Goal: Task Accomplishment & Management: Use online tool/utility

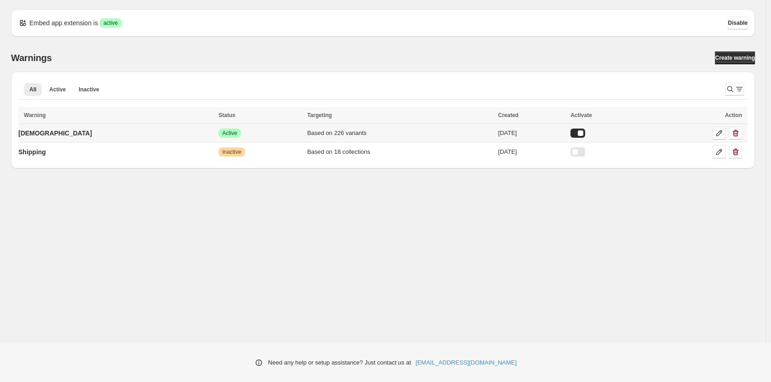
click at [716, 133] on icon at bounding box center [719, 132] width 9 height 9
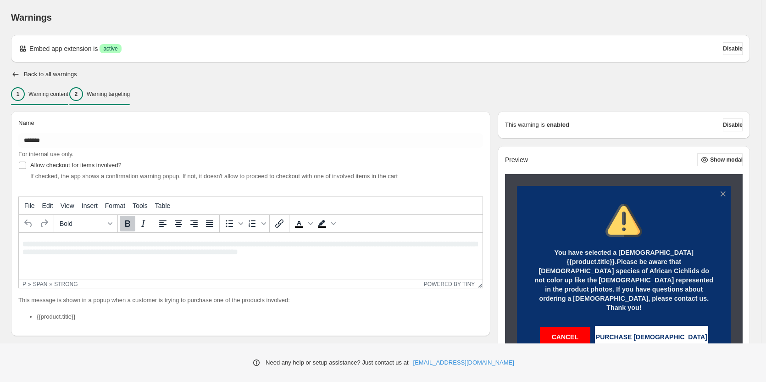
click at [128, 95] on p "Warning targeting" at bounding box center [108, 93] width 43 height 7
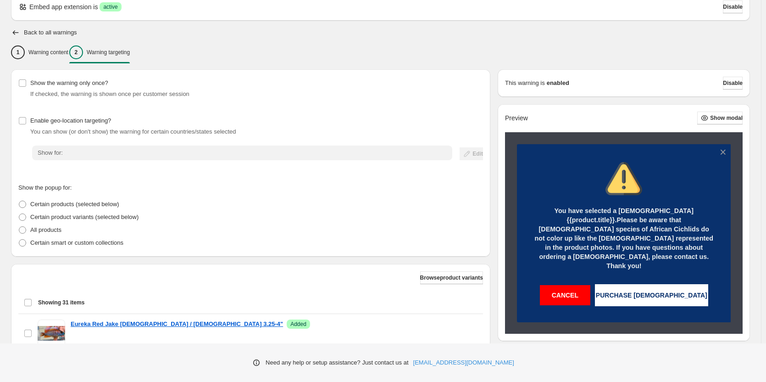
scroll to position [184, 0]
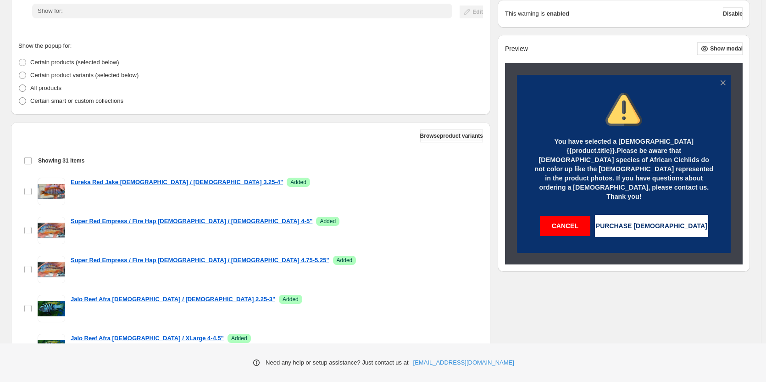
click at [452, 137] on span "Browse product variants" at bounding box center [451, 135] width 63 height 7
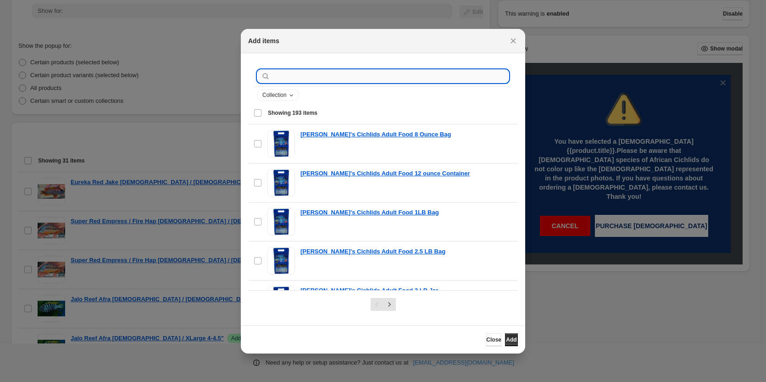
click at [340, 80] on input ":r1a:" at bounding box center [390, 76] width 237 height 13
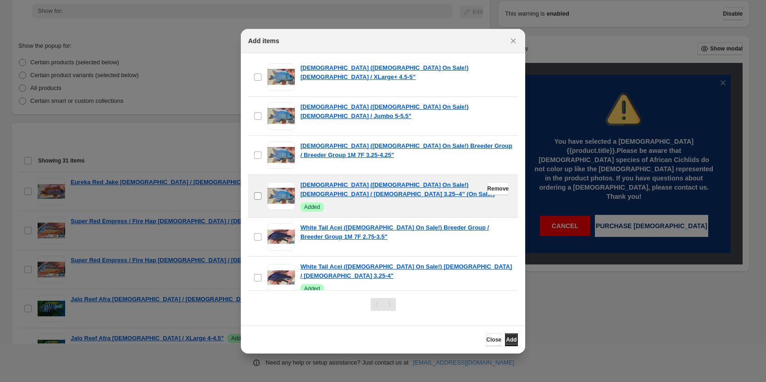
type input "******"
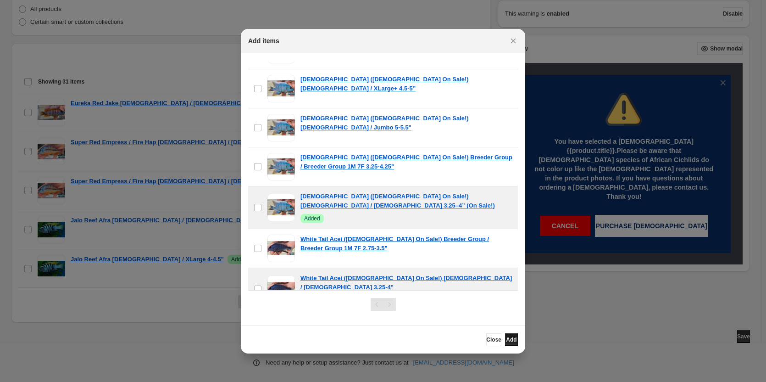
scroll to position [229, 0]
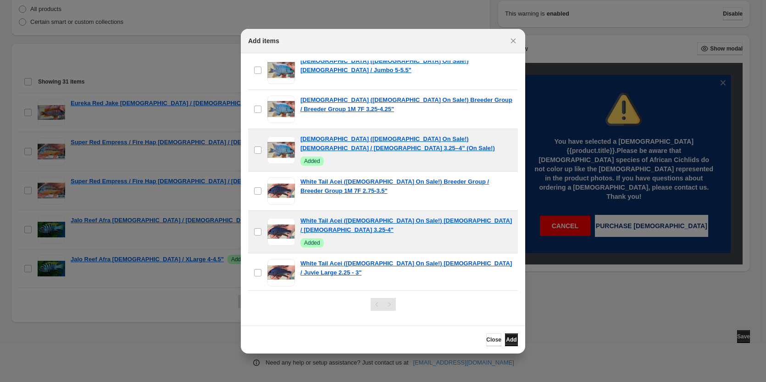
click at [509, 341] on span "Add" at bounding box center [511, 339] width 11 height 7
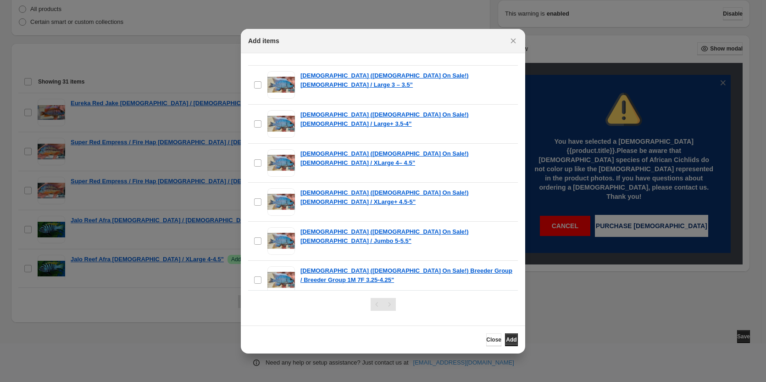
scroll to position [0, 0]
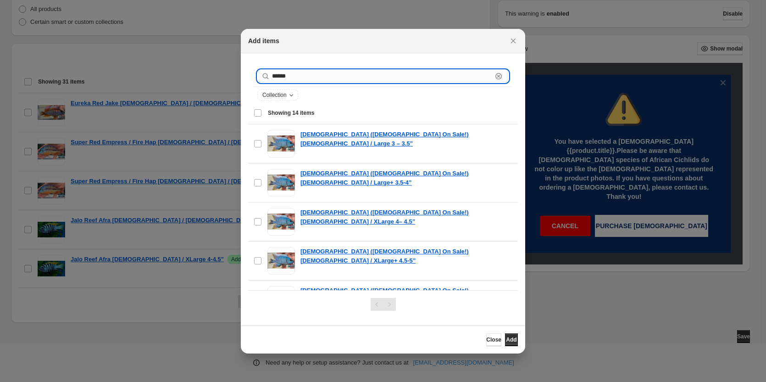
click at [293, 78] on input "******" at bounding box center [382, 76] width 220 height 13
click at [279, 100] on div "Collection" at bounding box center [383, 95] width 259 height 17
click at [280, 95] on span "Collection" at bounding box center [274, 94] width 24 height 7
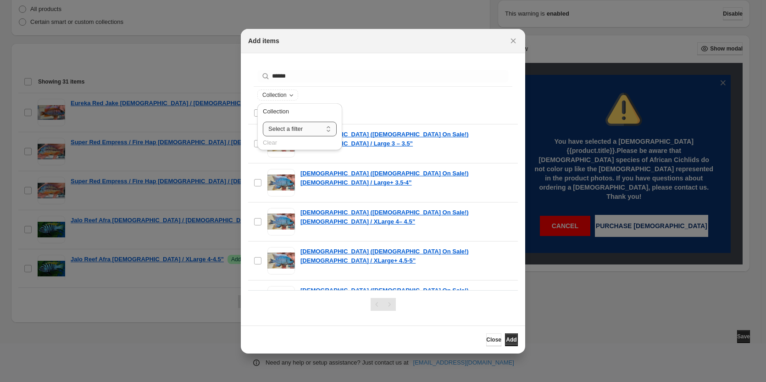
click at [305, 126] on select "**********" at bounding box center [300, 129] width 74 height 15
select select "**********"
click at [263, 122] on select "**********" at bounding box center [300, 129] width 74 height 15
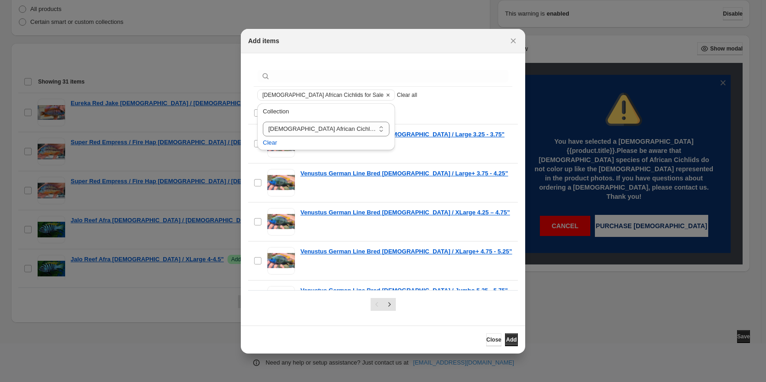
click at [436, 99] on div "[DEMOGRAPHIC_DATA] African Cichlids for Sale Clear all" at bounding box center [382, 94] width 251 height 11
click at [439, 94] on div "[DEMOGRAPHIC_DATA] African Cichlids for Sale Clear all" at bounding box center [382, 94] width 251 height 11
click at [443, 99] on div "[DEMOGRAPHIC_DATA] African Cichlids for Sale Clear all" at bounding box center [382, 94] width 251 height 11
click at [444, 100] on div "[DEMOGRAPHIC_DATA] African Cichlids for Sale Clear all" at bounding box center [383, 95] width 259 height 17
click at [251, 116] on div "Showing 201 items Select all 201 items Showing 201 items Select Select all 201 …" at bounding box center [383, 113] width 270 height 22
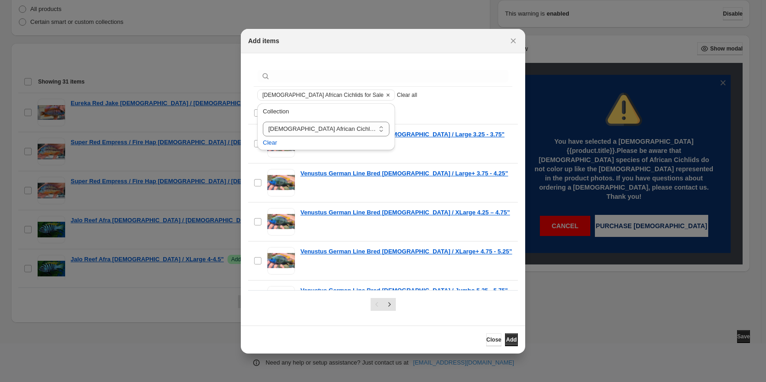
click at [255, 115] on div "**********" at bounding box center [326, 129] width 145 height 56
click at [304, 78] on input ":r1a:" at bounding box center [390, 76] width 237 height 13
click at [257, 113] on div "**********" at bounding box center [326, 126] width 138 height 47
click at [255, 112] on div "**********" at bounding box center [326, 129] width 145 height 56
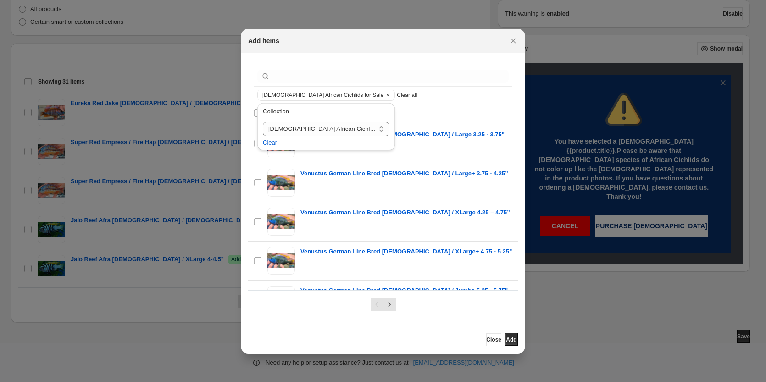
click at [310, 117] on div "Collection" at bounding box center [326, 113] width 127 height 13
click at [324, 129] on select "**********" at bounding box center [326, 129] width 127 height 15
click at [263, 122] on select "**********" at bounding box center [326, 129] width 127 height 15
click at [444, 100] on div "[DEMOGRAPHIC_DATA] African Cichlids for Sale Clear all" at bounding box center [382, 94] width 251 height 11
click at [255, 145] on div "**********" at bounding box center [326, 129] width 145 height 56
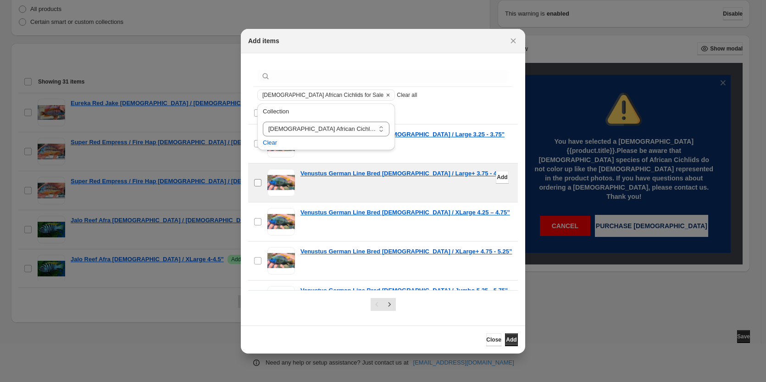
click at [259, 181] on span ":r1a:" at bounding box center [258, 183] width 8 height 8
click at [255, 112] on div "**********" at bounding box center [326, 129] width 145 height 56
click at [256, 144] on div "**********" at bounding box center [326, 129] width 145 height 56
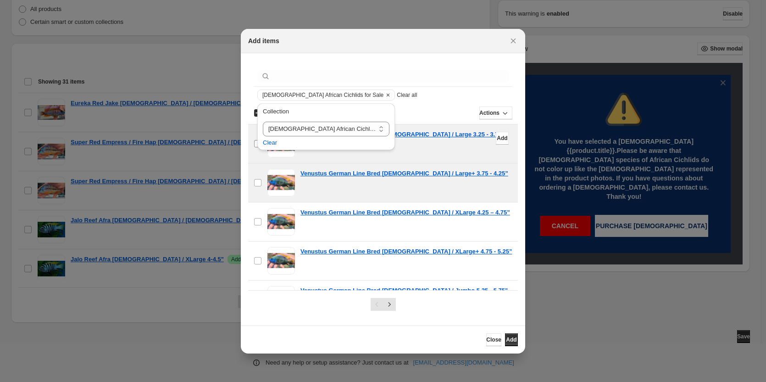
click at [253, 381] on div "Add items [DEMOGRAPHIC_DATA] African Cichlids for Sale Clear all Showing 201 it…" at bounding box center [383, 382] width 766 height 0
click at [252, 144] on label "checkbox" at bounding box center [257, 143] width 19 height 39
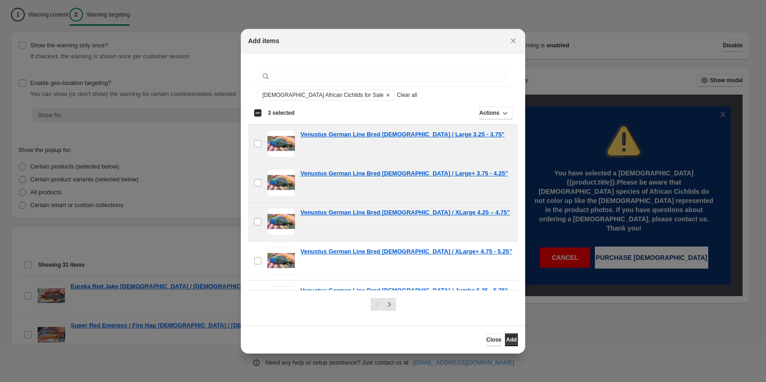
click at [259, 112] on div "Select all 201 items 3 selected" at bounding box center [274, 113] width 41 height 8
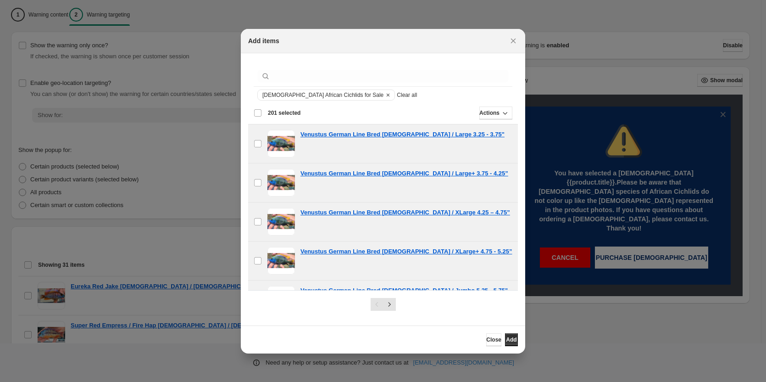
click at [259, 115] on div "Deselect all 201 items 201 selected" at bounding box center [277, 113] width 47 height 8
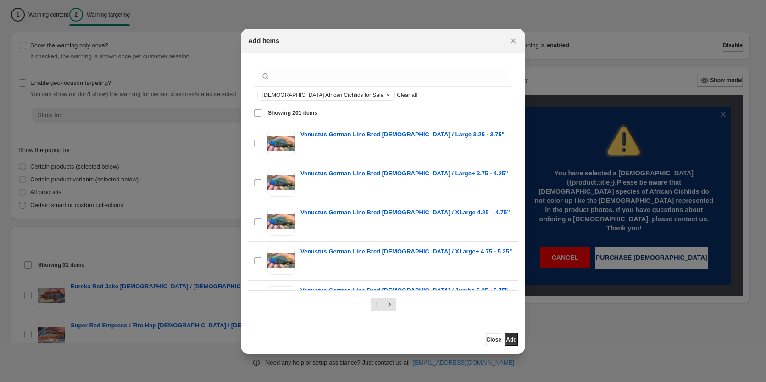
click at [258, 112] on div "Select all 201 items Showing 201 items" at bounding box center [383, 113] width 259 height 22
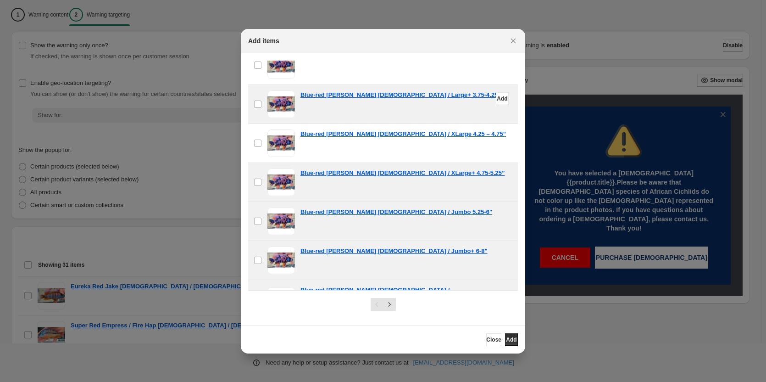
scroll to position [872, 0]
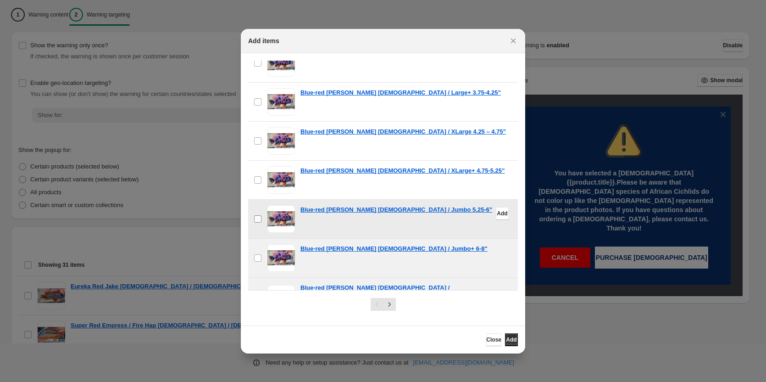
click at [257, 206] on label "checkbox" at bounding box center [257, 219] width 19 height 39
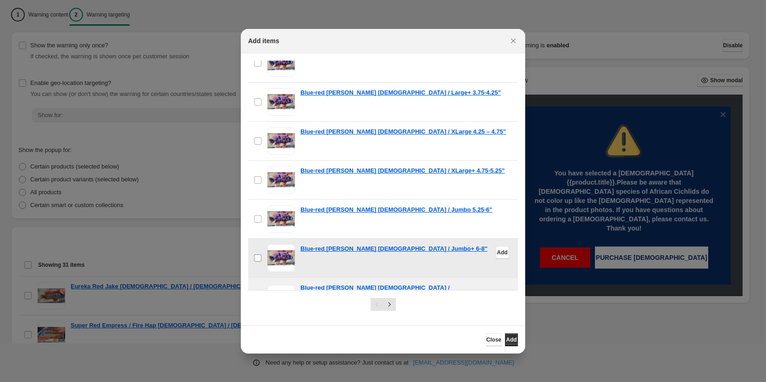
click at [262, 245] on label "checkbox" at bounding box center [257, 258] width 19 height 39
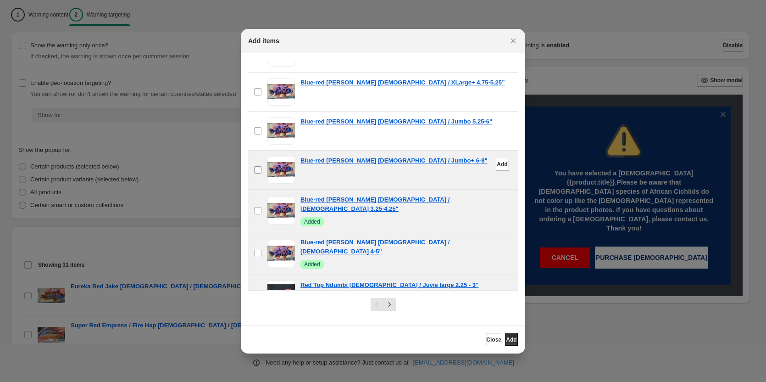
scroll to position [964, 0]
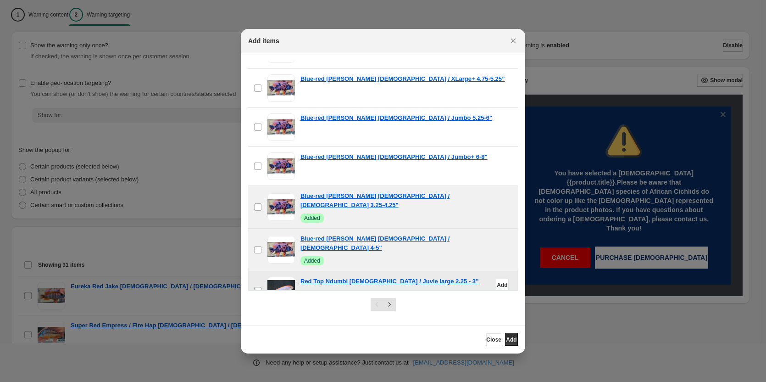
click at [259, 271] on label "checkbox" at bounding box center [257, 290] width 19 height 39
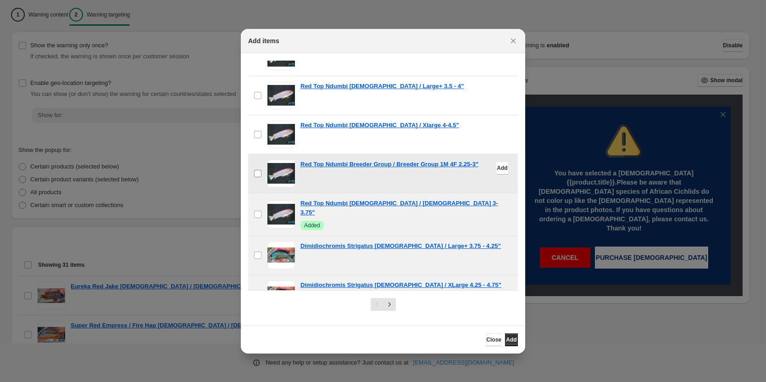
scroll to position [1239, 0]
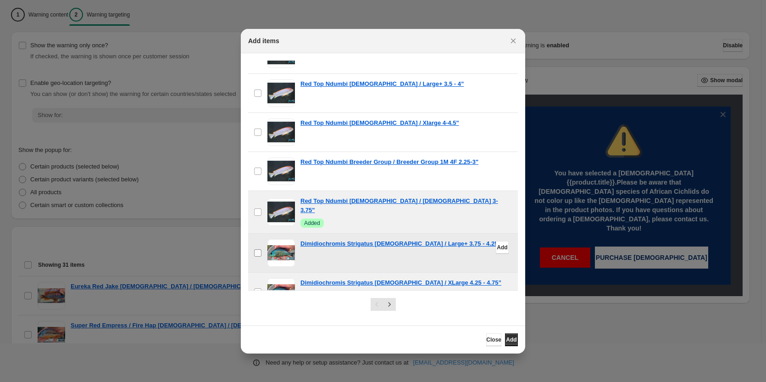
click at [261, 234] on label "checkbox" at bounding box center [257, 253] width 19 height 39
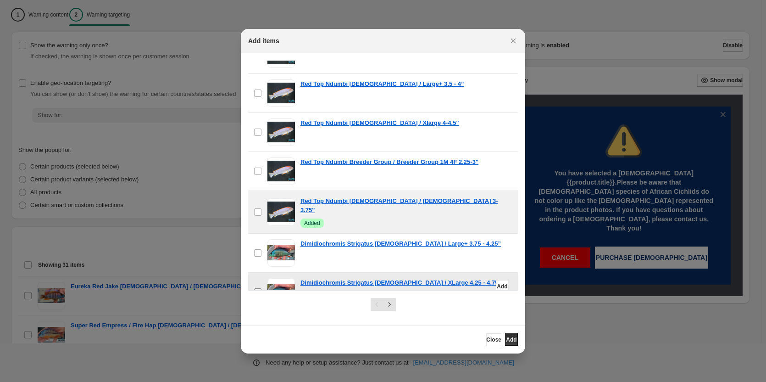
click at [263, 273] on label "checkbox" at bounding box center [257, 292] width 19 height 39
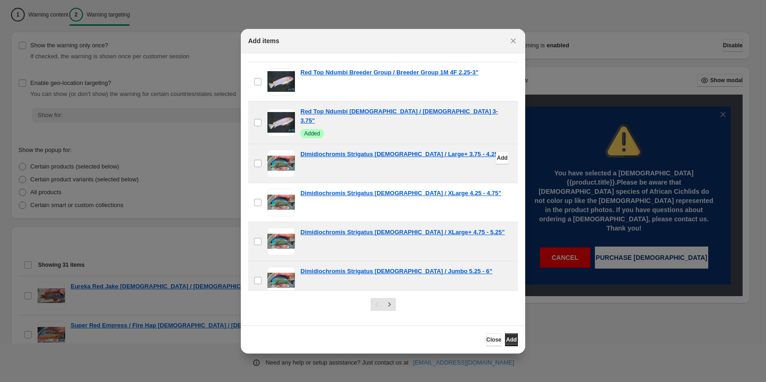
scroll to position [1331, 0]
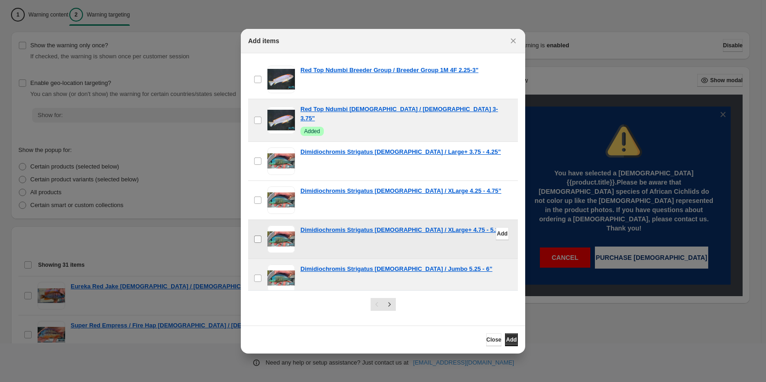
click at [266, 220] on label "checkbox" at bounding box center [257, 239] width 19 height 39
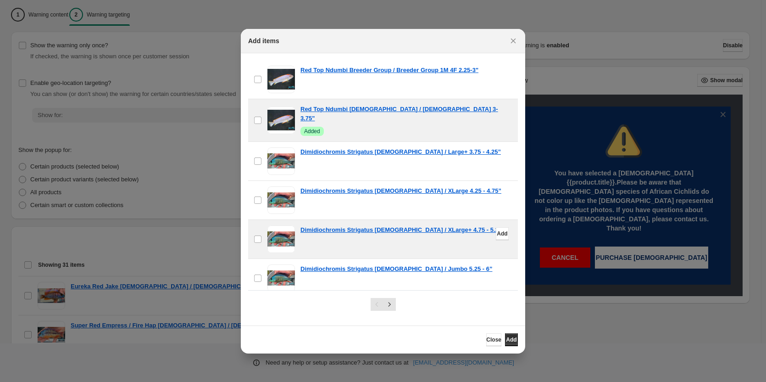
scroll to position [1423, 0]
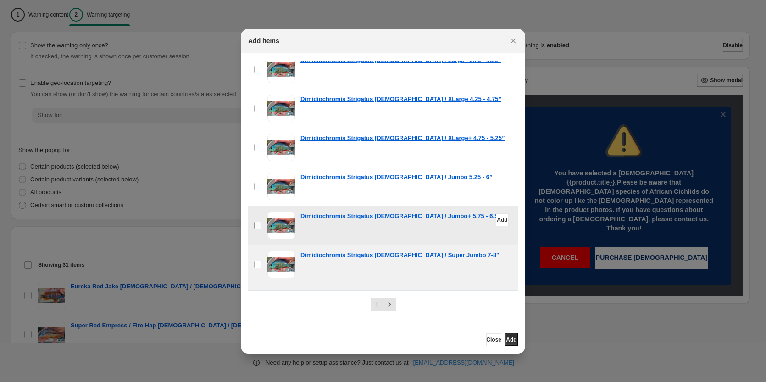
click at [262, 221] on span ":r1a:" at bounding box center [258, 225] width 8 height 8
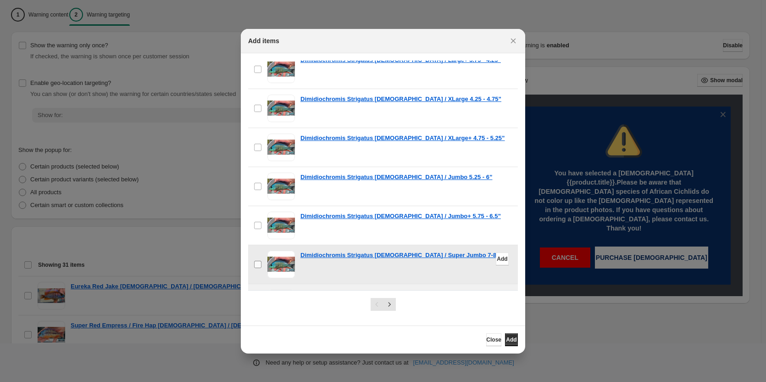
click at [264, 245] on label "checkbox" at bounding box center [257, 264] width 19 height 39
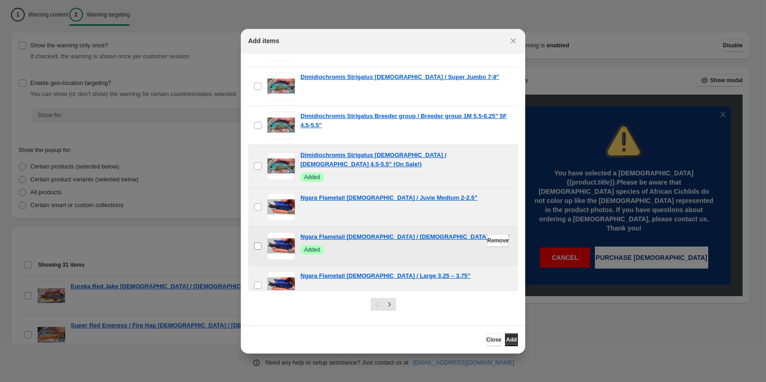
scroll to position [1606, 0]
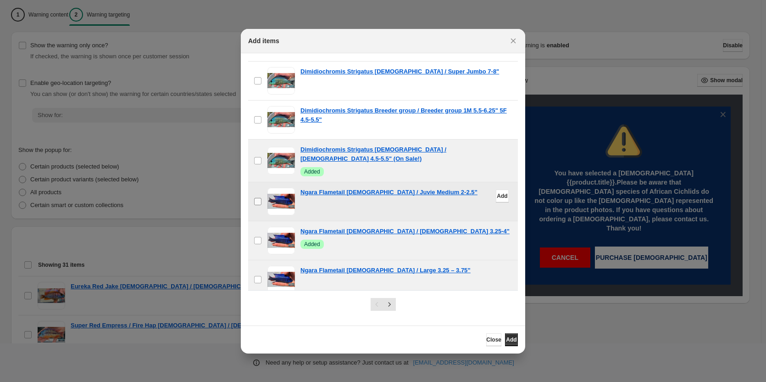
click at [256, 197] on span ":r1a:" at bounding box center [258, 201] width 8 height 8
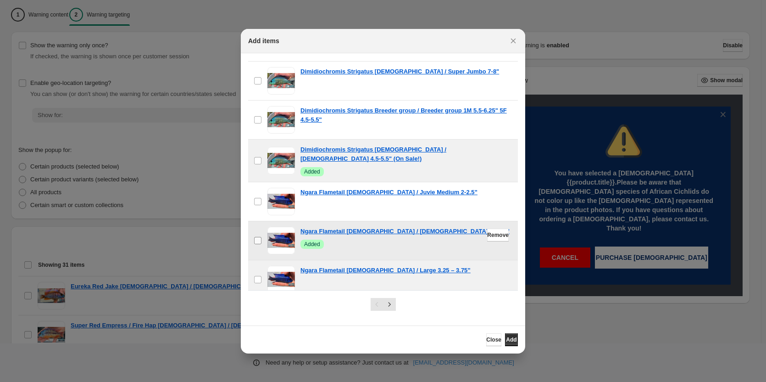
click at [260, 221] on label "checkbox" at bounding box center [257, 240] width 19 height 39
click at [259, 236] on span ":r1a:" at bounding box center [258, 240] width 8 height 8
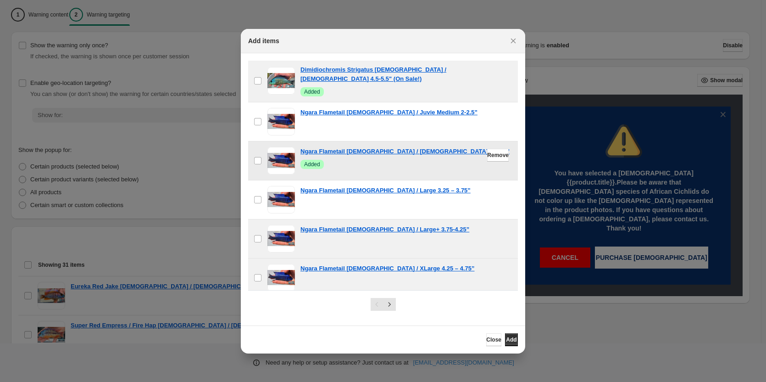
scroll to position [1698, 0]
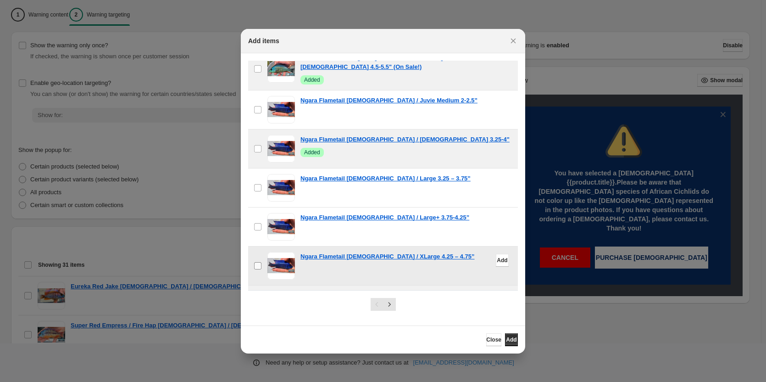
click at [262, 262] on span ":r1a:" at bounding box center [258, 266] width 8 height 8
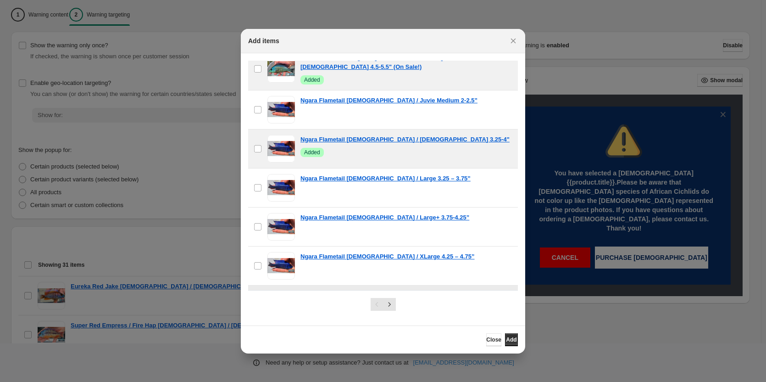
click at [262, 285] on label "checkbox" at bounding box center [257, 304] width 19 height 39
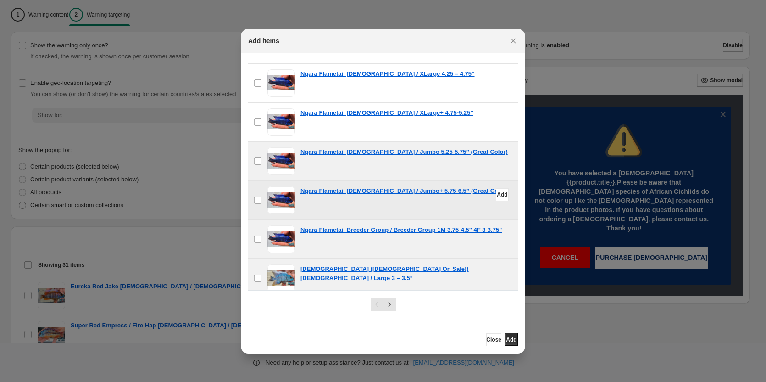
scroll to position [1882, 0]
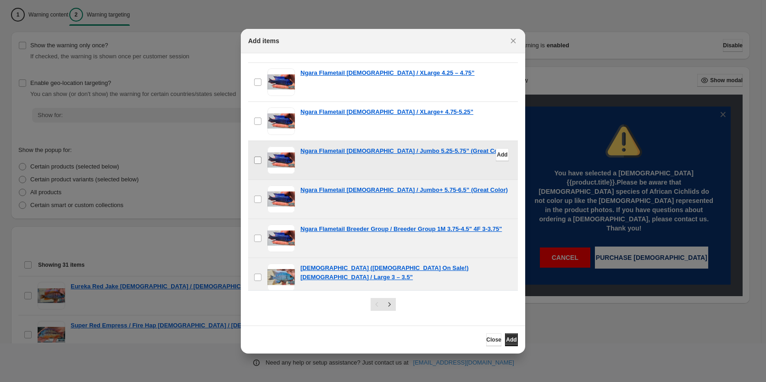
click at [256, 156] on span ":r1a:" at bounding box center [258, 160] width 8 height 8
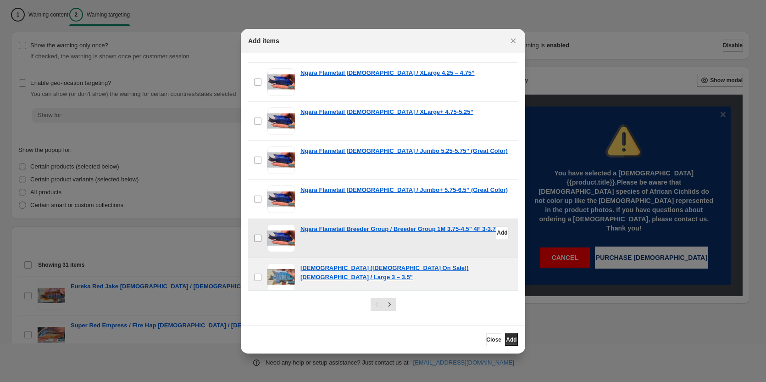
click at [262, 219] on label "checkbox" at bounding box center [257, 238] width 19 height 39
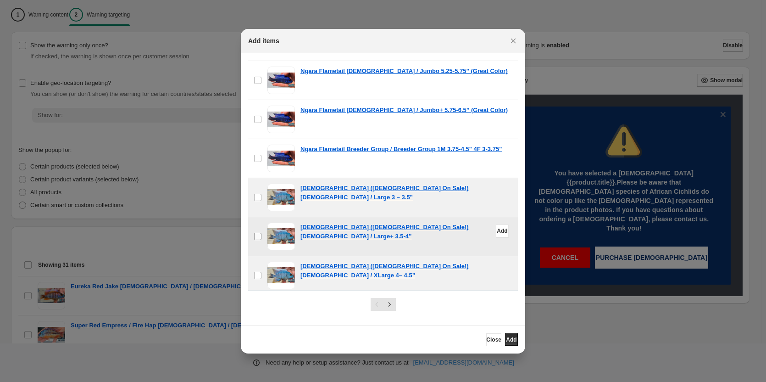
scroll to position [1973, 0]
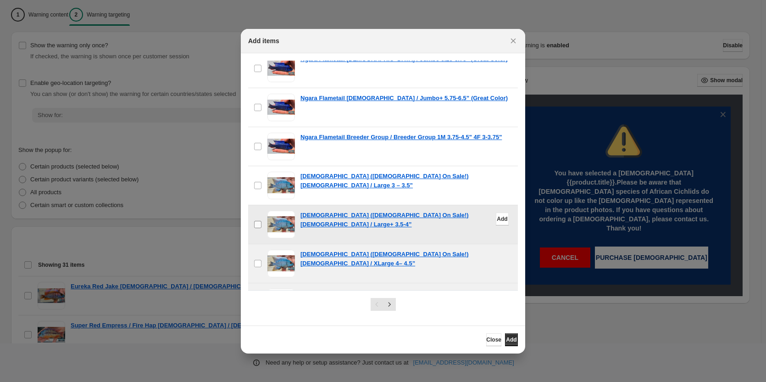
click at [258, 205] on label "checkbox" at bounding box center [257, 224] width 19 height 39
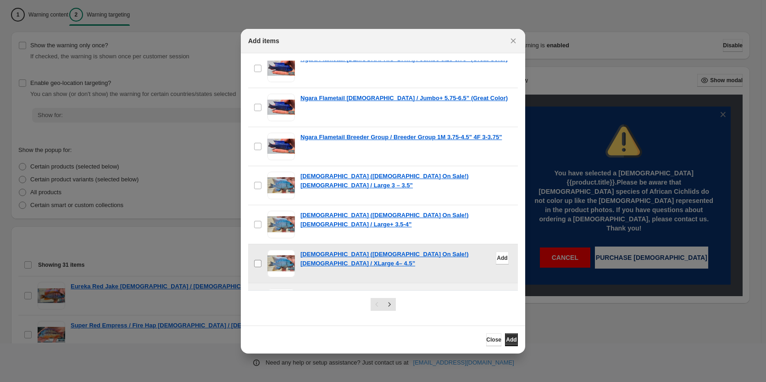
click at [263, 244] on label "checkbox" at bounding box center [257, 263] width 19 height 39
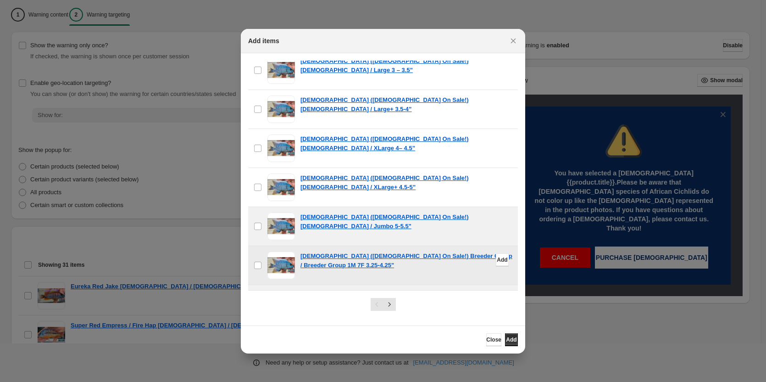
scroll to position [2111, 0]
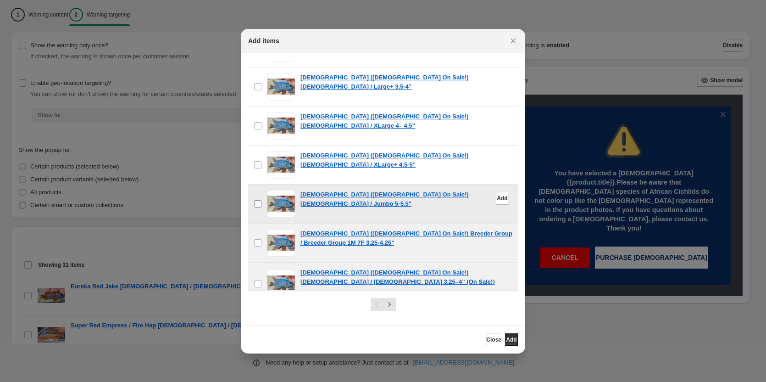
click at [262, 184] on label "checkbox" at bounding box center [257, 203] width 19 height 39
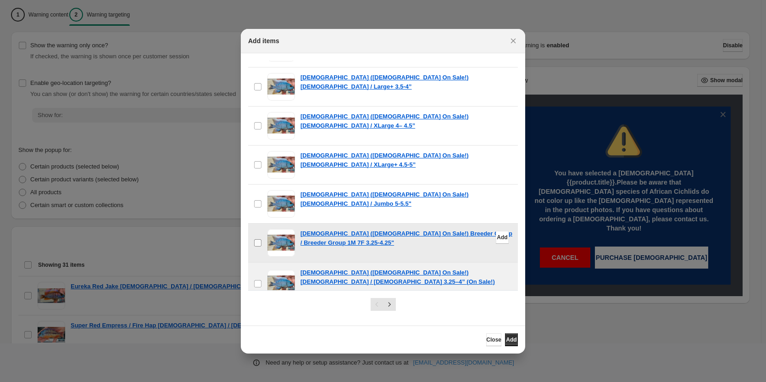
click at [258, 239] on span ":r1a:" at bounding box center [258, 243] width 8 height 8
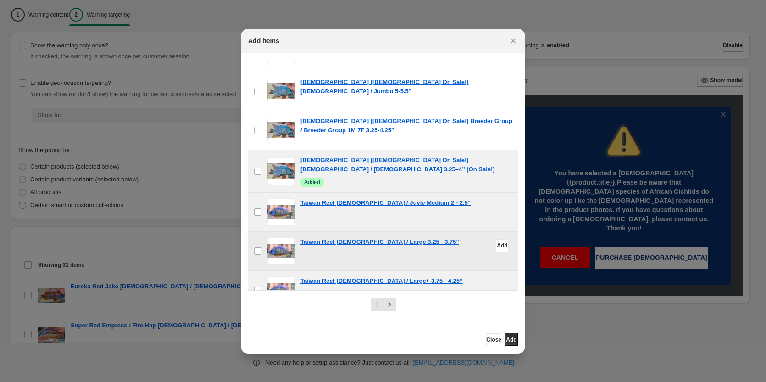
scroll to position [2249, 0]
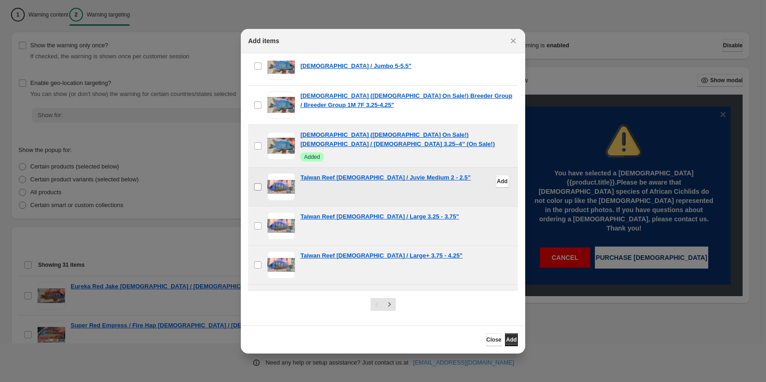
click at [253, 167] on label "checkbox" at bounding box center [257, 186] width 19 height 39
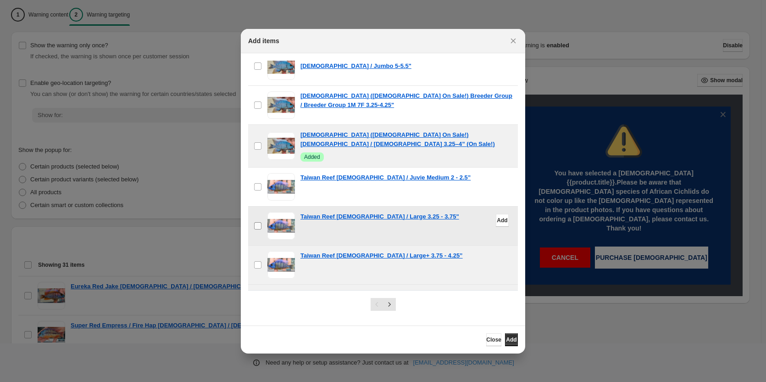
click at [256, 207] on label "checkbox" at bounding box center [257, 226] width 19 height 39
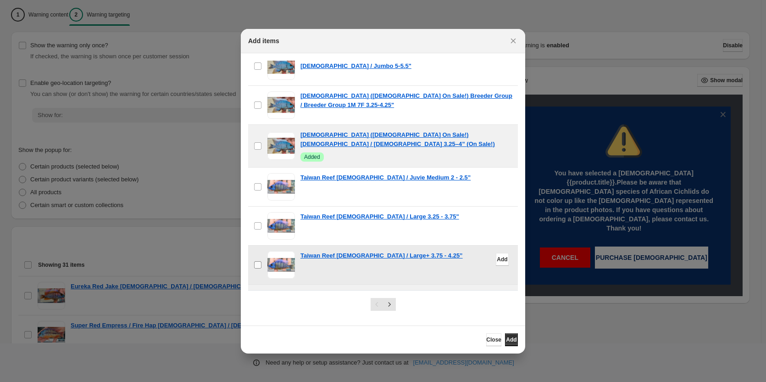
click at [258, 261] on span ":r1a:" at bounding box center [258, 265] width 8 height 8
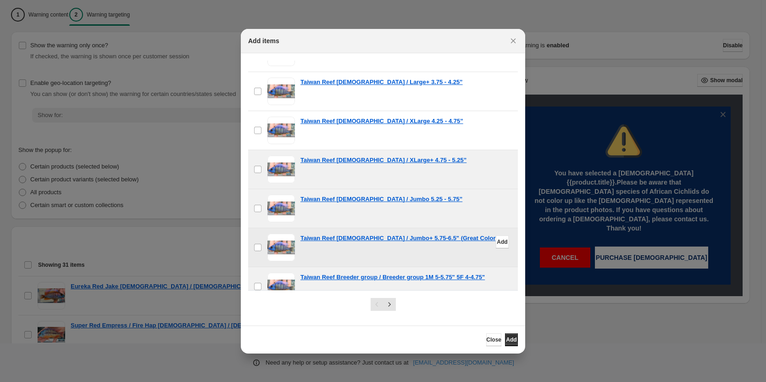
scroll to position [2432, 0]
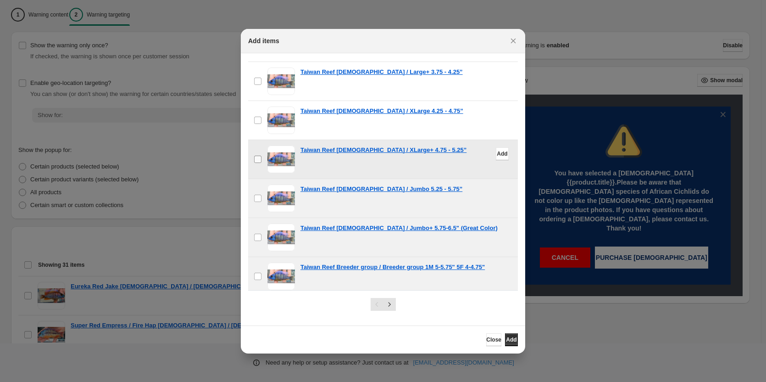
click at [267, 140] on label "checkbox" at bounding box center [257, 159] width 19 height 39
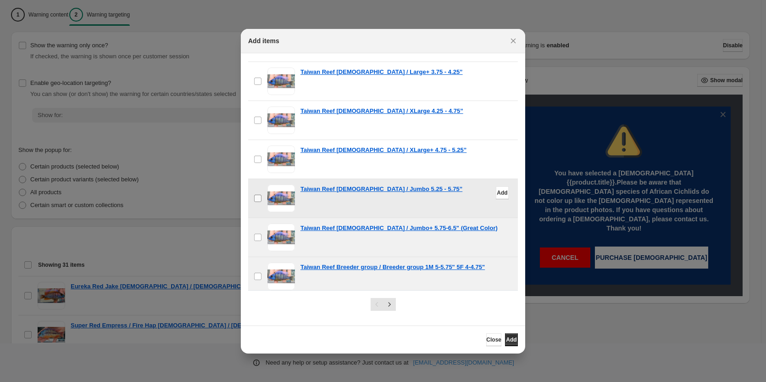
click at [259, 179] on label "checkbox" at bounding box center [257, 198] width 19 height 39
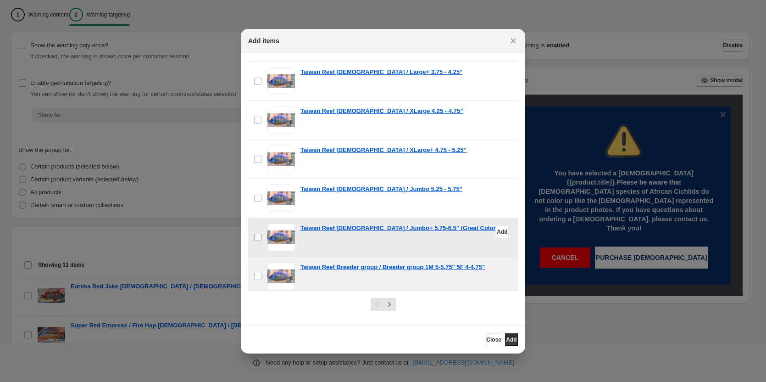
click at [264, 218] on label "checkbox" at bounding box center [257, 237] width 19 height 39
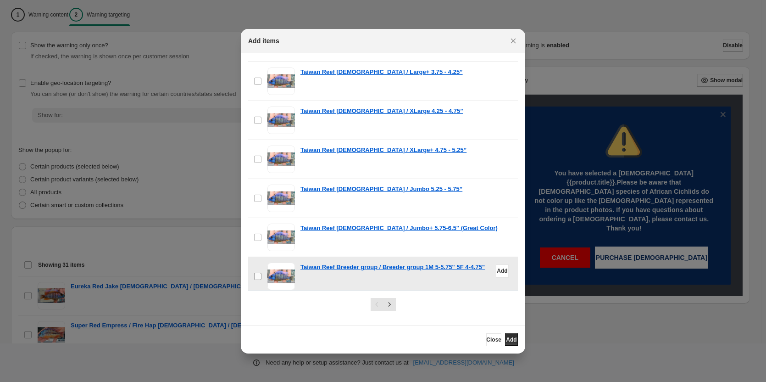
click at [263, 257] on label "checkbox" at bounding box center [257, 276] width 19 height 39
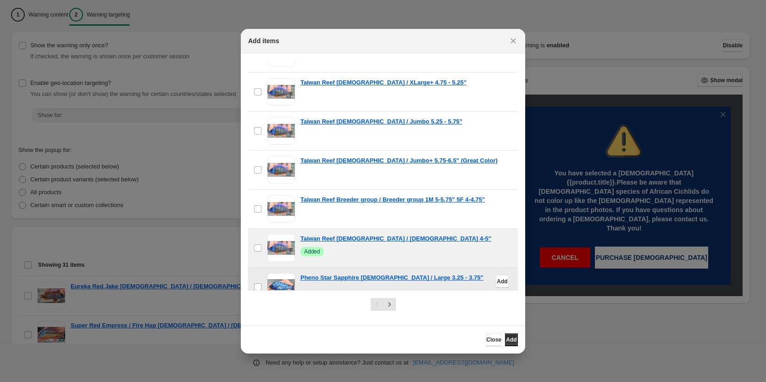
scroll to position [2570, 0]
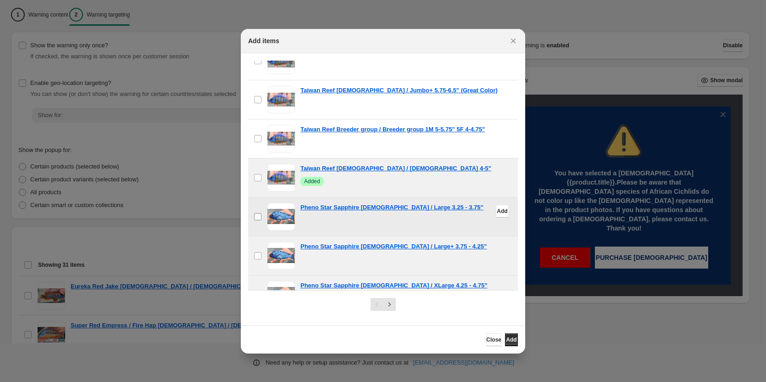
click at [264, 197] on label "checkbox" at bounding box center [257, 216] width 19 height 39
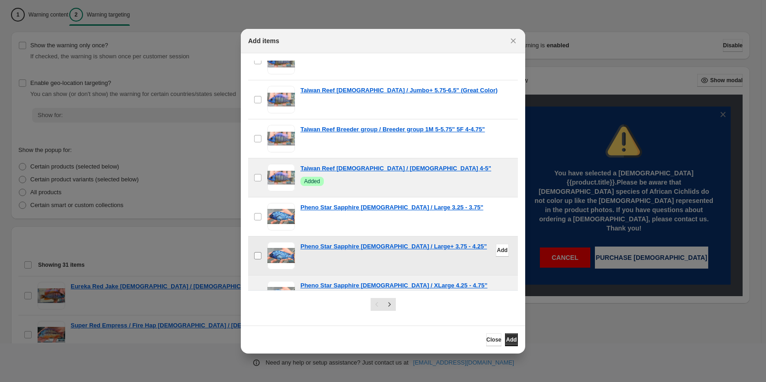
click at [264, 236] on label "checkbox" at bounding box center [257, 255] width 19 height 39
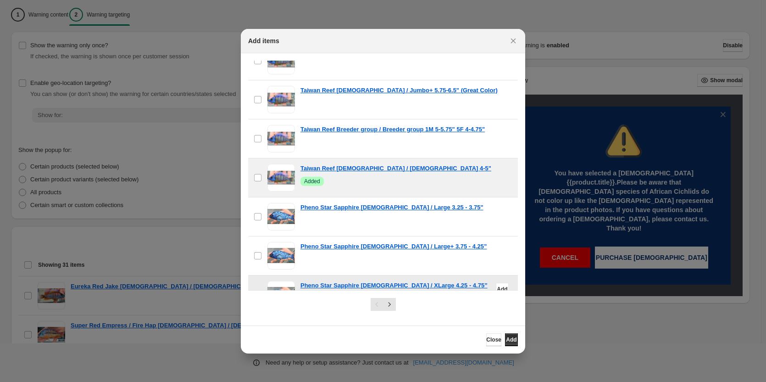
click at [270, 281] on span ":r1a:" at bounding box center [282, 295] width 28 height 28
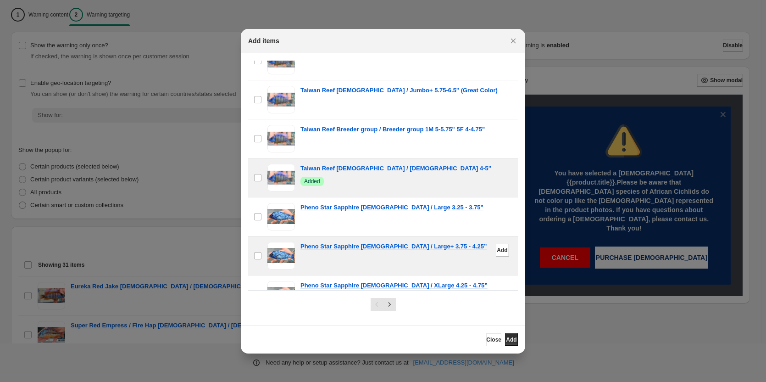
scroll to position [2708, 0]
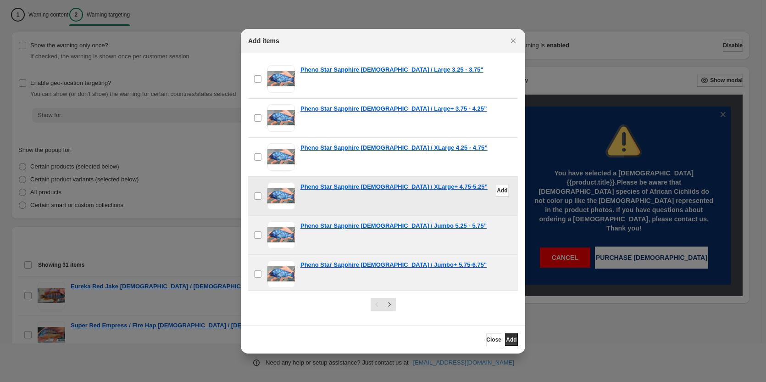
click at [280, 182] on span ":r1a:" at bounding box center [282, 196] width 28 height 28
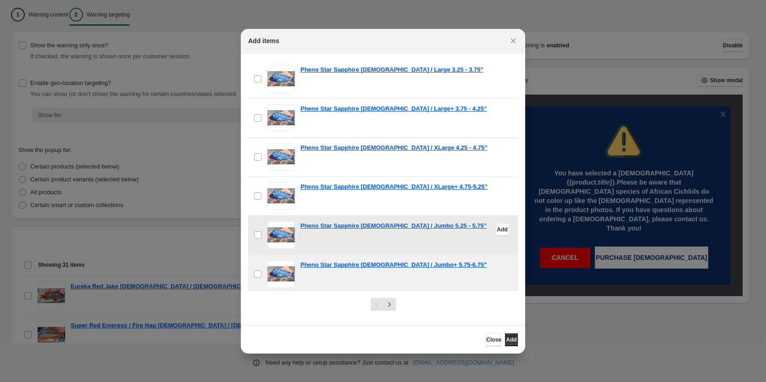
click at [285, 221] on span ":r1a:" at bounding box center [282, 235] width 28 height 28
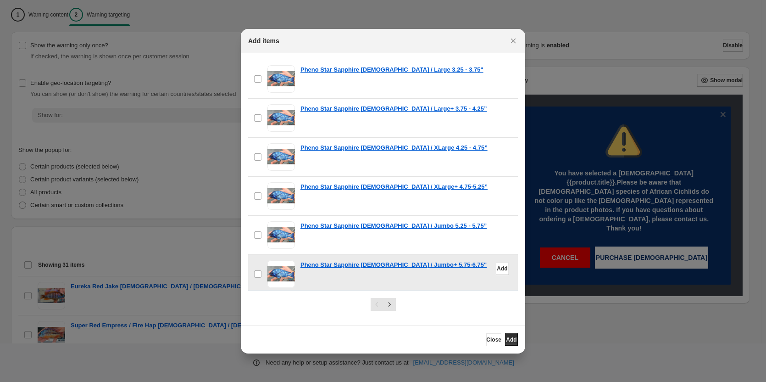
click at [285, 260] on span ":r1a:" at bounding box center [282, 274] width 28 height 28
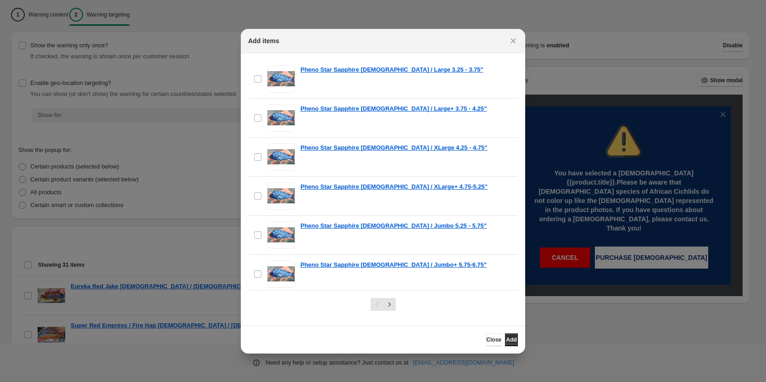
scroll to position [2799, 0]
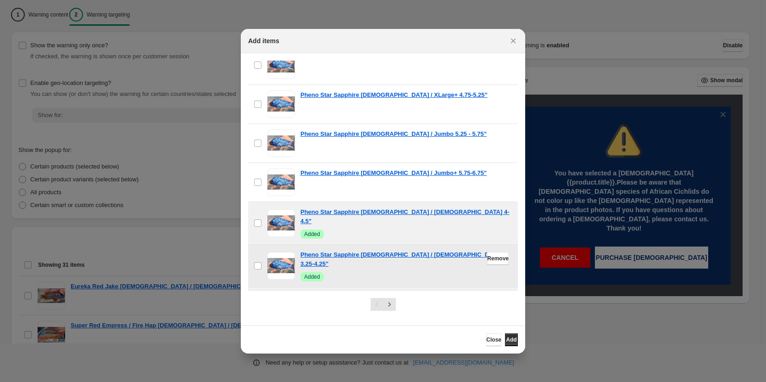
click at [282, 252] on span ":r1a:" at bounding box center [282, 266] width 28 height 28
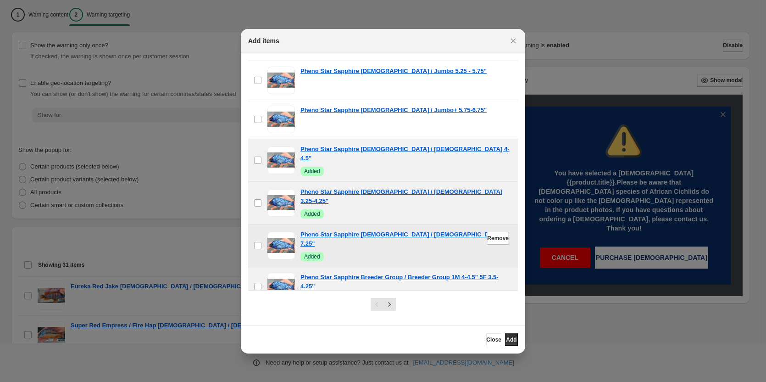
scroll to position [2891, 0]
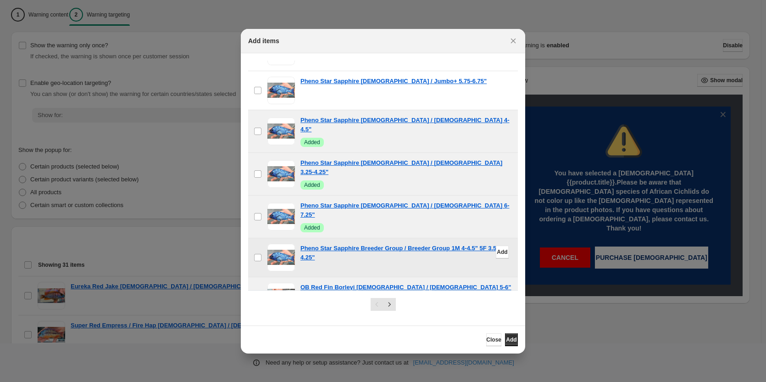
click at [277, 244] on span ":r1a:" at bounding box center [282, 258] width 28 height 28
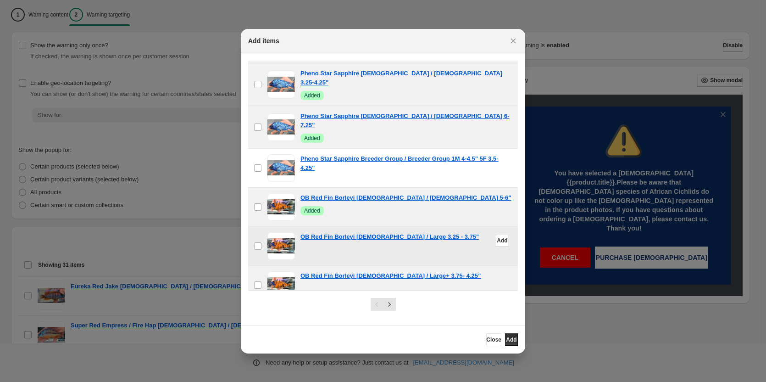
scroll to position [2983, 0]
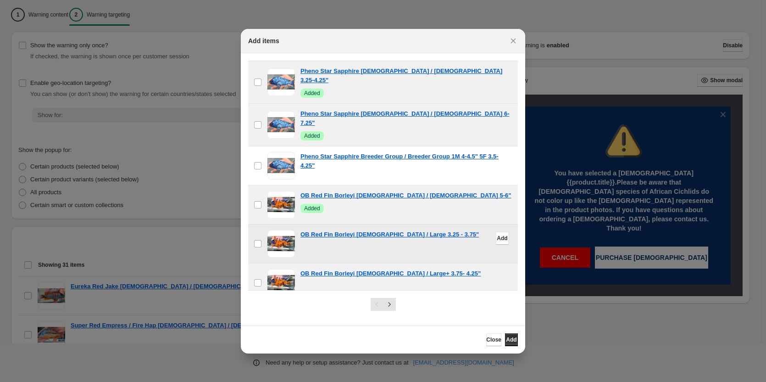
click at [279, 230] on span ":r1a:" at bounding box center [282, 244] width 28 height 28
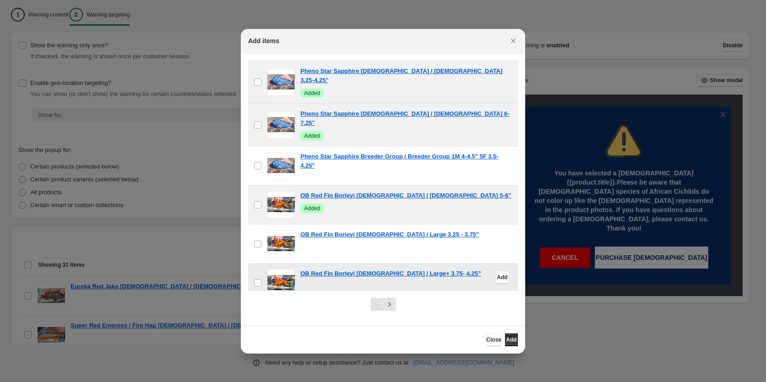
click at [279, 269] on span ":r1a:" at bounding box center [282, 283] width 28 height 28
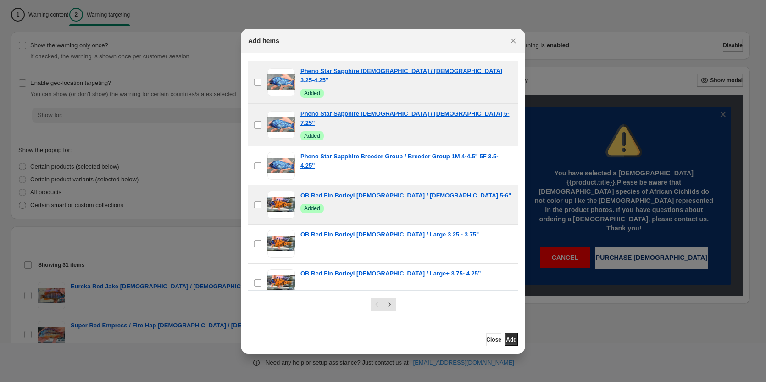
click at [278, 308] on span ":r1a:" at bounding box center [282, 322] width 28 height 28
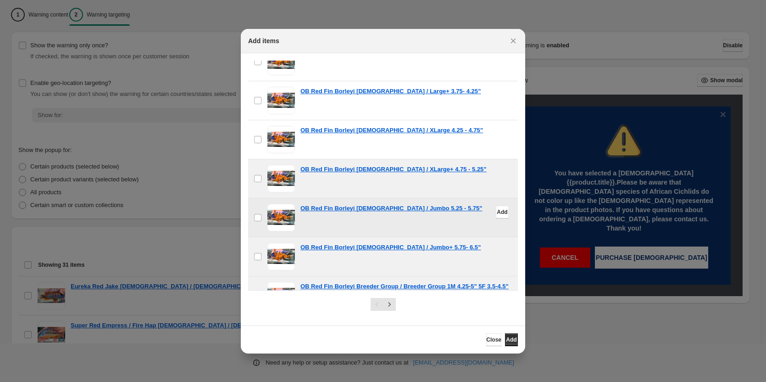
scroll to position [3166, 0]
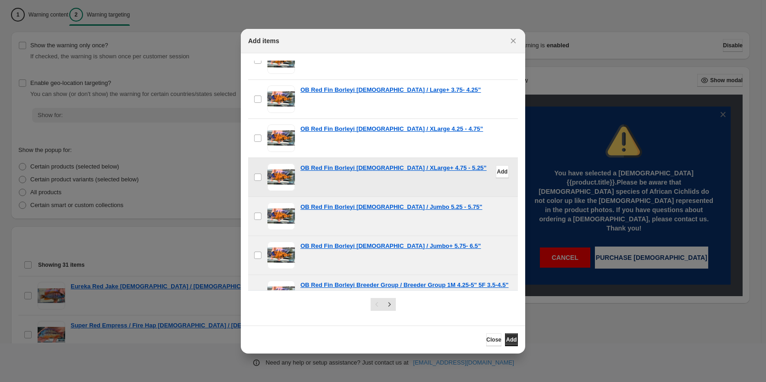
click at [288, 163] on span ":r1a:" at bounding box center [282, 177] width 28 height 28
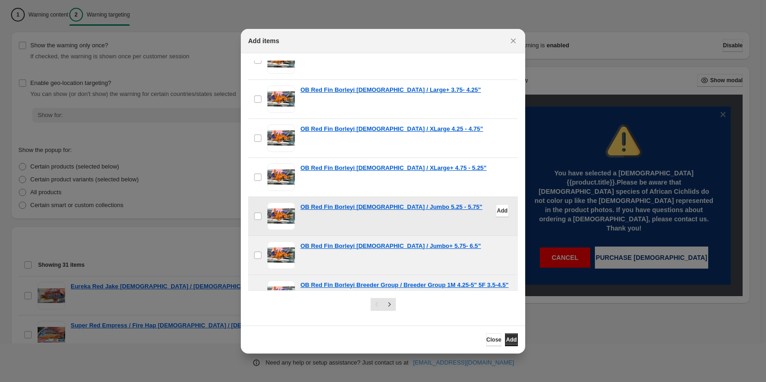
click at [282, 202] on span ":r1a:" at bounding box center [282, 216] width 28 height 28
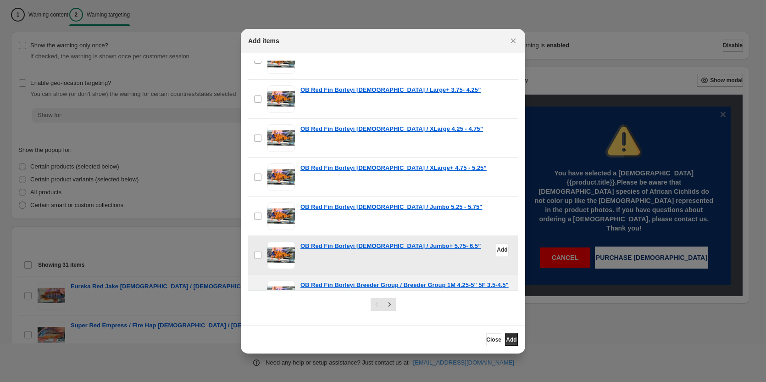
click at [281, 241] on span ":r1a:" at bounding box center [282, 255] width 28 height 28
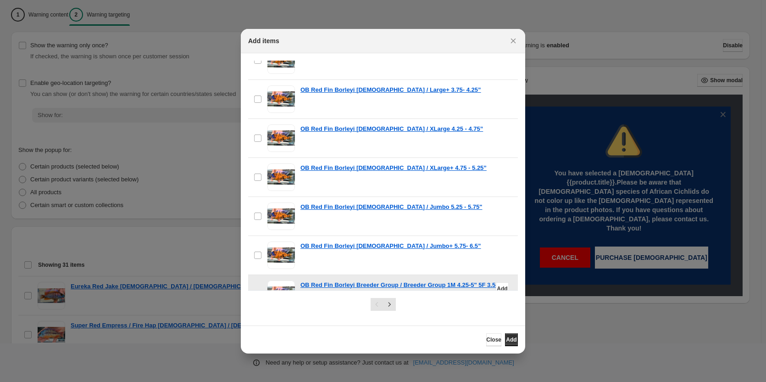
click at [283, 280] on span ":r1a:" at bounding box center [282, 294] width 28 height 28
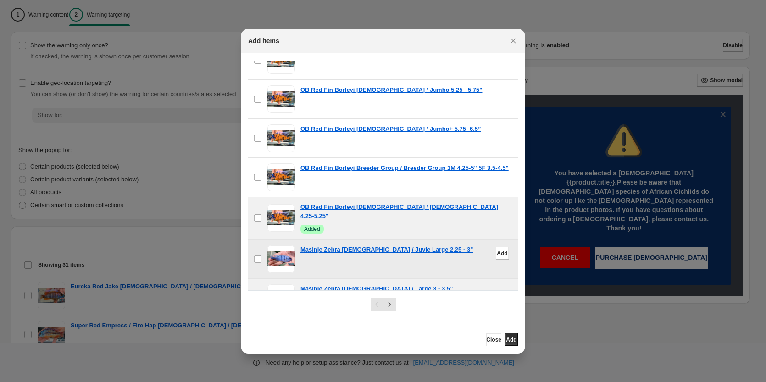
scroll to position [3304, 0]
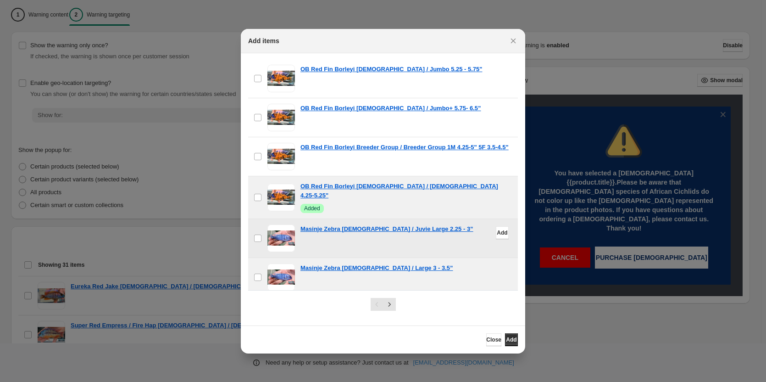
click at [276, 224] on span ":r1a:" at bounding box center [282, 238] width 28 height 28
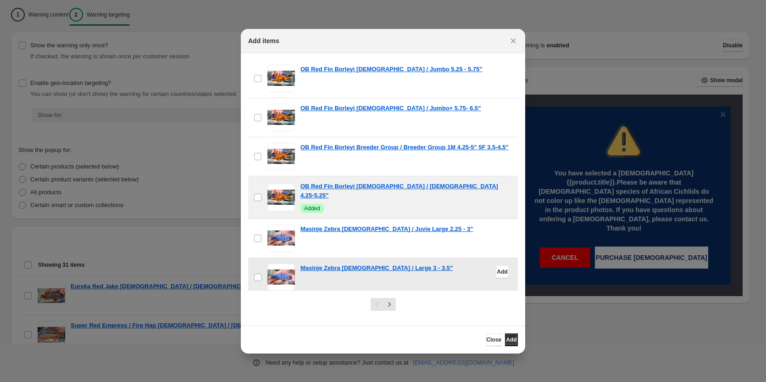
click at [276, 263] on span ":r1a:" at bounding box center [282, 277] width 28 height 28
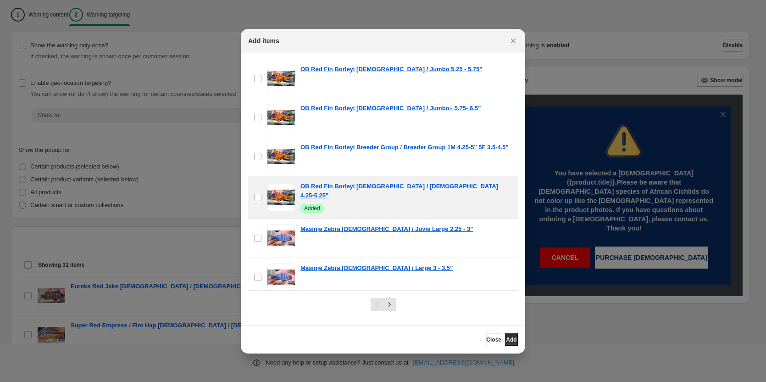
click at [279, 302] on span ":r1a:" at bounding box center [282, 316] width 28 height 28
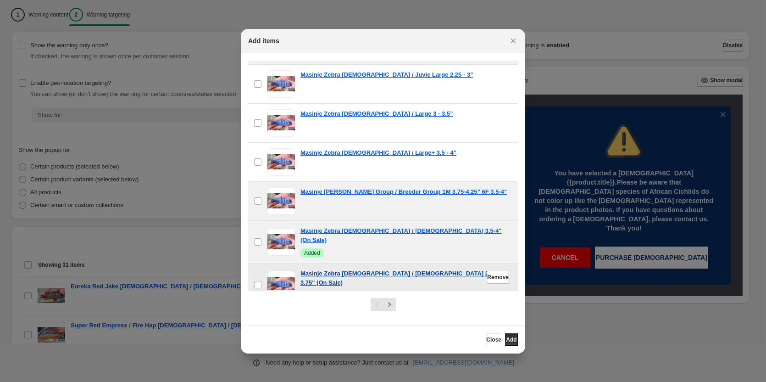
scroll to position [3488, 0]
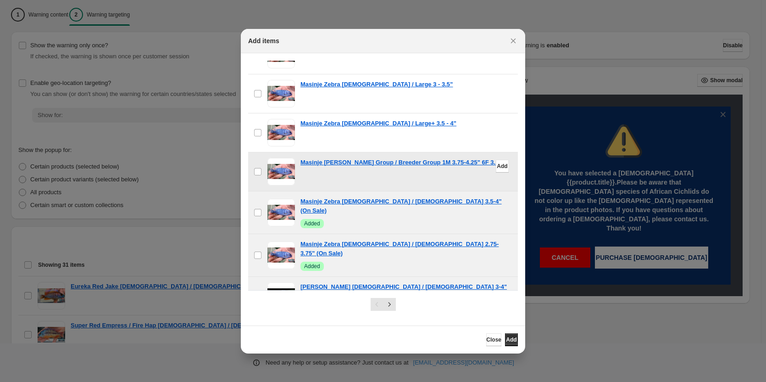
click at [279, 158] on span ":r1a:" at bounding box center [282, 172] width 28 height 28
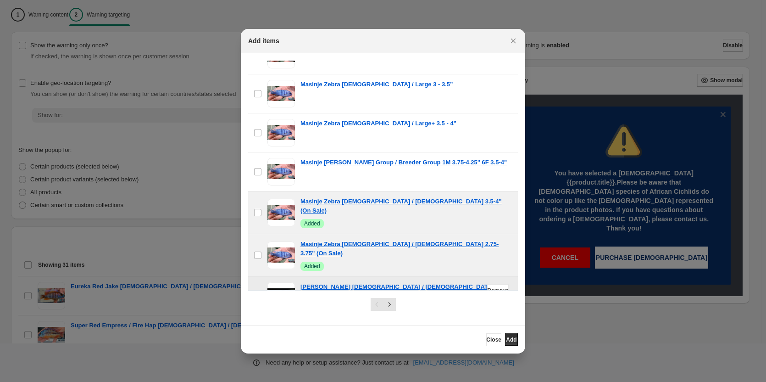
click at [279, 282] on span ":r1a:" at bounding box center [282, 296] width 28 height 28
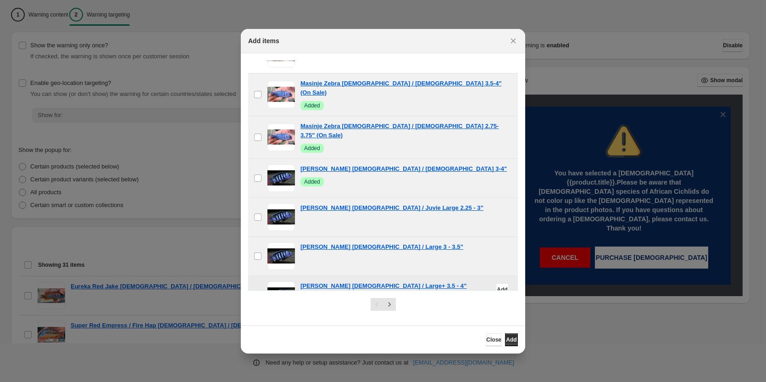
scroll to position [3625, 0]
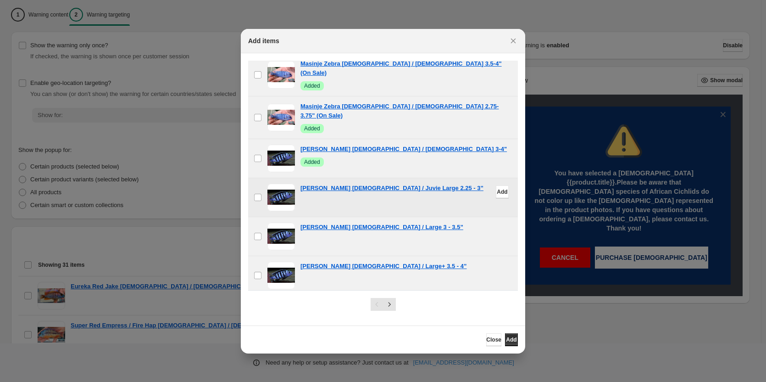
click at [274, 184] on span ":r1a:" at bounding box center [282, 198] width 28 height 28
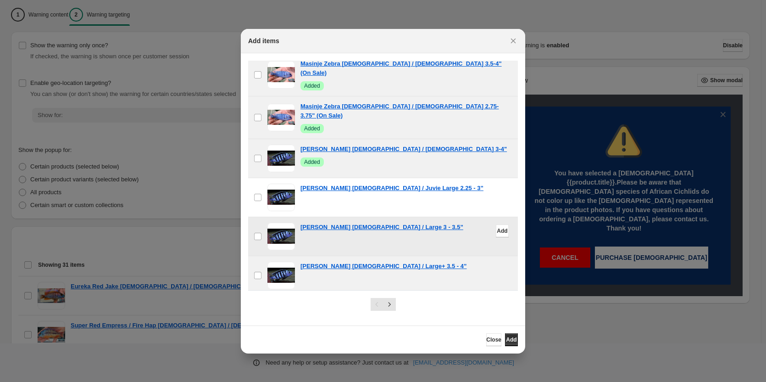
click at [279, 223] on span ":r1a:" at bounding box center [282, 237] width 28 height 28
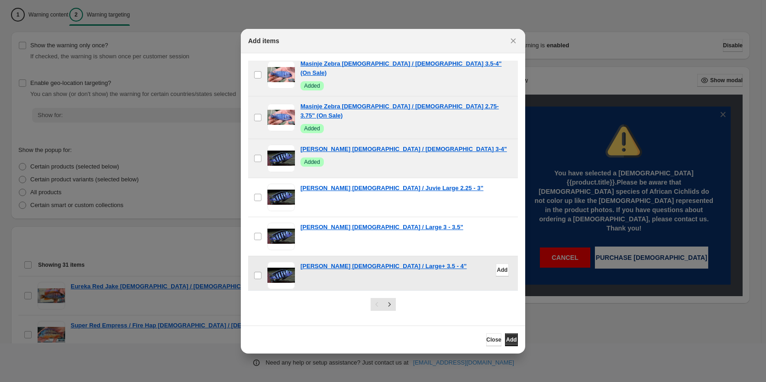
click at [279, 262] on span ":r1a:" at bounding box center [282, 276] width 28 height 28
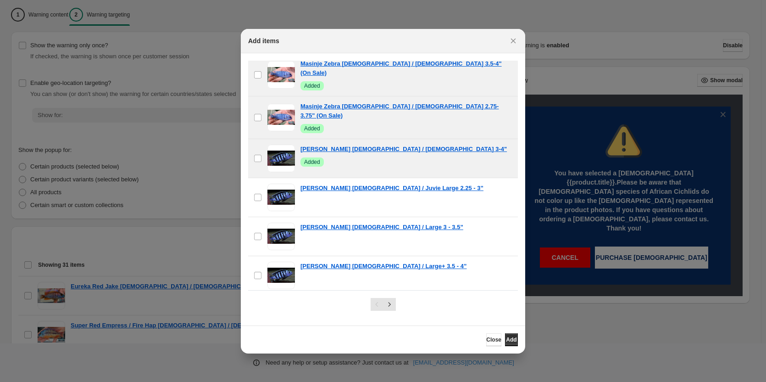
click at [282, 301] on span ":r1a:" at bounding box center [282, 315] width 28 height 28
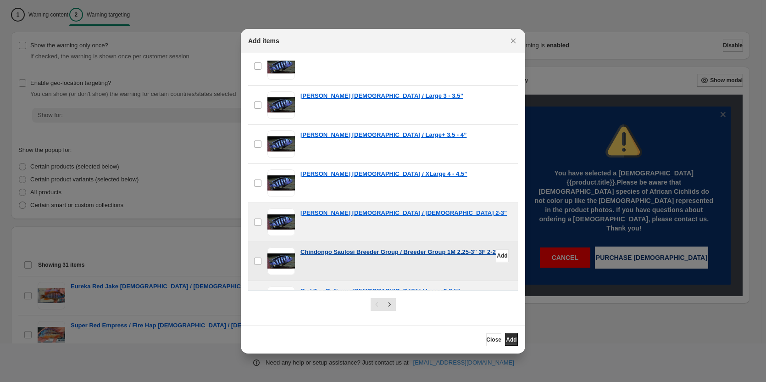
scroll to position [3763, 0]
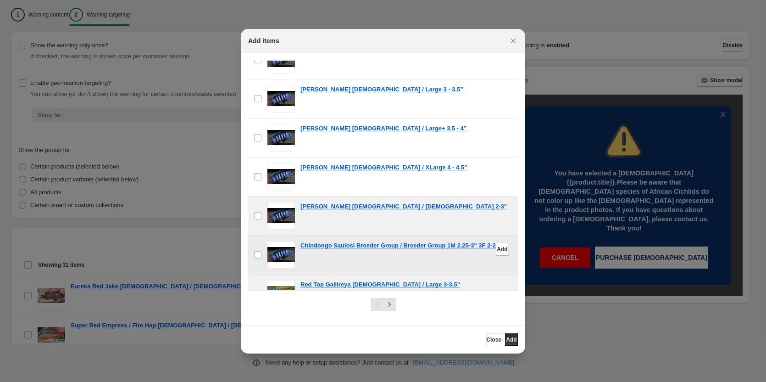
click at [278, 241] on span ":r1a:" at bounding box center [282, 255] width 28 height 28
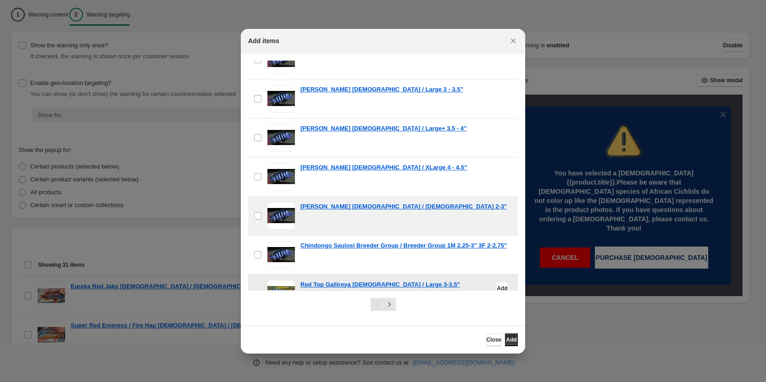
click at [281, 280] on span ":r1a:" at bounding box center [282, 294] width 28 height 28
click at [274, 319] on span ":r1a:" at bounding box center [282, 333] width 28 height 28
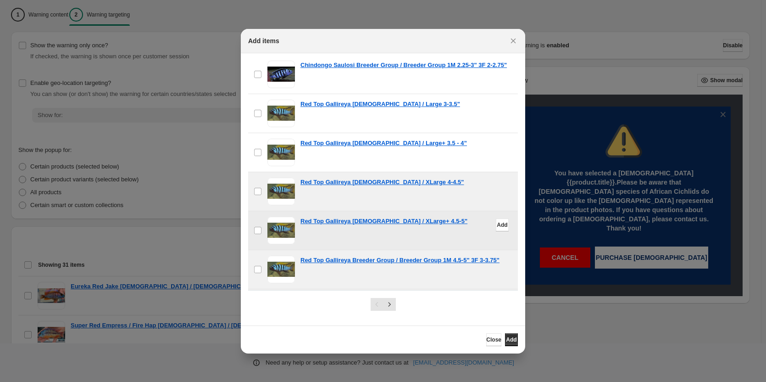
scroll to position [3947, 0]
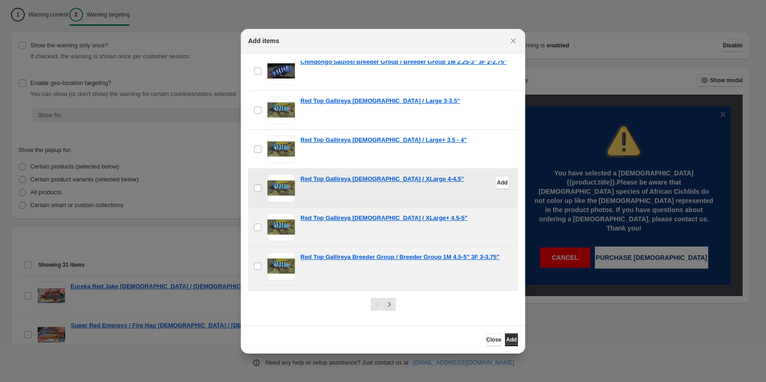
drag, startPoint x: 283, startPoint y: 134, endPoint x: 281, endPoint y: 153, distance: 18.4
click at [283, 174] on span ":r1a:" at bounding box center [282, 188] width 28 height 28
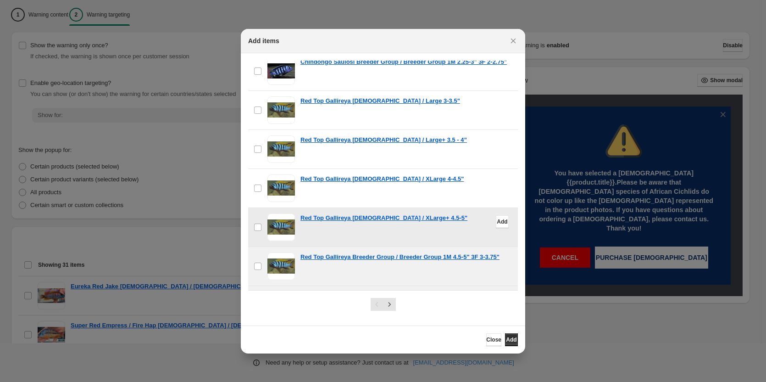
click at [281, 208] on div "checkbox Red Top Gallireya [DEMOGRAPHIC_DATA] / XLarge+ 4.5-5" Add" at bounding box center [383, 227] width 270 height 39
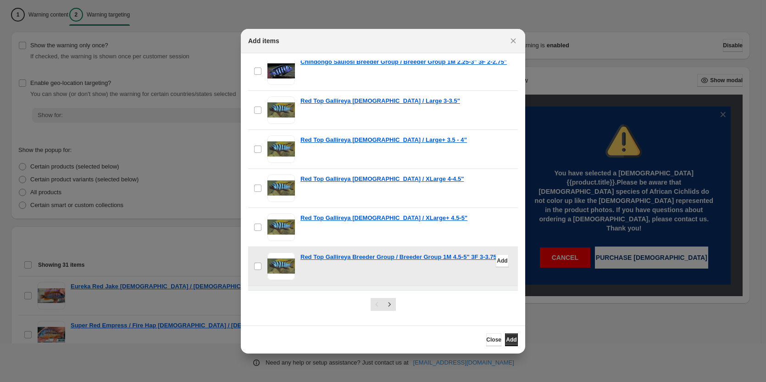
click at [275, 252] on span ":r1a:" at bounding box center [282, 266] width 28 height 28
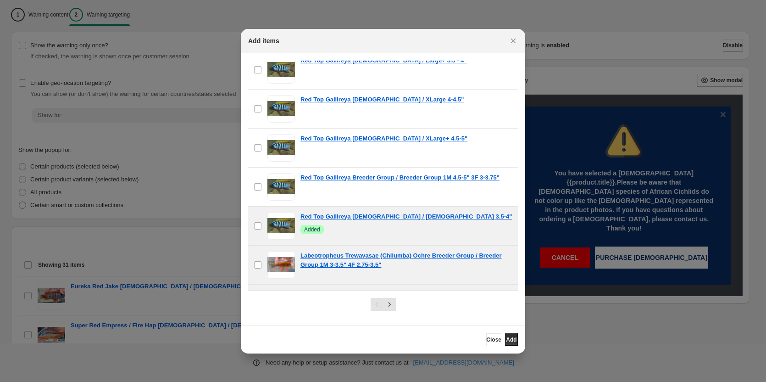
scroll to position [4130, 0]
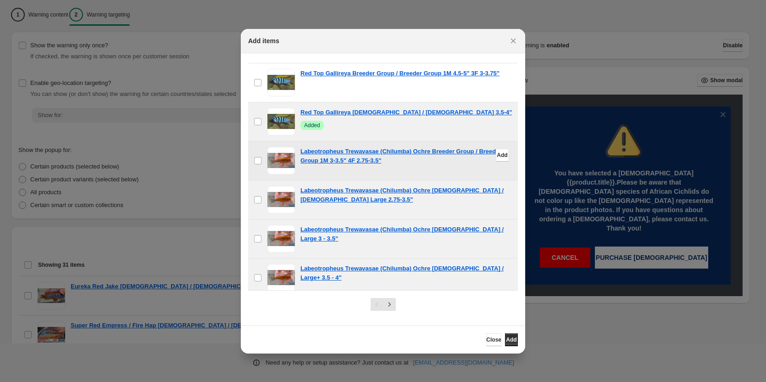
click at [279, 147] on span ":r1a:" at bounding box center [282, 161] width 28 height 28
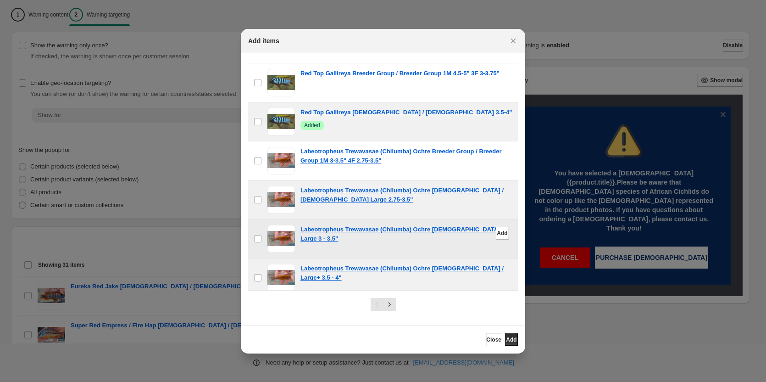
click at [275, 225] on span ":r1a:" at bounding box center [282, 239] width 28 height 28
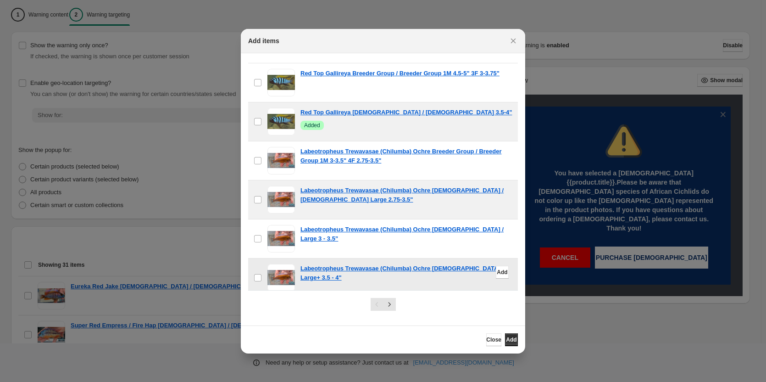
click at [276, 264] on span ":r1a:" at bounding box center [282, 278] width 28 height 28
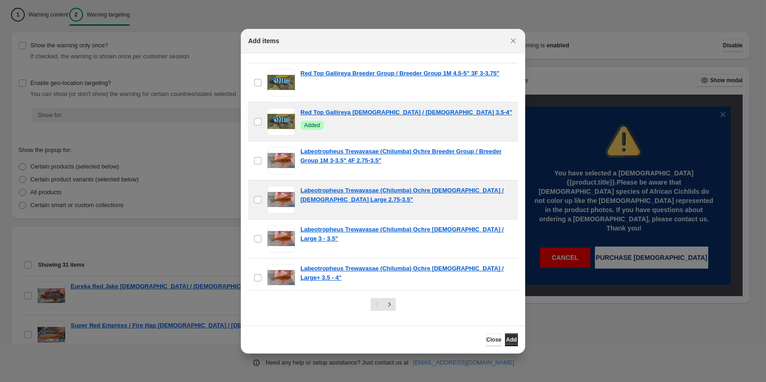
click at [280, 303] on span ":r1a:" at bounding box center [282, 317] width 28 height 28
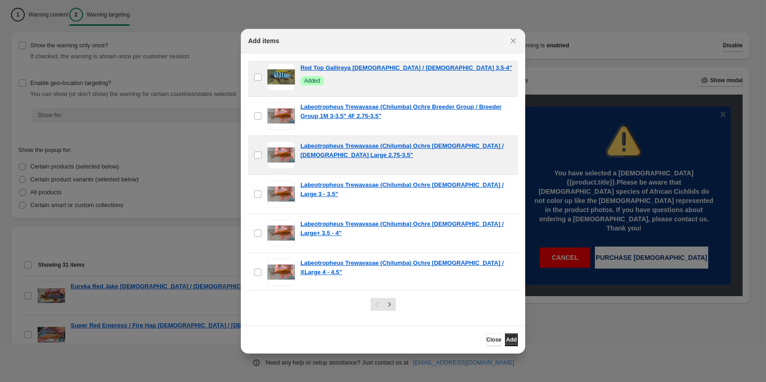
scroll to position [4222, 0]
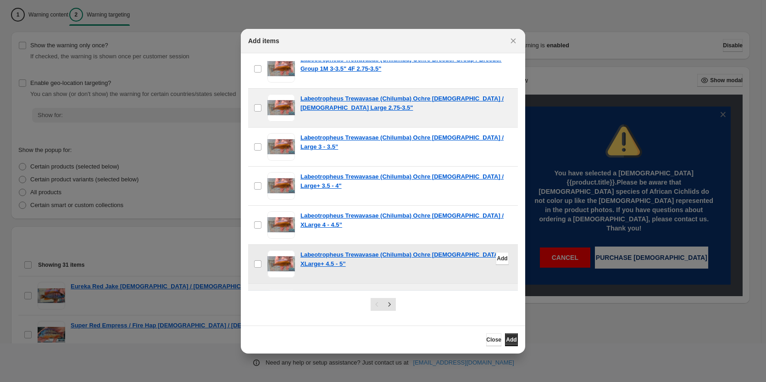
click at [286, 250] on span ":r1a:" at bounding box center [282, 264] width 28 height 28
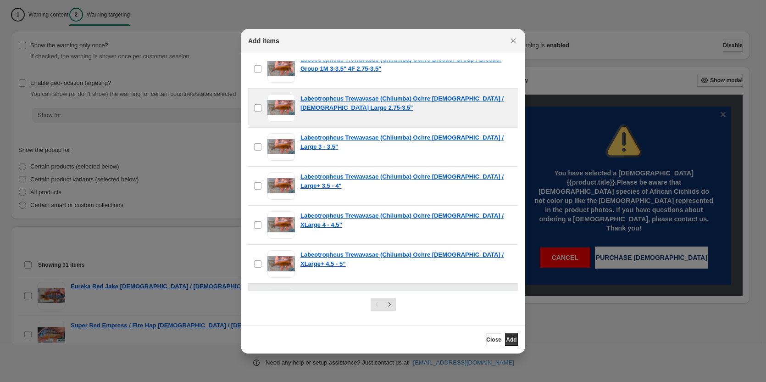
click at [284, 289] on span ":r1a:" at bounding box center [282, 303] width 28 height 28
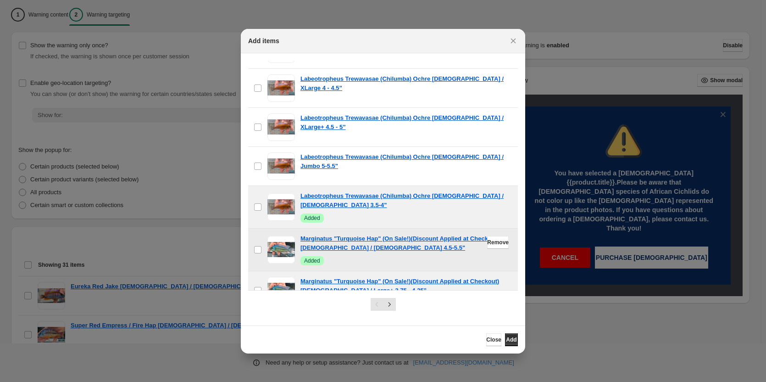
scroll to position [4360, 0]
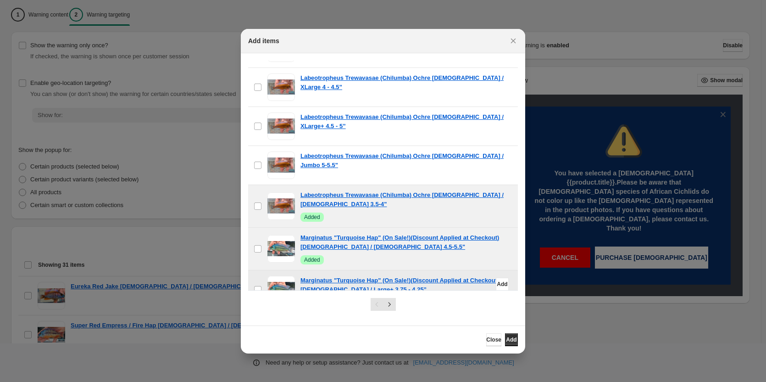
click at [279, 276] on span ":r1a:" at bounding box center [282, 290] width 28 height 28
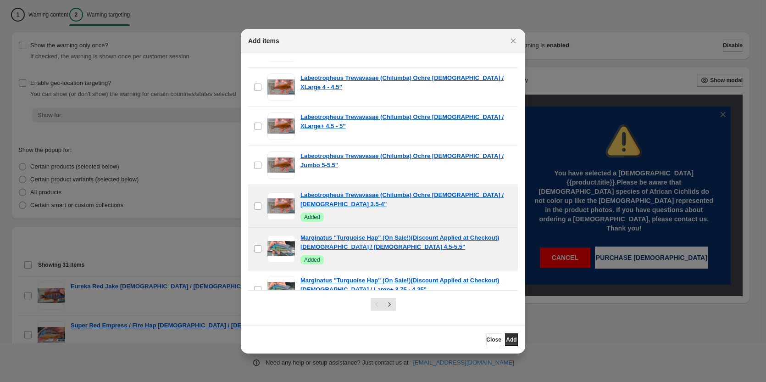
click at [283, 315] on span ":r1a:" at bounding box center [282, 329] width 28 height 28
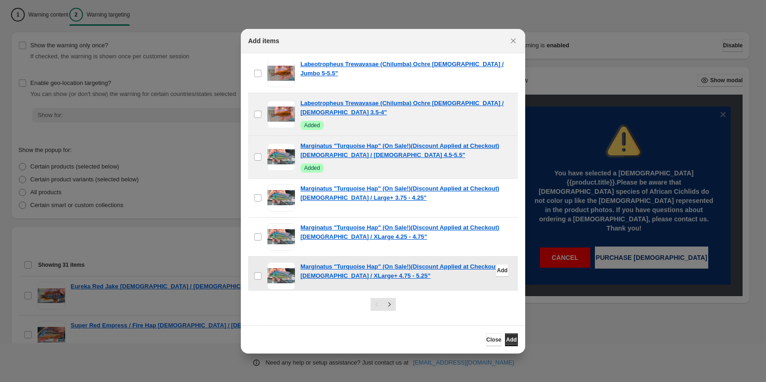
click at [282, 262] on span ":r1a:" at bounding box center [282, 276] width 28 height 28
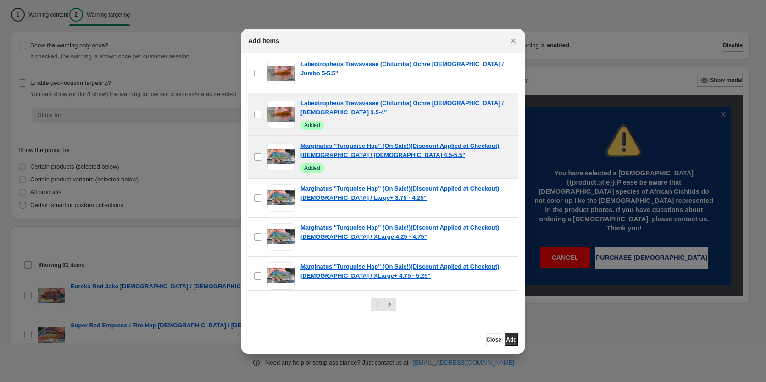
click at [286, 301] on span ":r1a:" at bounding box center [282, 315] width 28 height 28
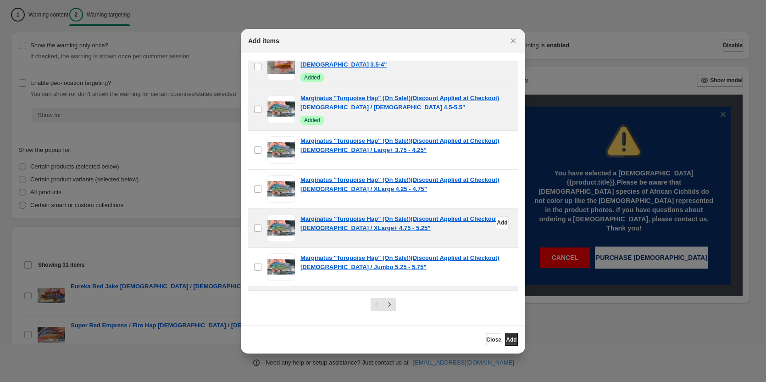
scroll to position [4543, 0]
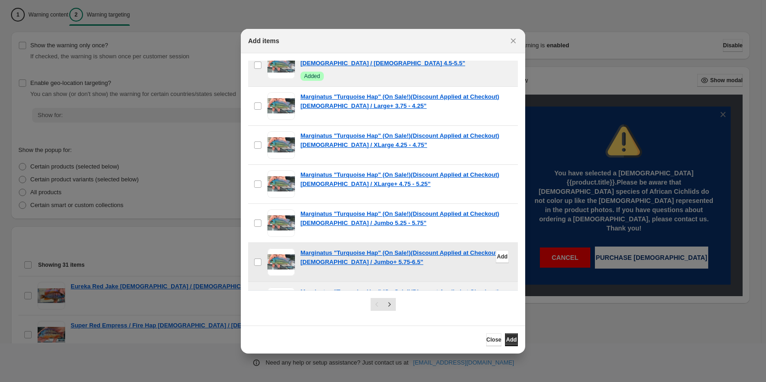
click at [285, 248] on span ":r1a:" at bounding box center [282, 262] width 28 height 28
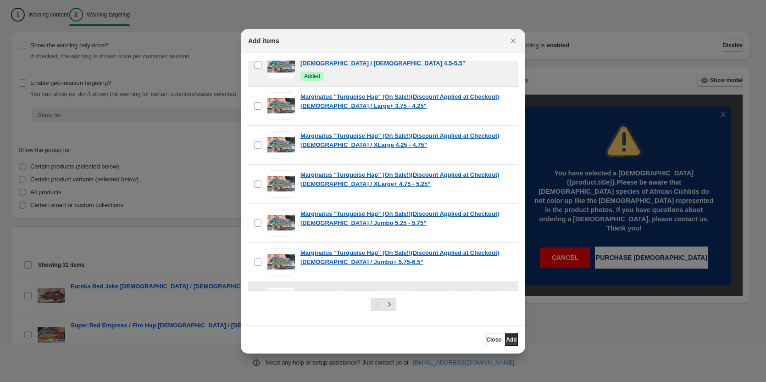
click at [282, 287] on span ":r1a:" at bounding box center [282, 301] width 28 height 28
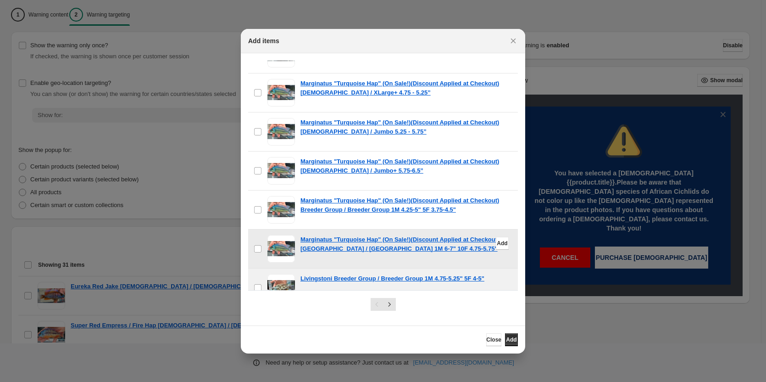
scroll to position [4635, 0]
click at [285, 234] on span ":r1a:" at bounding box center [282, 248] width 28 height 28
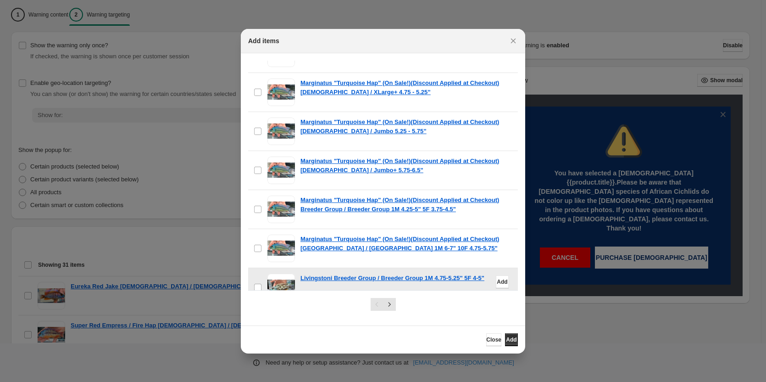
click at [285, 274] on span ":r1a:" at bounding box center [282, 288] width 28 height 28
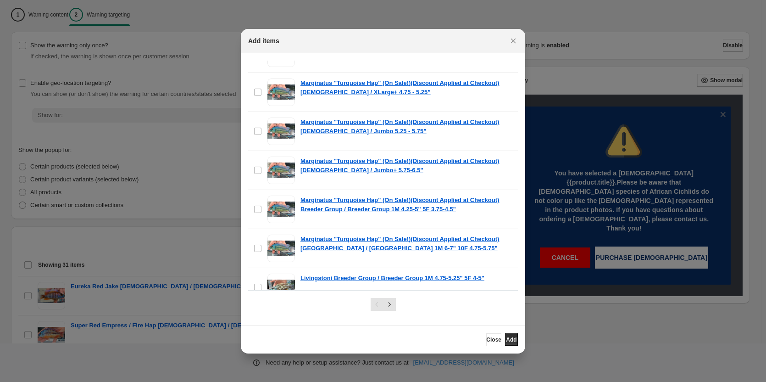
scroll to position [4727, 0]
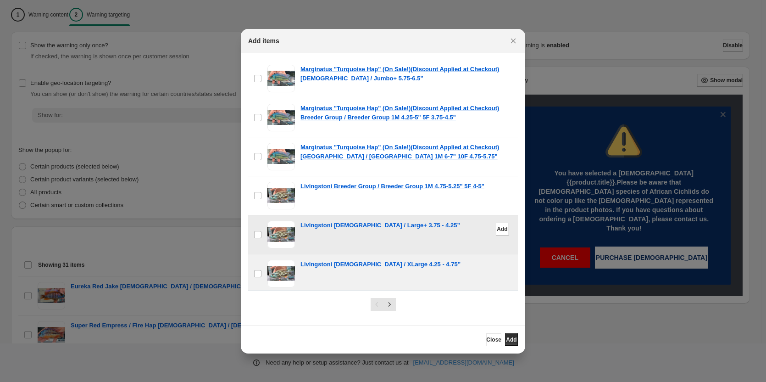
click at [284, 221] on span ":r1a:" at bounding box center [282, 235] width 28 height 28
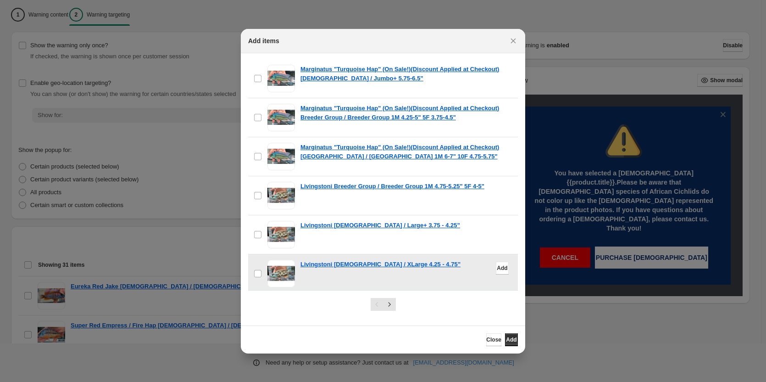
click at [283, 260] on span ":r1a:" at bounding box center [282, 274] width 28 height 28
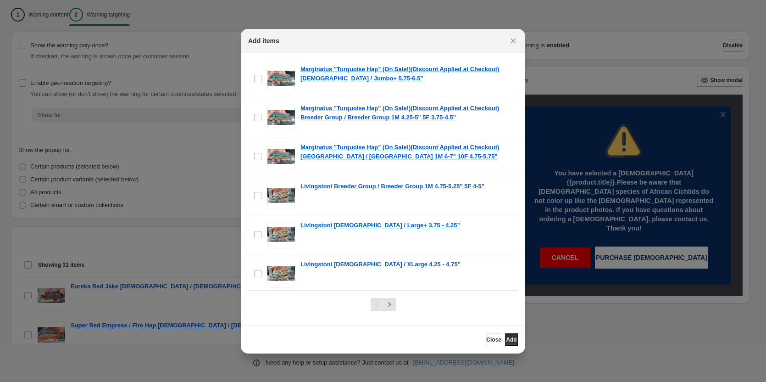
click at [283, 299] on span ":r1a:" at bounding box center [282, 313] width 28 height 28
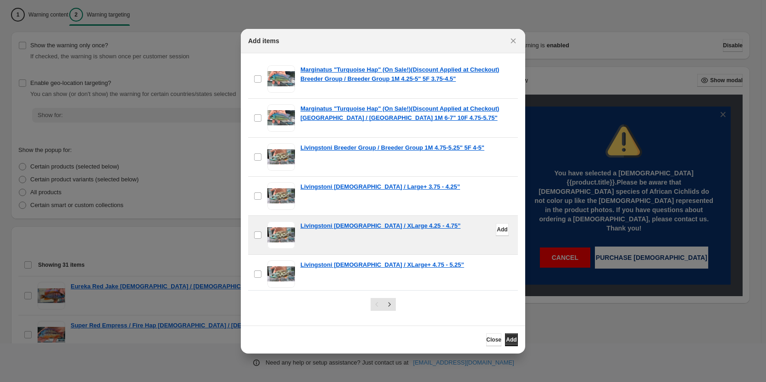
scroll to position [4818, 0]
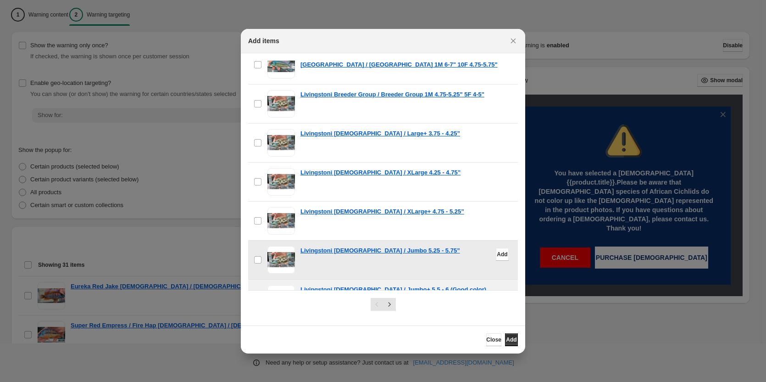
click at [286, 246] on span ":r1a:" at bounding box center [282, 260] width 28 height 28
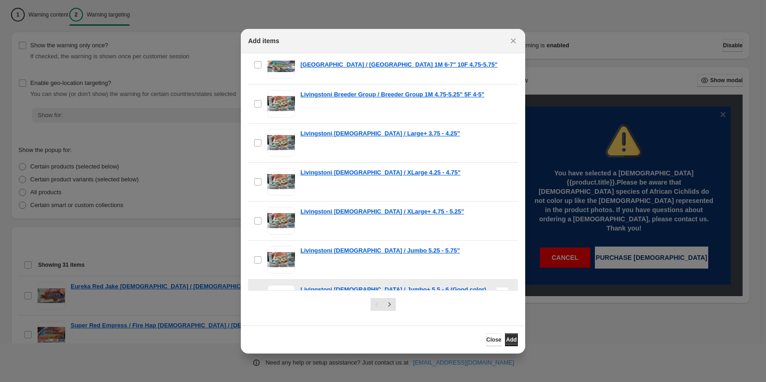
click at [282, 285] on span ":r1a:" at bounding box center [282, 299] width 28 height 28
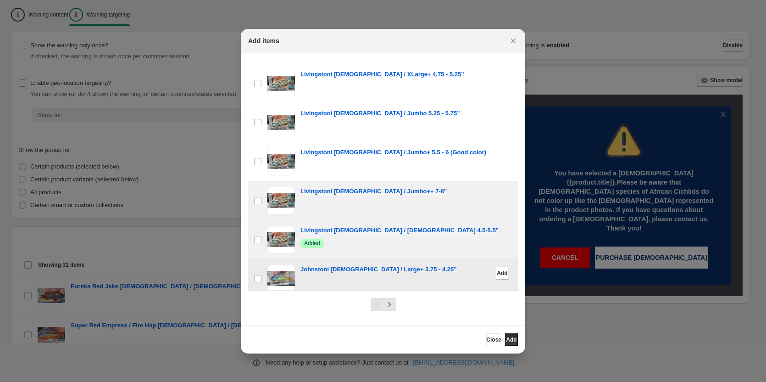
scroll to position [4956, 0]
click at [279, 186] on span ":r1a:" at bounding box center [282, 200] width 28 height 28
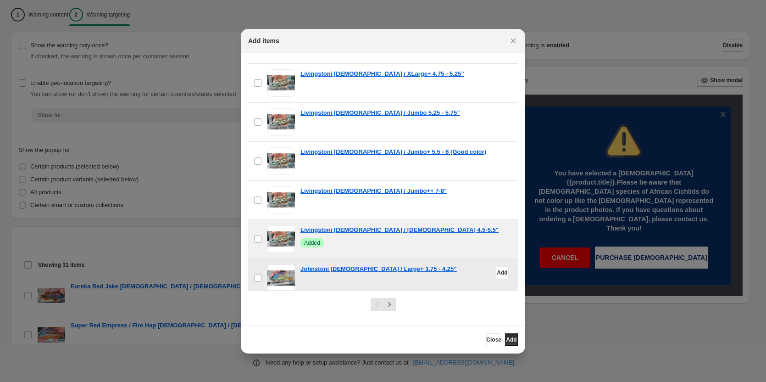
click at [279, 264] on span ":r1a:" at bounding box center [282, 278] width 28 height 28
drag, startPoint x: 282, startPoint y: 258, endPoint x: 286, endPoint y: 246, distance: 13.5
click at [281, 303] on span ":r1a:" at bounding box center [282, 317] width 28 height 28
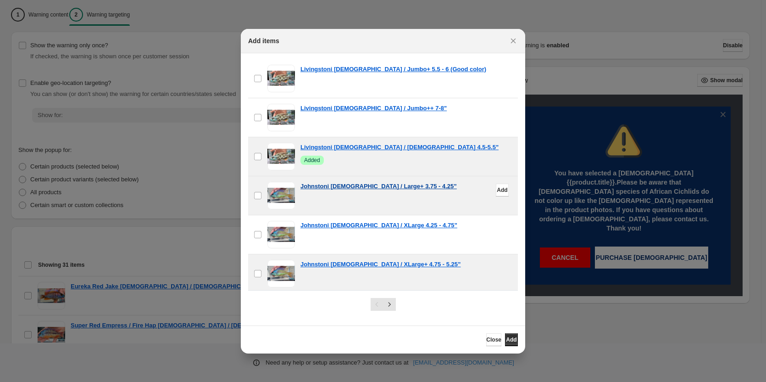
scroll to position [5048, 0]
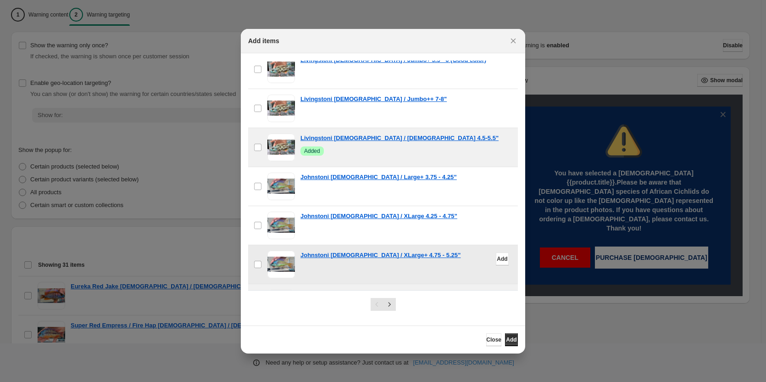
click at [280, 251] on span ":r1a:" at bounding box center [282, 265] width 28 height 28
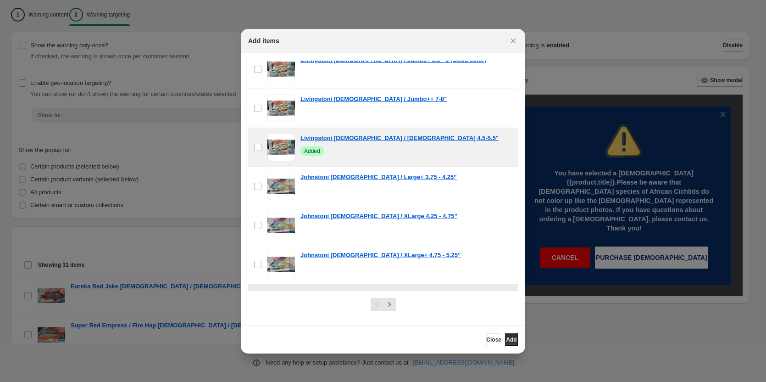
click at [279, 290] on span ":r1a:" at bounding box center [282, 304] width 28 height 28
click at [278, 329] on span ":r1a:" at bounding box center [282, 343] width 28 height 28
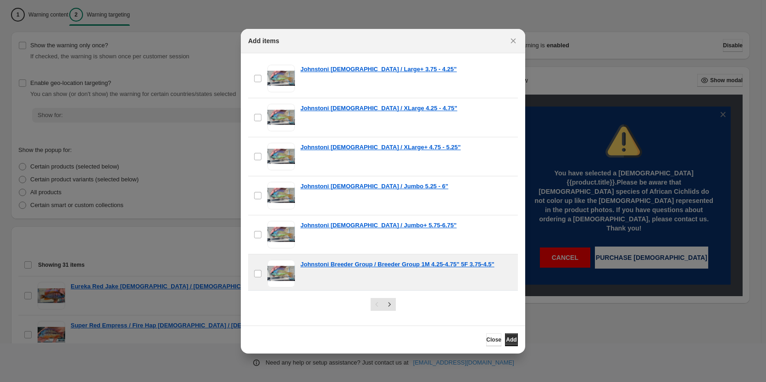
scroll to position [5186, 0]
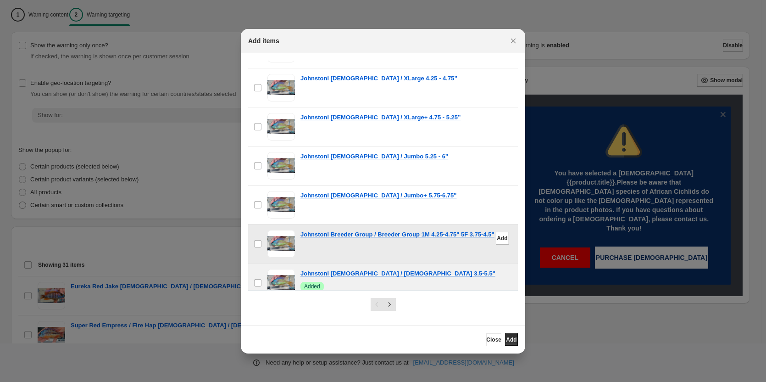
click at [282, 230] on span ":r1a:" at bounding box center [282, 244] width 28 height 28
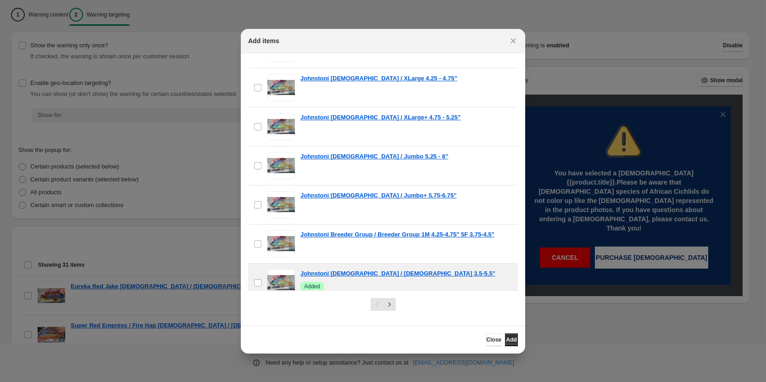
click at [286, 308] on span ":r1a:" at bounding box center [282, 322] width 28 height 28
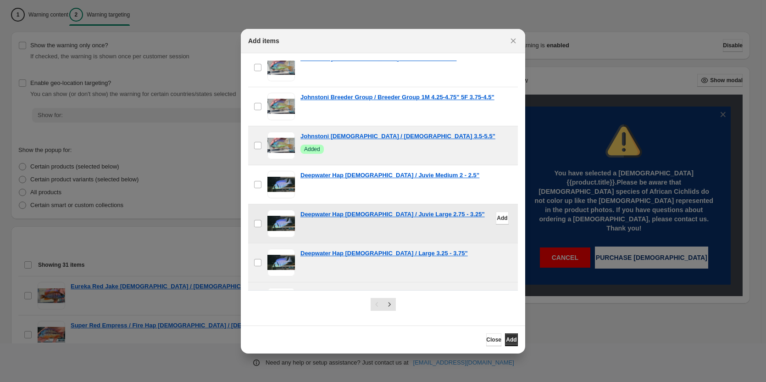
scroll to position [5323, 0]
click at [282, 209] on span ":r1a:" at bounding box center [282, 223] width 28 height 28
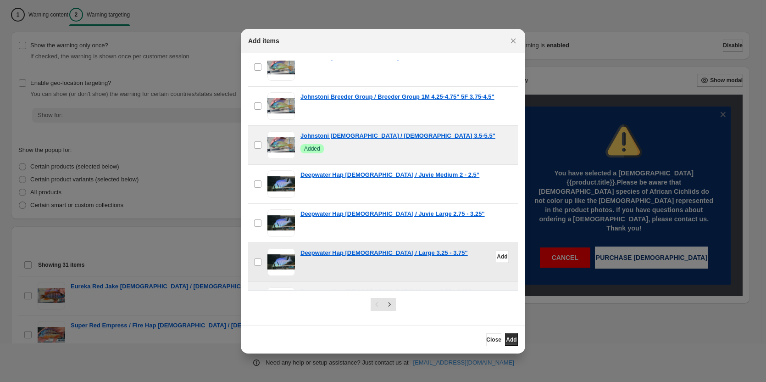
click at [285, 248] on span ":r1a:" at bounding box center [282, 262] width 28 height 28
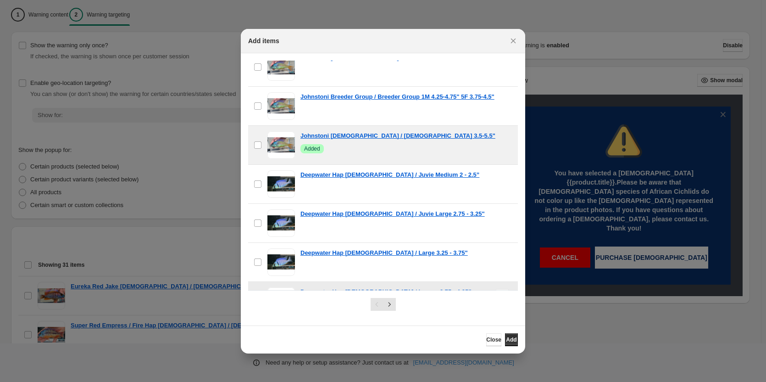
click at [282, 287] on span ":r1a:" at bounding box center [282, 301] width 28 height 28
click at [283, 326] on span ":r1a:" at bounding box center [282, 340] width 28 height 28
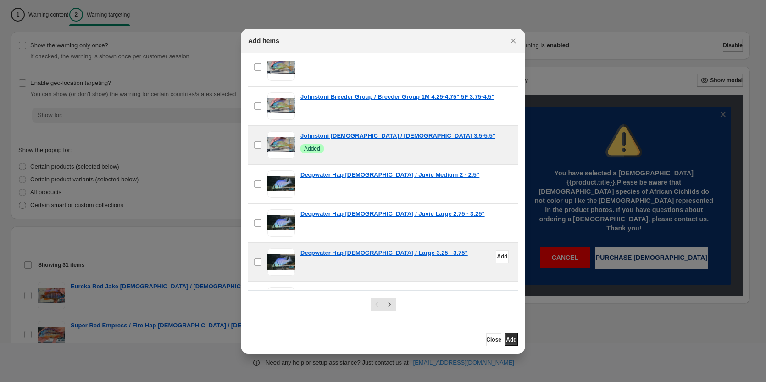
scroll to position [5415, 0]
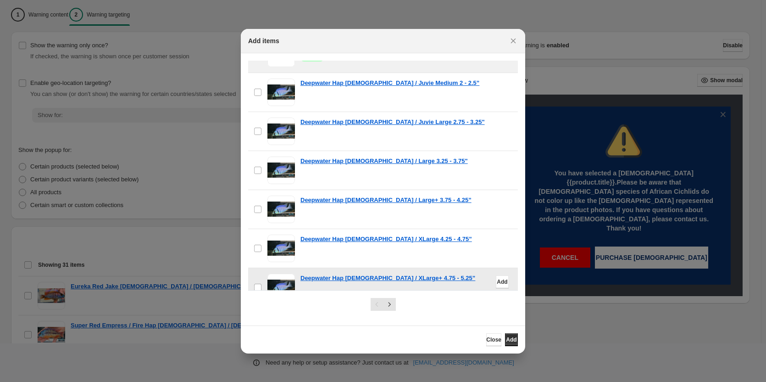
click at [290, 274] on span ":r1a:" at bounding box center [282, 288] width 28 height 28
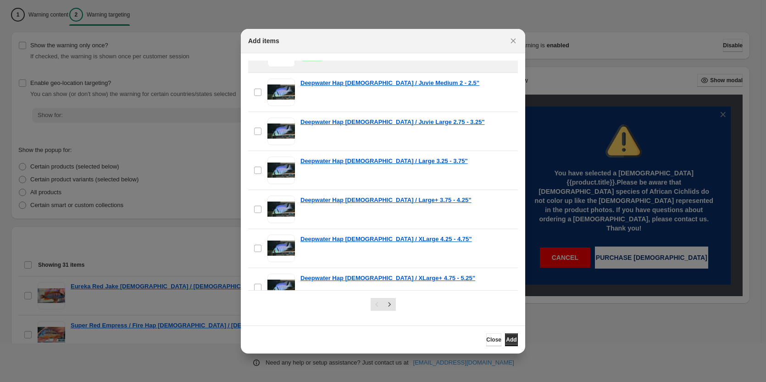
click at [290, 313] on span ":r1a:" at bounding box center [282, 327] width 28 height 28
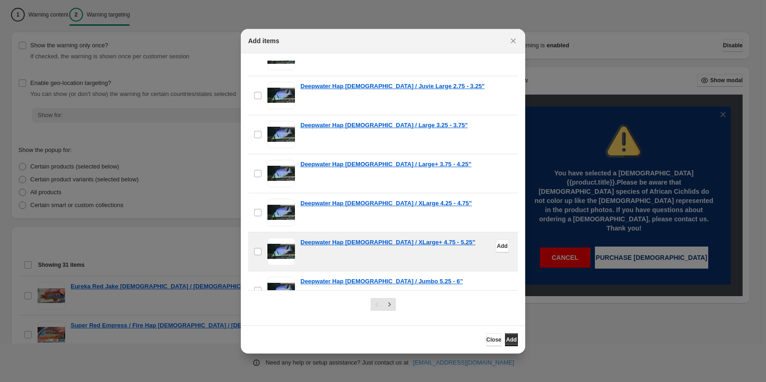
scroll to position [5507, 0]
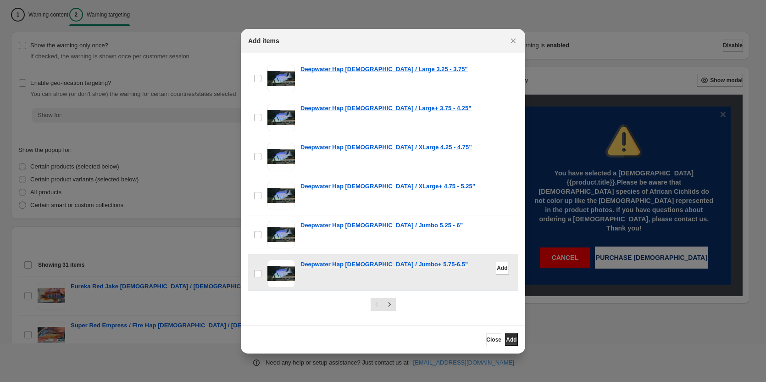
click at [292, 260] on span ":r1a:" at bounding box center [282, 274] width 28 height 28
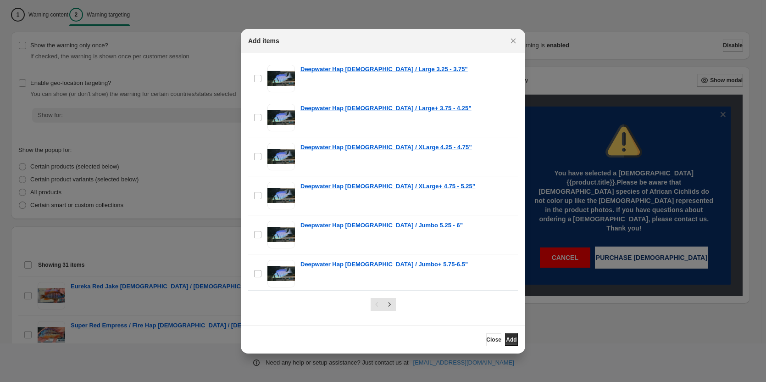
click at [290, 299] on span ":r1a:" at bounding box center [282, 313] width 28 height 28
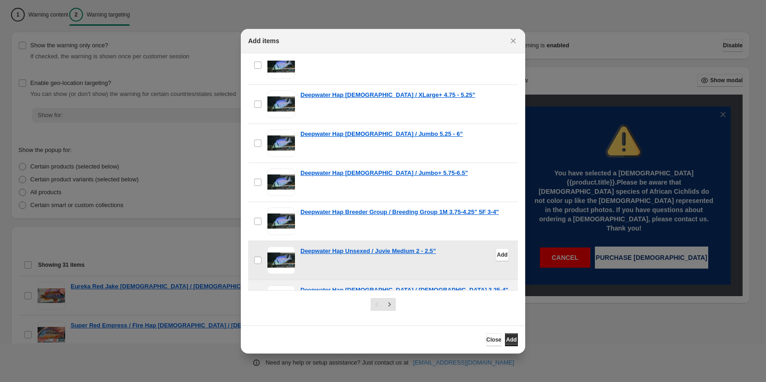
scroll to position [5599, 0]
click at [286, 246] on span ":r1a:" at bounding box center [282, 260] width 28 height 28
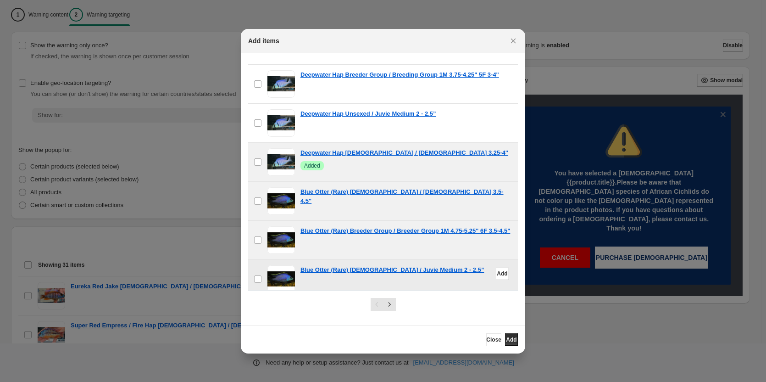
scroll to position [5736, 0]
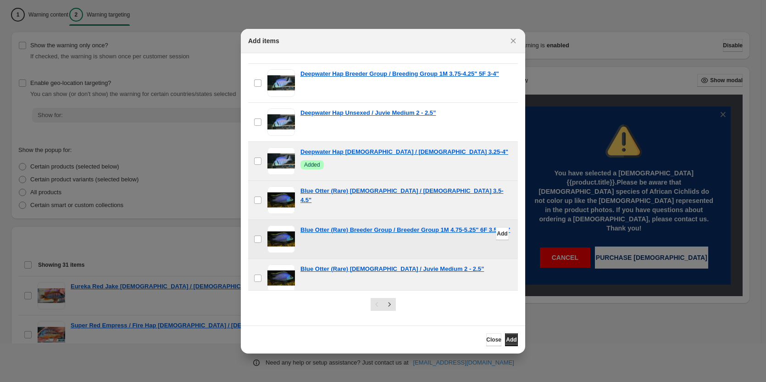
click at [281, 225] on span ":r1a:" at bounding box center [282, 239] width 28 height 28
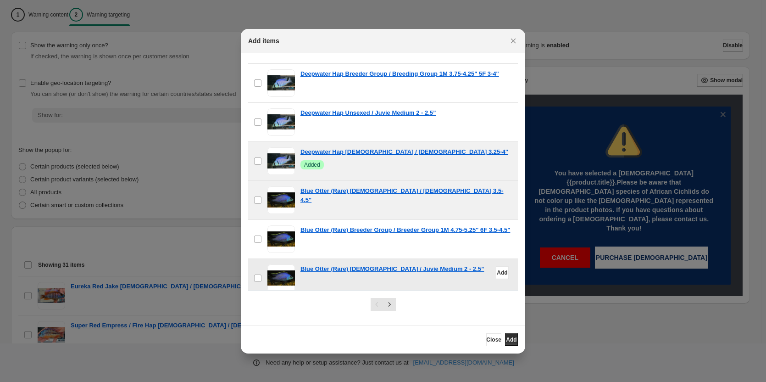
click at [284, 264] on span ":r1a:" at bounding box center [282, 278] width 28 height 28
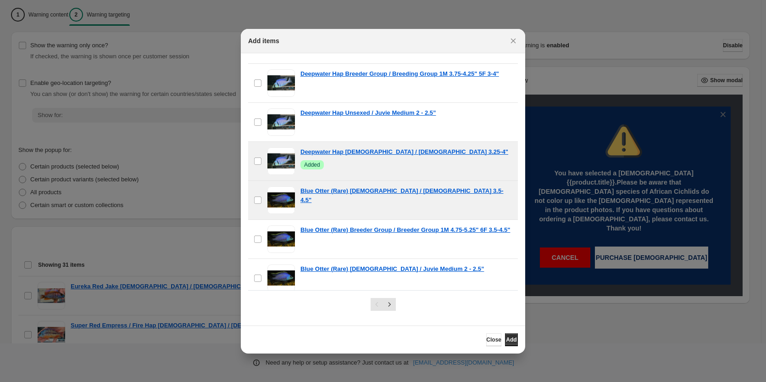
click at [285, 303] on span ":r1a:" at bounding box center [282, 317] width 28 height 28
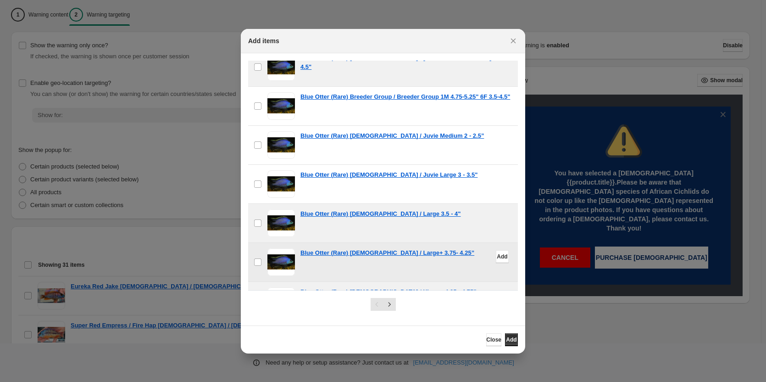
scroll to position [5874, 0]
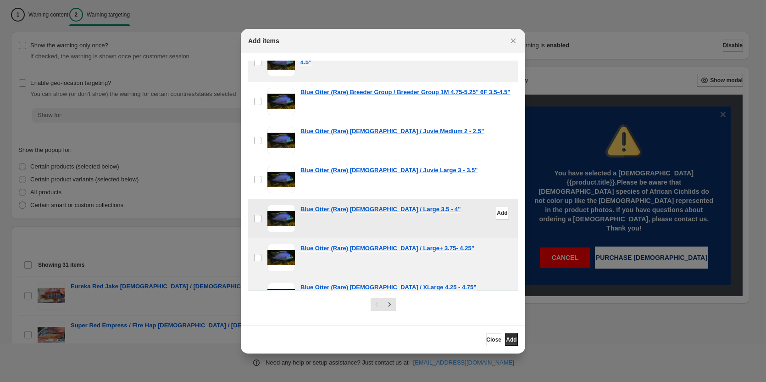
click at [283, 205] on span ":r1a:" at bounding box center [282, 219] width 28 height 28
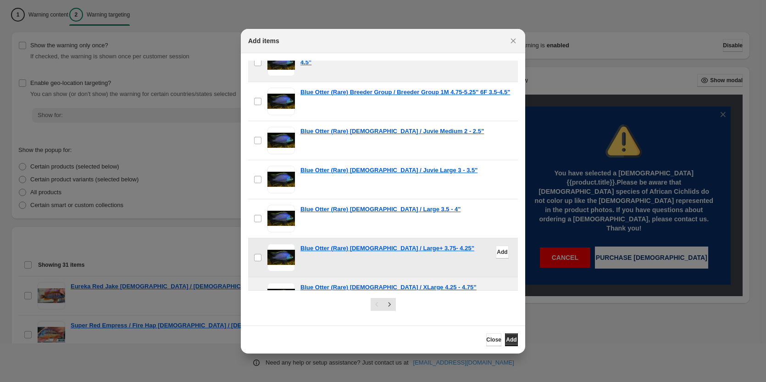
click at [284, 244] on span ":r1a:" at bounding box center [282, 258] width 28 height 28
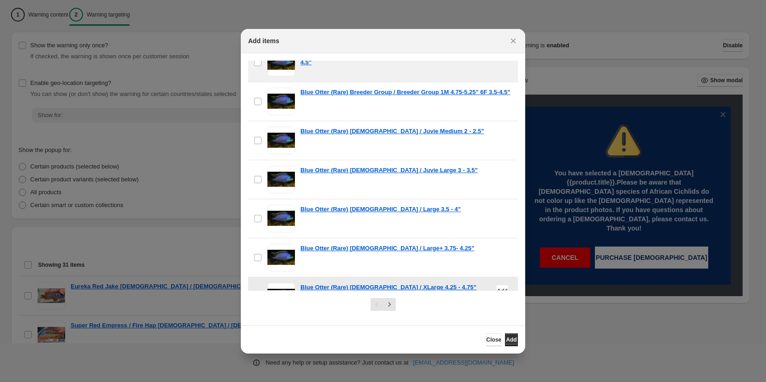
click at [282, 283] on span ":r1a:" at bounding box center [282, 297] width 28 height 28
click at [278, 322] on span ":r1a:" at bounding box center [282, 336] width 28 height 28
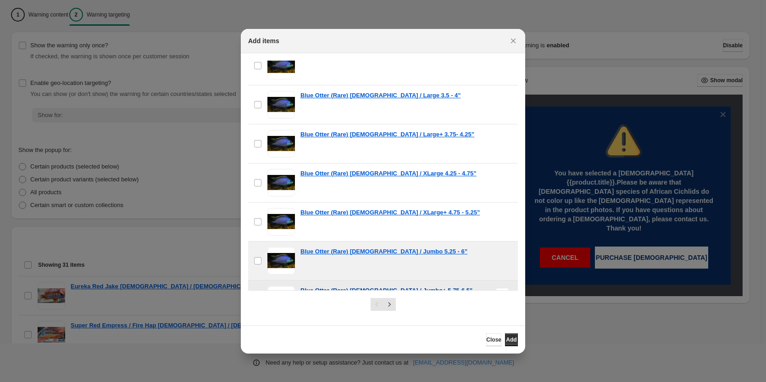
scroll to position [6012, 0]
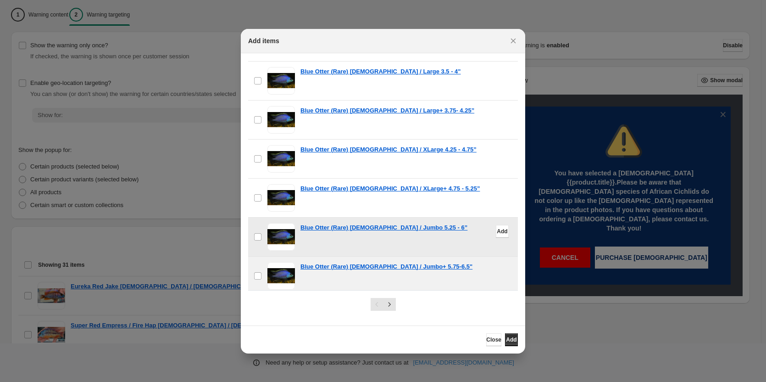
click at [288, 223] on span ":r1a:" at bounding box center [282, 237] width 28 height 28
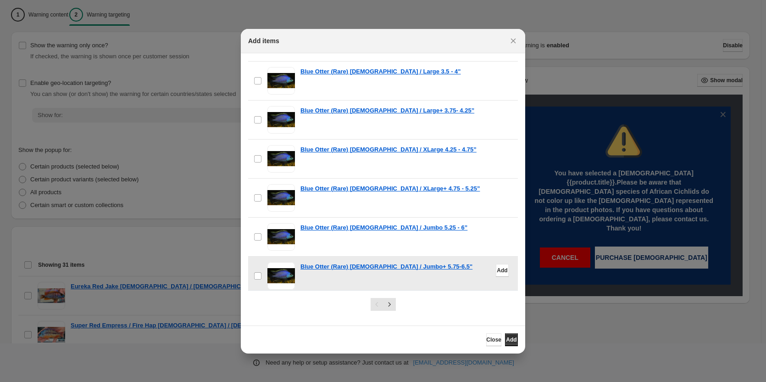
click at [287, 262] on span ":r1a:" at bounding box center [282, 276] width 28 height 28
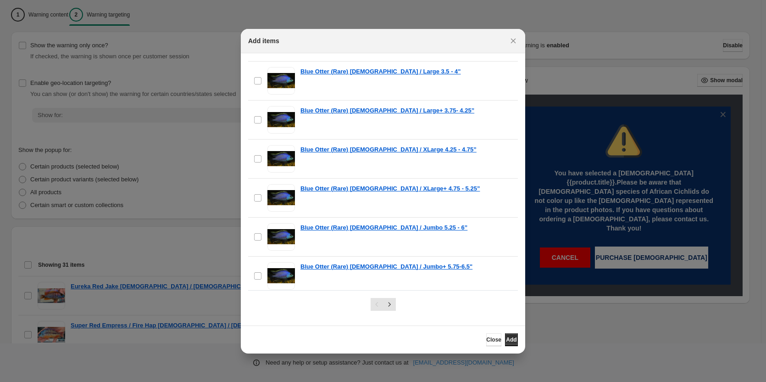
click at [285, 301] on span ":r1a:" at bounding box center [282, 315] width 28 height 28
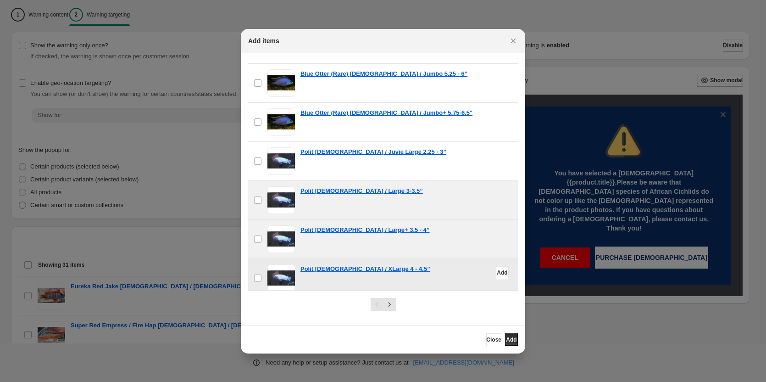
scroll to position [6195, 0]
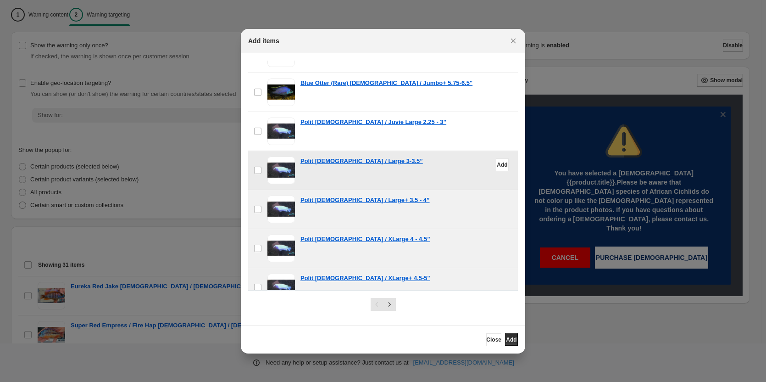
click at [285, 156] on span ":r1a:" at bounding box center [282, 170] width 28 height 28
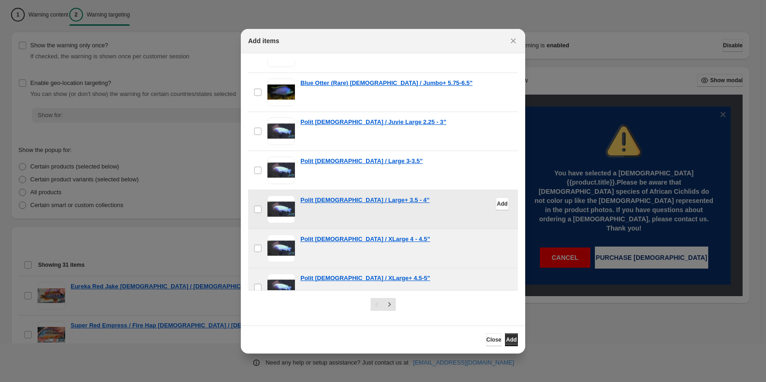
click at [282, 195] on span ":r1a:" at bounding box center [282, 209] width 28 height 28
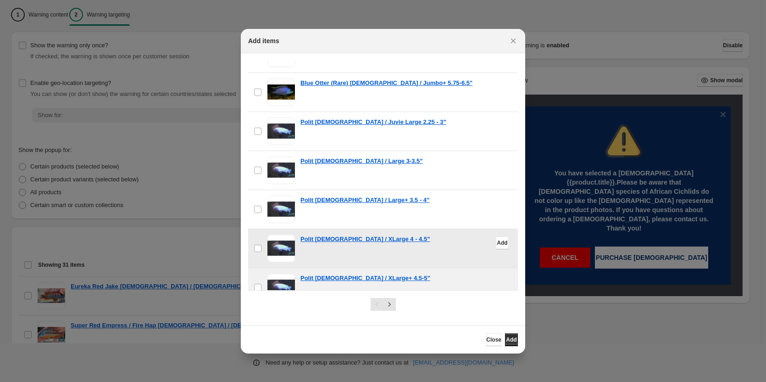
click at [280, 234] on span ":r1a:" at bounding box center [282, 248] width 28 height 28
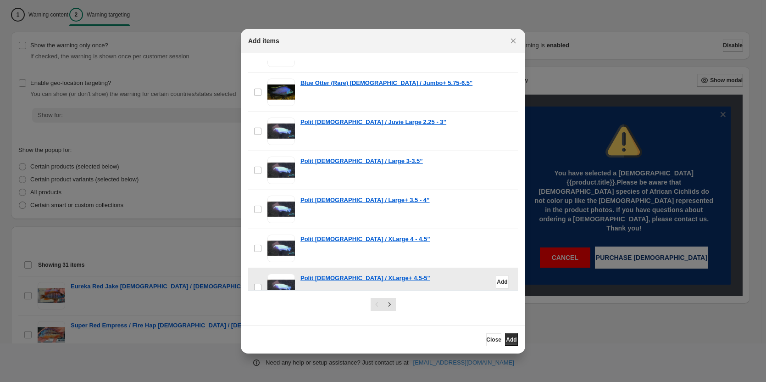
click at [280, 274] on span ":r1a:" at bounding box center [282, 288] width 28 height 28
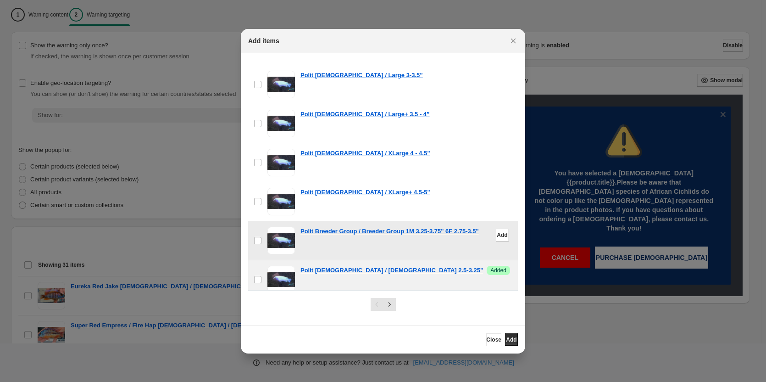
scroll to position [6287, 0]
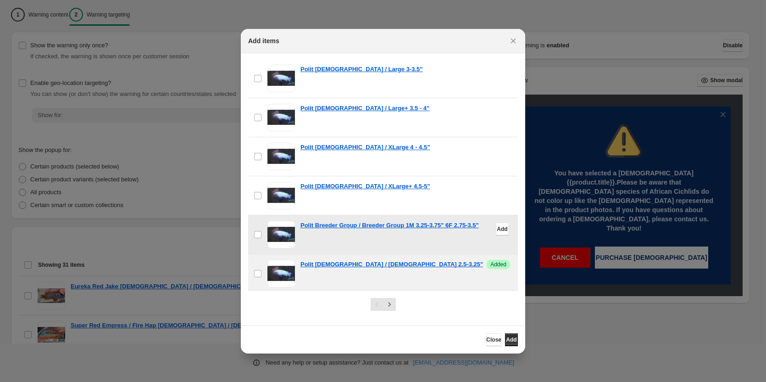
click at [279, 221] on span ":r1a:" at bounding box center [282, 235] width 28 height 28
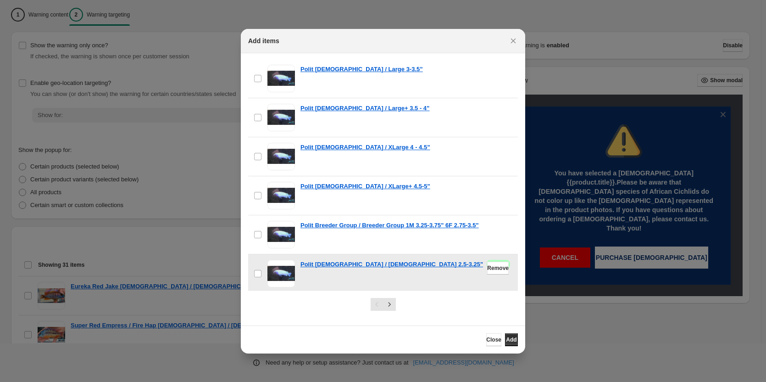
drag, startPoint x: 282, startPoint y: 251, endPoint x: 294, endPoint y: 235, distance: 20.4
click at [282, 299] on span ":r1a:" at bounding box center [282, 313] width 28 height 28
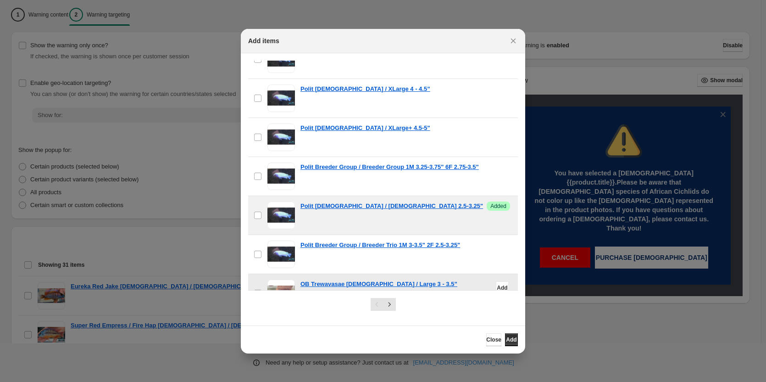
scroll to position [6379, 0]
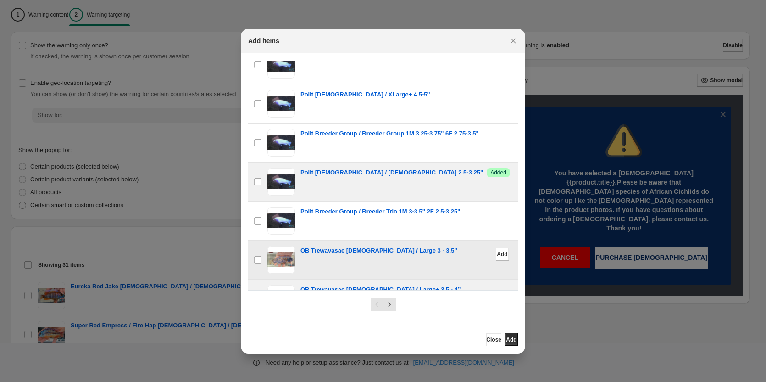
click at [282, 246] on span ":r1a:" at bounding box center [282, 260] width 28 height 28
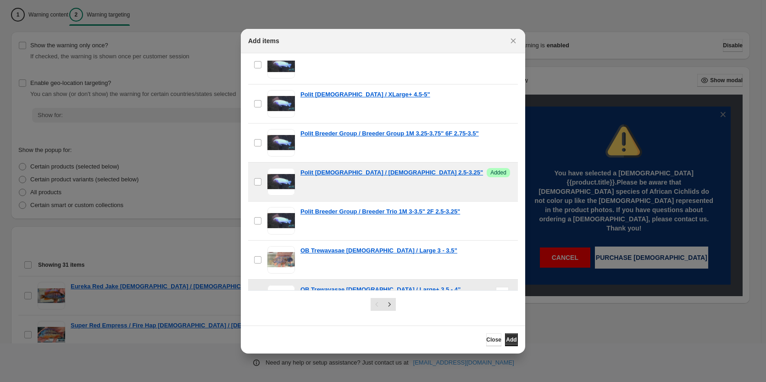
click at [283, 285] on span ":r1a:" at bounding box center [282, 299] width 28 height 28
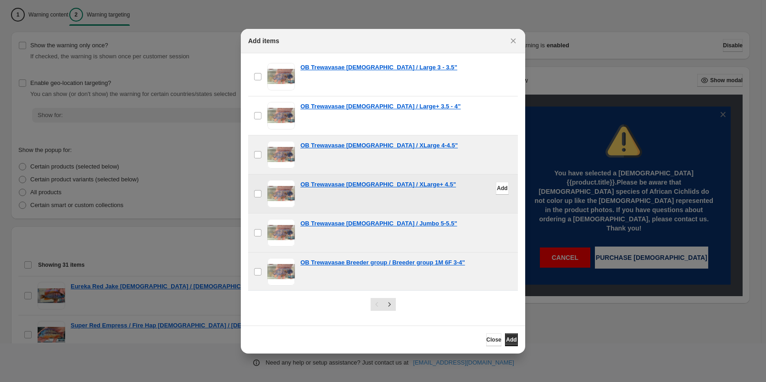
scroll to position [6562, 0]
click at [288, 140] on span ":r1a:" at bounding box center [282, 154] width 28 height 28
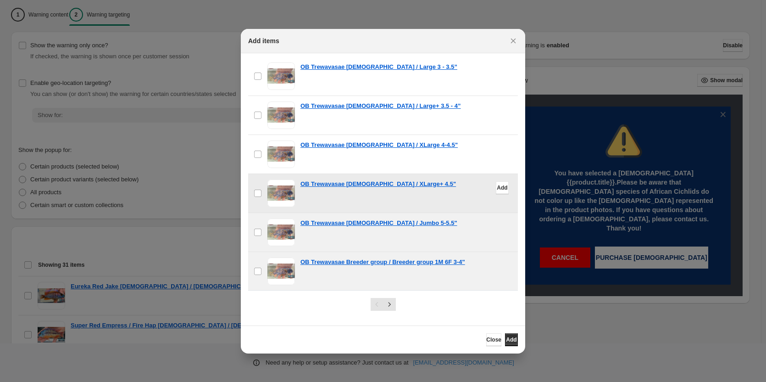
click at [301, 179] on div "OB Trewavasae [DEMOGRAPHIC_DATA] / XLarge+ 4.5"" at bounding box center [407, 193] width 212 height 28
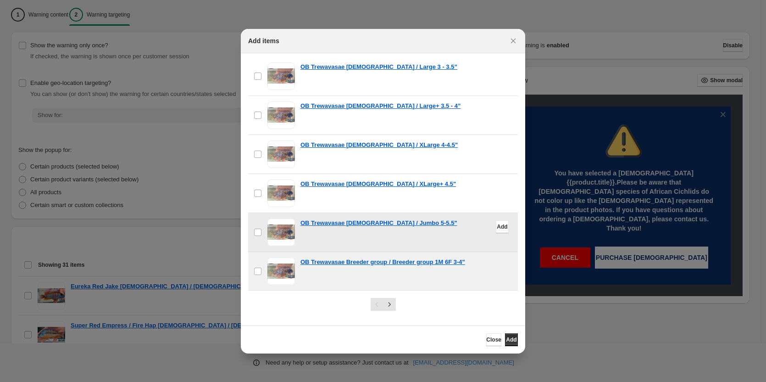
click at [320, 218] on div "OB Trewavasae [DEMOGRAPHIC_DATA] / Jumbo 5-5.5"" at bounding box center [407, 232] width 212 height 28
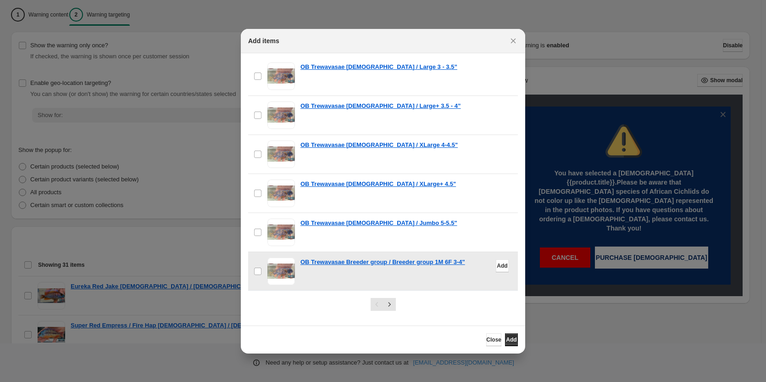
click at [310, 257] on div "OB Trewavasae Breeder group / Breeder group 1M 6F 3-4"" at bounding box center [407, 271] width 212 height 28
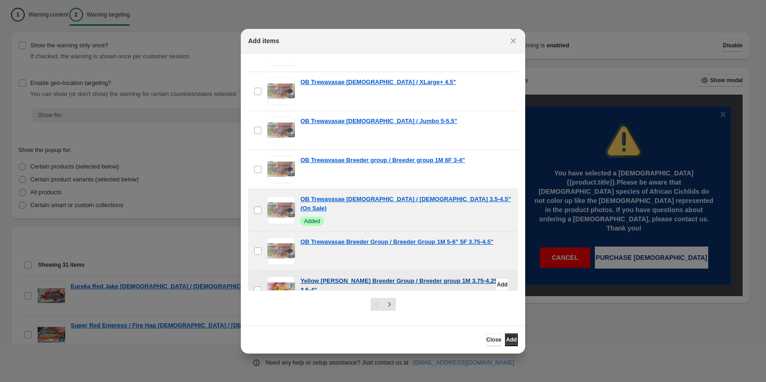
scroll to position [6700, 0]
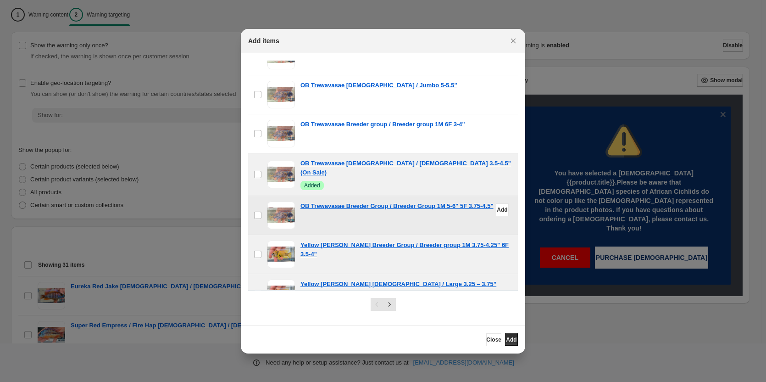
click at [309, 201] on div "OB Trewavasae Breeder Group / Breeder Group 1M 5-6" 5F 3.75-4.5"" at bounding box center [407, 215] width 212 height 28
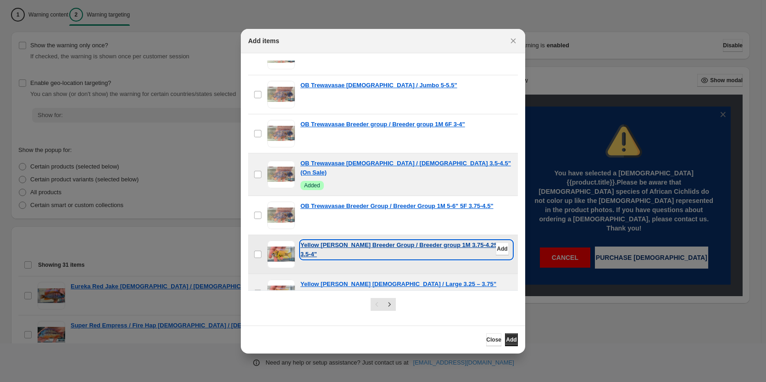
click at [307, 240] on p "Yellow [PERSON_NAME] Breeder Group / Breeder group 1M 3.75-4.25" 6F 3.5-4"" at bounding box center [407, 249] width 212 height 18
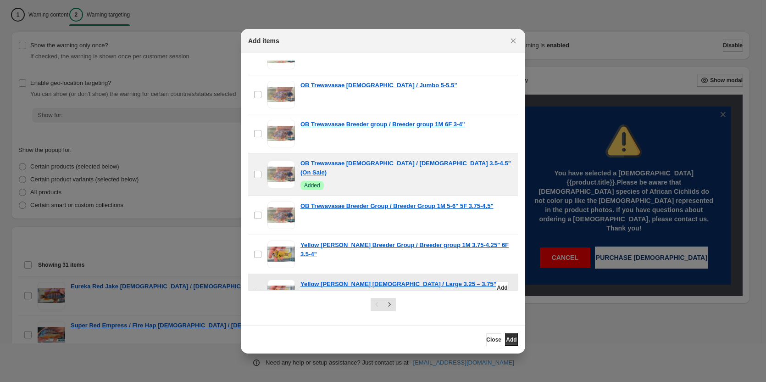
click at [283, 279] on span ":r1a:" at bounding box center [282, 293] width 28 height 28
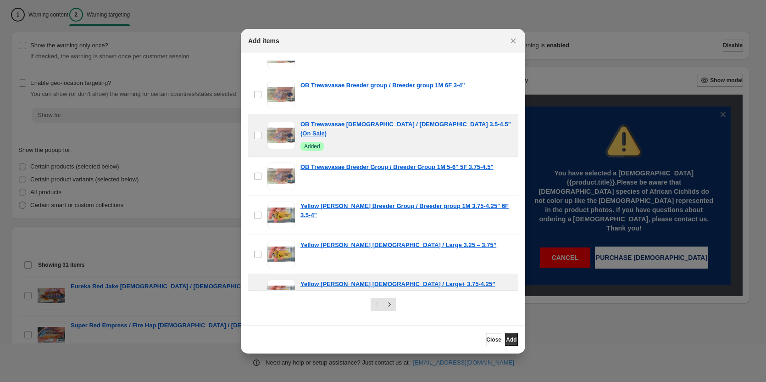
scroll to position [6792, 0]
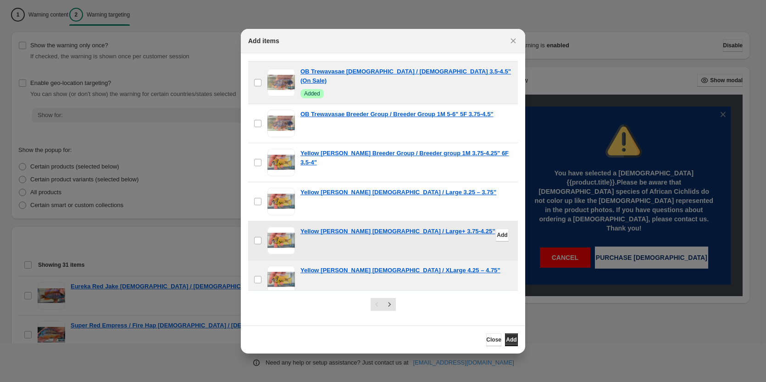
click at [283, 227] on span ":r1a:" at bounding box center [282, 241] width 28 height 28
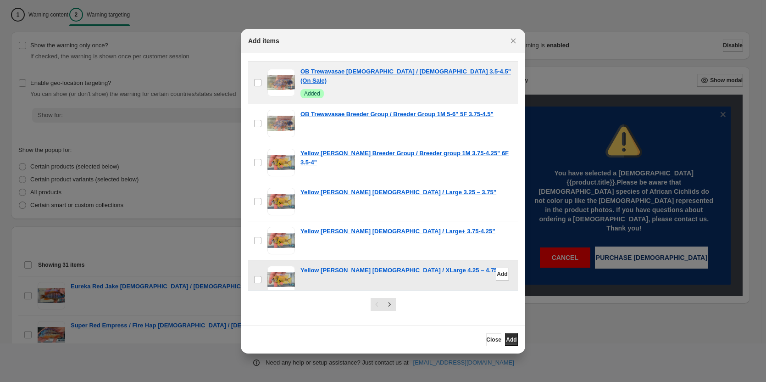
click at [285, 266] on span ":r1a:" at bounding box center [282, 280] width 28 height 28
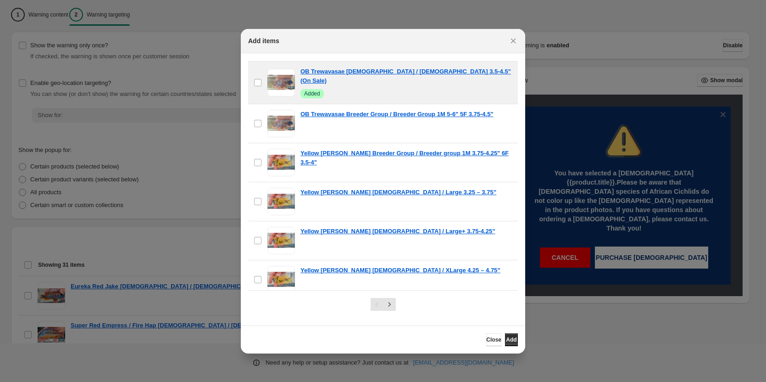
click at [284, 305] on span ":r1a:" at bounding box center [282, 319] width 28 height 28
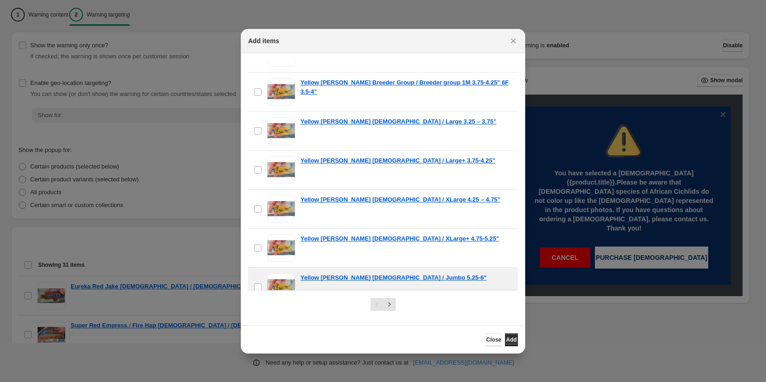
scroll to position [6929, 0]
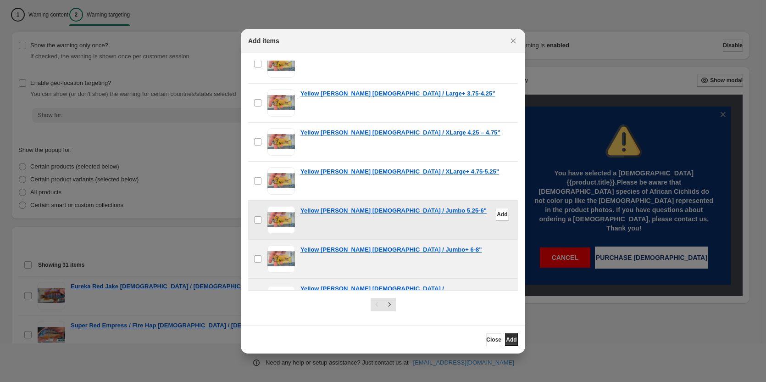
click at [270, 206] on span ":r1a:" at bounding box center [282, 220] width 28 height 28
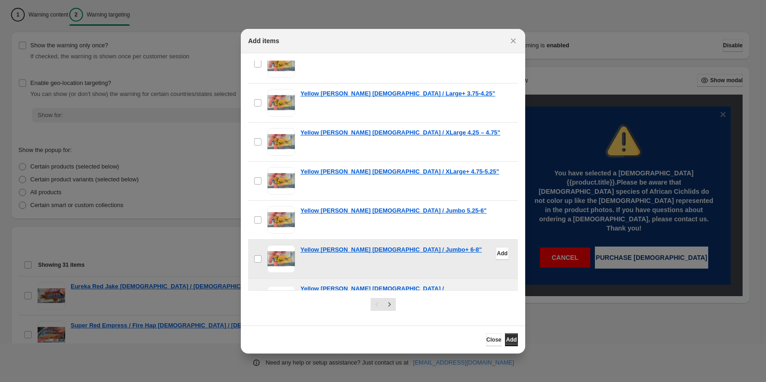
click at [271, 240] on div "checkbox Yellow [PERSON_NAME] [DEMOGRAPHIC_DATA] / Jumbo+ 6-8" Add" at bounding box center [383, 259] width 270 height 39
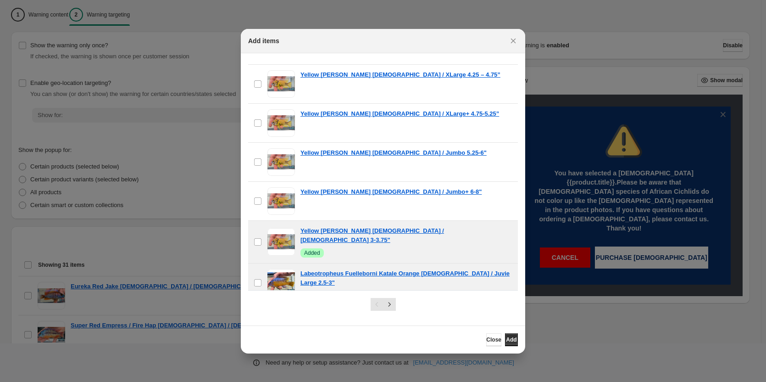
scroll to position [7067, 0]
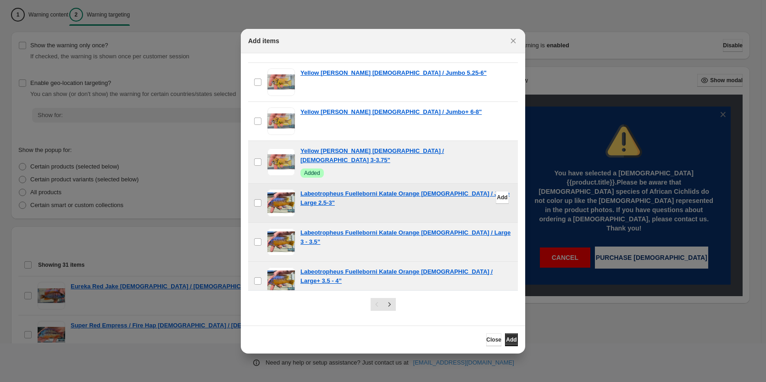
click at [280, 189] on span ":r1a:" at bounding box center [282, 203] width 28 height 28
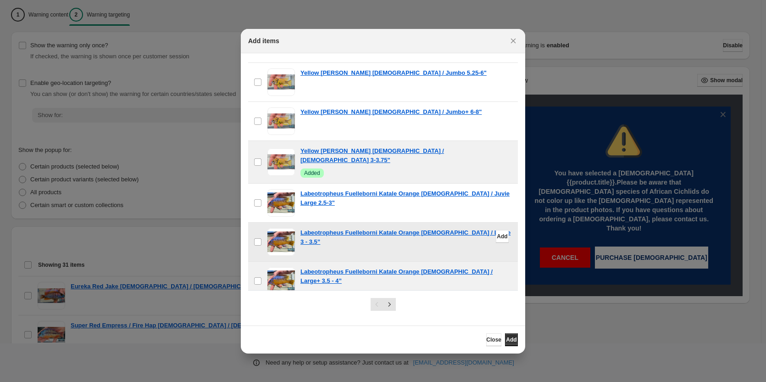
click at [277, 228] on span ":r1a:" at bounding box center [282, 242] width 28 height 28
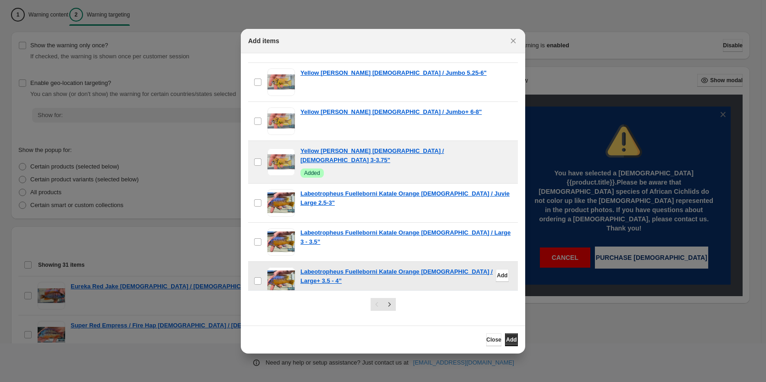
click at [278, 267] on span ":r1a:" at bounding box center [282, 281] width 28 height 28
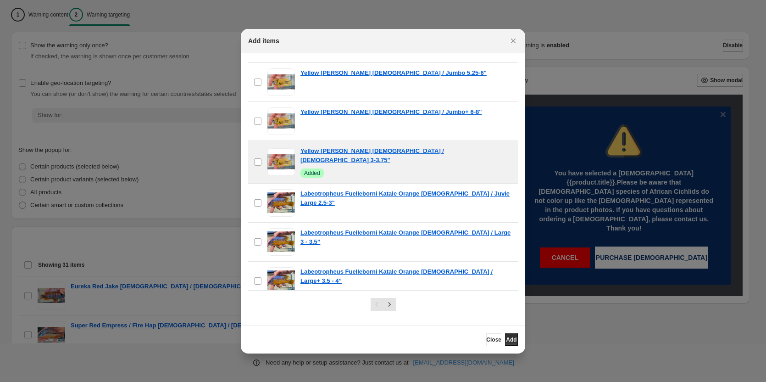
click at [285, 306] on span ":r1a:" at bounding box center [282, 320] width 28 height 28
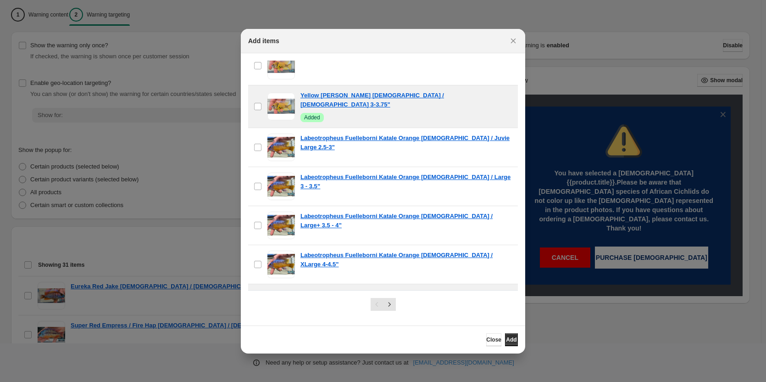
scroll to position [7205, 0]
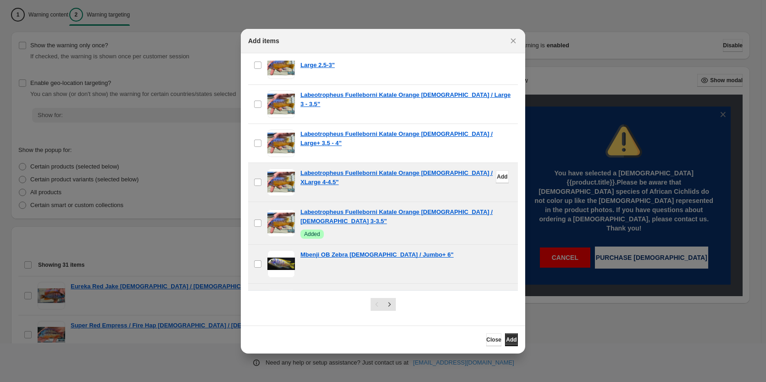
click at [276, 168] on span ":r1a:" at bounding box center [282, 182] width 28 height 28
click at [278, 168] on span ":r1a:" at bounding box center [282, 182] width 28 height 28
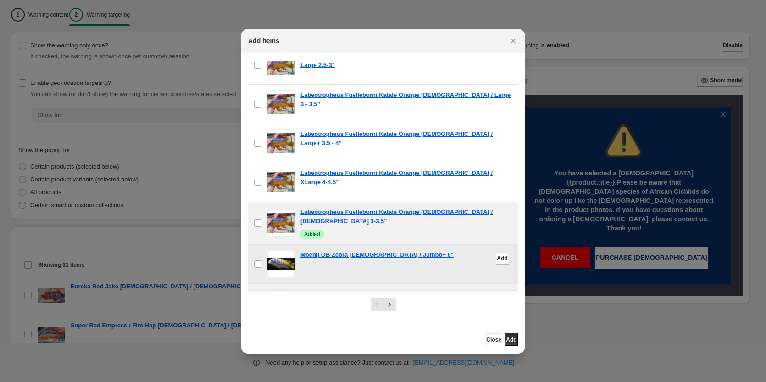
click at [269, 250] on span ":r1a:" at bounding box center [282, 264] width 28 height 28
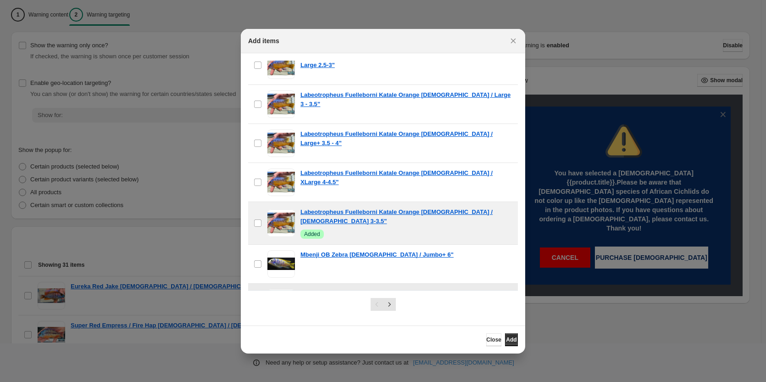
click at [273, 289] on span ":r1a:" at bounding box center [282, 303] width 28 height 28
click at [282, 328] on span ":r1a:" at bounding box center [282, 342] width 28 height 28
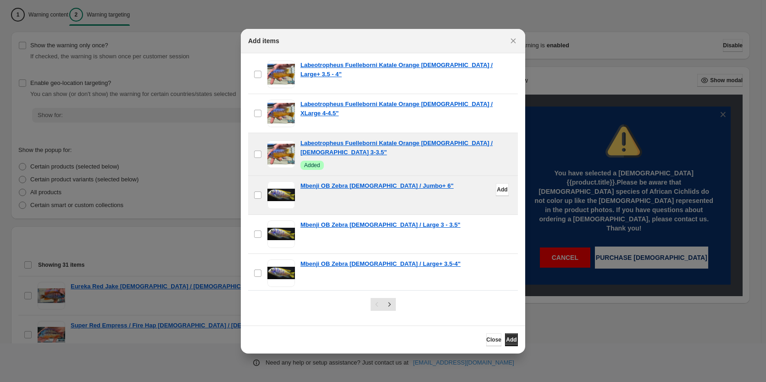
scroll to position [7342, 0]
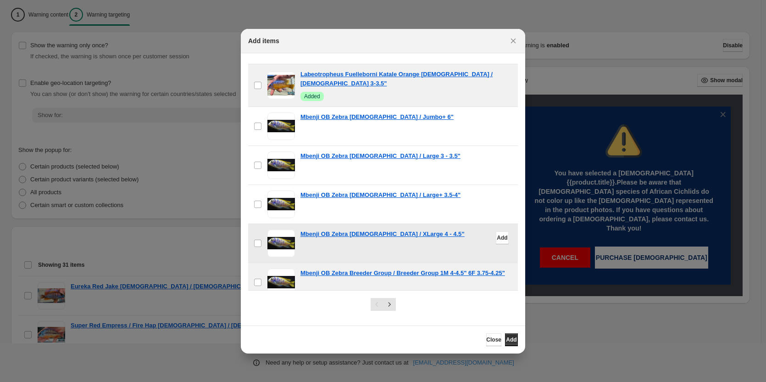
click at [278, 229] on span ":r1a:" at bounding box center [282, 243] width 28 height 28
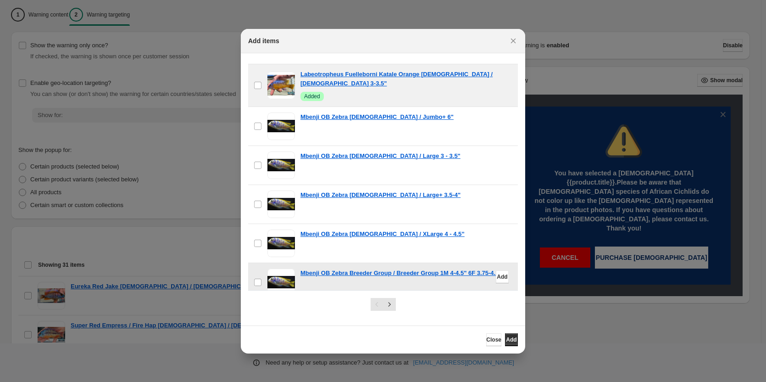
click at [279, 268] on span ":r1a:" at bounding box center [282, 282] width 28 height 28
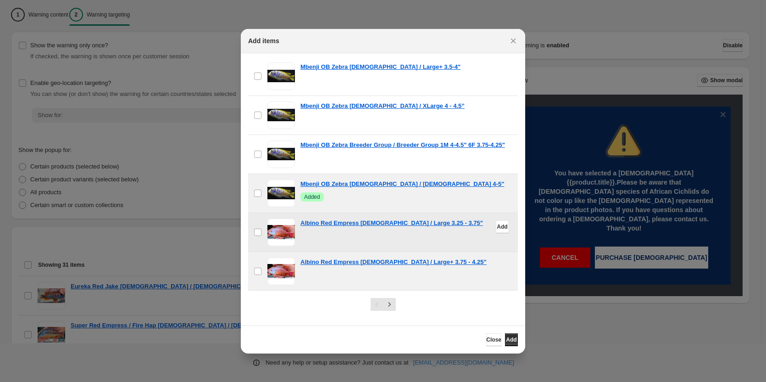
scroll to position [7480, 0]
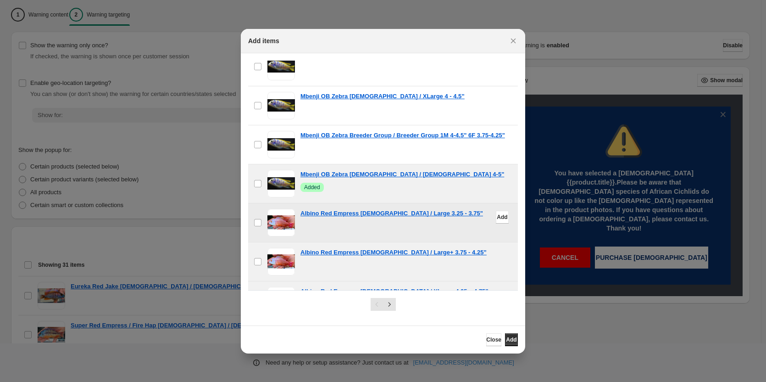
click at [283, 209] on span ":r1a:" at bounding box center [282, 223] width 28 height 28
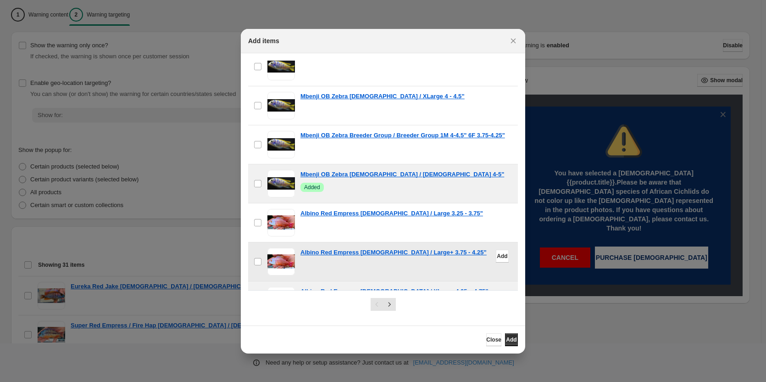
click at [285, 248] on span ":r1a:" at bounding box center [282, 262] width 28 height 28
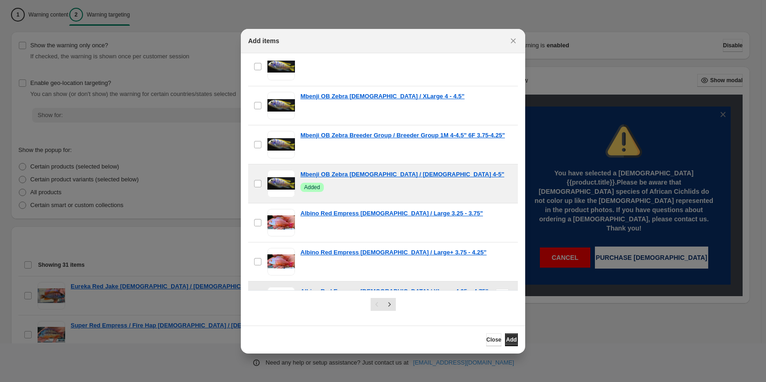
click at [280, 287] on span ":r1a:" at bounding box center [282, 301] width 28 height 28
click at [283, 326] on span ":r1a:" at bounding box center [282, 340] width 28 height 28
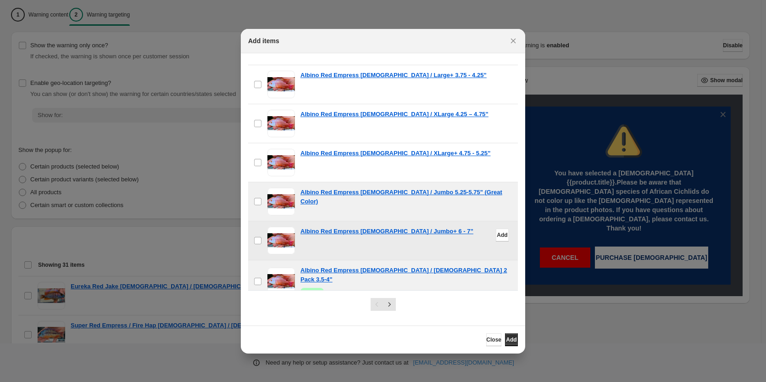
scroll to position [7664, 0]
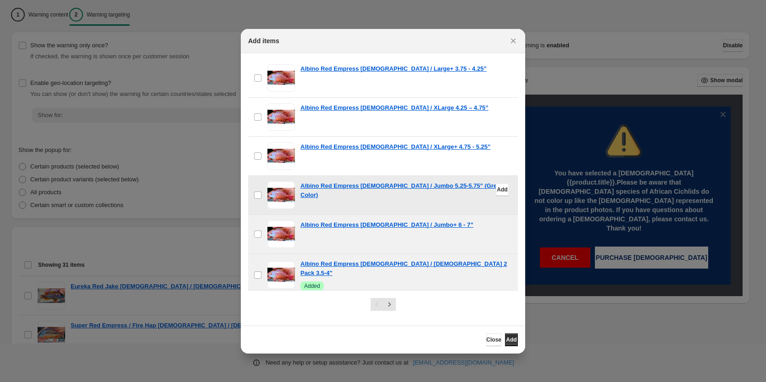
click at [274, 181] on span ":r1a:" at bounding box center [282, 195] width 28 height 28
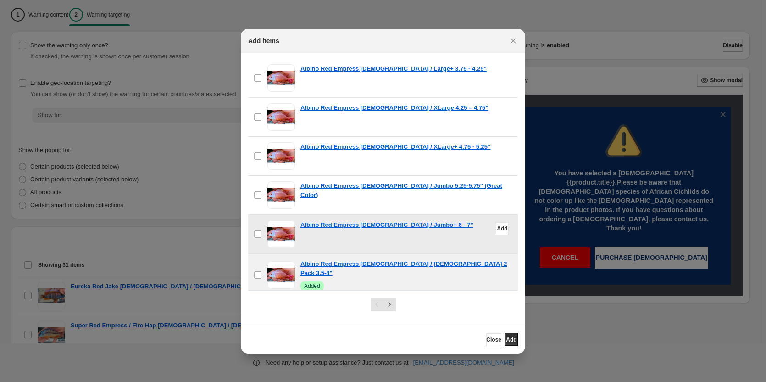
click at [278, 220] on span ":r1a:" at bounding box center [282, 234] width 28 height 28
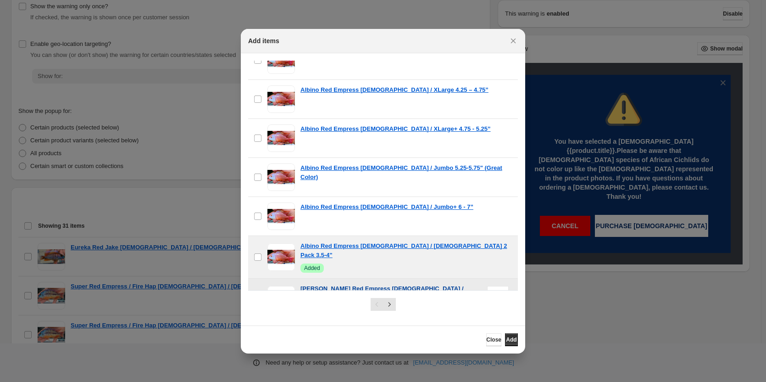
scroll to position [171, 0]
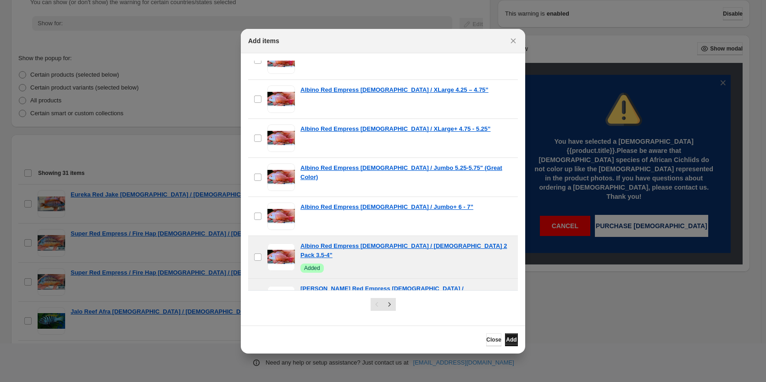
click at [508, 338] on span "Add" at bounding box center [511, 339] width 11 height 7
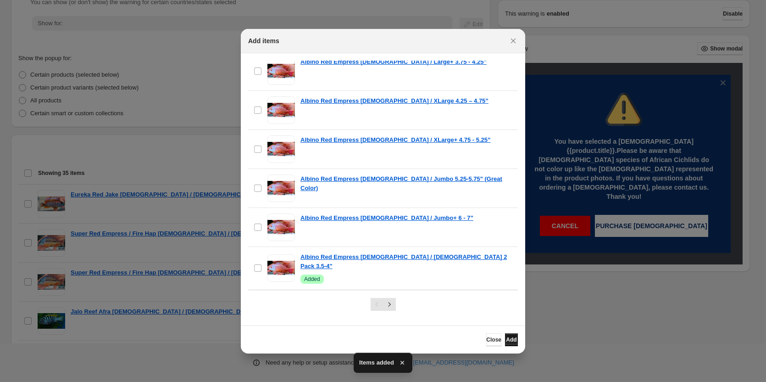
scroll to position [7685, 0]
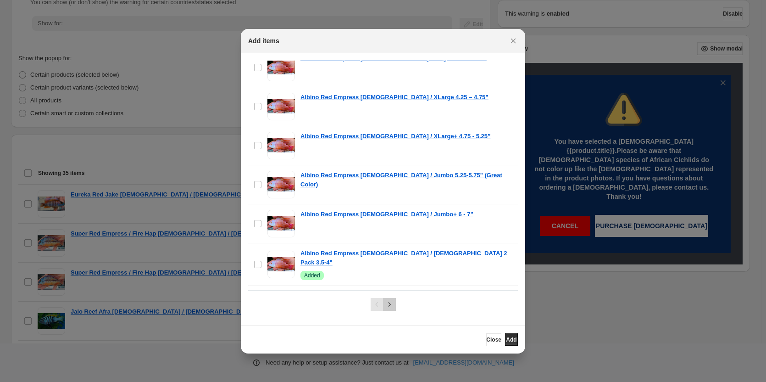
click at [393, 303] on icon "Next" at bounding box center [389, 304] width 9 height 9
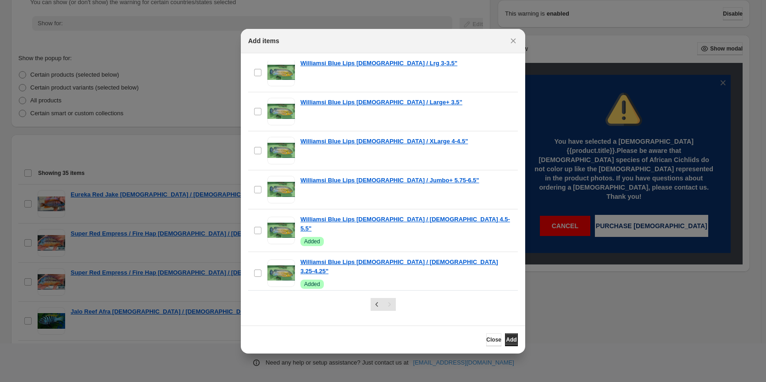
scroll to position [0, 0]
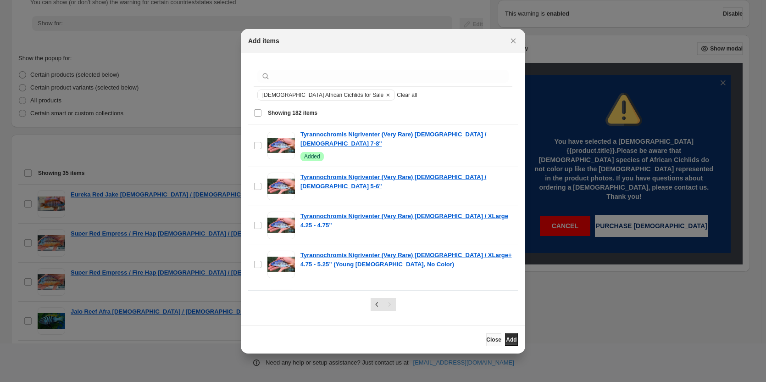
click at [486, 341] on span "Close" at bounding box center [493, 339] width 15 height 7
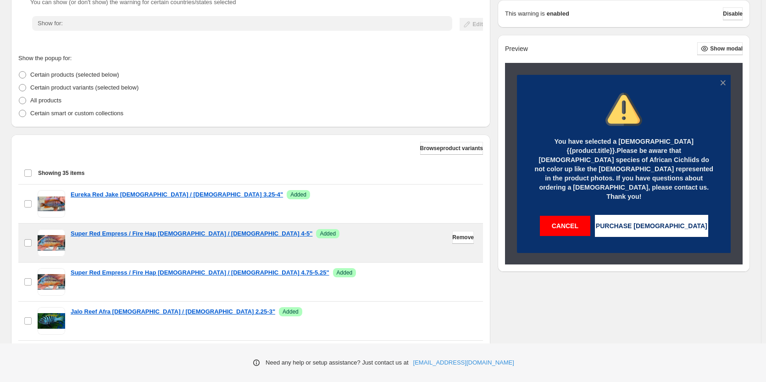
scroll to position [184, 0]
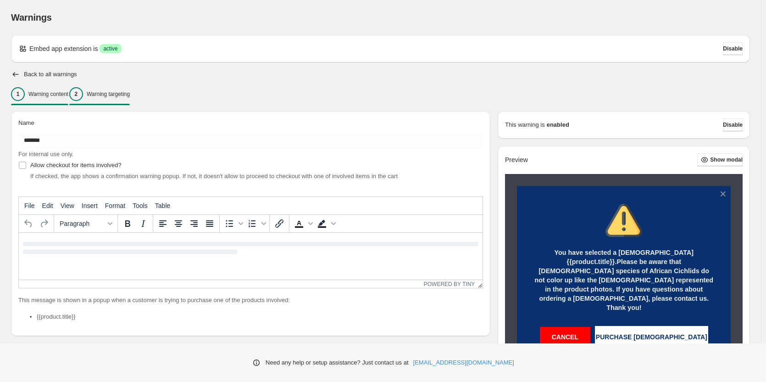
click at [125, 94] on p "Warning targeting" at bounding box center [108, 93] width 43 height 7
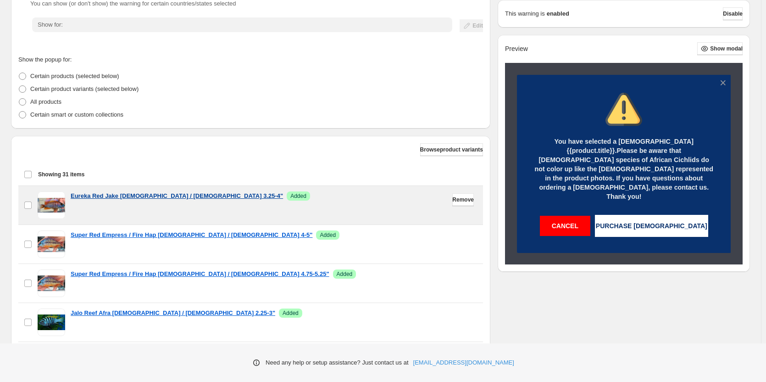
scroll to position [184, 0]
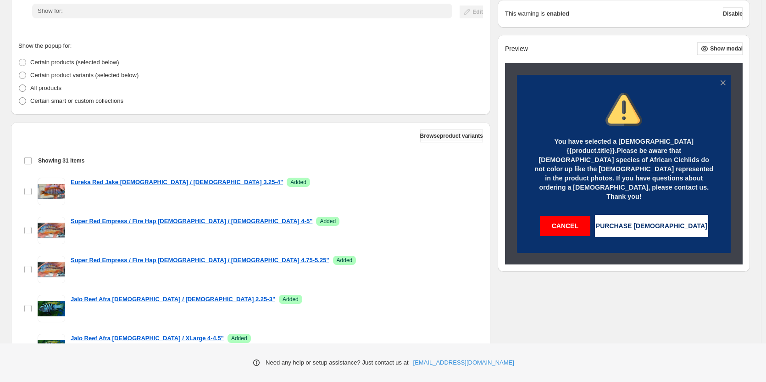
click at [434, 136] on span "Browse product variants" at bounding box center [451, 135] width 63 height 7
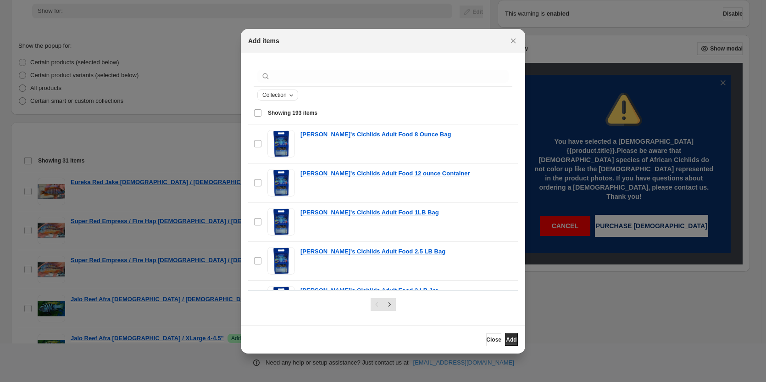
click at [274, 98] on span "Collection" at bounding box center [274, 94] width 24 height 7
click at [290, 127] on select "**********" at bounding box center [300, 128] width 74 height 15
select select "**********"
click at [263, 121] on select "**********" at bounding box center [300, 128] width 74 height 15
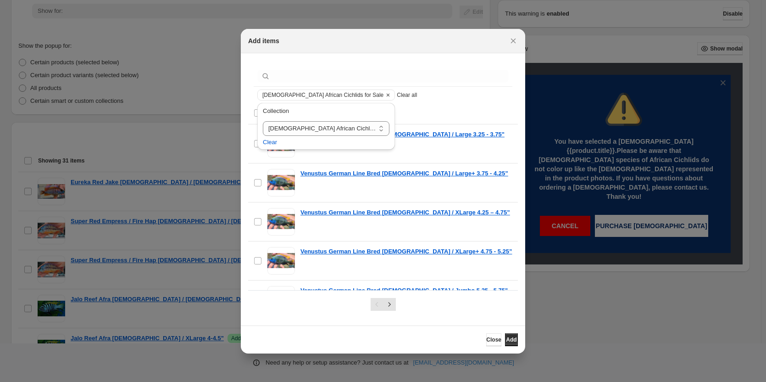
click at [421, 35] on div "Add items" at bounding box center [383, 41] width 285 height 24
click at [419, 45] on div "Add items" at bounding box center [383, 41] width 285 height 24
click at [480, 110] on span "Showing 201 items" at bounding box center [390, 113] width 245 height 8
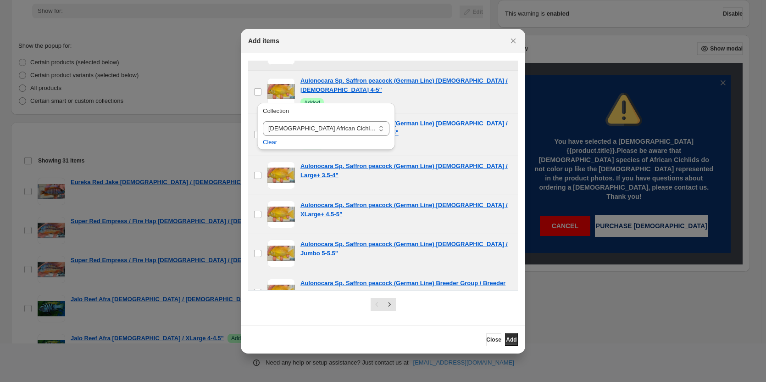
scroll to position [597, 0]
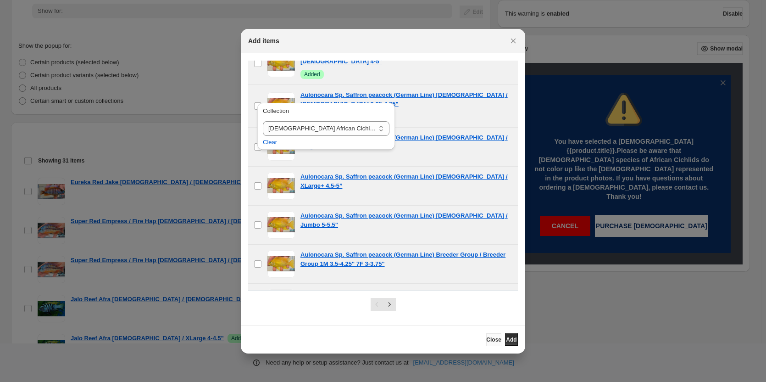
click at [486, 340] on span "Close" at bounding box center [493, 339] width 15 height 7
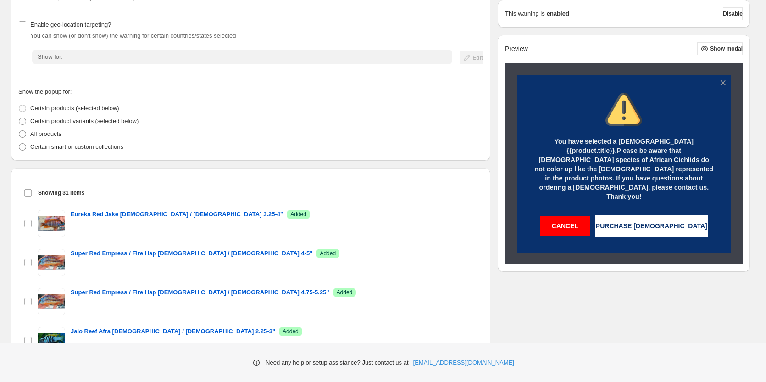
scroll to position [0, 0]
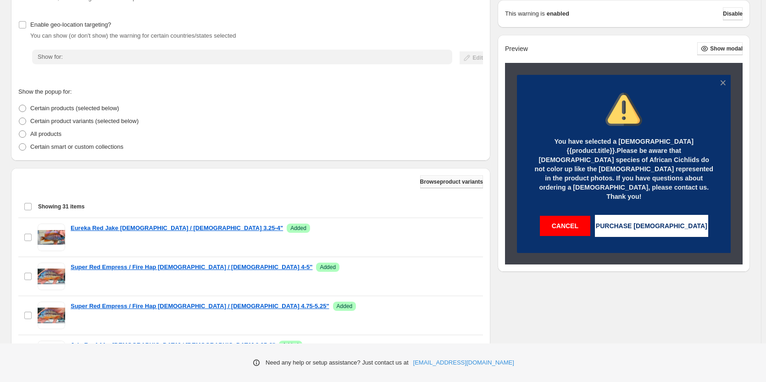
click at [422, 180] on span "Browse product variants" at bounding box center [451, 181] width 63 height 7
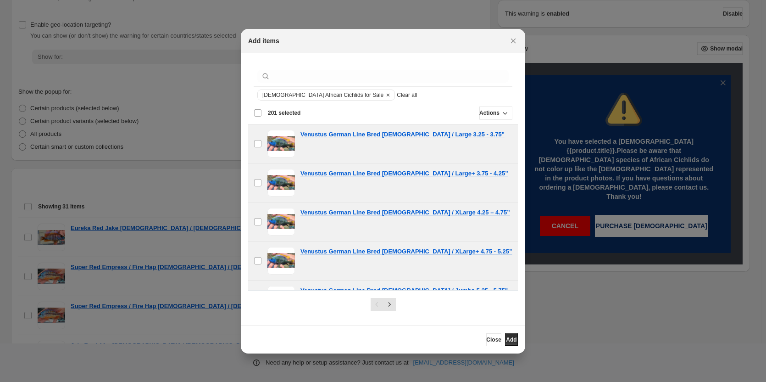
click at [254, 109] on div "Deselect all 201 items 201 selected" at bounding box center [277, 113] width 47 height 8
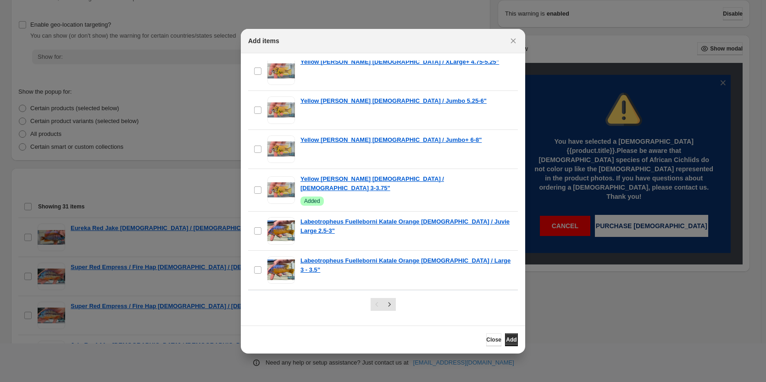
scroll to position [7685, 0]
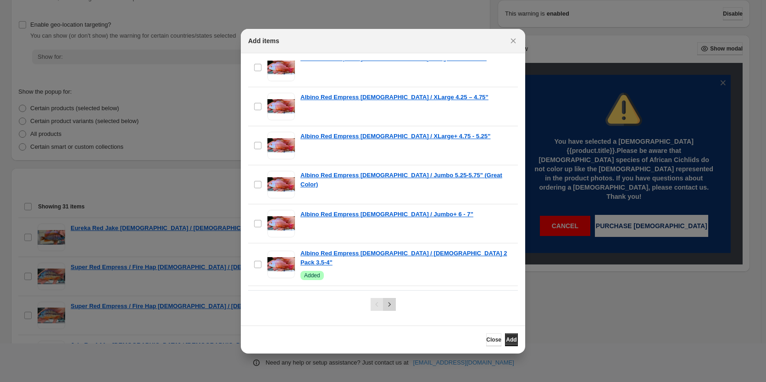
click at [389, 304] on icon "Next" at bounding box center [389, 304] width 9 height 9
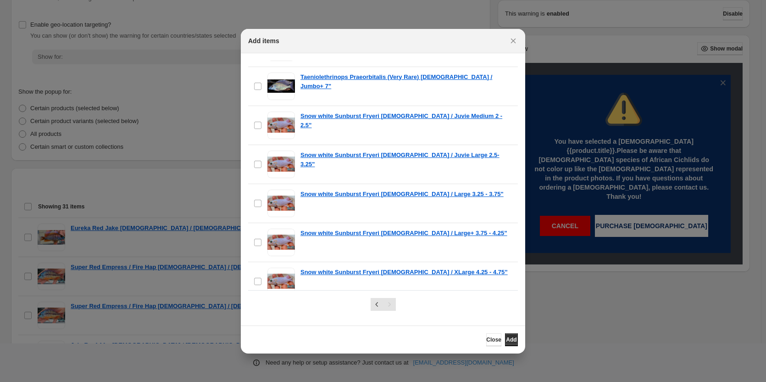
scroll to position [0, 0]
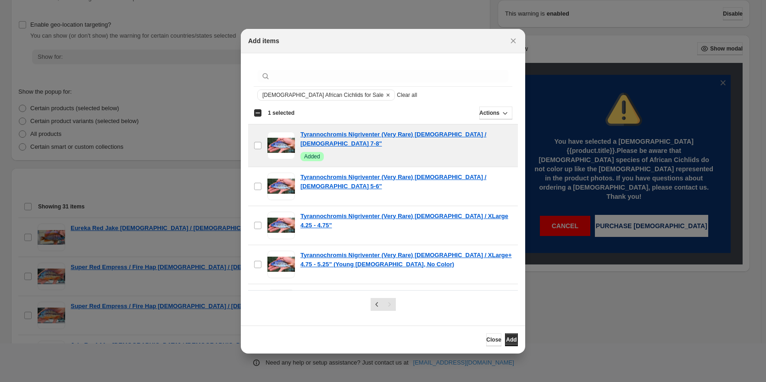
click at [257, 113] on div "Select all 182 items 1 selected" at bounding box center [274, 113] width 41 height 8
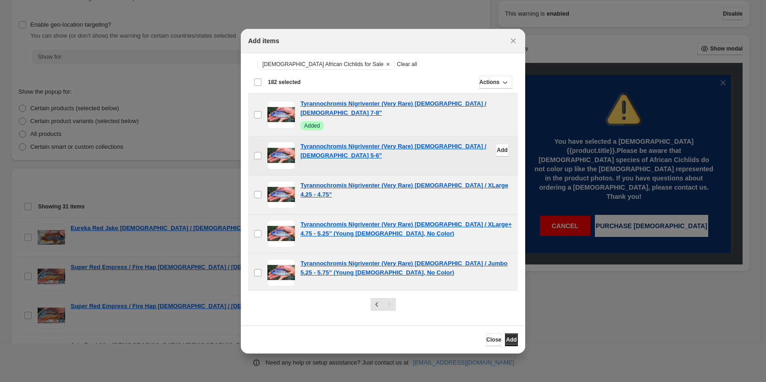
scroll to position [46, 0]
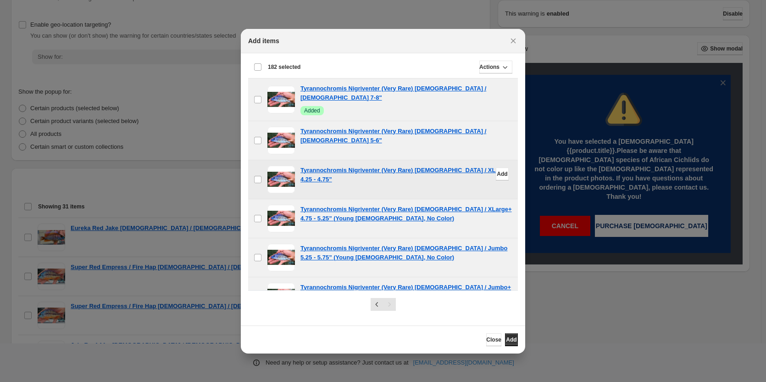
click at [286, 172] on span ":r11:" at bounding box center [282, 180] width 28 height 28
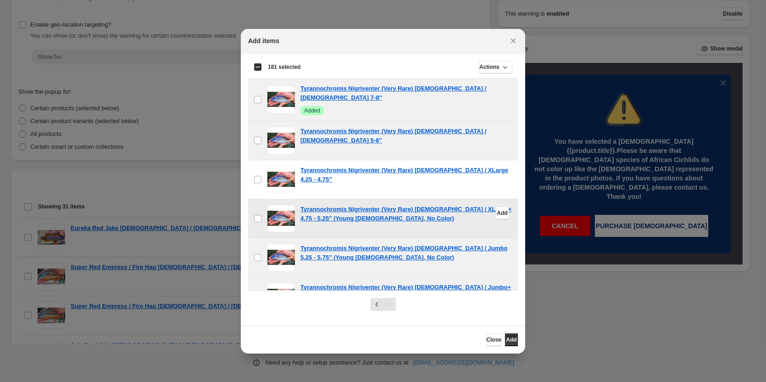
click at [278, 215] on span ":r11:" at bounding box center [282, 219] width 28 height 28
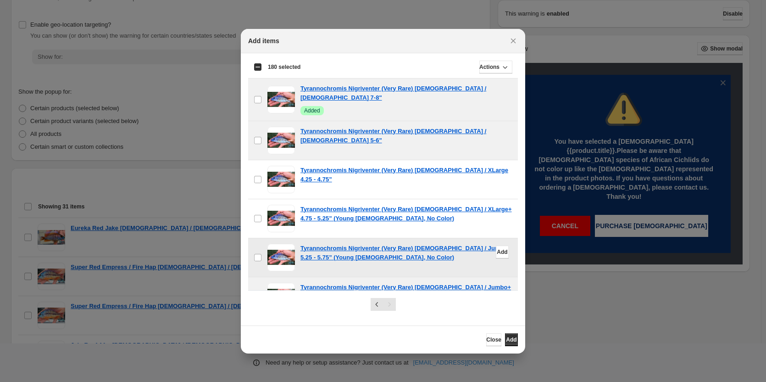
click at [282, 250] on span ":r11:" at bounding box center [282, 258] width 28 height 28
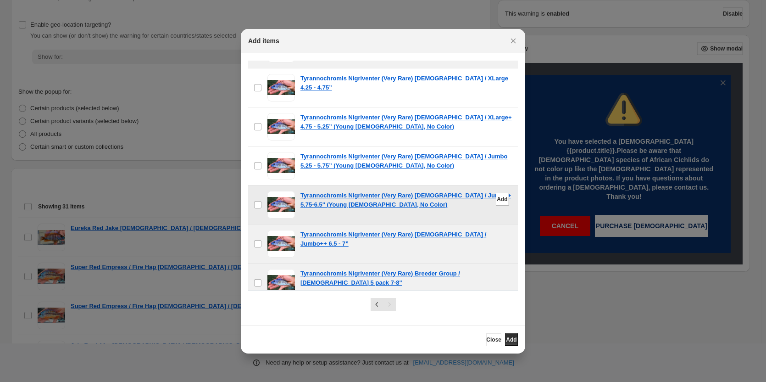
click at [280, 202] on span ":r11:" at bounding box center [282, 205] width 28 height 28
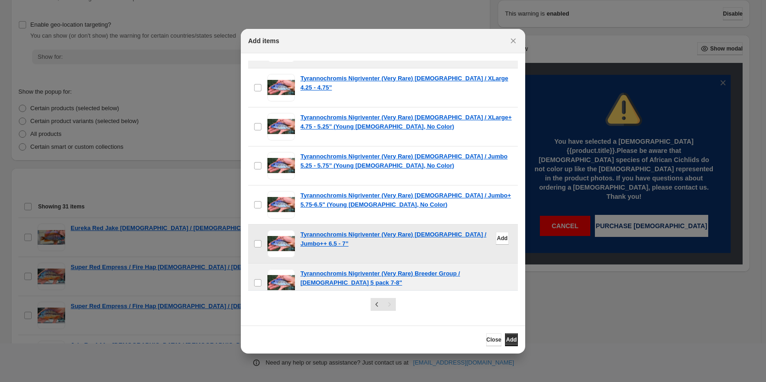
click at [281, 237] on span ":r11:" at bounding box center [282, 244] width 28 height 28
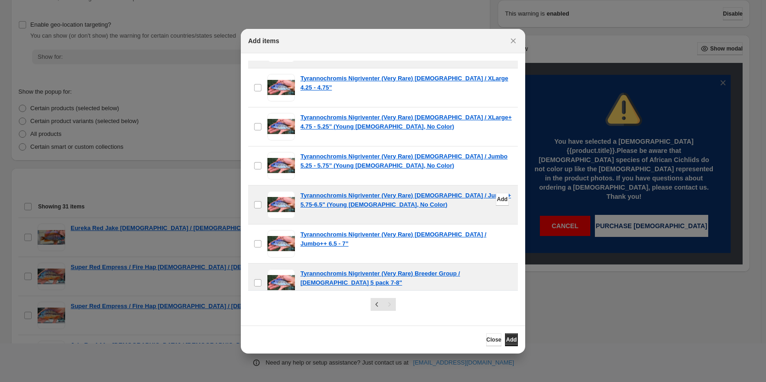
scroll to position [229, 0]
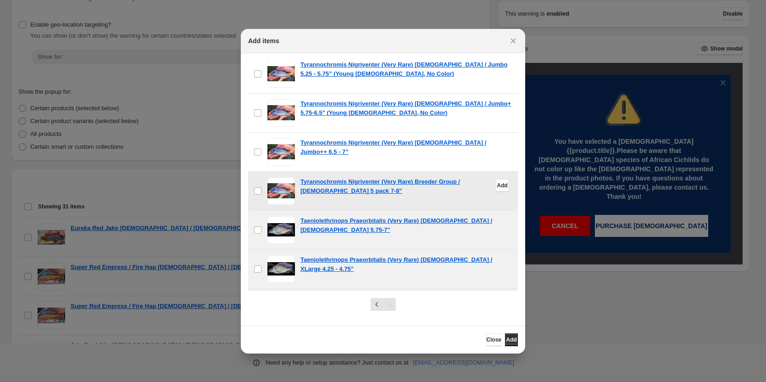
click at [281, 184] on span ":r11:" at bounding box center [282, 191] width 28 height 28
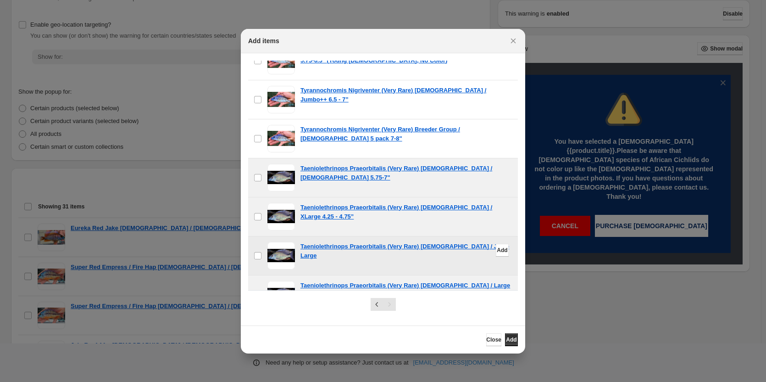
scroll to position [321, 0]
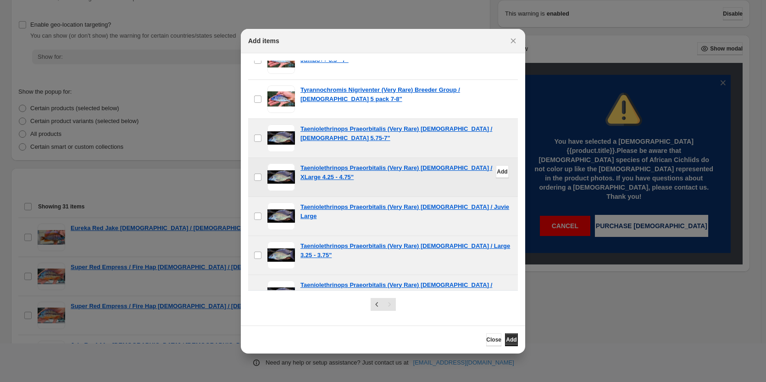
click at [279, 166] on span ":r11:" at bounding box center [282, 177] width 28 height 28
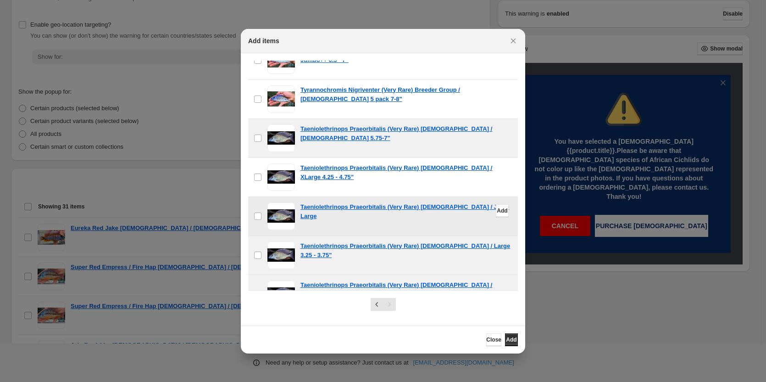
click at [283, 215] on span ":r11:" at bounding box center [282, 216] width 28 height 28
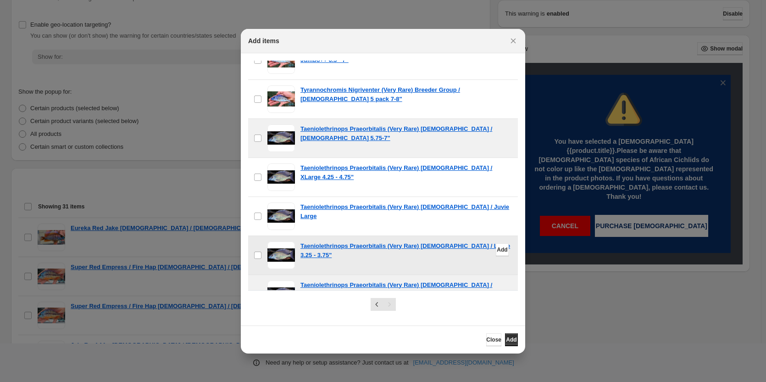
click at [283, 254] on span ":r11:" at bounding box center [282, 255] width 28 height 28
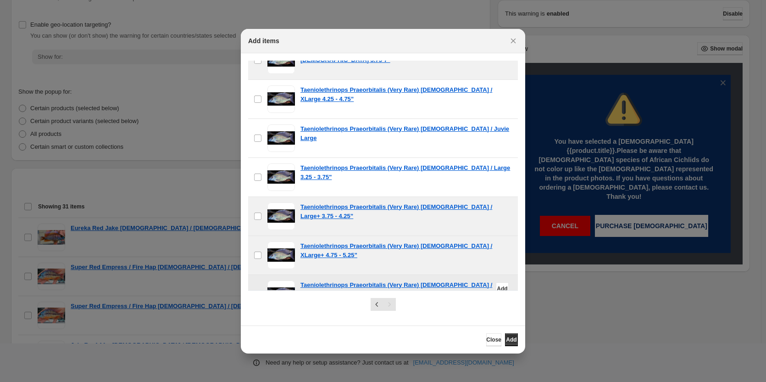
scroll to position [459, 0]
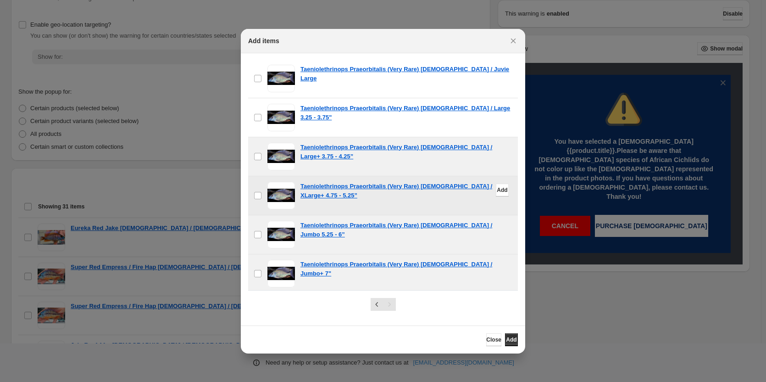
drag, startPoint x: 282, startPoint y: 152, endPoint x: 279, endPoint y: 186, distance: 34.5
click at [282, 152] on span ":r11:" at bounding box center [282, 157] width 28 height 28
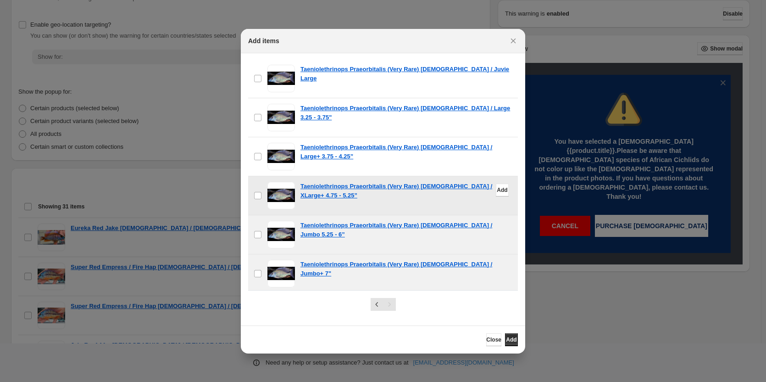
click at [283, 192] on span ":r11:" at bounding box center [282, 196] width 28 height 28
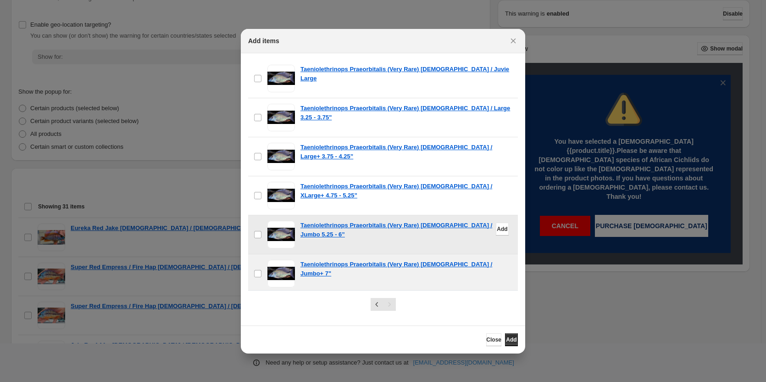
click at [285, 225] on span ":r11:" at bounding box center [282, 235] width 28 height 28
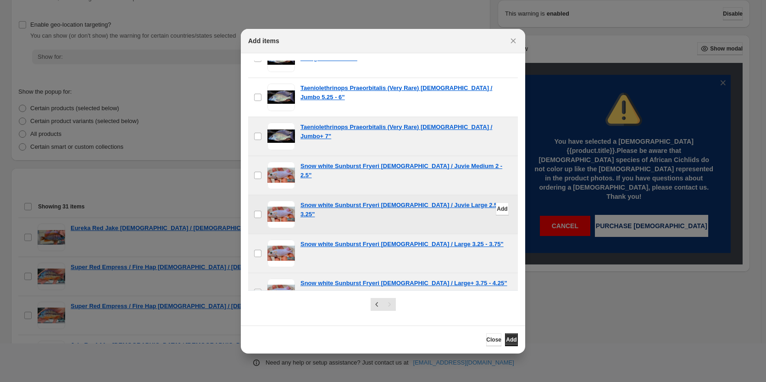
scroll to position [597, 0]
click at [276, 130] on span ":r11:" at bounding box center [282, 136] width 28 height 28
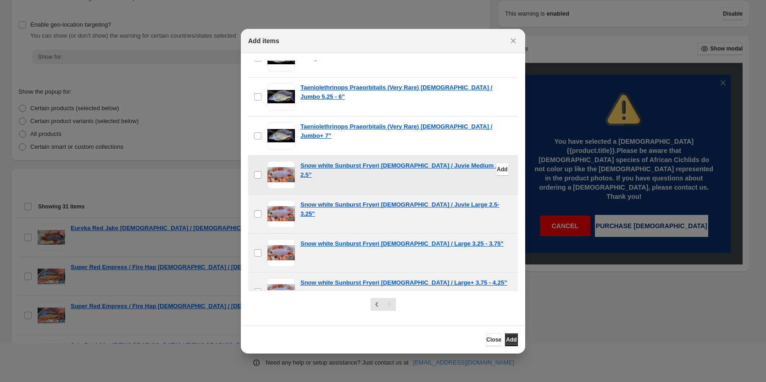
click at [279, 168] on span ":r11:" at bounding box center [282, 175] width 28 height 28
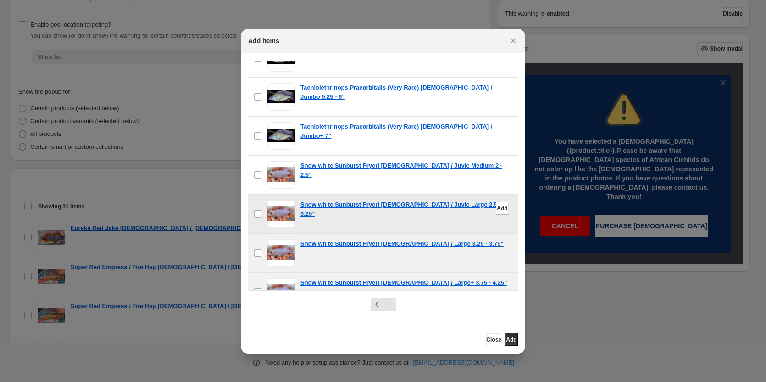
click at [281, 210] on span ":r11:" at bounding box center [282, 214] width 28 height 28
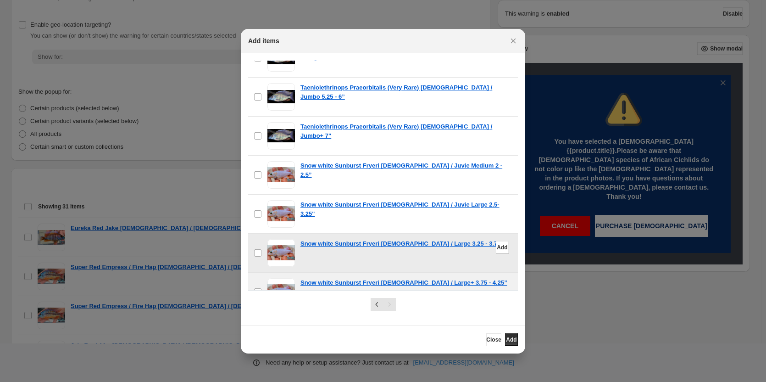
click at [282, 244] on span ":r11:" at bounding box center [282, 253] width 28 height 28
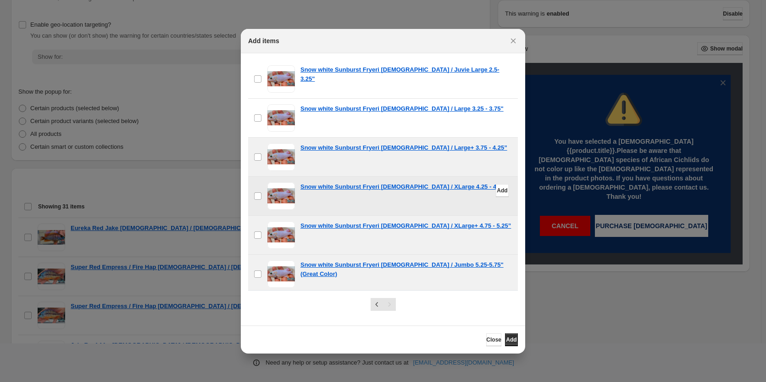
scroll to position [734, 0]
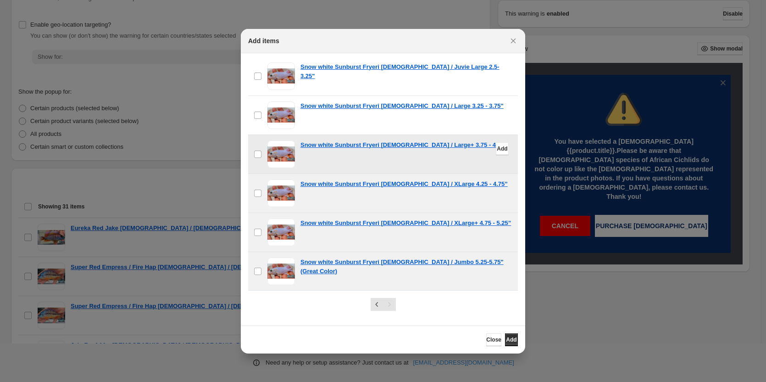
click at [281, 148] on span ":r11:" at bounding box center [282, 154] width 28 height 28
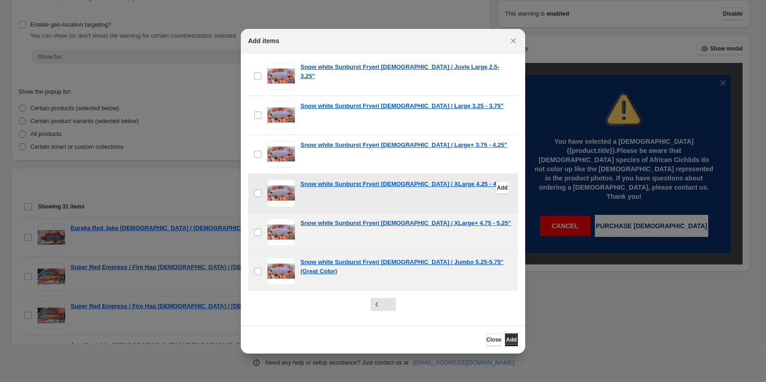
click at [283, 185] on span ":r11:" at bounding box center [282, 193] width 28 height 28
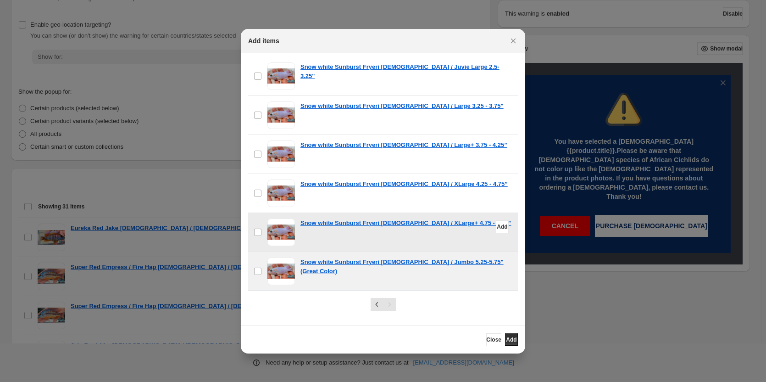
click at [279, 226] on span ":r11:" at bounding box center [282, 232] width 28 height 28
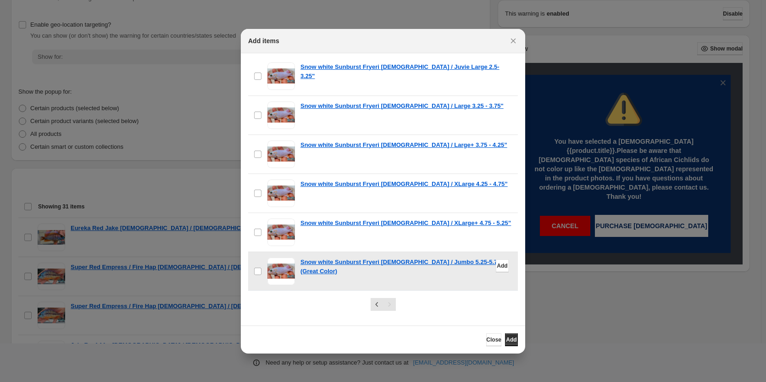
drag, startPoint x: 273, startPoint y: 265, endPoint x: 276, endPoint y: 260, distance: 6.2
click at [273, 264] on span ":r11:" at bounding box center [282, 271] width 28 height 28
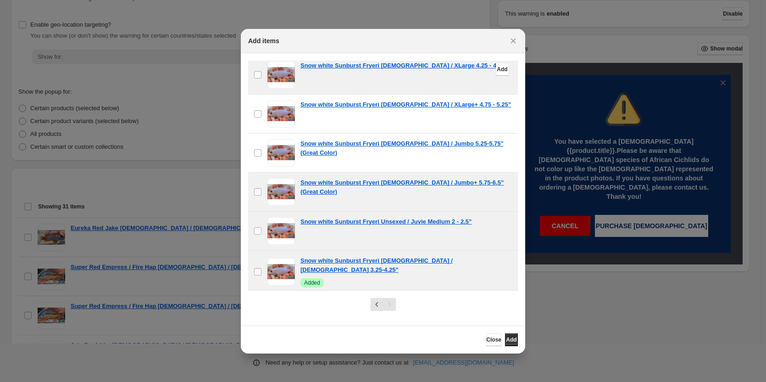
scroll to position [872, 0]
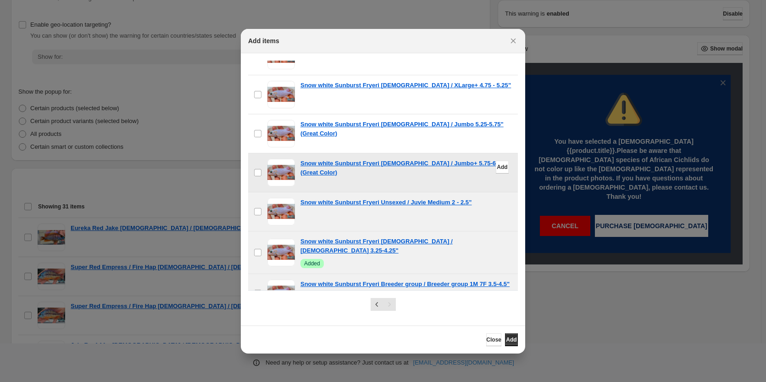
click at [280, 166] on span ":r11:" at bounding box center [282, 173] width 28 height 28
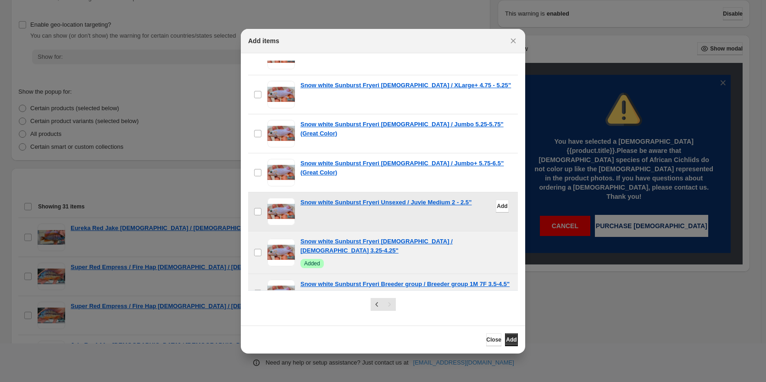
click at [281, 207] on span ":r11:" at bounding box center [282, 212] width 28 height 28
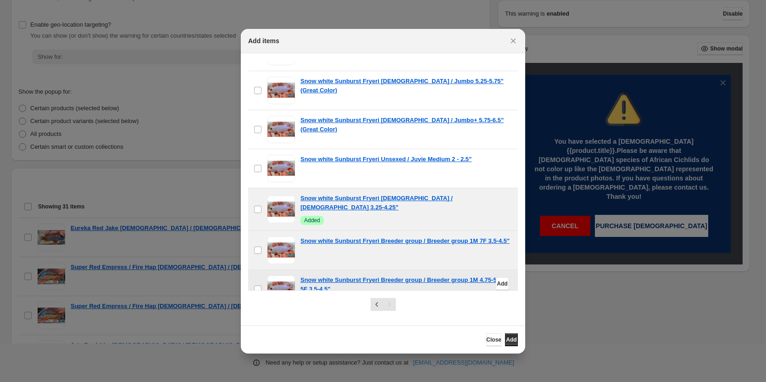
scroll to position [964, 0]
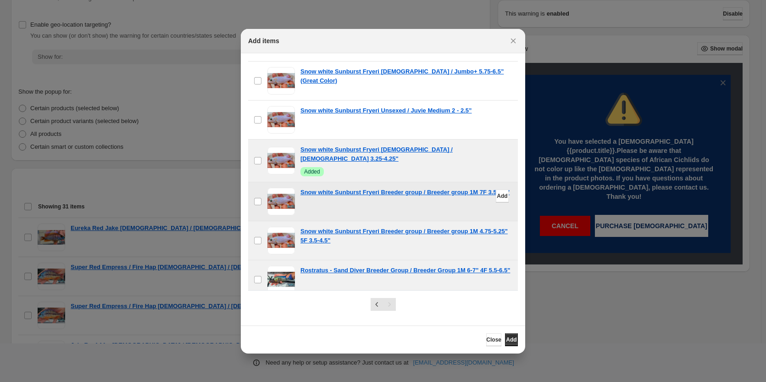
click at [285, 191] on span ":r11:" at bounding box center [282, 202] width 28 height 28
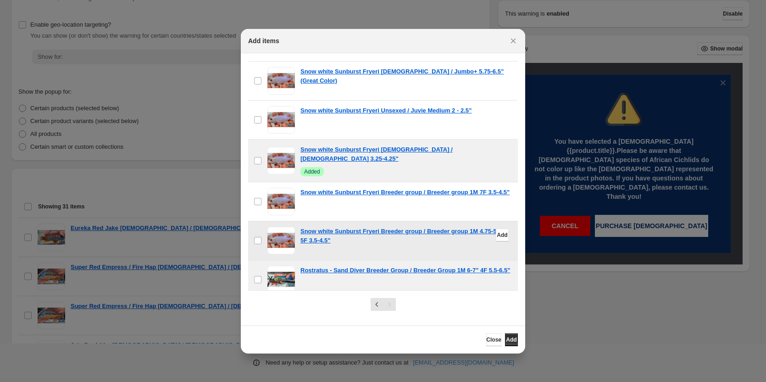
click at [281, 234] on span ":r11:" at bounding box center [282, 241] width 28 height 28
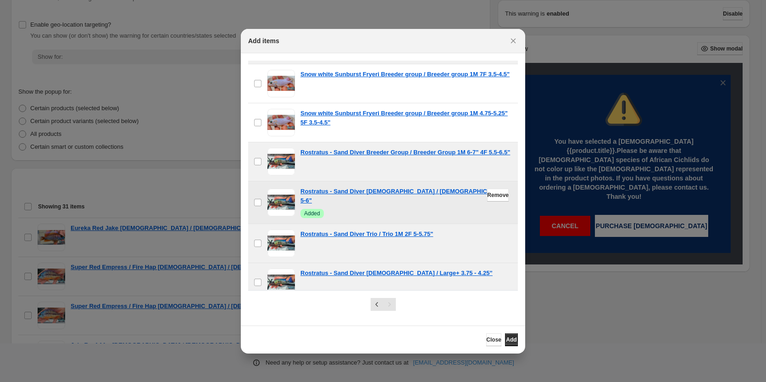
scroll to position [1101, 0]
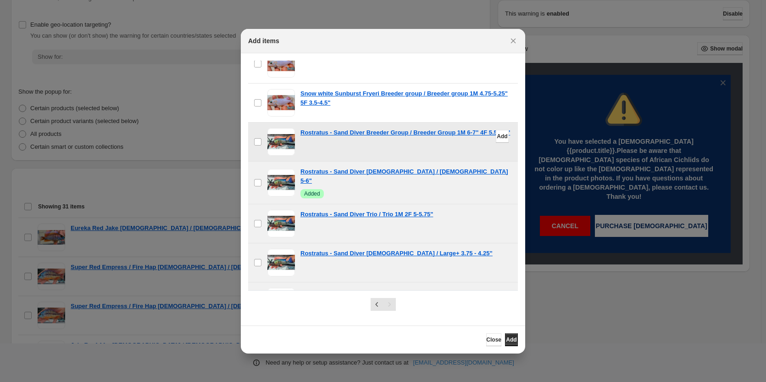
click at [281, 132] on span ":r11:" at bounding box center [282, 142] width 28 height 28
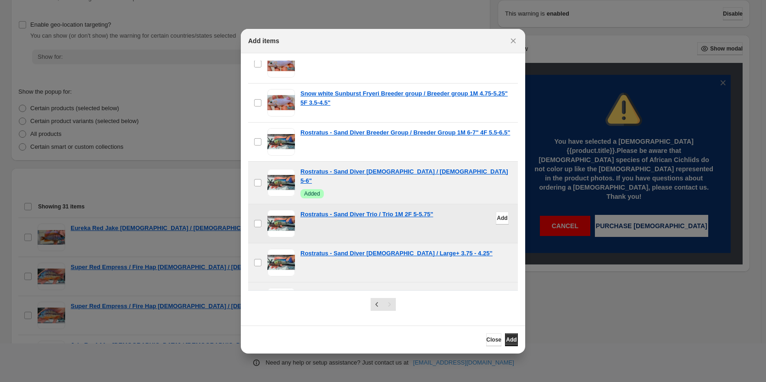
click at [278, 210] on span ":r11:" at bounding box center [282, 224] width 28 height 28
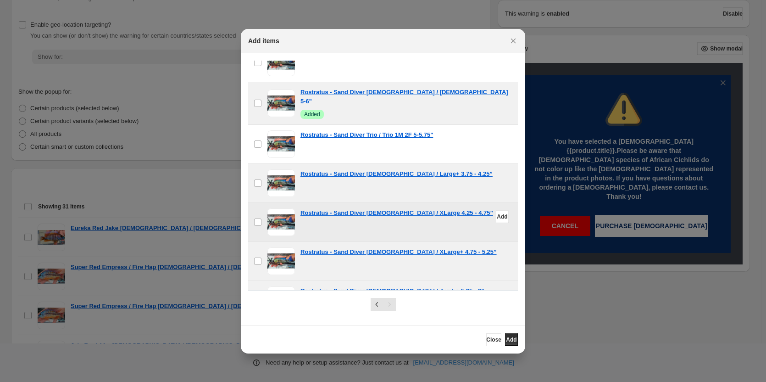
scroll to position [1193, 0]
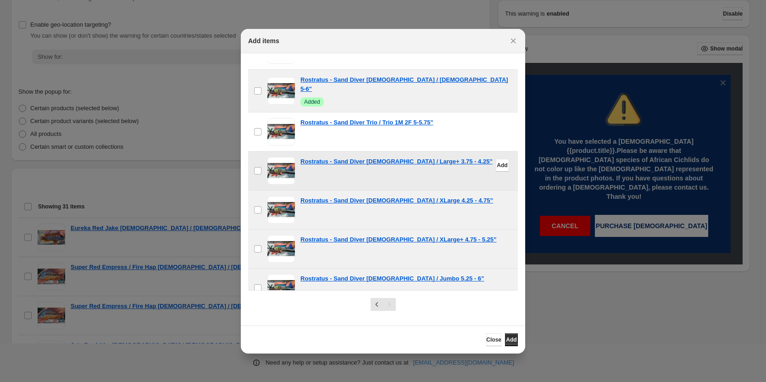
click at [278, 157] on span ":r11:" at bounding box center [282, 171] width 28 height 28
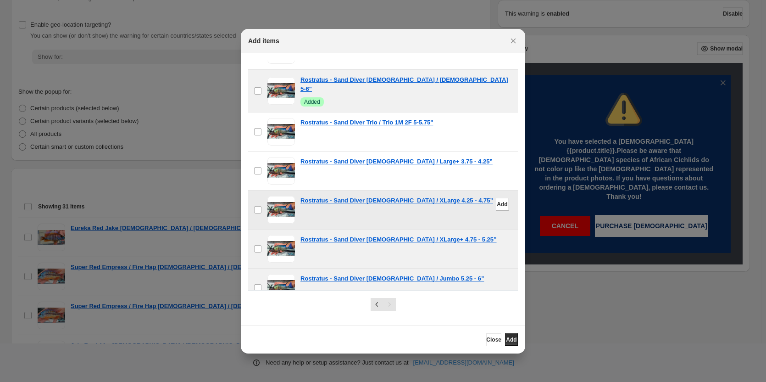
click at [279, 196] on span ":r11:" at bounding box center [282, 210] width 28 height 28
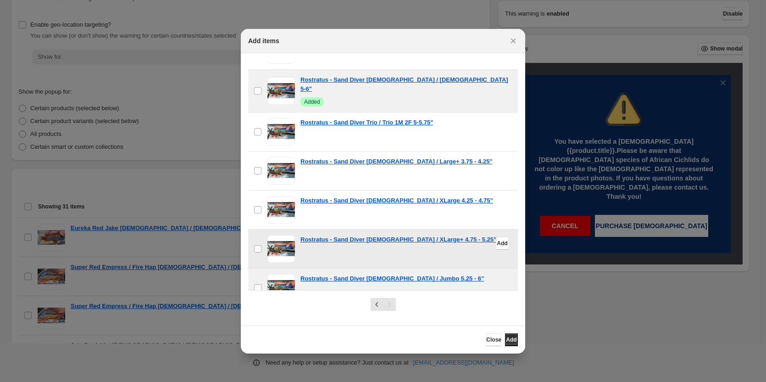
click at [278, 235] on span ":r11:" at bounding box center [282, 249] width 28 height 28
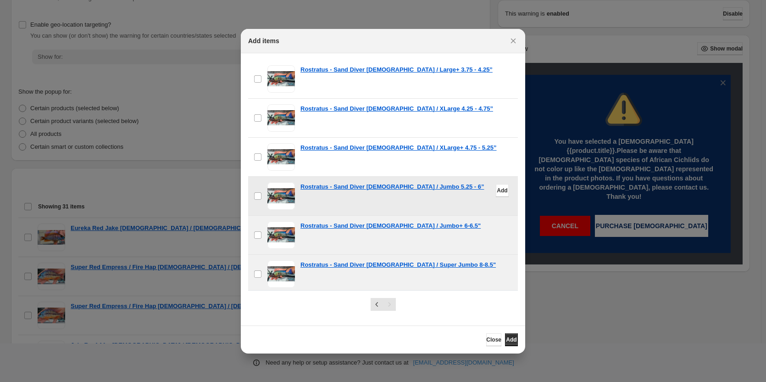
click at [279, 185] on span ":r11:" at bounding box center [282, 196] width 28 height 28
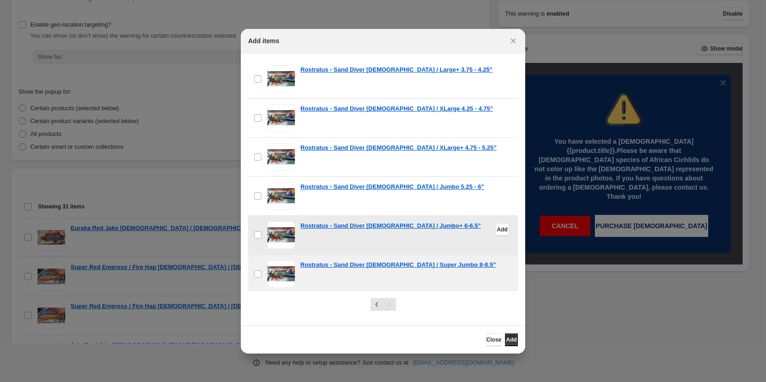
click at [280, 221] on span ":r11:" at bounding box center [282, 235] width 28 height 28
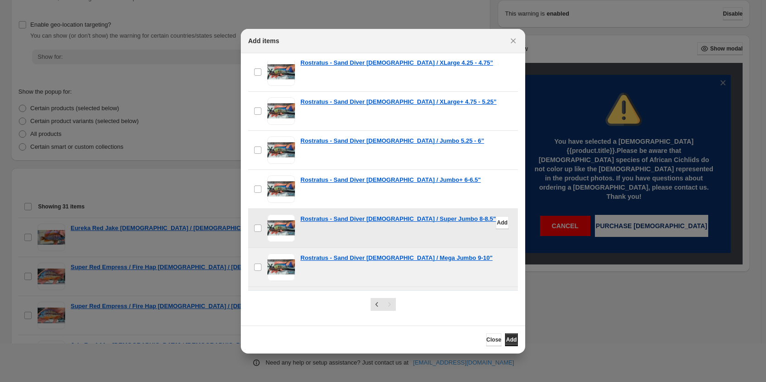
click at [274, 217] on span ":r11:" at bounding box center [282, 228] width 28 height 28
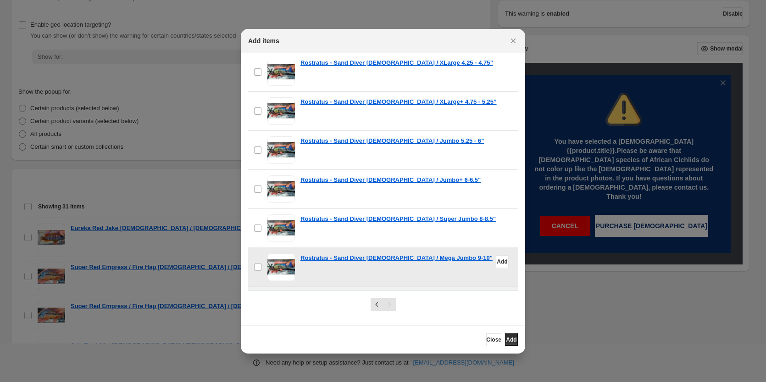
click at [284, 258] on span ":r11:" at bounding box center [282, 267] width 28 height 28
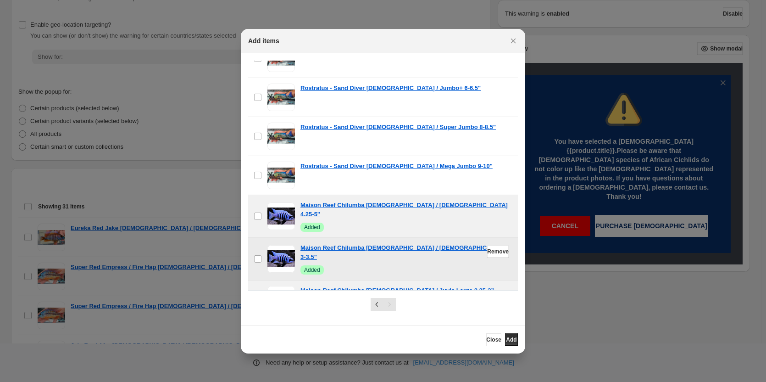
scroll to position [1514, 0]
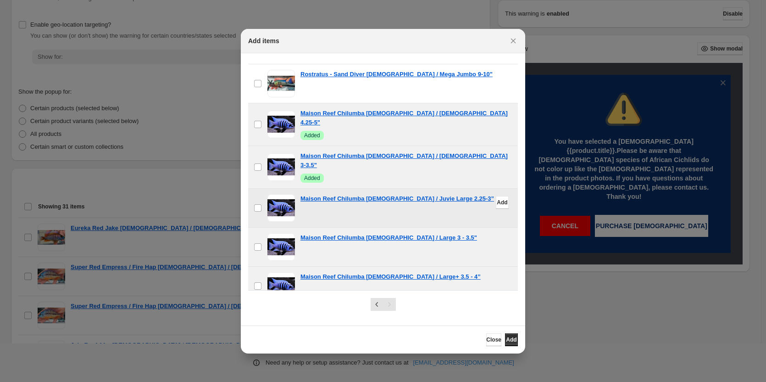
click at [282, 194] on span ":r11:" at bounding box center [282, 208] width 28 height 28
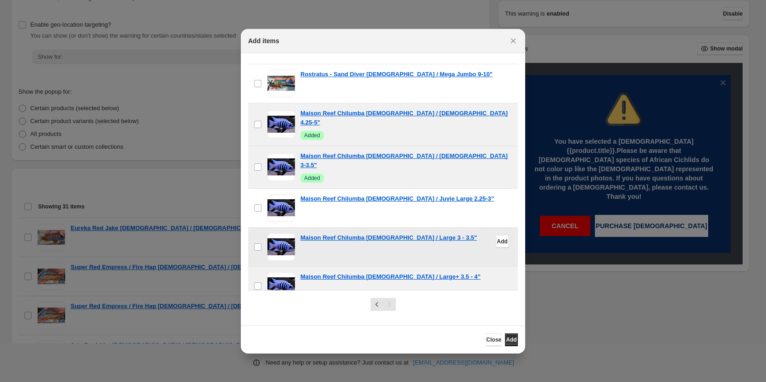
click at [281, 233] on span ":r11:" at bounding box center [282, 247] width 28 height 28
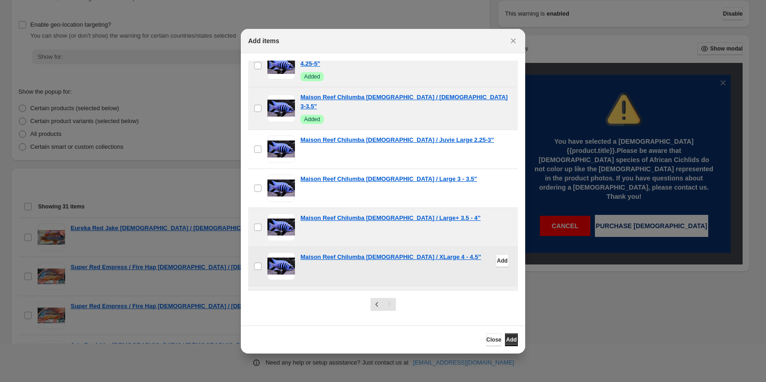
scroll to position [1606, 0]
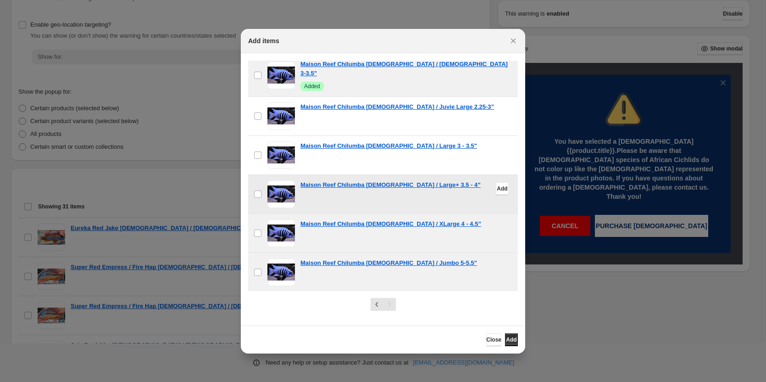
click at [282, 180] on span ":r11:" at bounding box center [282, 194] width 28 height 28
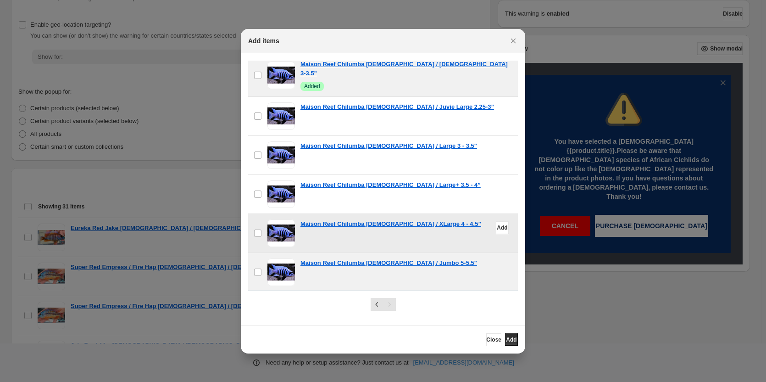
click at [281, 219] on span ":r11:" at bounding box center [282, 233] width 28 height 28
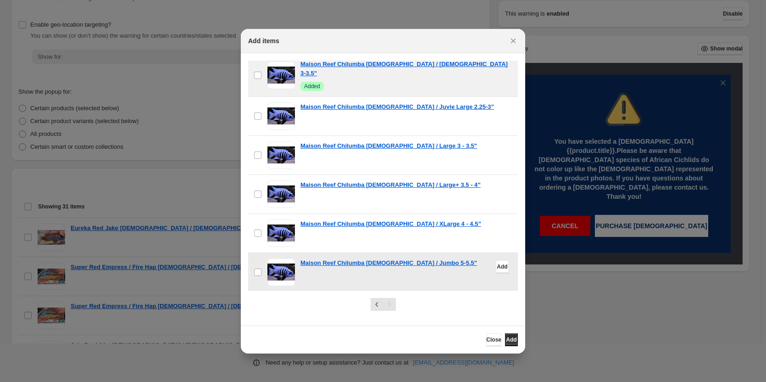
click at [282, 258] on span ":r11:" at bounding box center [282, 272] width 28 height 28
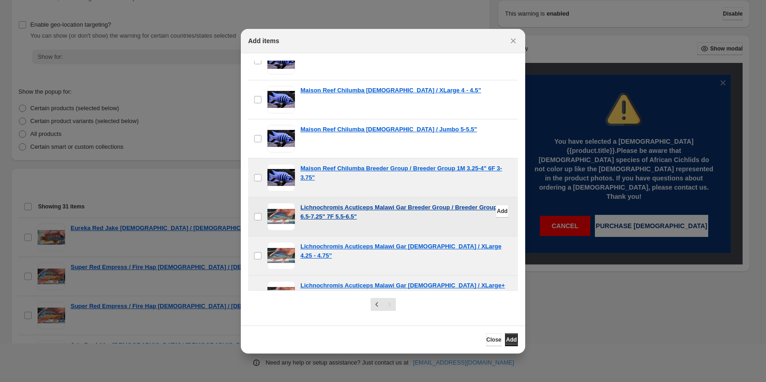
scroll to position [1744, 0]
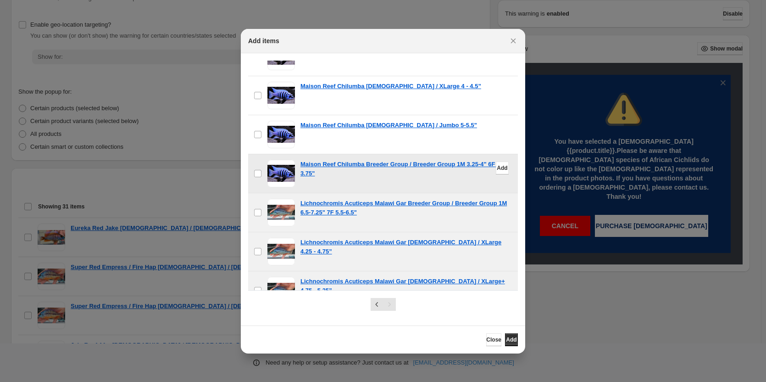
click at [281, 160] on span ":r11:" at bounding box center [282, 174] width 28 height 28
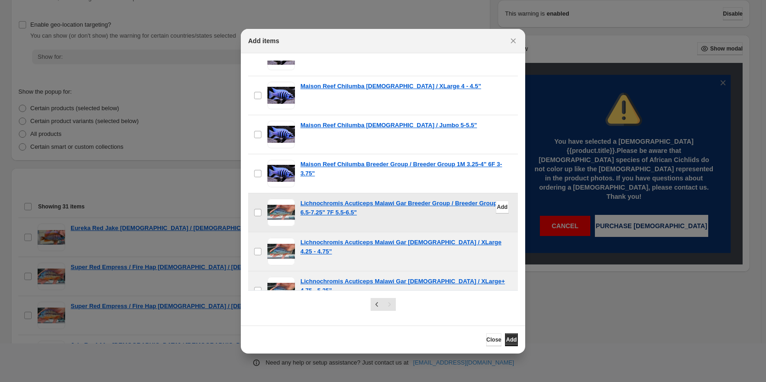
click at [283, 199] on span ":r11:" at bounding box center [282, 213] width 28 height 28
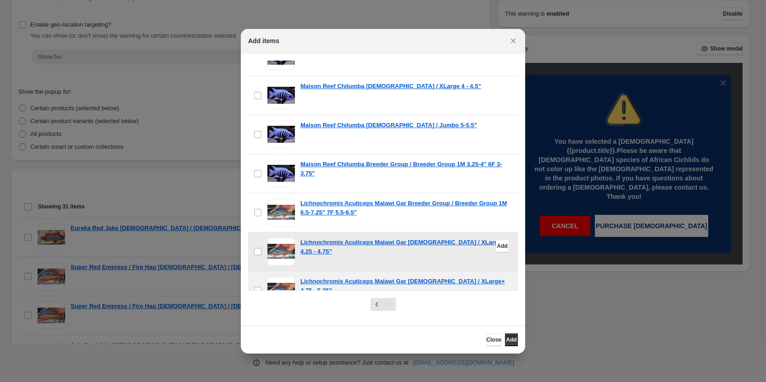
click at [280, 238] on span ":r11:" at bounding box center [282, 252] width 28 height 28
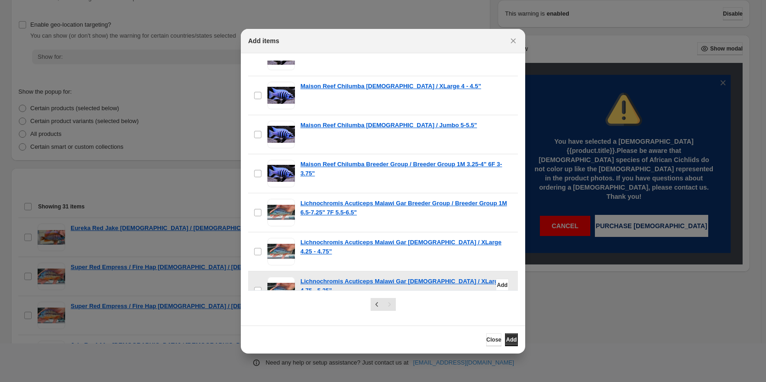
click at [283, 277] on span ":r11:" at bounding box center [282, 291] width 28 height 28
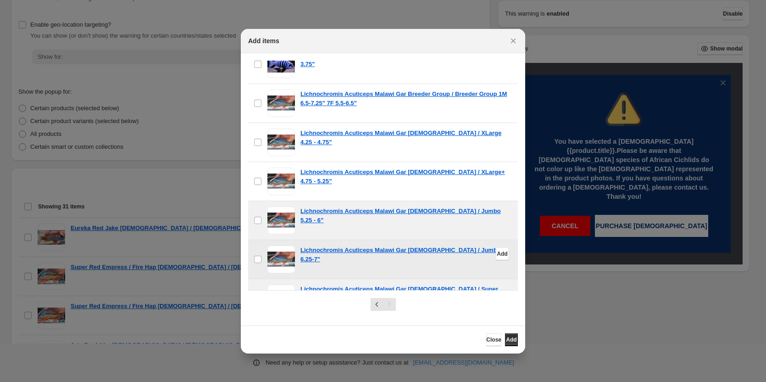
scroll to position [1882, 0]
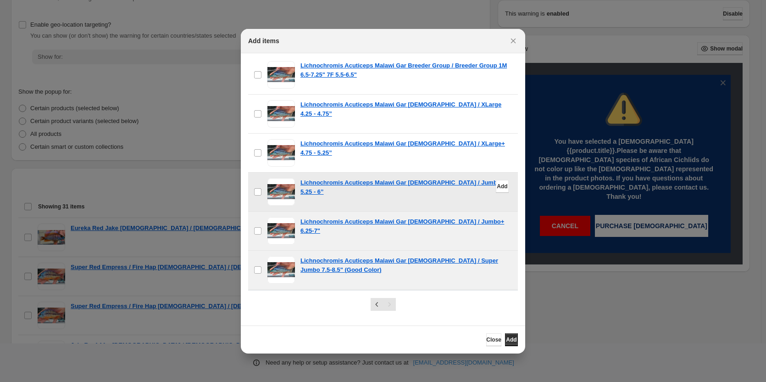
click at [285, 178] on span ":r11:" at bounding box center [282, 192] width 28 height 28
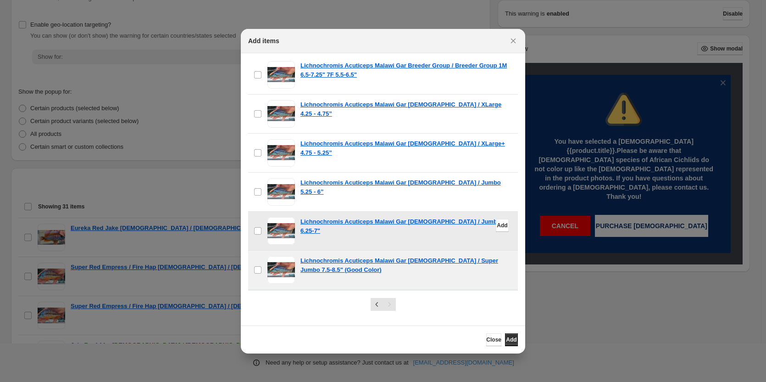
click at [282, 217] on span ":r11:" at bounding box center [282, 231] width 28 height 28
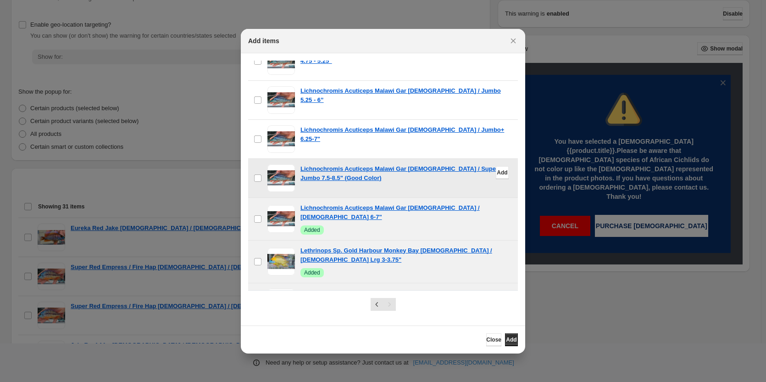
click at [277, 164] on span ":r11:" at bounding box center [282, 178] width 28 height 28
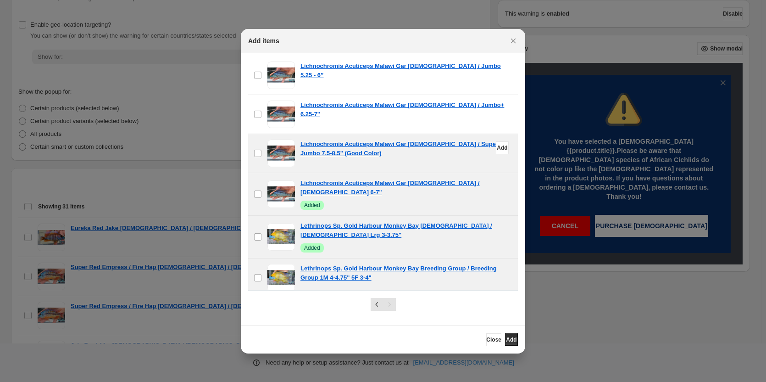
scroll to position [2019, 0]
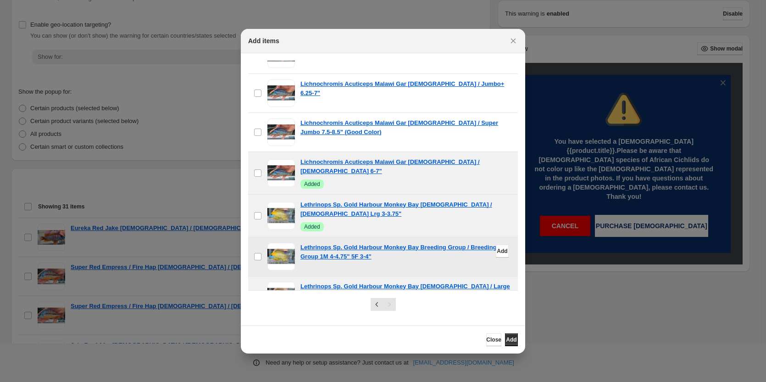
click at [279, 243] on span ":r11:" at bounding box center [282, 257] width 28 height 28
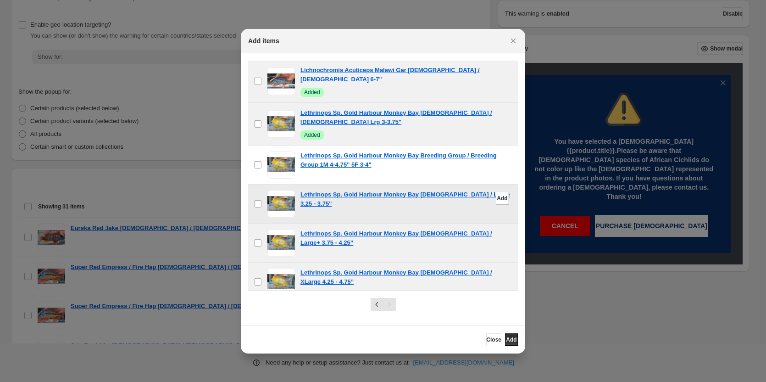
click at [279, 190] on span ":r11:" at bounding box center [282, 204] width 28 height 28
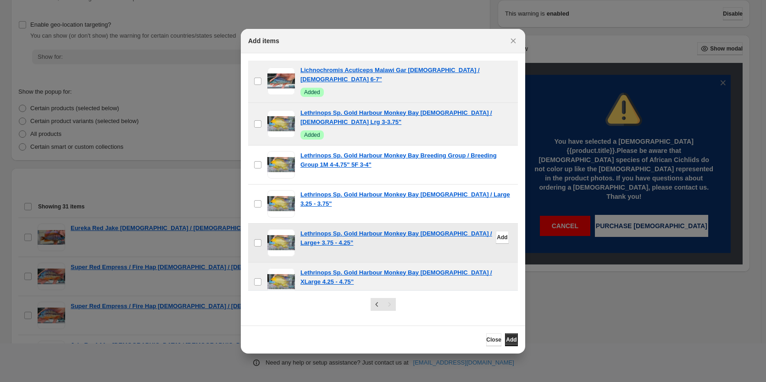
click at [275, 229] on span ":r11:" at bounding box center [282, 243] width 28 height 28
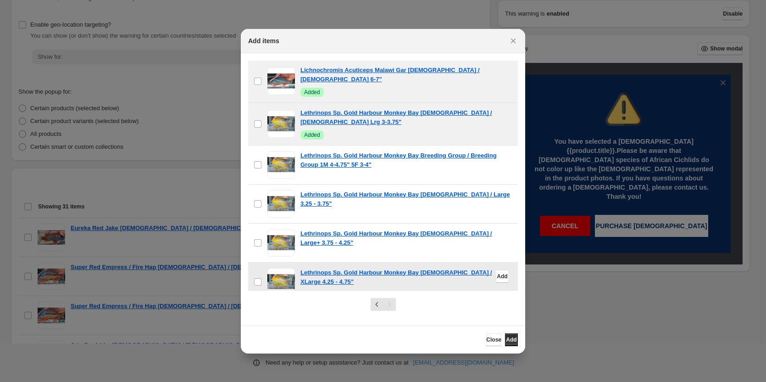
click at [280, 268] on span ":r11:" at bounding box center [282, 282] width 28 height 28
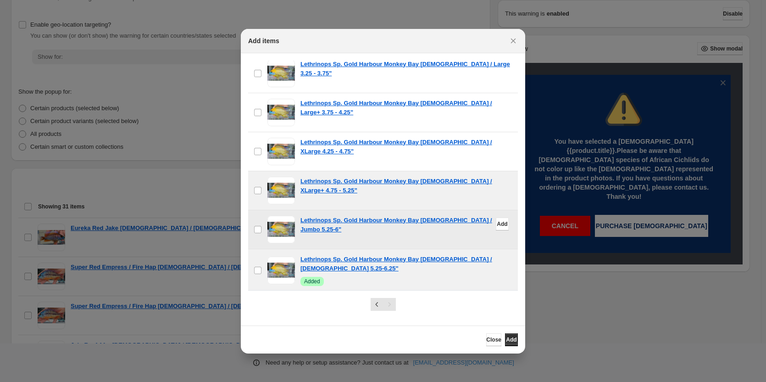
scroll to position [2249, 0]
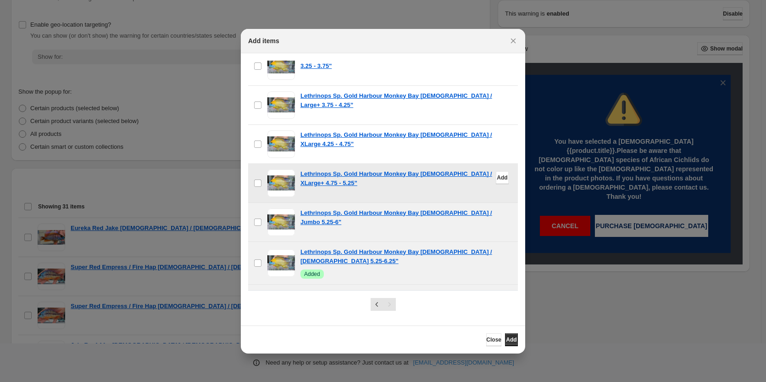
click at [280, 169] on span ":r11:" at bounding box center [282, 183] width 28 height 28
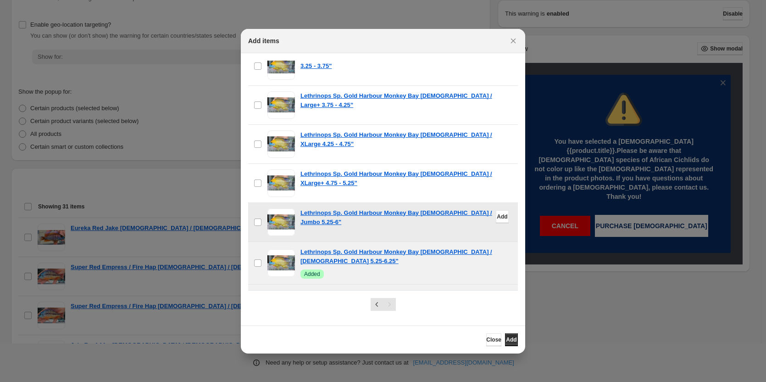
click at [277, 208] on span ":r11:" at bounding box center [282, 222] width 28 height 28
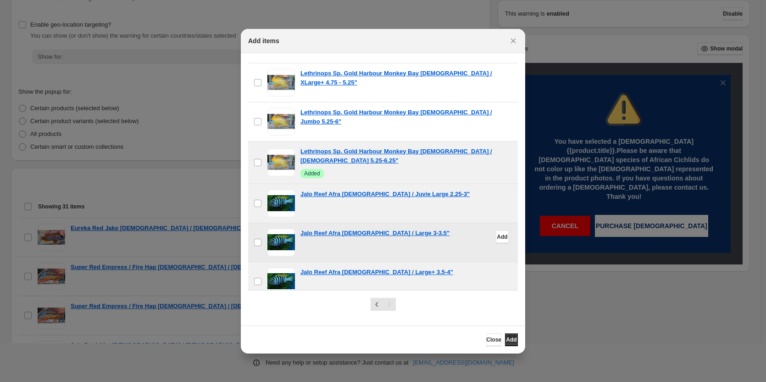
scroll to position [2386, 0]
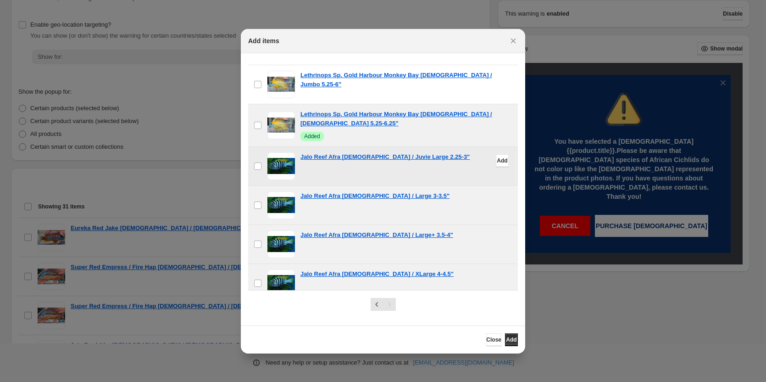
click at [281, 152] on span ":r11:" at bounding box center [282, 166] width 28 height 28
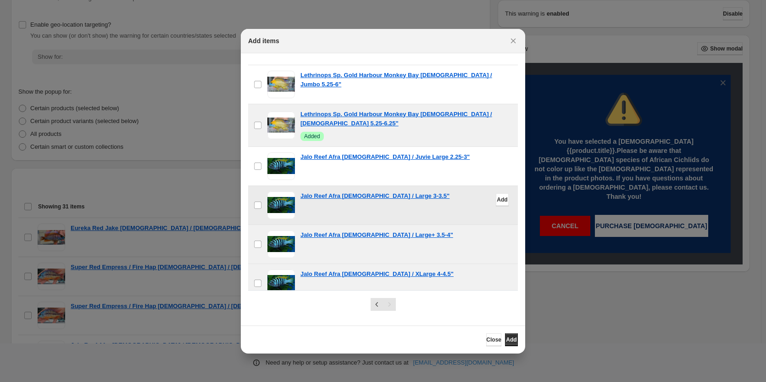
click at [279, 191] on span ":r11:" at bounding box center [282, 205] width 28 height 28
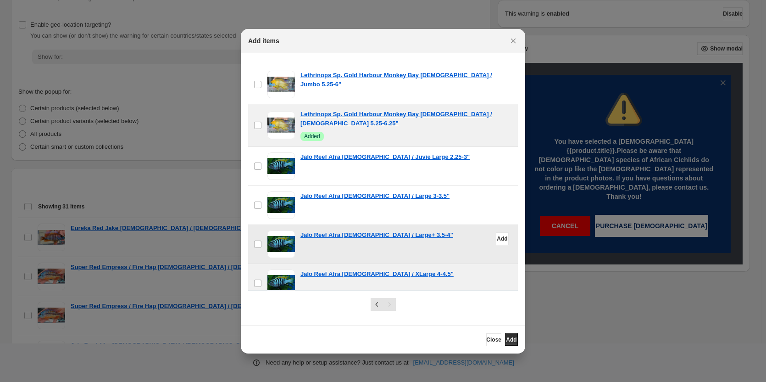
click at [283, 230] on span ":r11:" at bounding box center [282, 244] width 28 height 28
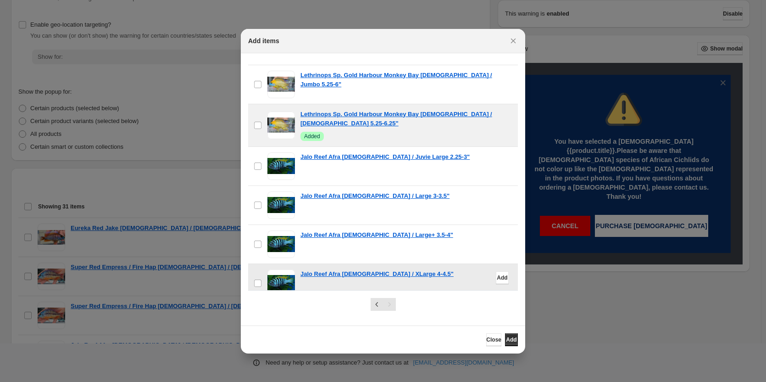
click at [286, 269] on span ":r11:" at bounding box center [282, 283] width 28 height 28
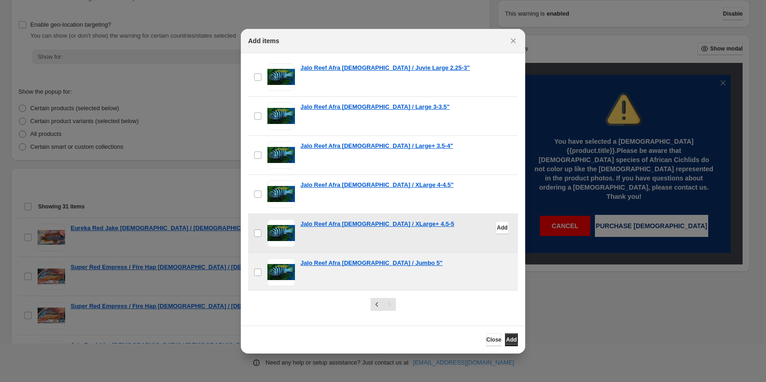
scroll to position [2478, 0]
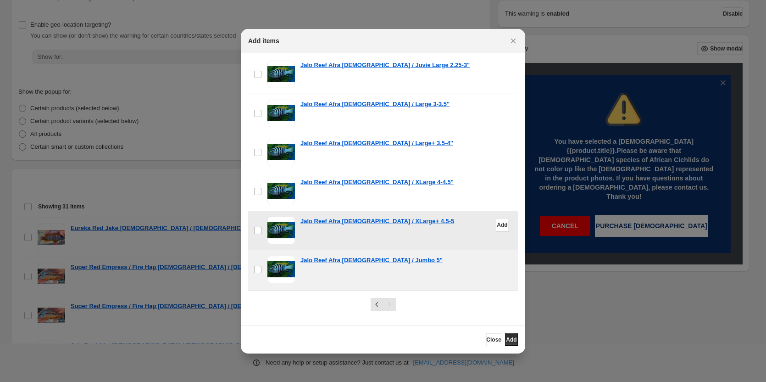
click at [279, 217] on span ":r11:" at bounding box center [282, 231] width 28 height 28
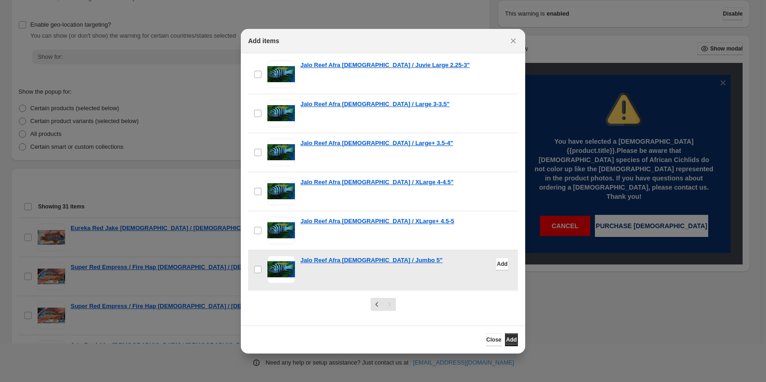
click at [280, 256] on span ":r11:" at bounding box center [282, 270] width 28 height 28
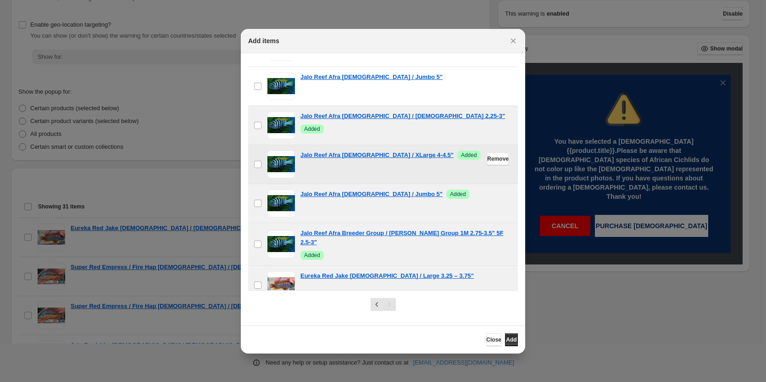
scroll to position [2662, 0]
click at [277, 230] on span ":r11:" at bounding box center [282, 244] width 28 height 28
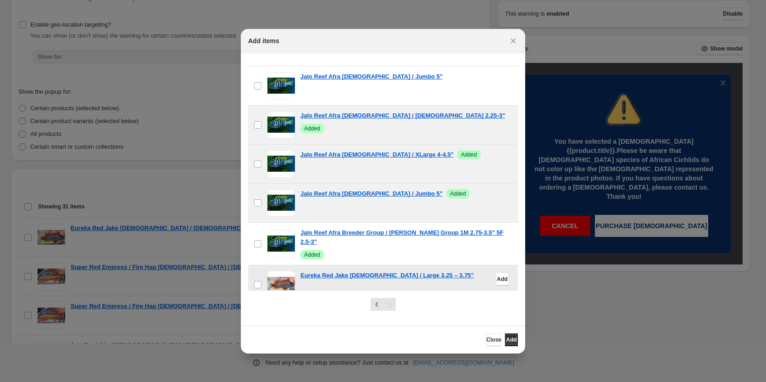
click at [276, 271] on span ":r11:" at bounding box center [282, 285] width 28 height 28
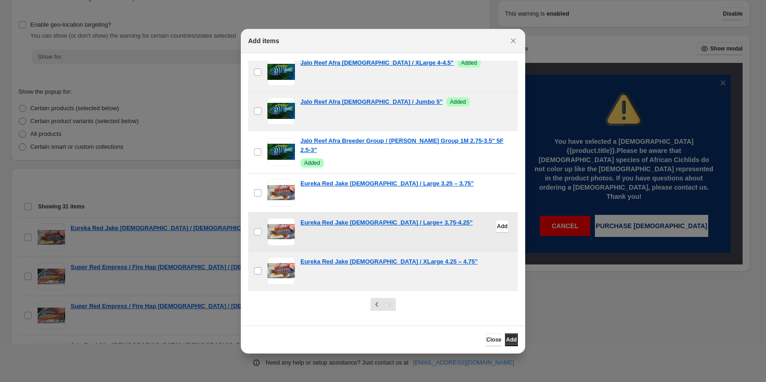
click at [278, 218] on span ":r11:" at bounding box center [282, 232] width 28 height 28
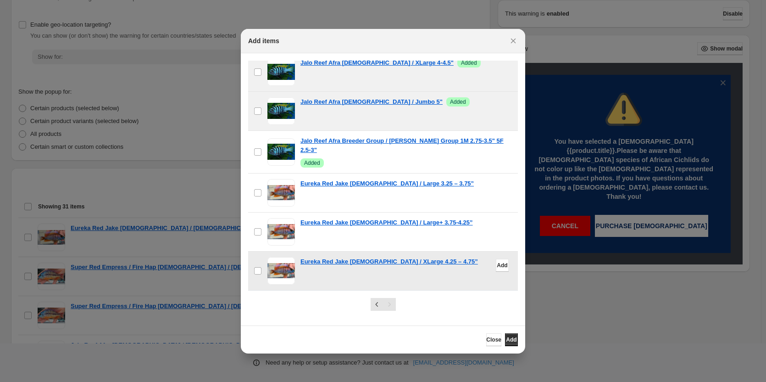
click at [279, 257] on span ":r11:" at bounding box center [282, 271] width 28 height 28
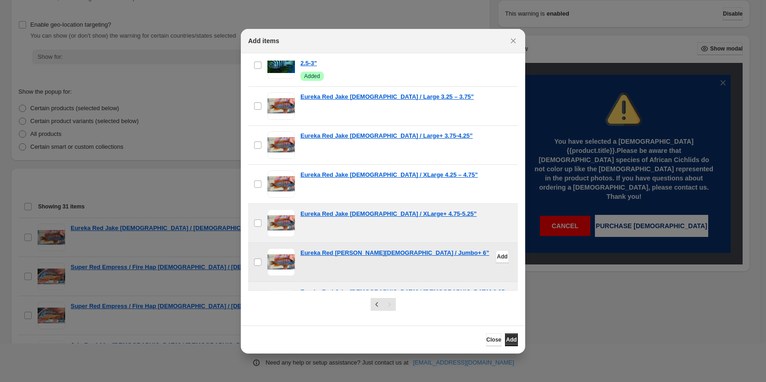
scroll to position [2845, 0]
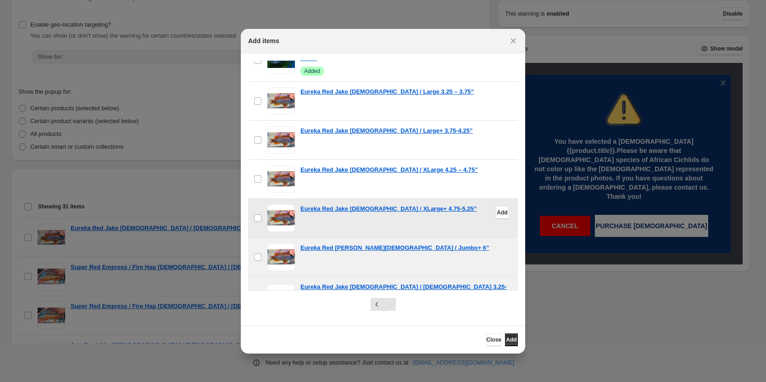
click at [279, 204] on span ":r11:" at bounding box center [282, 218] width 28 height 28
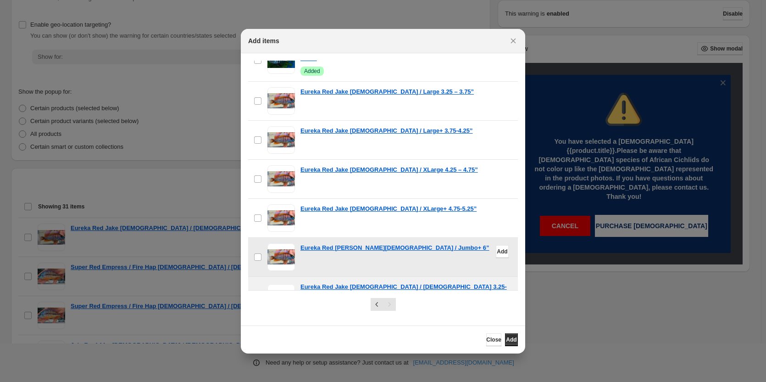
click at [280, 243] on span ":r11:" at bounding box center [282, 257] width 28 height 28
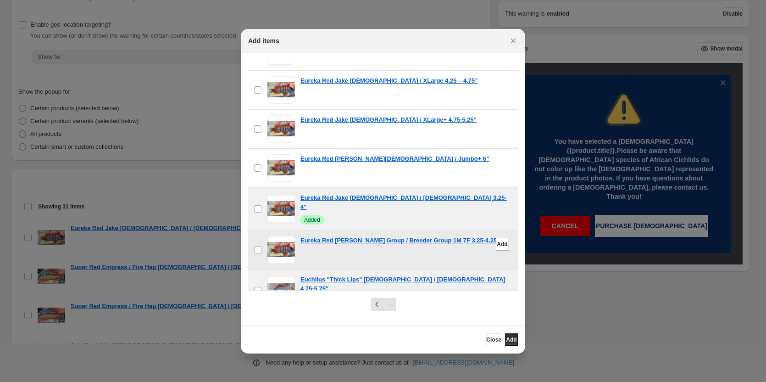
scroll to position [2937, 0]
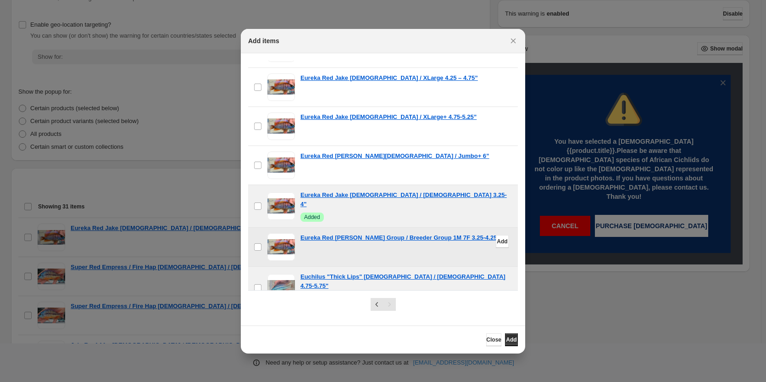
click at [277, 233] on span ":r11:" at bounding box center [282, 247] width 28 height 28
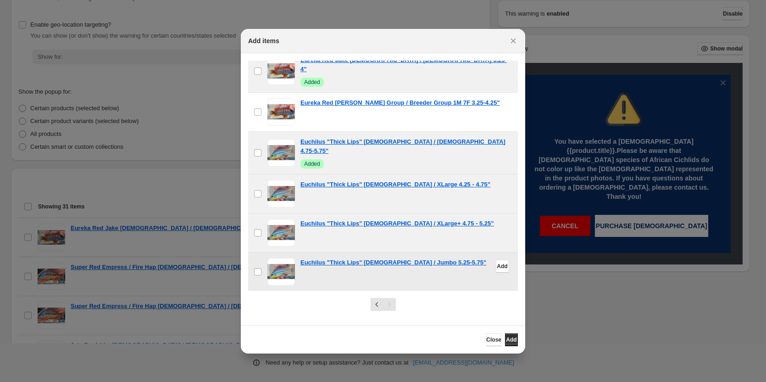
scroll to position [3075, 0]
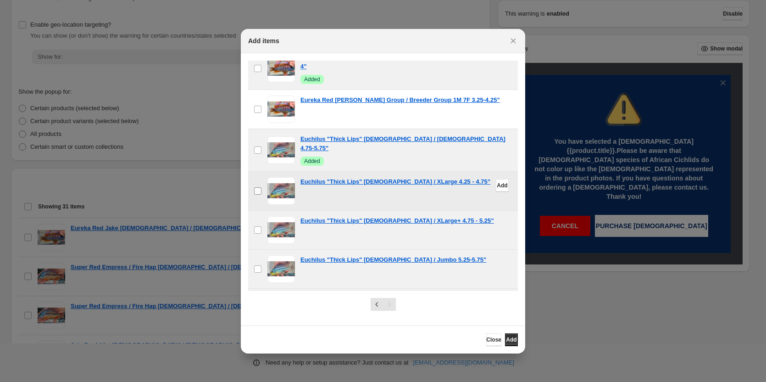
click at [264, 172] on label "checkbox" at bounding box center [257, 191] width 19 height 39
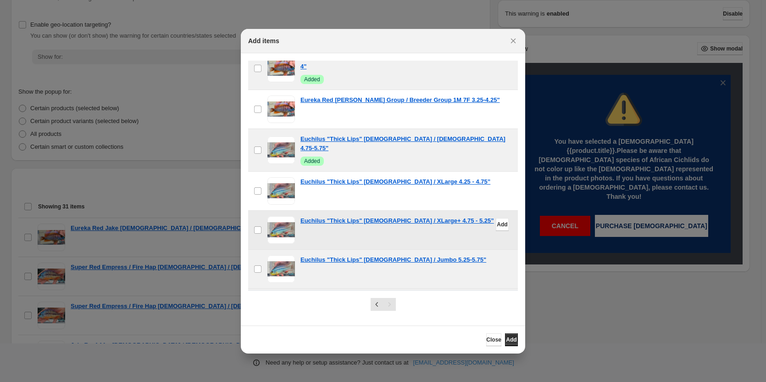
click at [272, 216] on span ":r11:" at bounding box center [282, 230] width 28 height 28
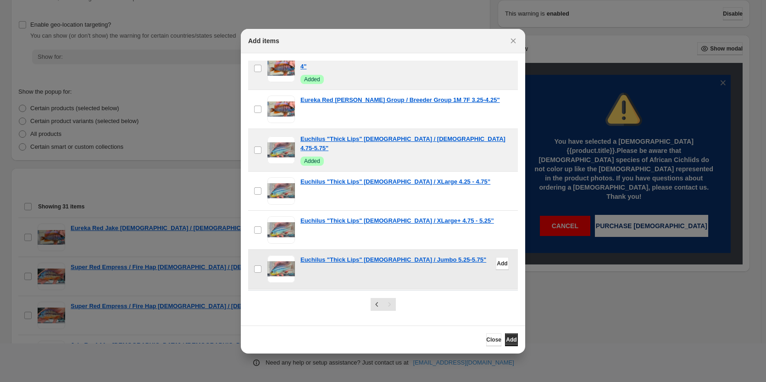
click at [282, 255] on span ":r11:" at bounding box center [282, 269] width 28 height 28
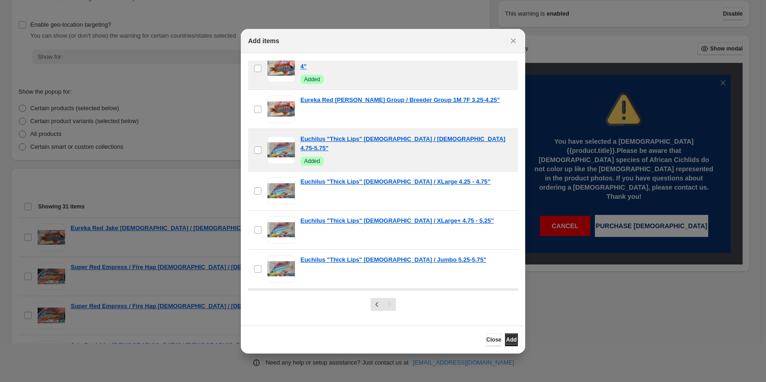
click at [280, 294] on span ":r11:" at bounding box center [282, 308] width 28 height 28
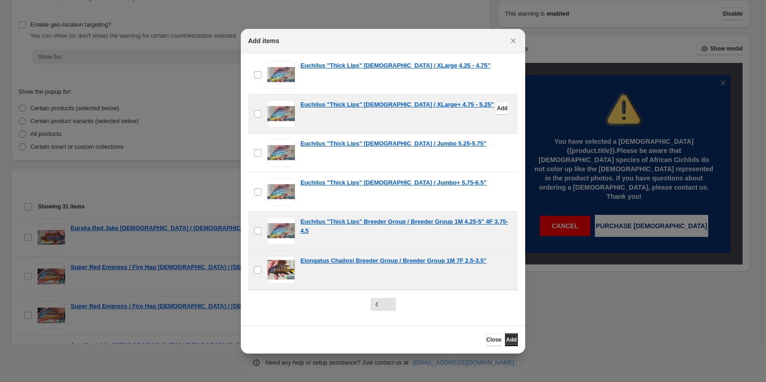
scroll to position [3212, 0]
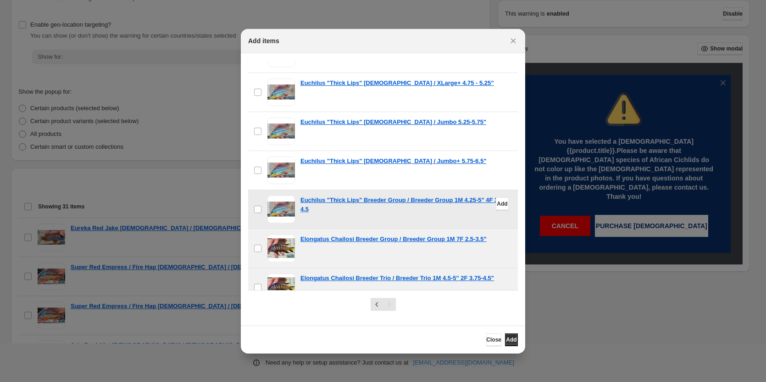
click at [278, 195] on span ":r11:" at bounding box center [282, 209] width 28 height 28
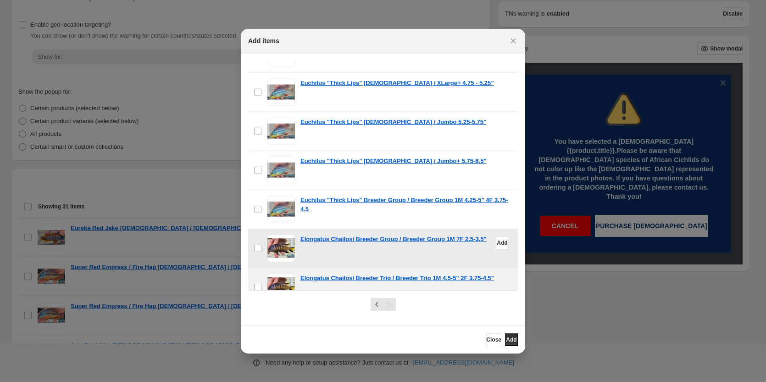
click at [277, 234] on span ":r11:" at bounding box center [282, 248] width 28 height 28
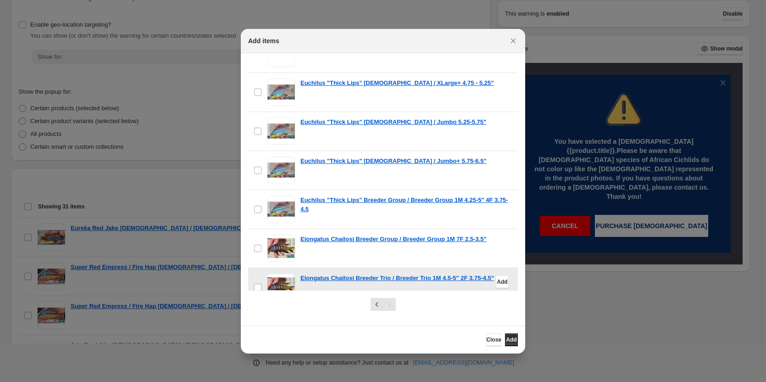
click at [274, 274] on span ":r11:" at bounding box center [282, 288] width 28 height 28
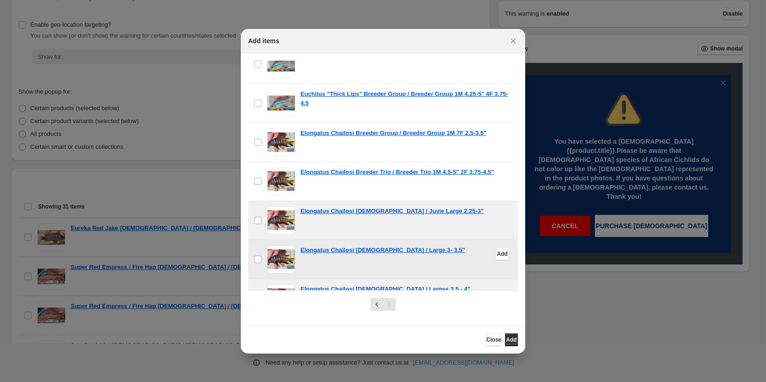
scroll to position [3350, 0]
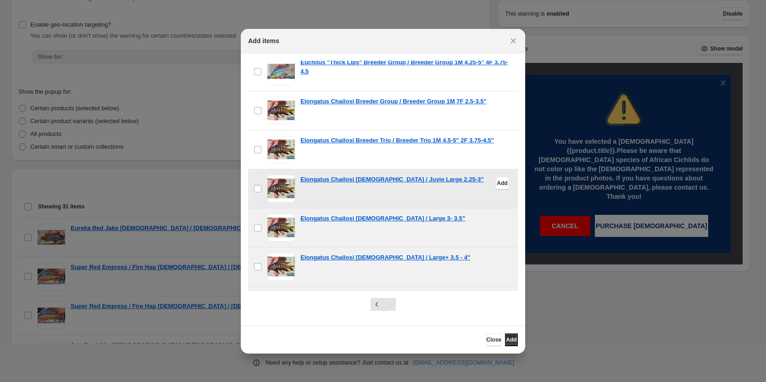
click at [278, 175] on span ":r11:" at bounding box center [282, 189] width 28 height 28
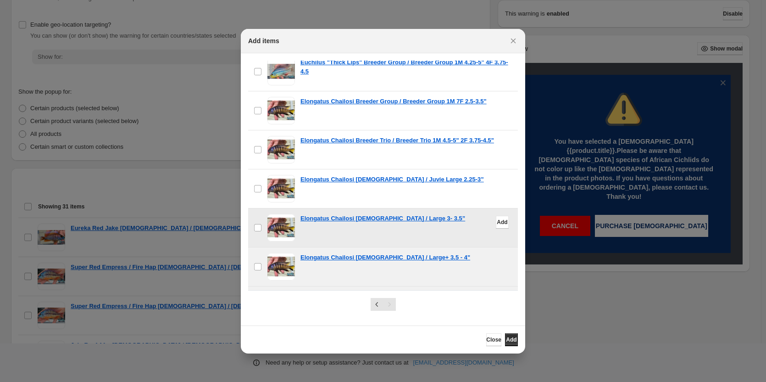
click at [279, 214] on span ":r11:" at bounding box center [282, 228] width 28 height 28
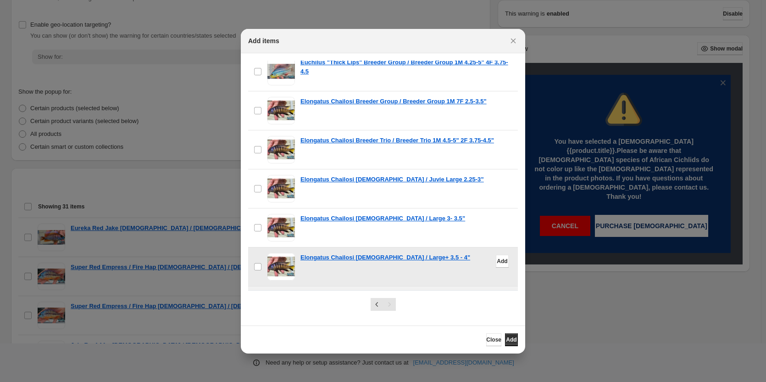
click at [277, 253] on span ":r11:" at bounding box center [282, 267] width 28 height 28
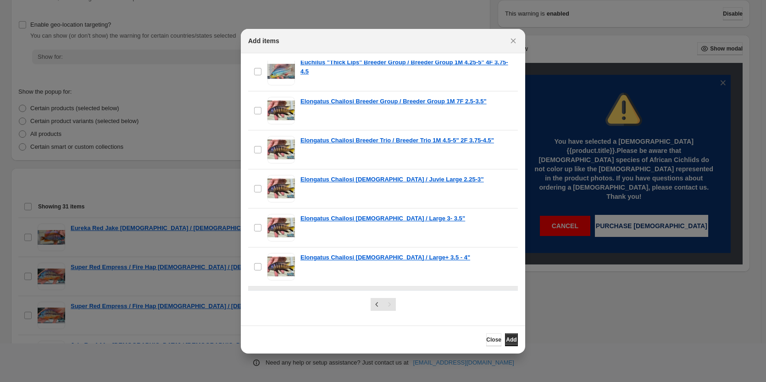
click at [280, 292] on span ":r11:" at bounding box center [282, 306] width 28 height 28
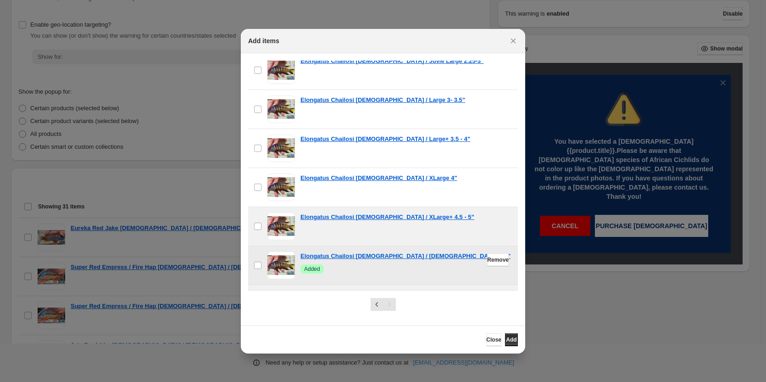
scroll to position [3488, 0]
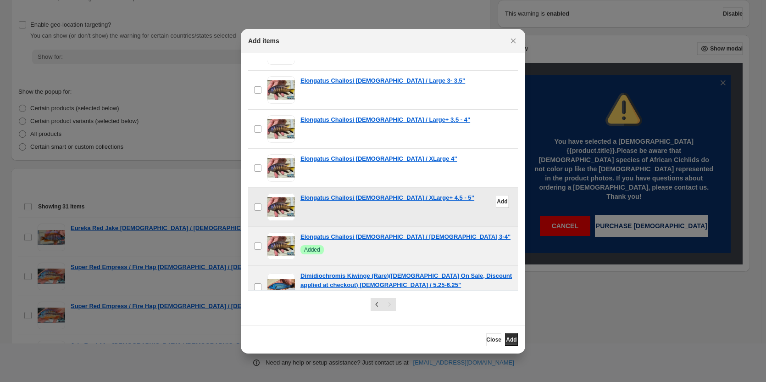
click at [276, 193] on span ":r11:" at bounding box center [282, 207] width 28 height 28
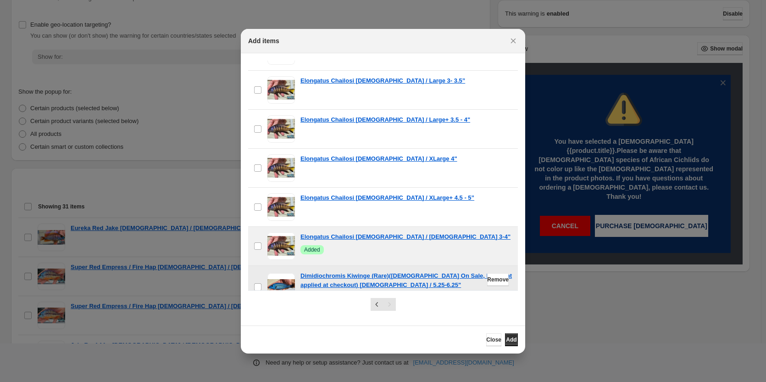
click at [285, 273] on span ":r11:" at bounding box center [282, 287] width 28 height 28
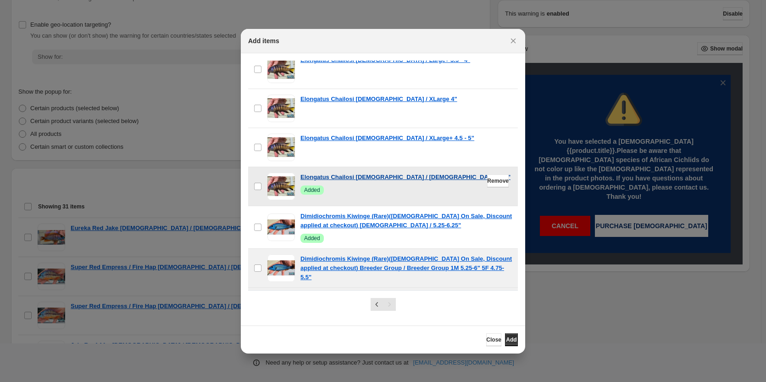
scroll to position [3625, 0]
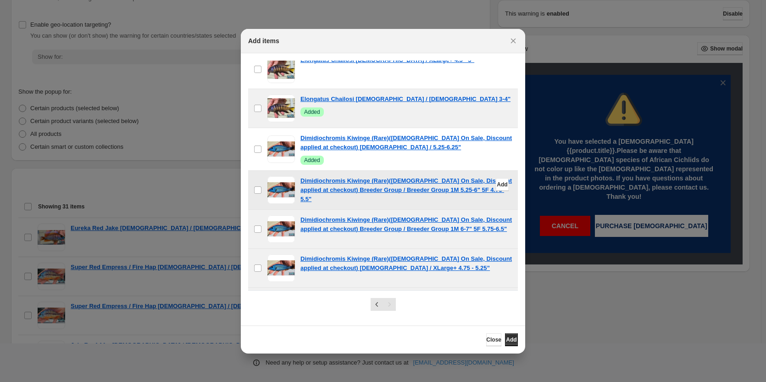
click at [276, 176] on span ":r11:" at bounding box center [282, 190] width 28 height 28
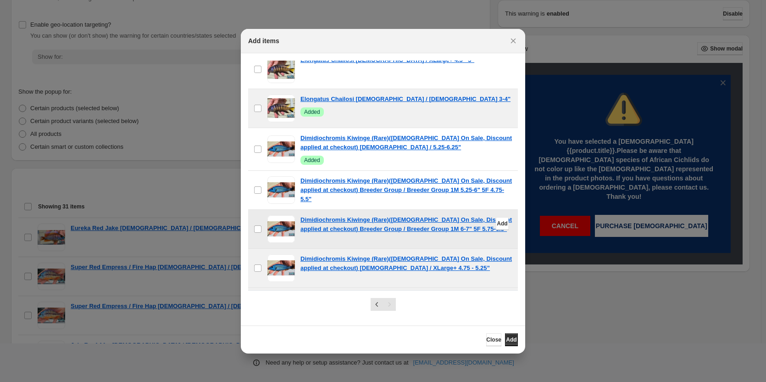
click at [281, 215] on span ":r11:" at bounding box center [282, 229] width 28 height 28
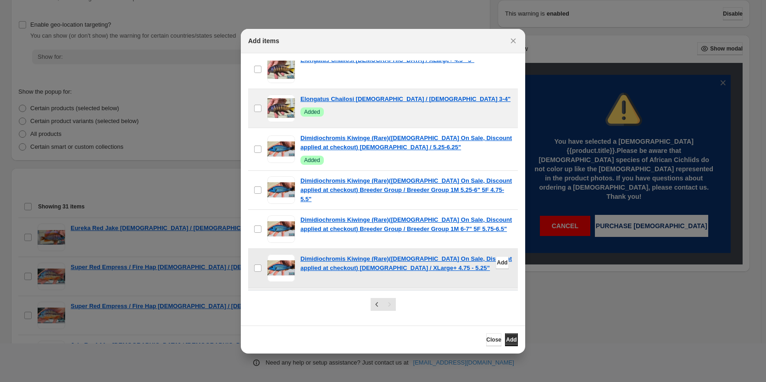
click at [280, 254] on span ":r11:" at bounding box center [282, 268] width 28 height 28
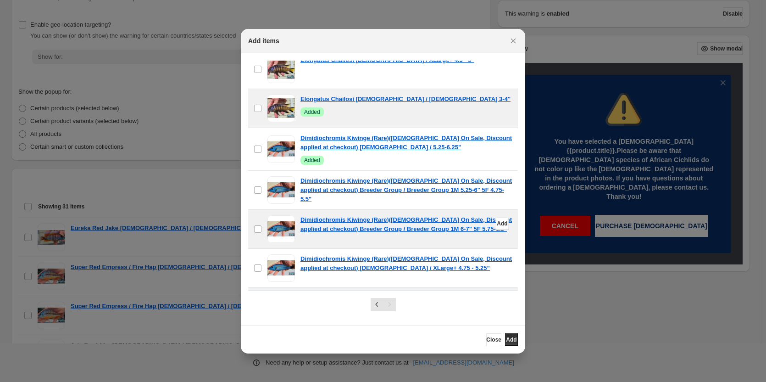
scroll to position [3717, 0]
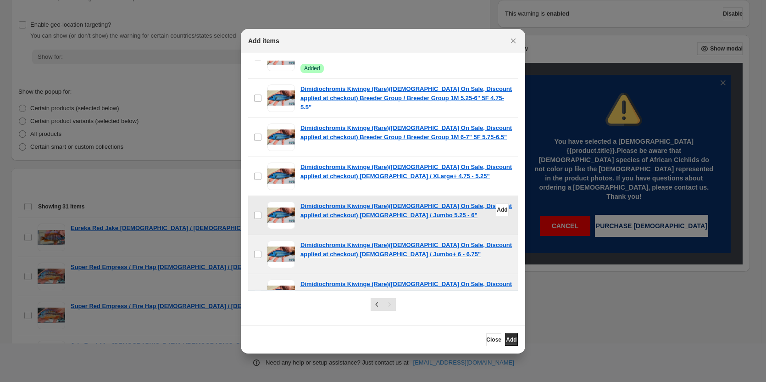
click at [281, 201] on span ":r11:" at bounding box center [282, 215] width 28 height 28
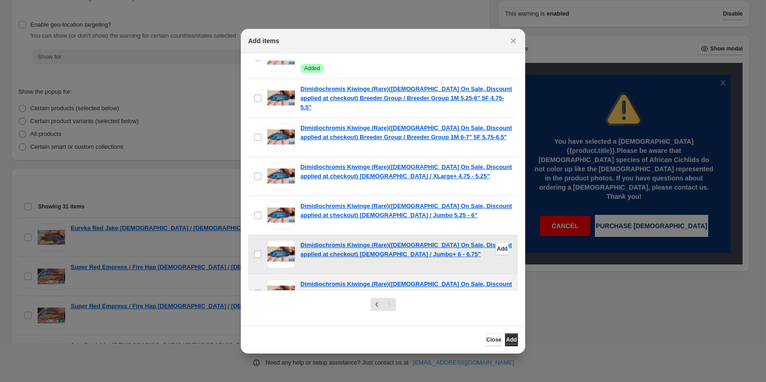
click at [287, 240] on span ":r11:" at bounding box center [282, 254] width 28 height 28
drag, startPoint x: 279, startPoint y: 246, endPoint x: 288, endPoint y: 226, distance: 22.0
click at [280, 279] on span ":r11:" at bounding box center [282, 293] width 28 height 28
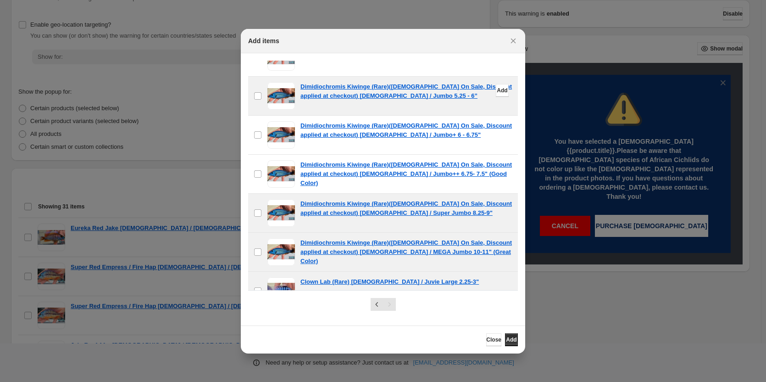
scroll to position [3855, 0]
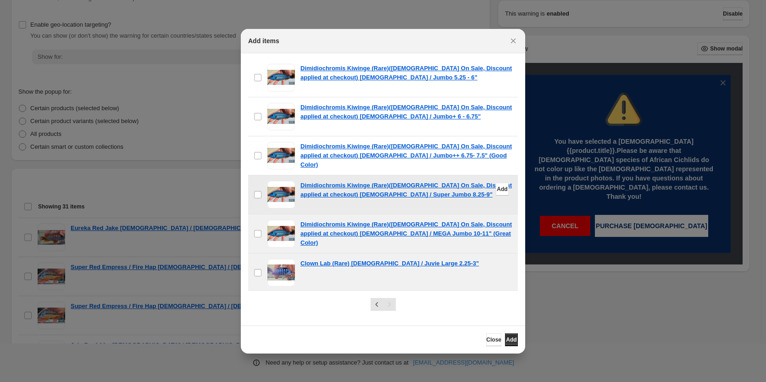
click at [286, 181] on span ":r11:" at bounding box center [282, 195] width 28 height 28
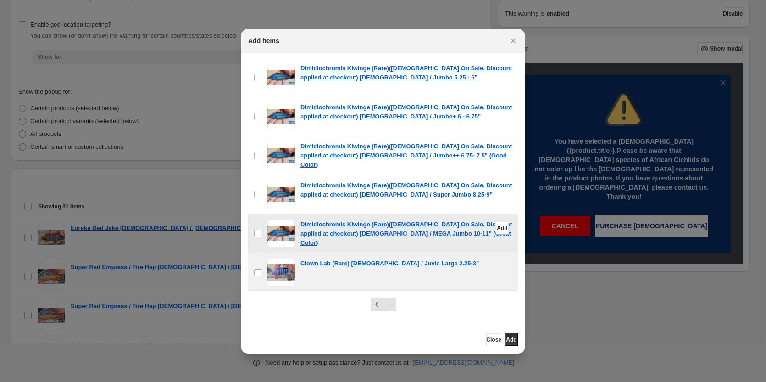
click at [284, 220] on span ":r11:" at bounding box center [282, 234] width 28 height 28
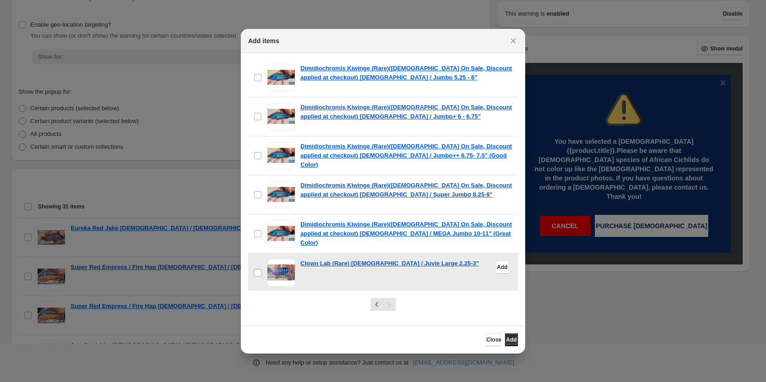
click at [281, 259] on span ":r11:" at bounding box center [282, 273] width 28 height 28
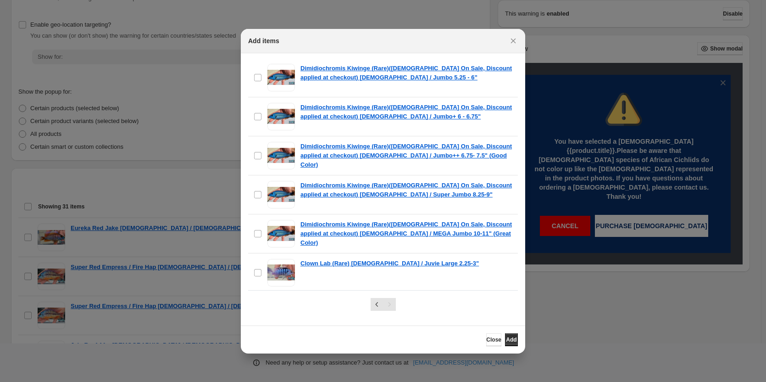
click at [281, 298] on span ":r11:" at bounding box center [282, 312] width 28 height 28
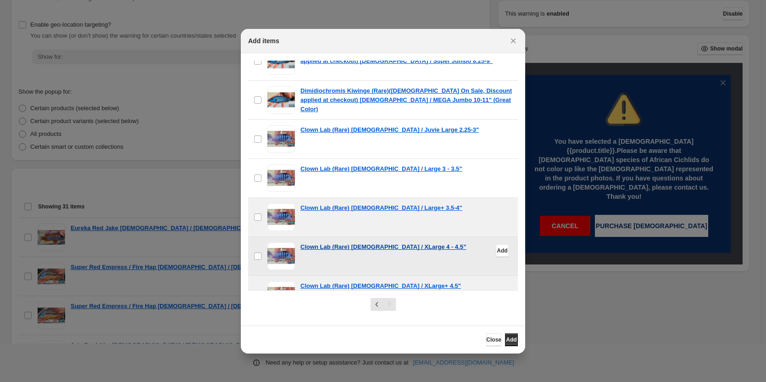
scroll to position [3992, 0]
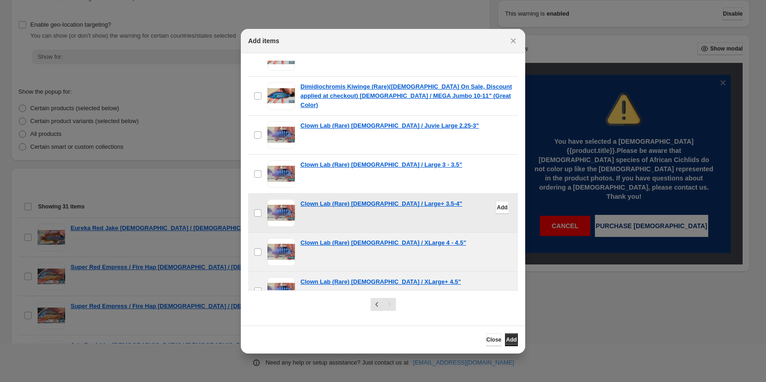
click at [283, 199] on span ":r11:" at bounding box center [282, 213] width 28 height 28
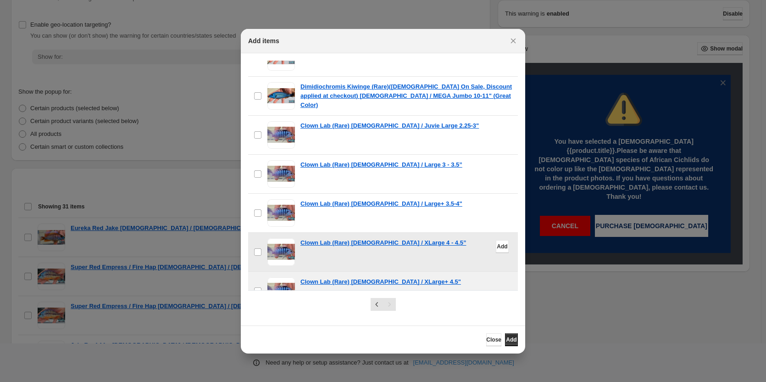
click at [285, 238] on span ":r11:" at bounding box center [282, 252] width 28 height 28
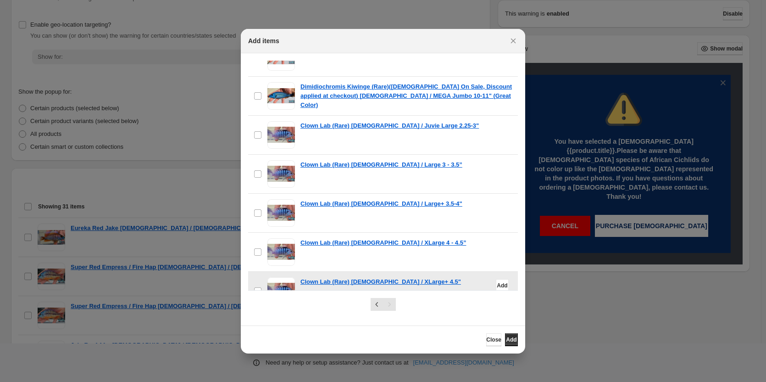
click at [285, 277] on span ":r11:" at bounding box center [282, 291] width 28 height 28
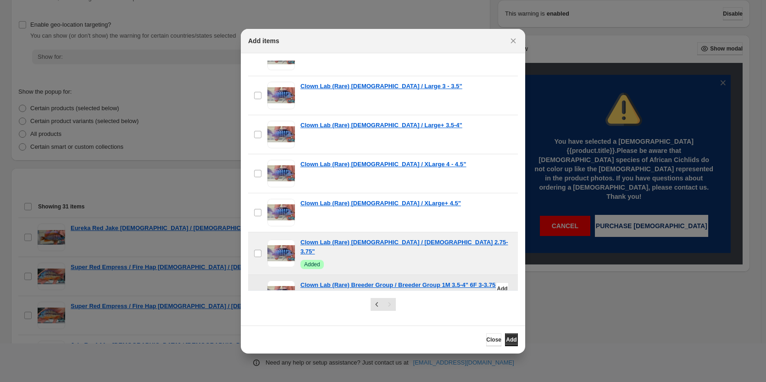
scroll to position [4130, 0]
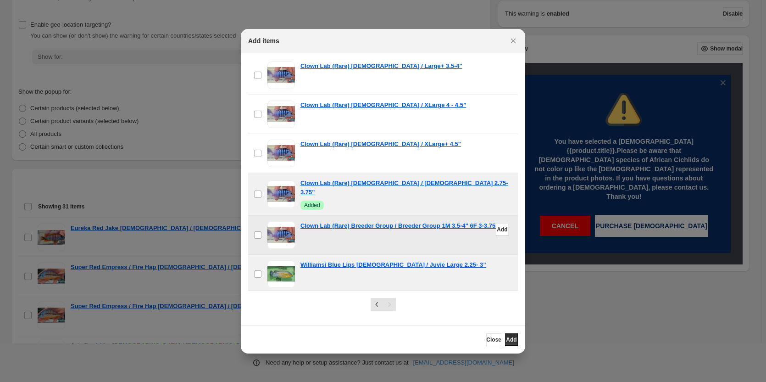
click at [276, 221] on span ":r11:" at bounding box center [282, 235] width 28 height 28
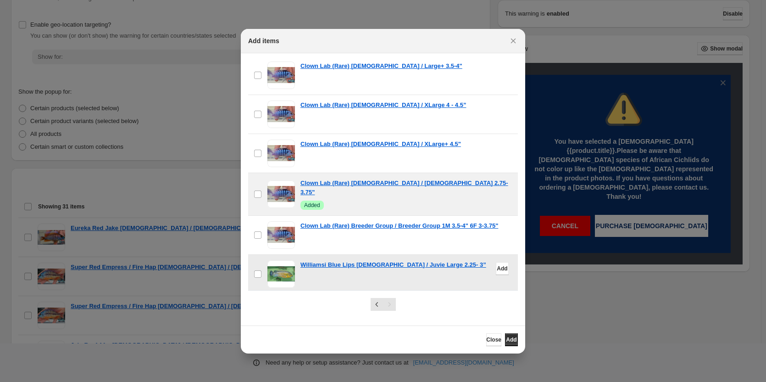
click at [283, 260] on span ":r11:" at bounding box center [282, 274] width 28 height 28
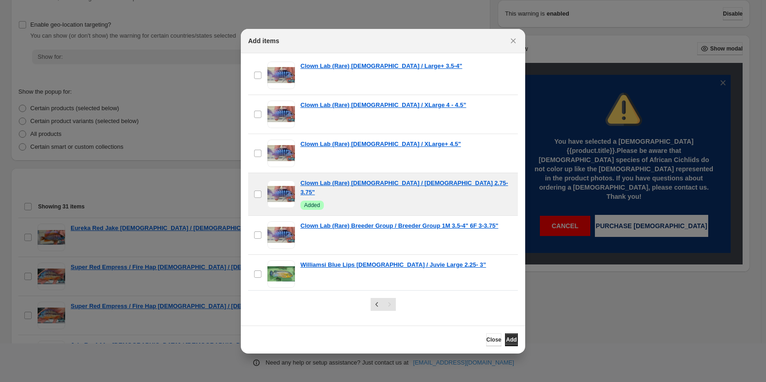
click at [278, 299] on span ":r11:" at bounding box center [282, 313] width 28 height 28
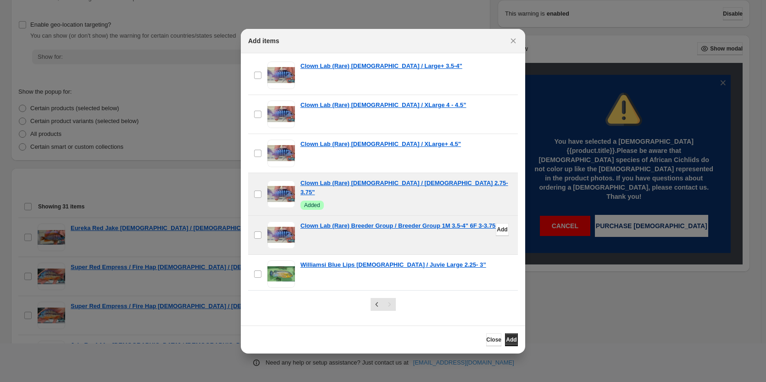
scroll to position [4268, 0]
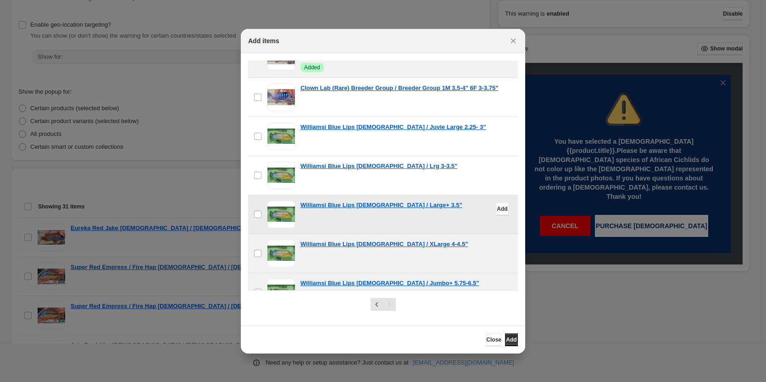
click at [285, 201] on span ":r11:" at bounding box center [282, 215] width 28 height 28
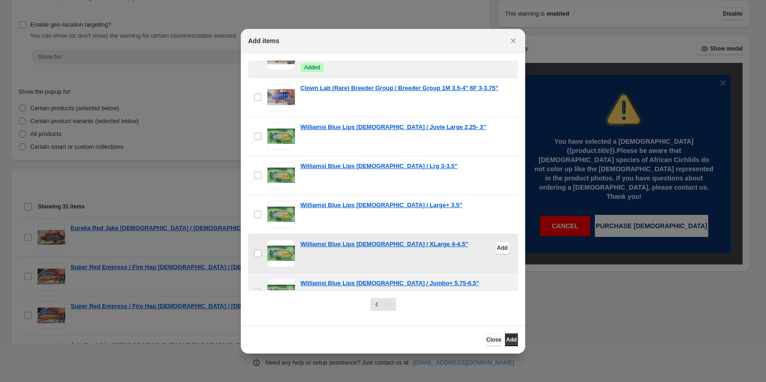
click at [286, 240] on span ":r11:" at bounding box center [282, 254] width 28 height 28
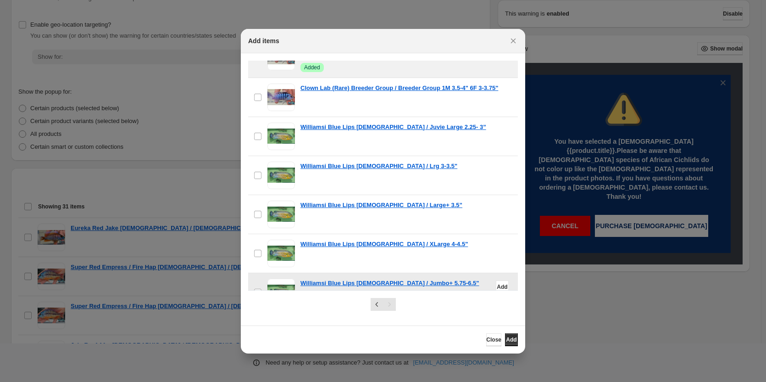
click at [280, 279] on span ":r11:" at bounding box center [282, 293] width 28 height 28
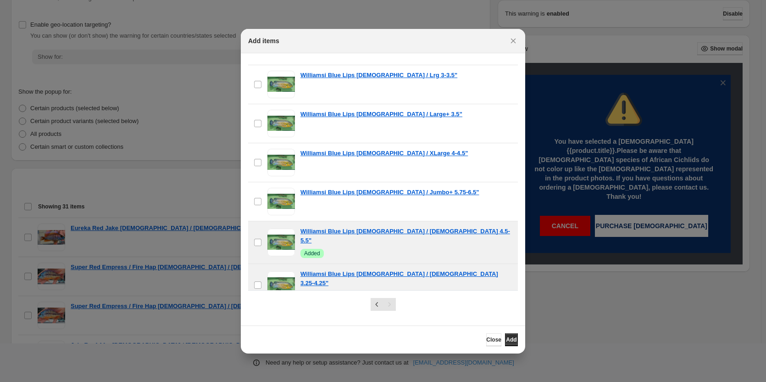
scroll to position [4451, 0]
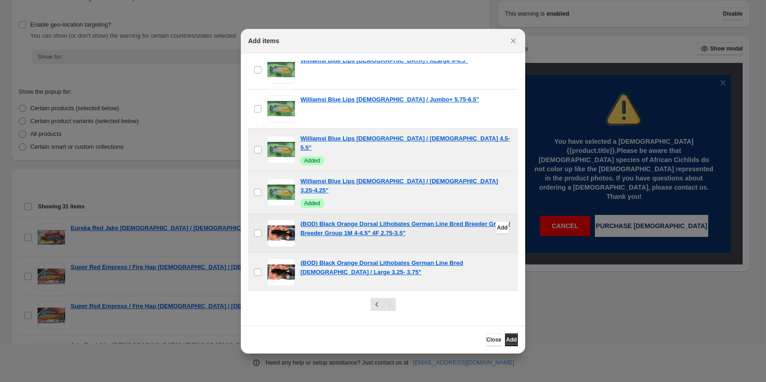
click at [276, 219] on span ":r11:" at bounding box center [282, 233] width 28 height 28
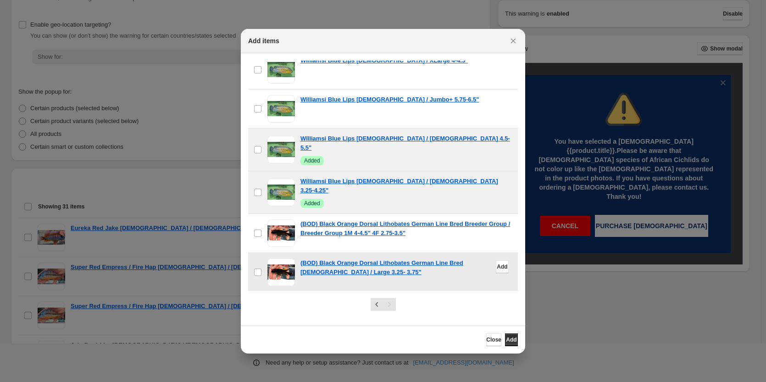
click at [276, 258] on span ":r11:" at bounding box center [282, 272] width 28 height 28
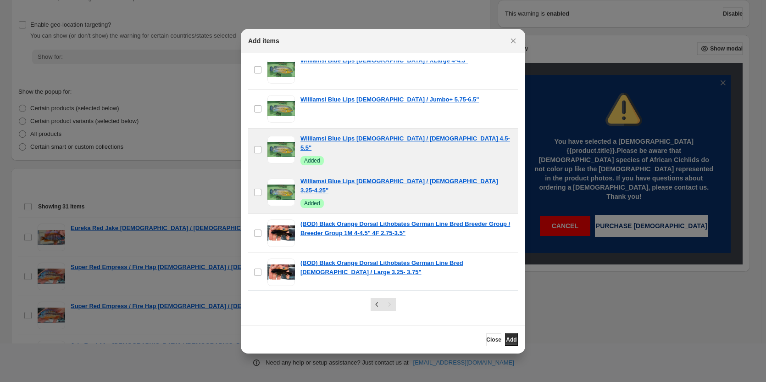
drag, startPoint x: 272, startPoint y: 261, endPoint x: 276, endPoint y: 256, distance: 6.5
click at [274, 297] on span ":r11:" at bounding box center [282, 311] width 28 height 28
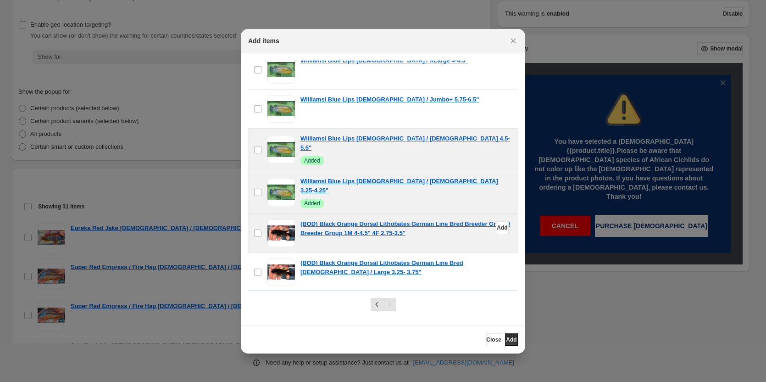
scroll to position [4543, 0]
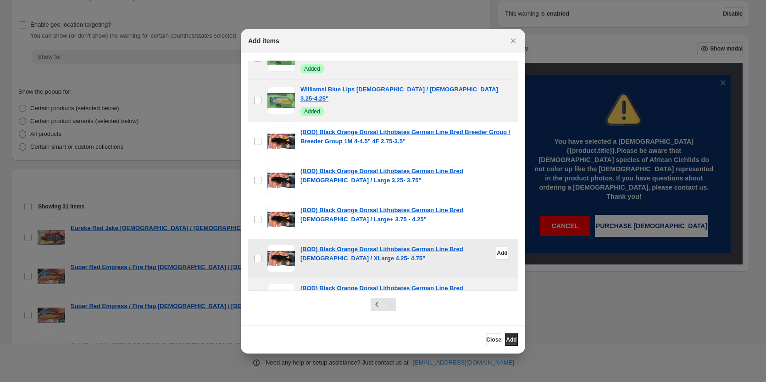
drag, startPoint x: 286, startPoint y: 203, endPoint x: 281, endPoint y: 240, distance: 36.5
click at [286, 245] on span ":r11:" at bounding box center [282, 259] width 28 height 28
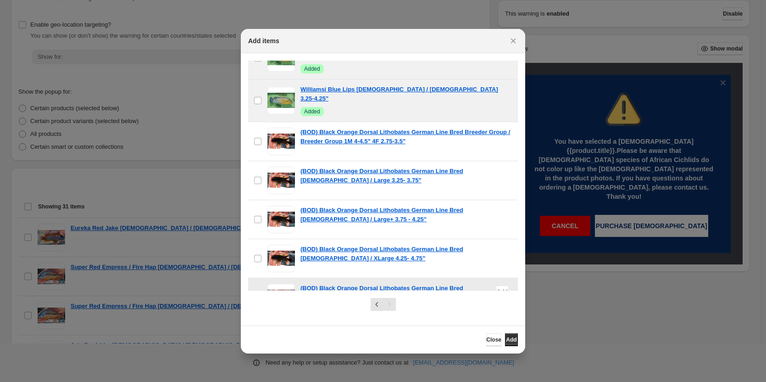
click at [281, 284] on span ":r11:" at bounding box center [282, 298] width 28 height 28
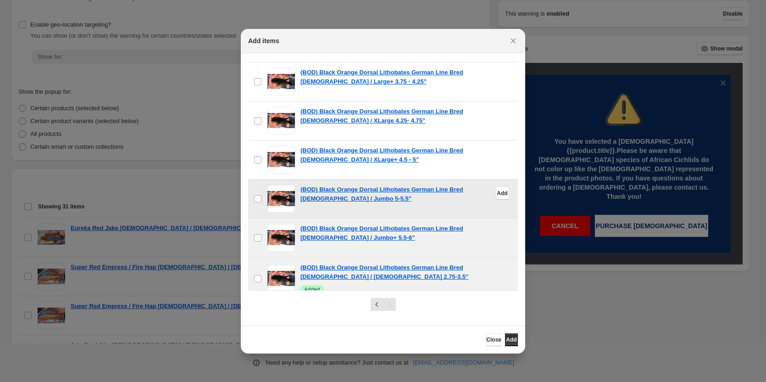
click at [276, 185] on span ":r11:" at bounding box center [282, 199] width 28 height 28
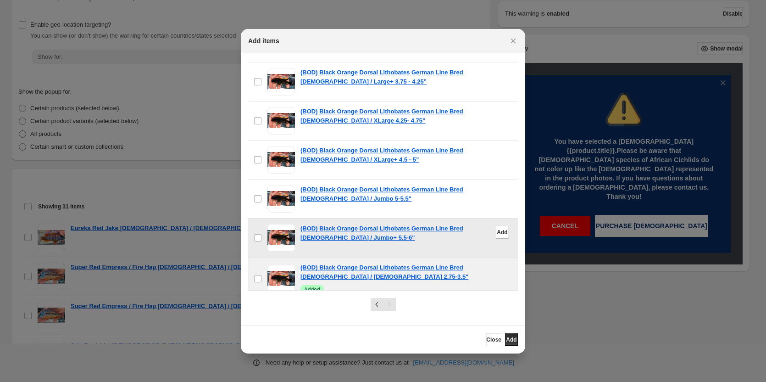
click at [282, 224] on span ":r11:" at bounding box center [282, 238] width 28 height 28
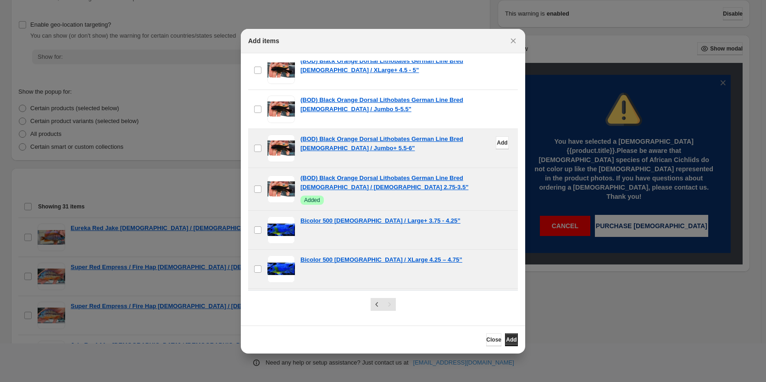
scroll to position [4773, 0]
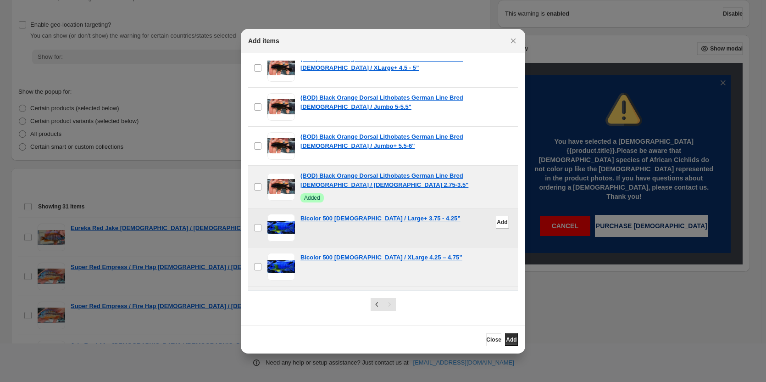
click at [277, 214] on span ":r11:" at bounding box center [282, 228] width 28 height 28
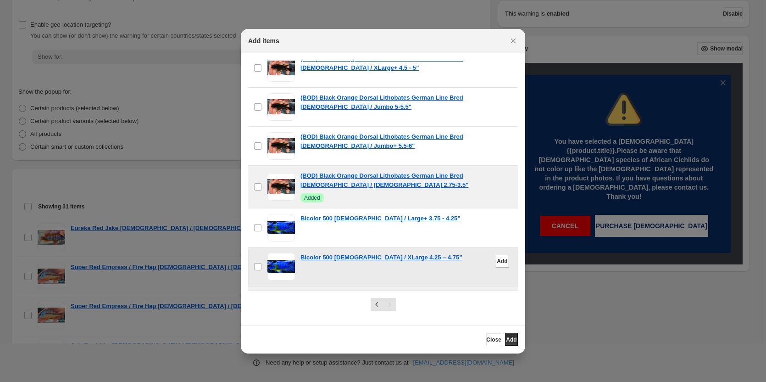
click at [284, 253] on span ":r11:" at bounding box center [282, 267] width 28 height 28
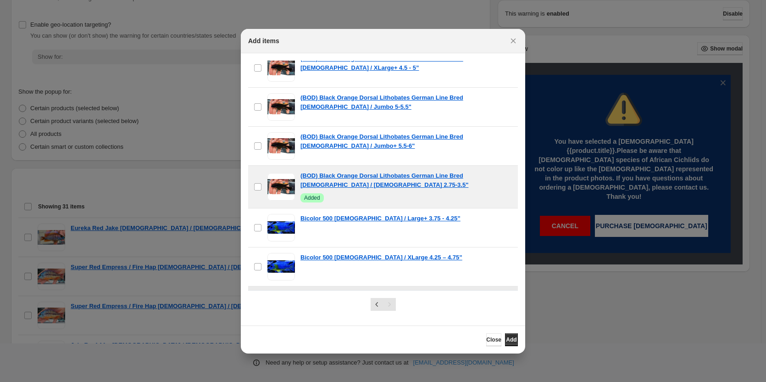
drag, startPoint x: 279, startPoint y: 251, endPoint x: 285, endPoint y: 241, distance: 10.9
click at [280, 292] on span ":r11:" at bounding box center [282, 306] width 28 height 28
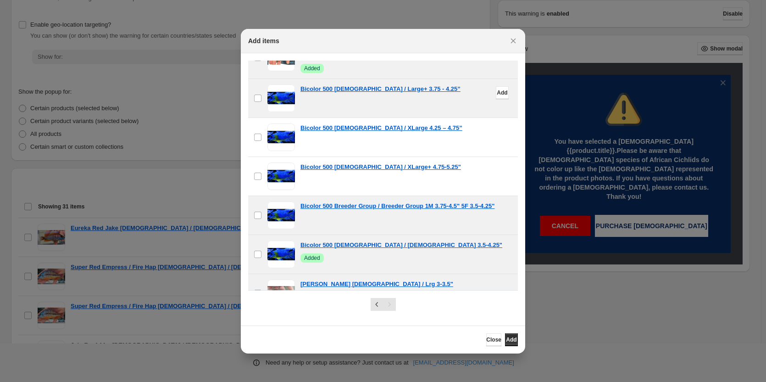
scroll to position [4910, 0]
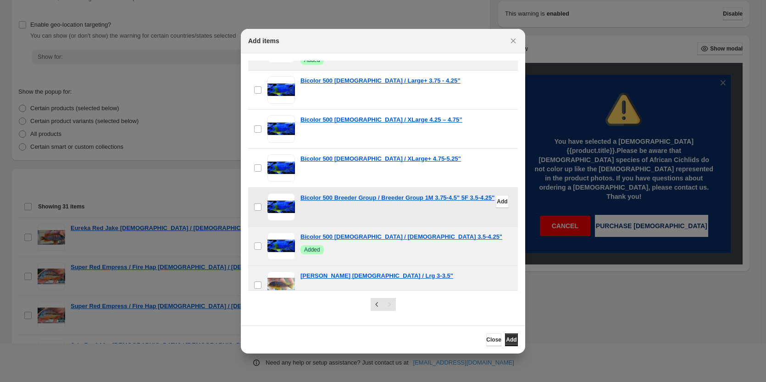
click at [285, 193] on span ":r11:" at bounding box center [282, 207] width 28 height 28
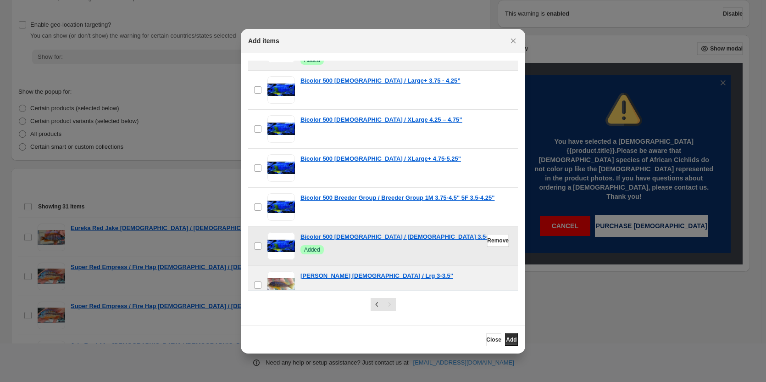
scroll to position [5002, 0]
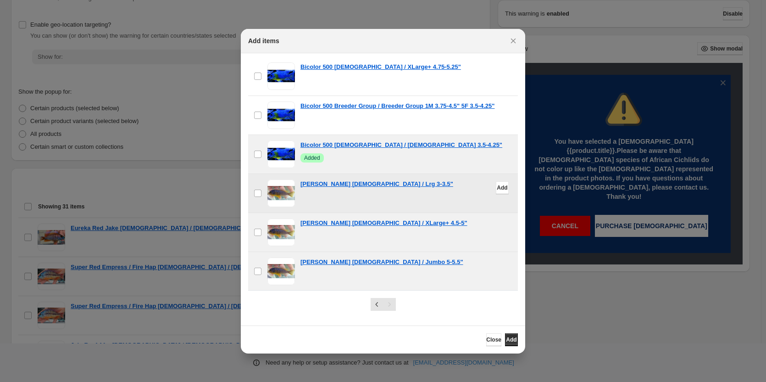
click at [282, 179] on span ":r11:" at bounding box center [282, 193] width 28 height 28
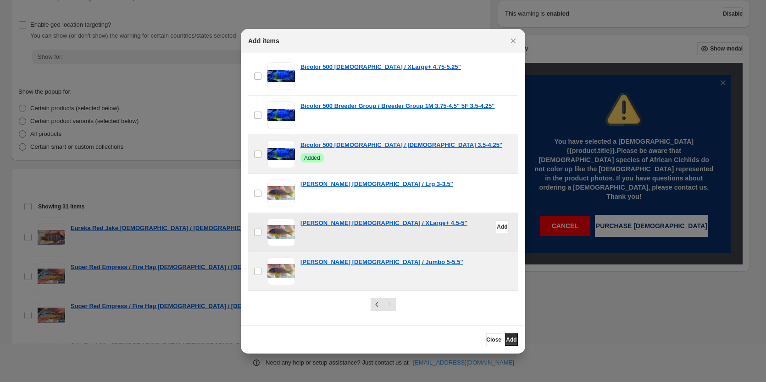
click at [282, 218] on span ":r11:" at bounding box center [282, 232] width 28 height 28
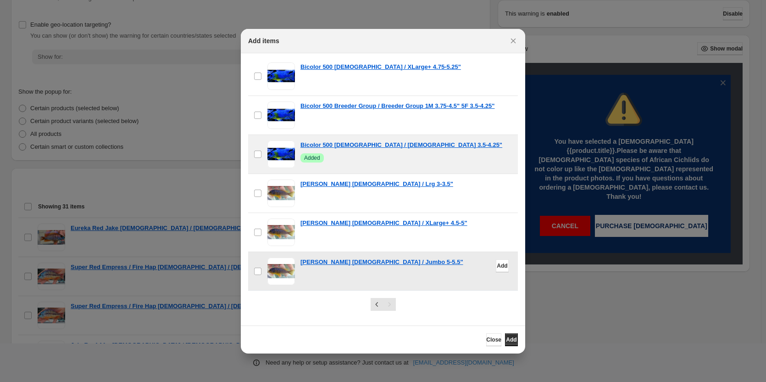
click at [286, 257] on span ":r11:" at bounding box center [282, 271] width 28 height 28
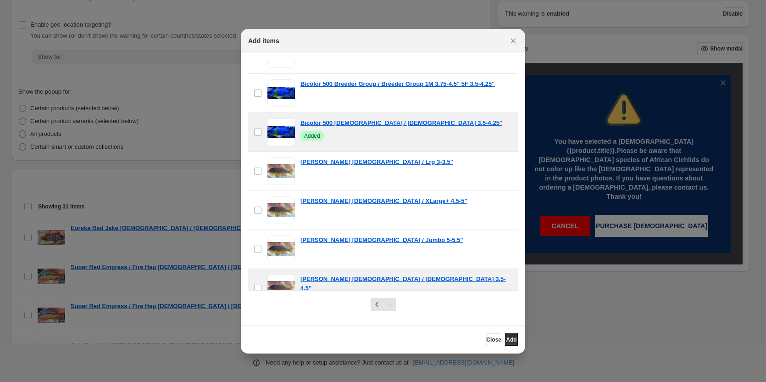
scroll to position [5140, 0]
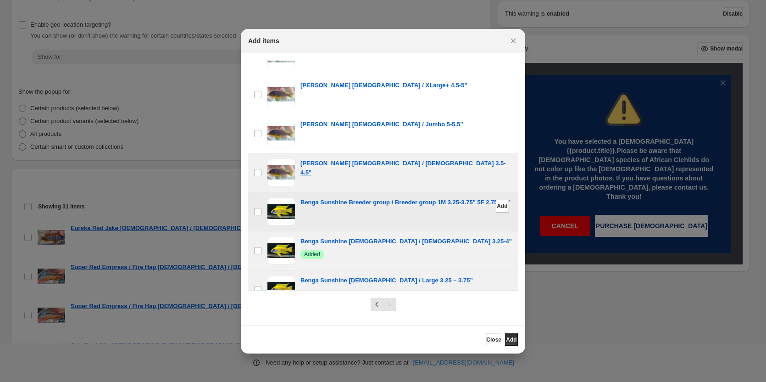
click at [273, 198] on span ":r11:" at bounding box center [282, 212] width 28 height 28
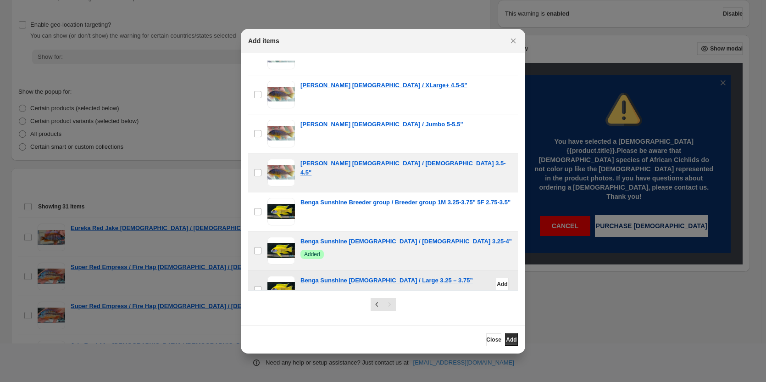
click at [284, 276] on span ":r11:" at bounding box center [282, 290] width 28 height 28
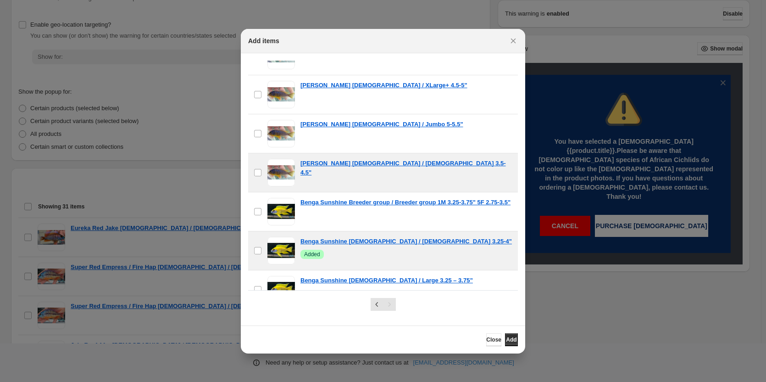
click at [280, 315] on span ":r11:" at bounding box center [282, 329] width 28 height 28
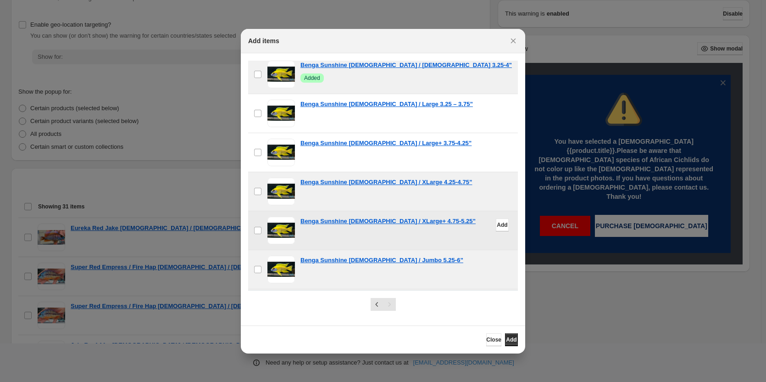
scroll to position [5323, 0]
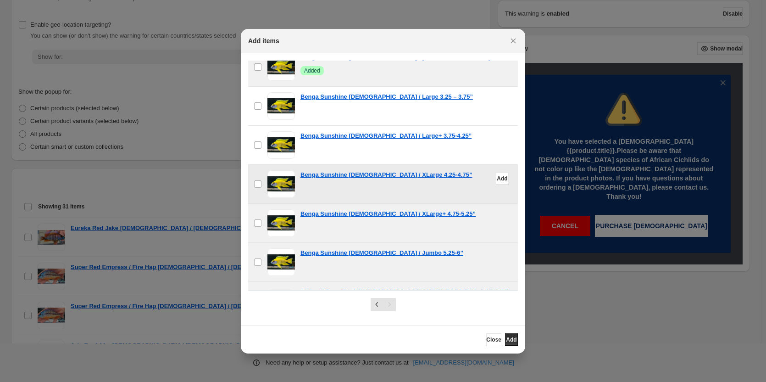
click at [282, 170] on span ":r11:" at bounding box center [282, 184] width 28 height 28
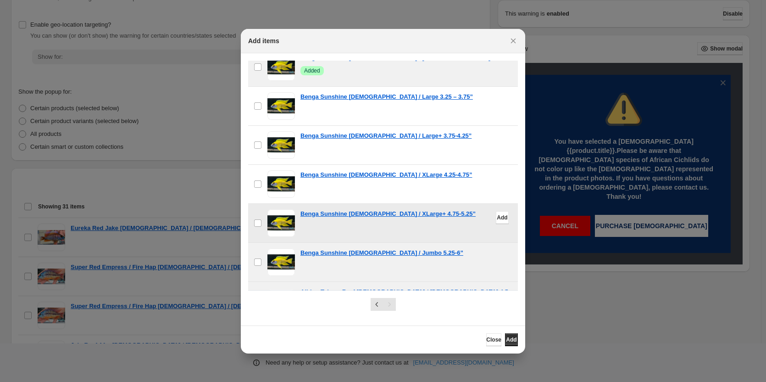
click at [281, 209] on span ":r11:" at bounding box center [282, 223] width 28 height 28
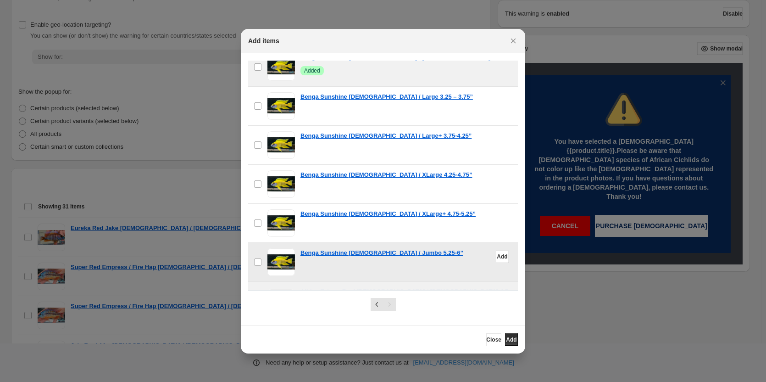
click at [275, 248] on span ":r11:" at bounding box center [282, 262] width 28 height 28
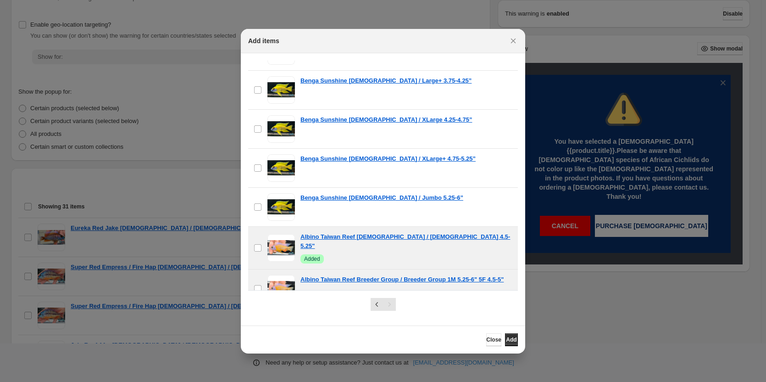
scroll to position [5507, 0]
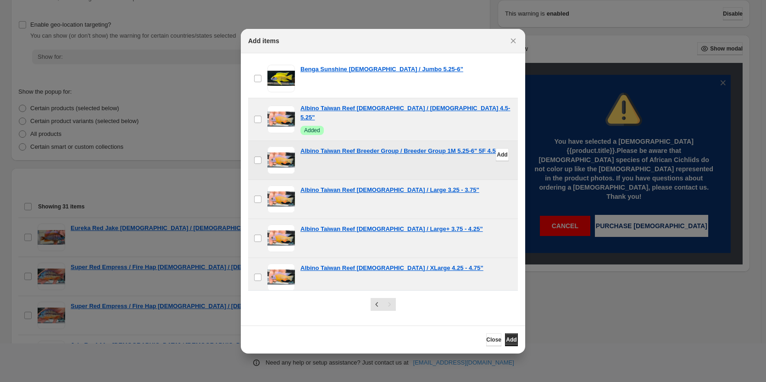
click at [273, 146] on span ":r11:" at bounding box center [282, 160] width 28 height 28
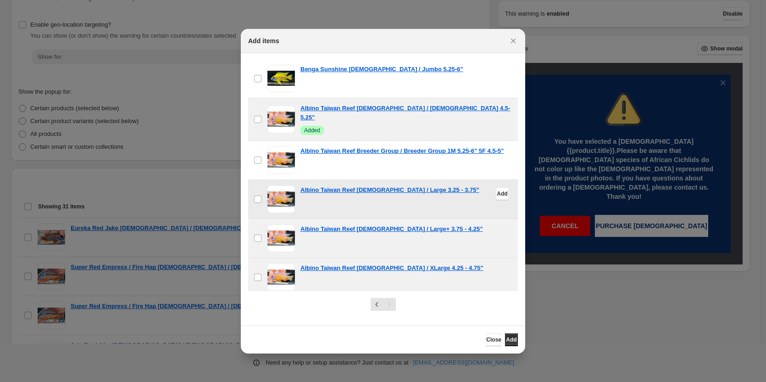
click at [272, 185] on span ":r11:" at bounding box center [282, 199] width 28 height 28
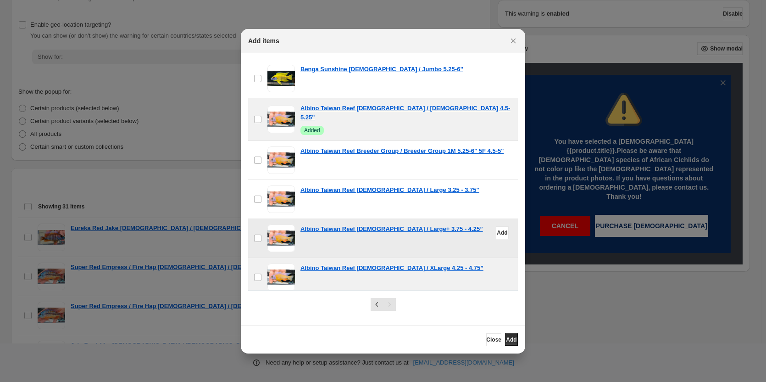
click at [273, 224] on span ":r11:" at bounding box center [282, 238] width 28 height 28
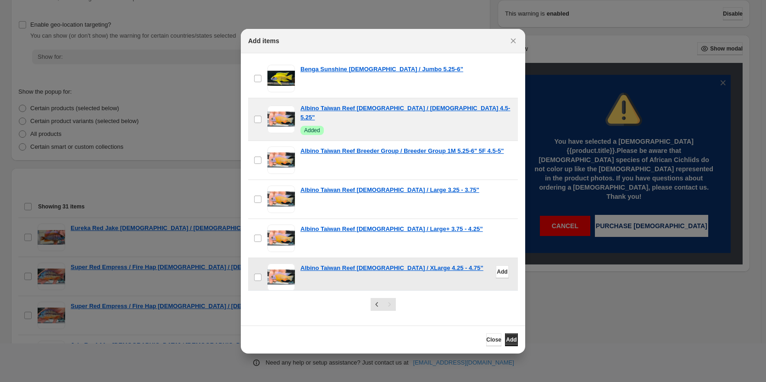
click at [279, 263] on span ":r11:" at bounding box center [282, 277] width 28 height 28
drag, startPoint x: 278, startPoint y: 261, endPoint x: 281, endPoint y: 239, distance: 22.3
click at [278, 302] on span ":r11:" at bounding box center [282, 316] width 28 height 28
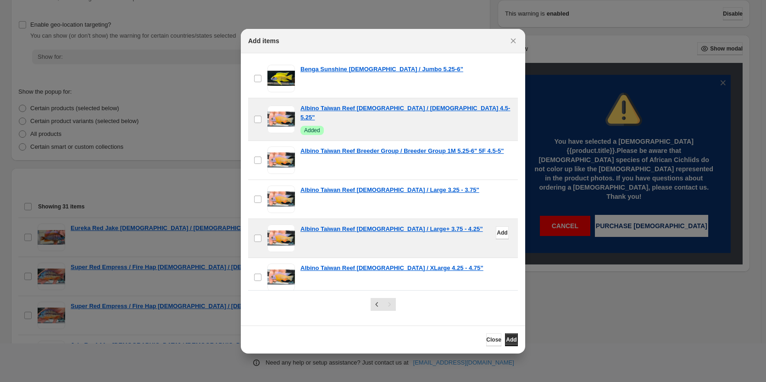
scroll to position [5690, 0]
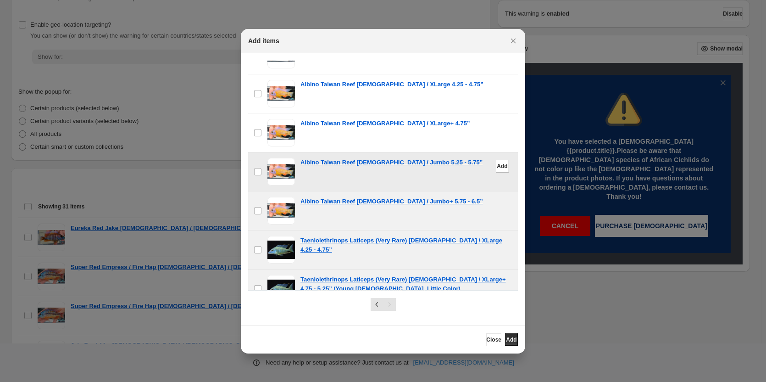
click at [283, 158] on span ":r11:" at bounding box center [282, 172] width 28 height 28
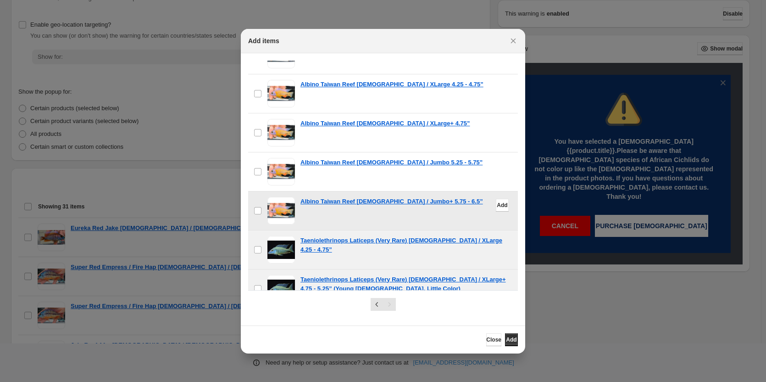
click at [281, 197] on span ":r11:" at bounding box center [282, 211] width 28 height 28
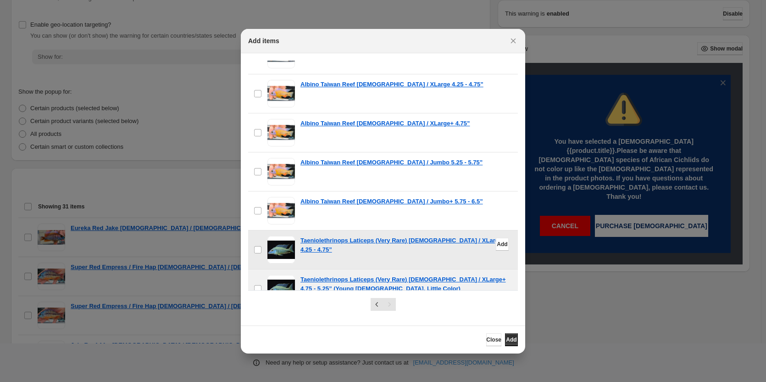
click at [280, 236] on span ":r11:" at bounding box center [282, 250] width 28 height 28
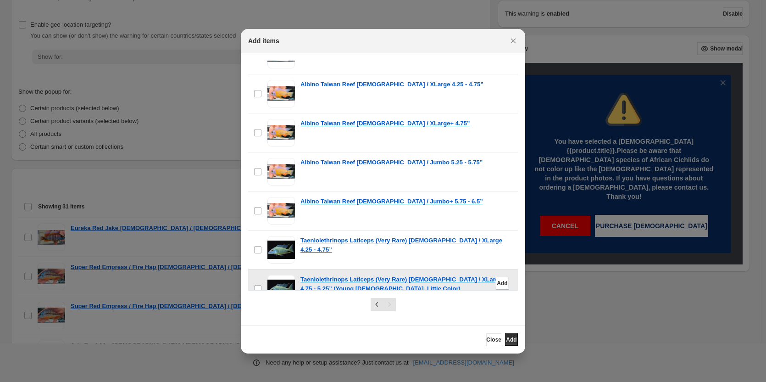
click at [282, 275] on span ":r11:" at bounding box center [282, 289] width 28 height 28
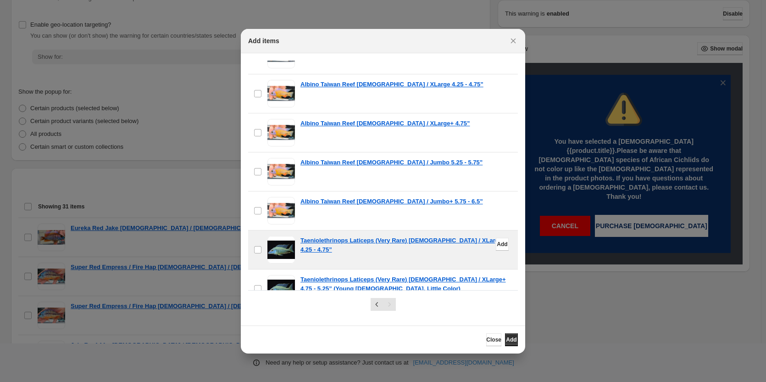
drag, startPoint x: 280, startPoint y: 276, endPoint x: 324, endPoint y: 213, distance: 76.1
click at [281, 314] on span ":r11:" at bounding box center [282, 328] width 28 height 28
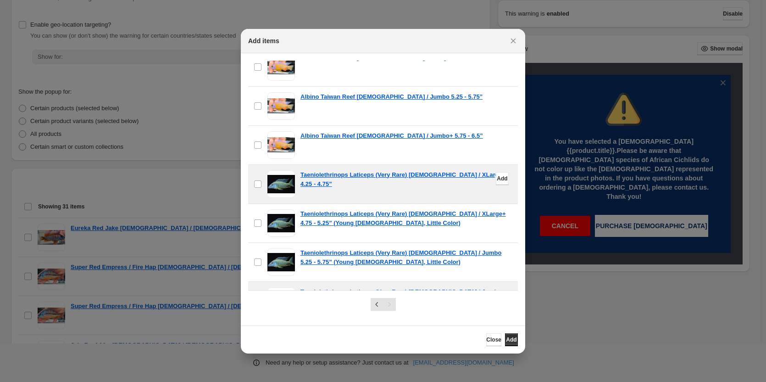
scroll to position [5828, 0]
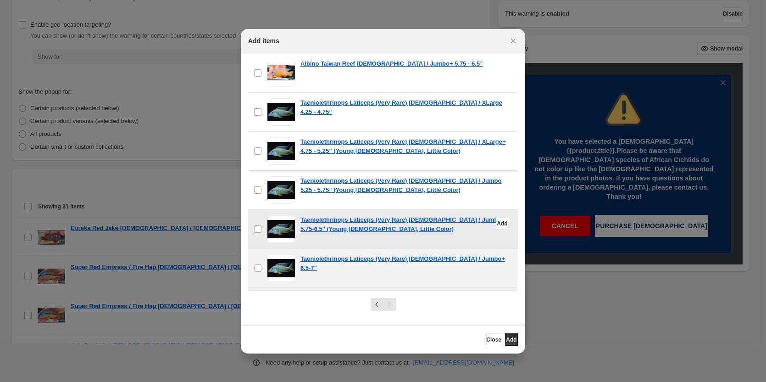
click at [285, 215] on span ":r11:" at bounding box center [282, 229] width 28 height 28
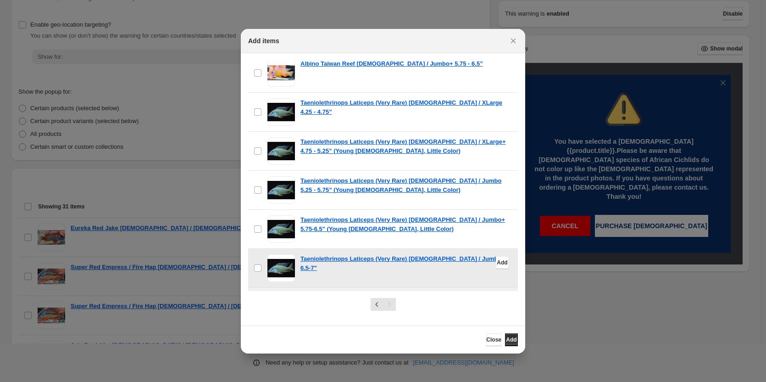
click at [283, 254] on span ":r11:" at bounding box center [282, 268] width 28 height 28
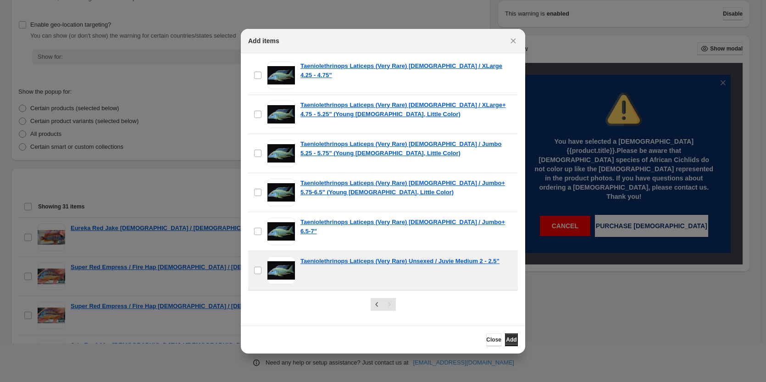
scroll to position [5920, 0]
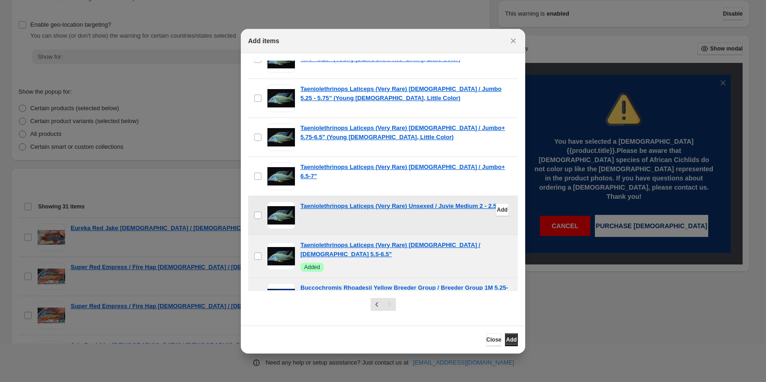
click at [282, 201] on span ":r11:" at bounding box center [282, 215] width 28 height 28
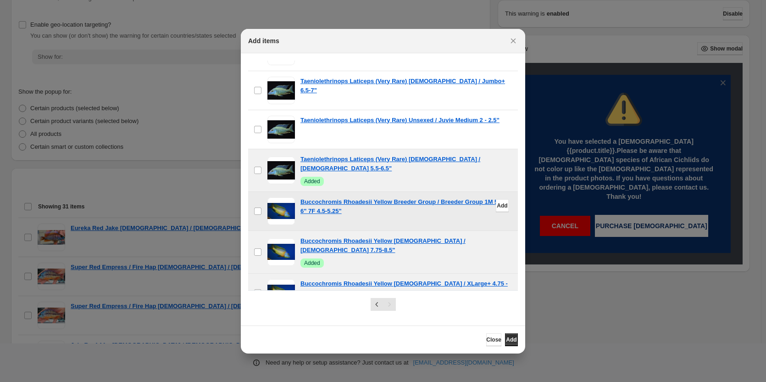
scroll to position [6012, 0]
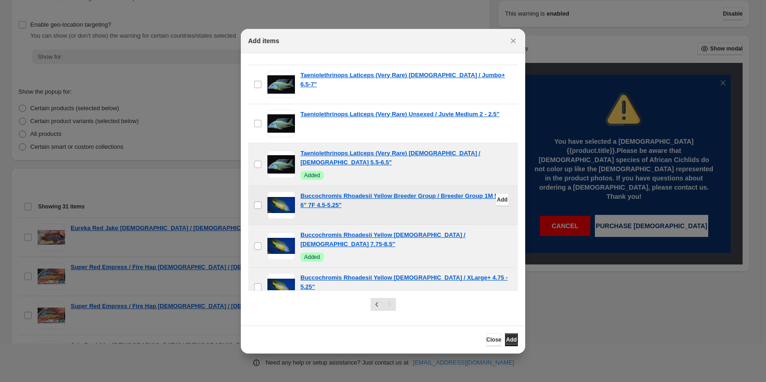
click at [279, 191] on span ":r11:" at bounding box center [282, 205] width 28 height 28
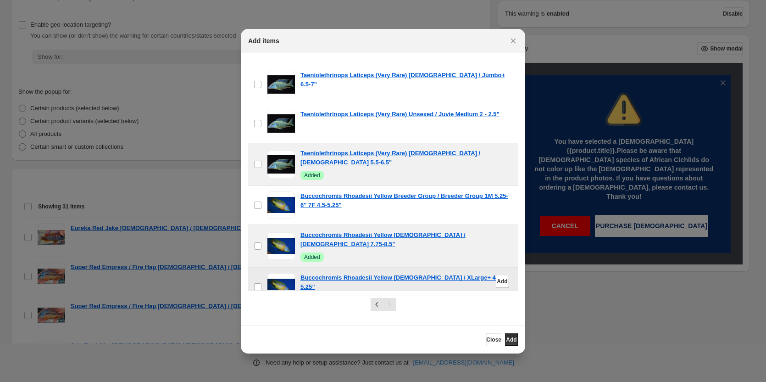
click at [273, 273] on span ":r11:" at bounding box center [282, 287] width 28 height 28
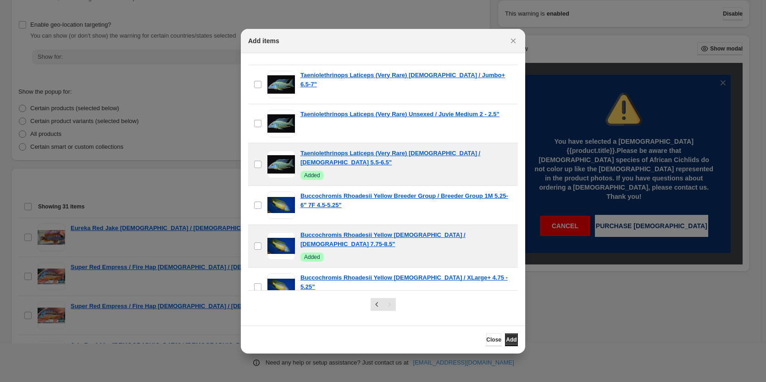
click at [280, 312] on span ":r11:" at bounding box center [282, 326] width 28 height 28
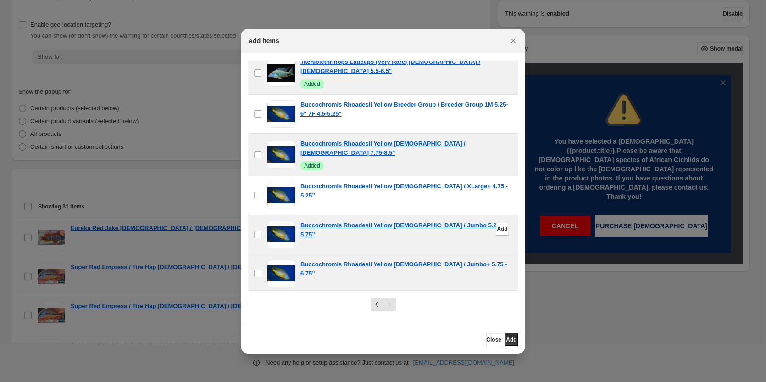
scroll to position [6103, 0]
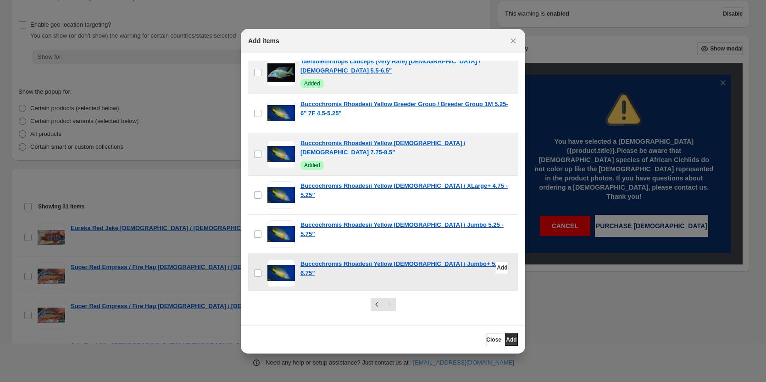
click at [274, 259] on span ":r11:" at bounding box center [282, 273] width 28 height 28
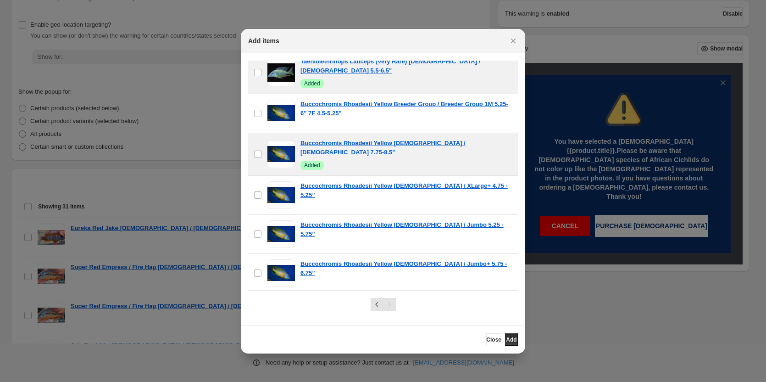
click at [279, 298] on span ":r11:" at bounding box center [282, 312] width 28 height 28
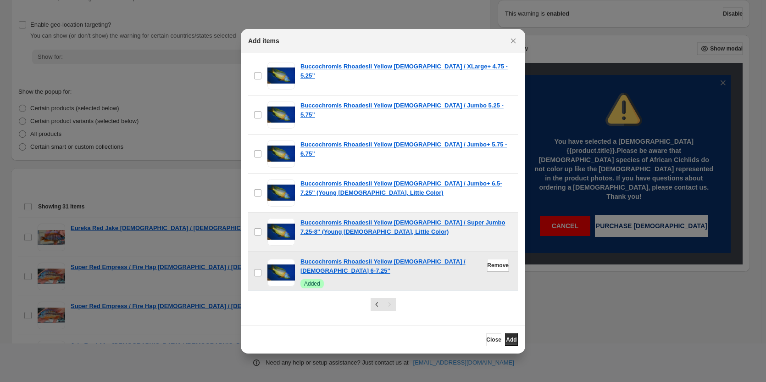
scroll to position [6241, 0]
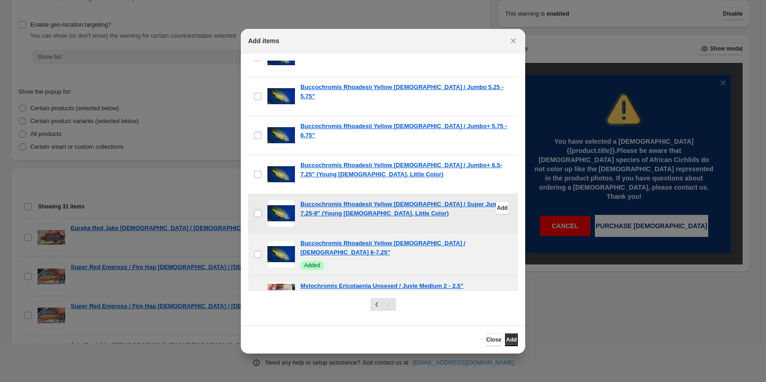
click at [278, 200] on span ":r11:" at bounding box center [282, 214] width 28 height 28
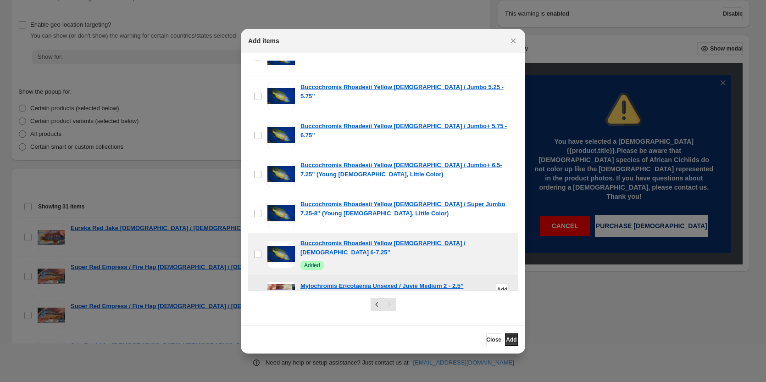
click at [277, 281] on span ":r11:" at bounding box center [282, 295] width 28 height 28
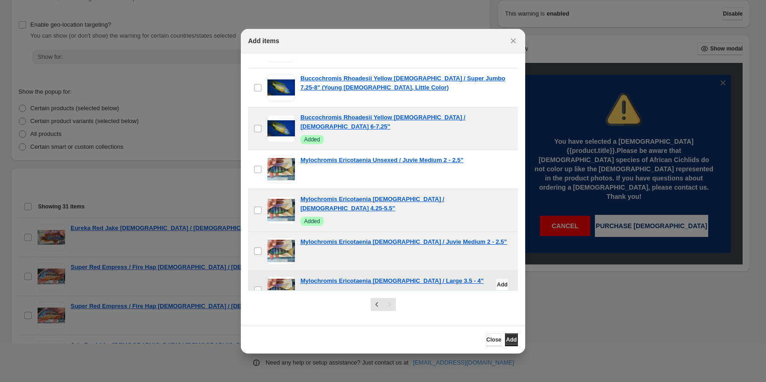
scroll to position [6379, 0]
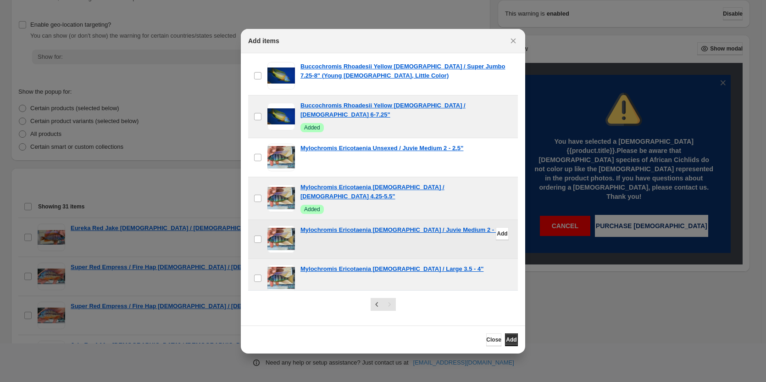
click at [280, 225] on span ":r11:" at bounding box center [282, 239] width 28 height 28
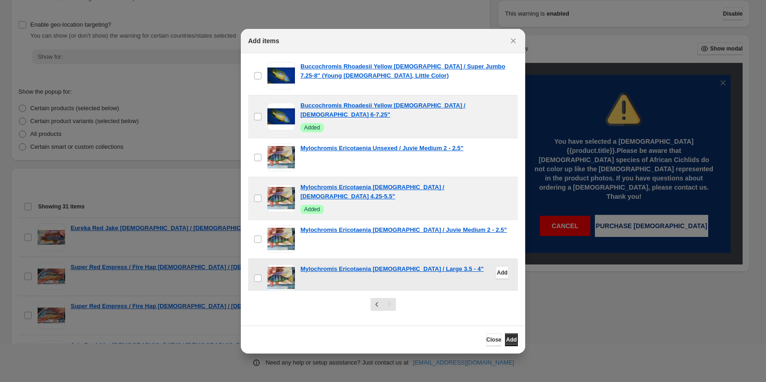
click at [279, 264] on span ":r11:" at bounding box center [282, 278] width 28 height 28
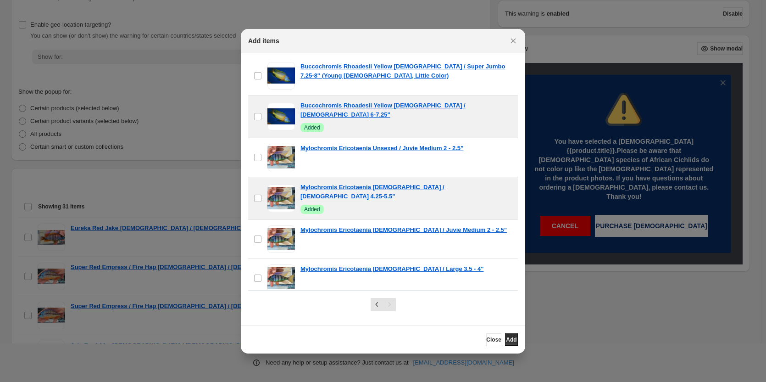
click at [279, 303] on span ":r11:" at bounding box center [282, 317] width 28 height 28
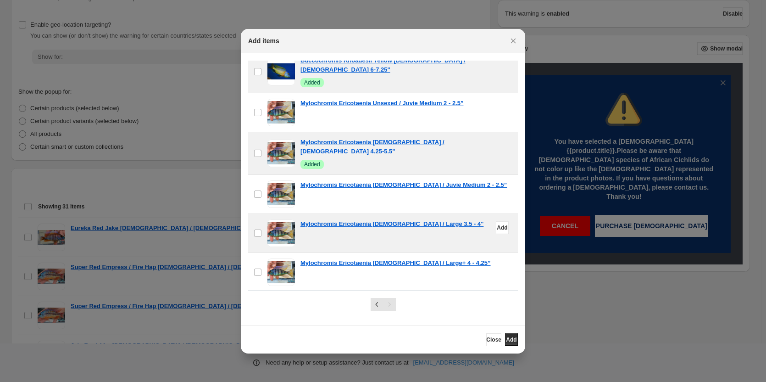
scroll to position [6471, 0]
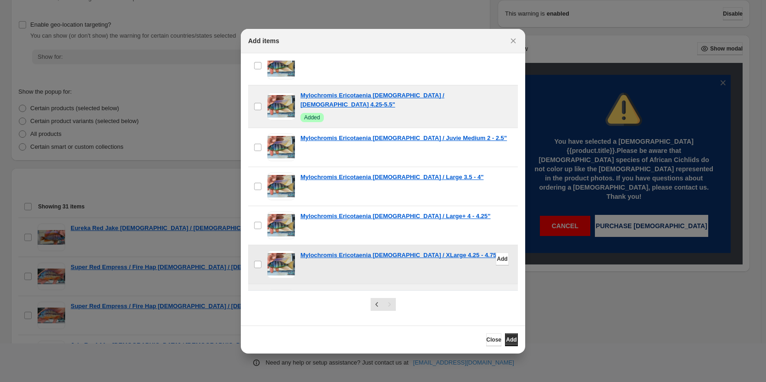
click at [275, 251] on span ":r11:" at bounding box center [282, 265] width 28 height 28
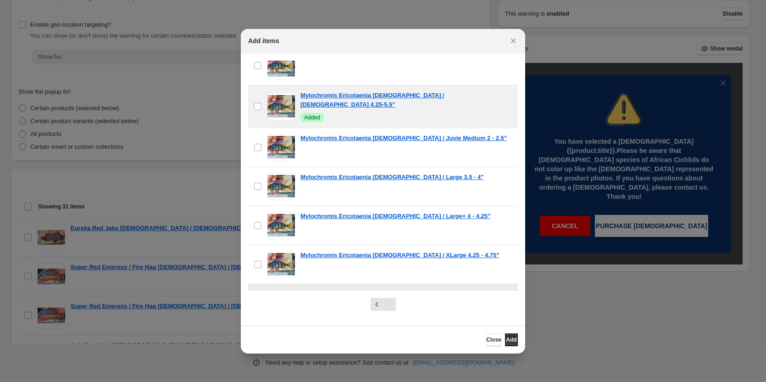
click at [279, 290] on span ":r11:" at bounding box center [282, 304] width 28 height 28
click at [285, 329] on span ":r11:" at bounding box center [282, 343] width 28 height 28
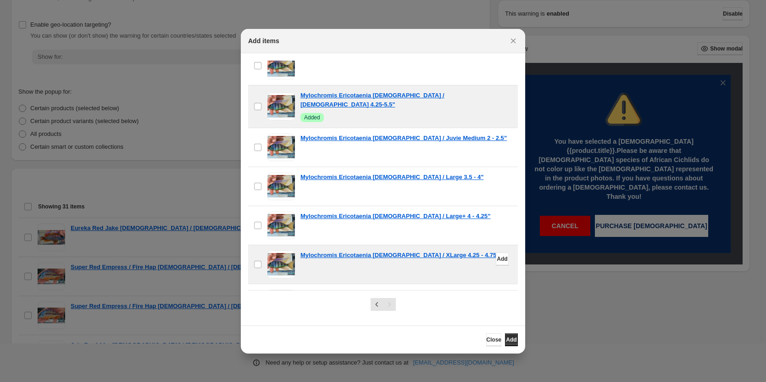
scroll to position [6562, 0]
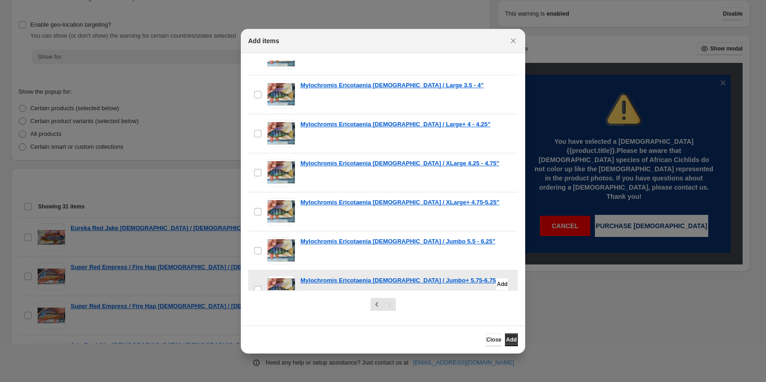
click at [286, 276] on span ":r11:" at bounding box center [282, 290] width 28 height 28
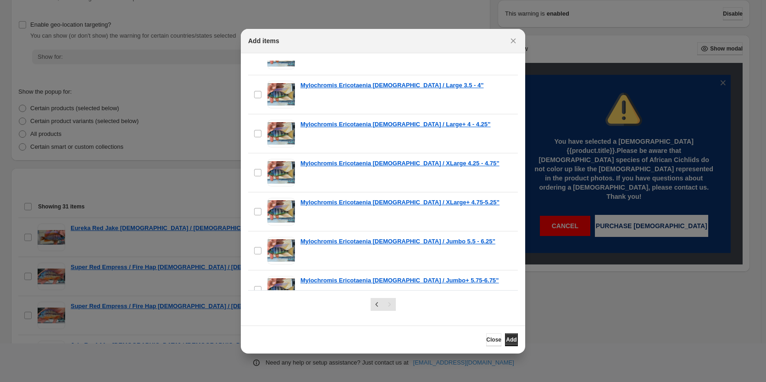
click at [279, 315] on span ":r11:" at bounding box center [282, 329] width 28 height 28
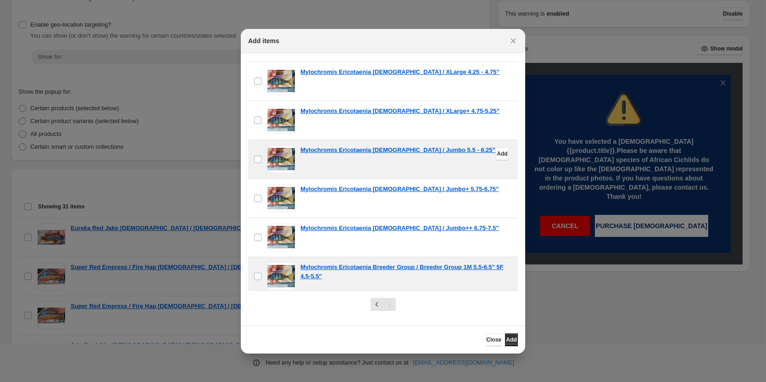
scroll to position [6654, 0]
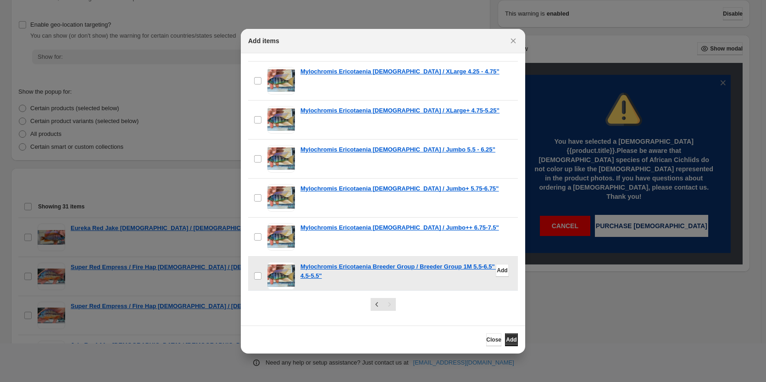
click at [285, 262] on span ":r11:" at bounding box center [282, 276] width 28 height 28
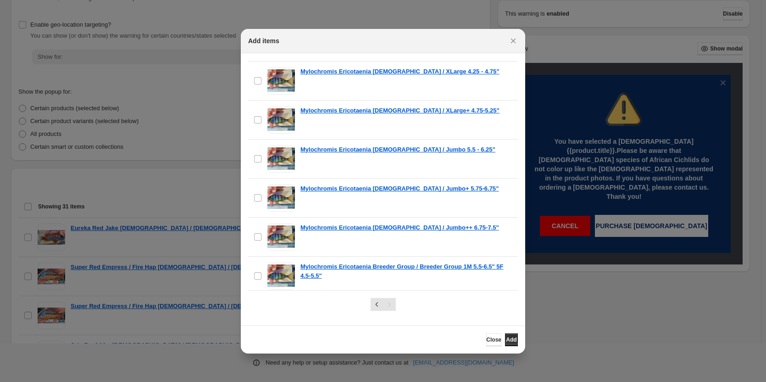
click at [287, 301] on span ":r11:" at bounding box center [282, 315] width 28 height 28
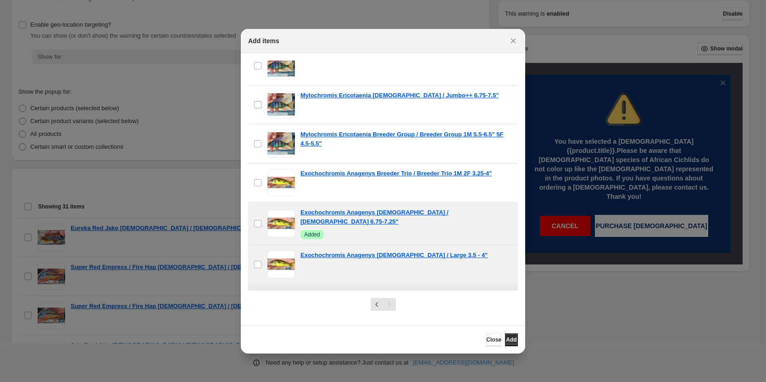
scroll to position [6792, 0]
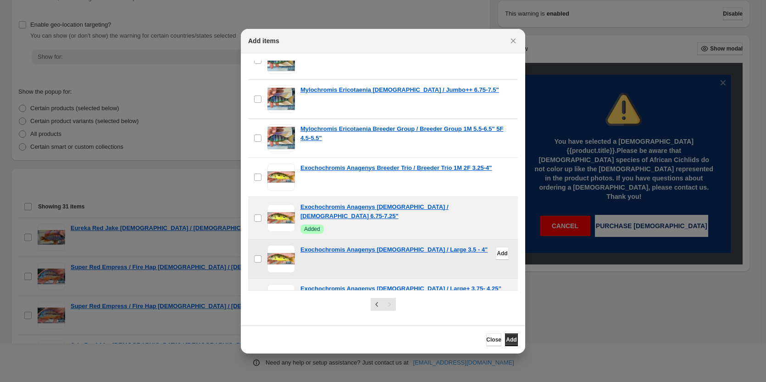
click at [274, 245] on span ":r11:" at bounding box center [282, 259] width 28 height 28
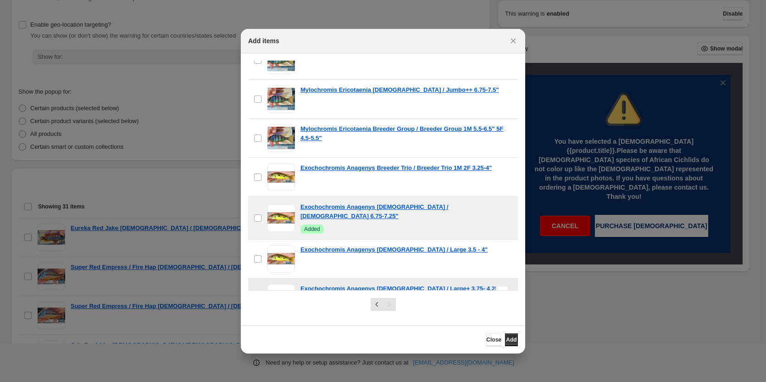
click at [278, 284] on span ":r11:" at bounding box center [282, 298] width 28 height 28
click at [280, 323] on span ":r11:" at bounding box center [282, 337] width 28 height 28
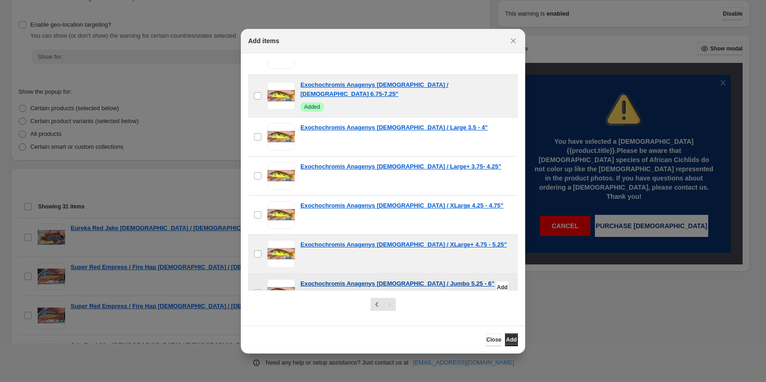
scroll to position [6929, 0]
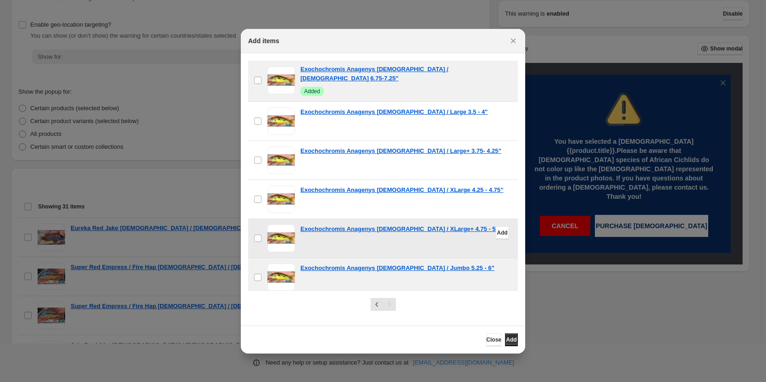
click at [283, 224] on span ":r11:" at bounding box center [282, 238] width 28 height 28
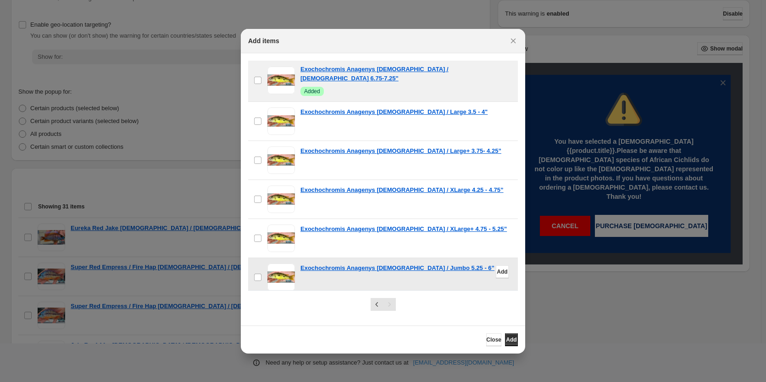
click at [284, 263] on span ":r11:" at bounding box center [282, 277] width 28 height 28
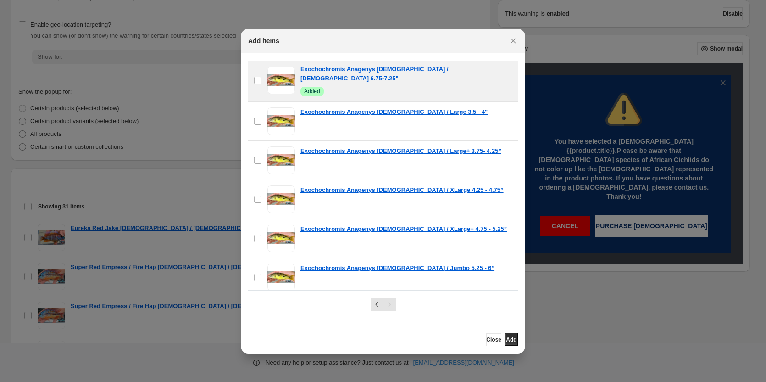
click at [284, 302] on span ":r11:" at bounding box center [282, 316] width 28 height 28
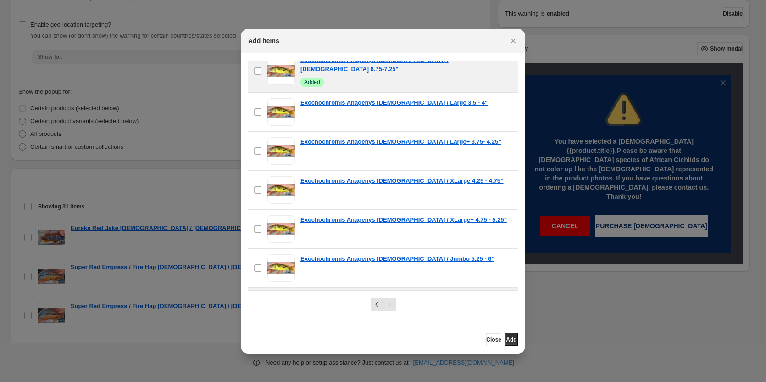
scroll to position [6940, 0]
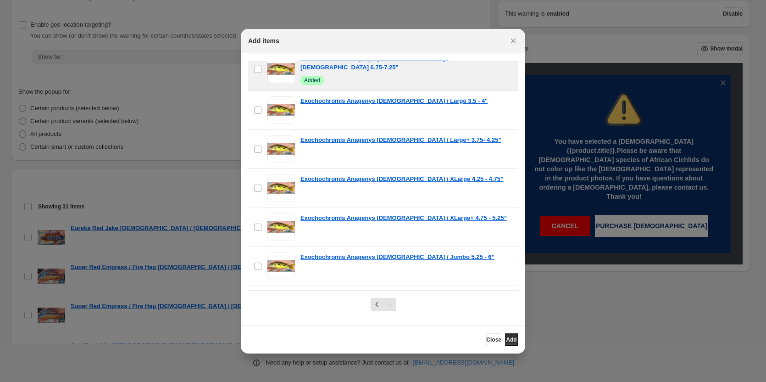
click at [283, 330] on span ":r11:" at bounding box center [282, 344] width 28 height 28
click at [508, 343] on button "Add" at bounding box center [511, 339] width 13 height 13
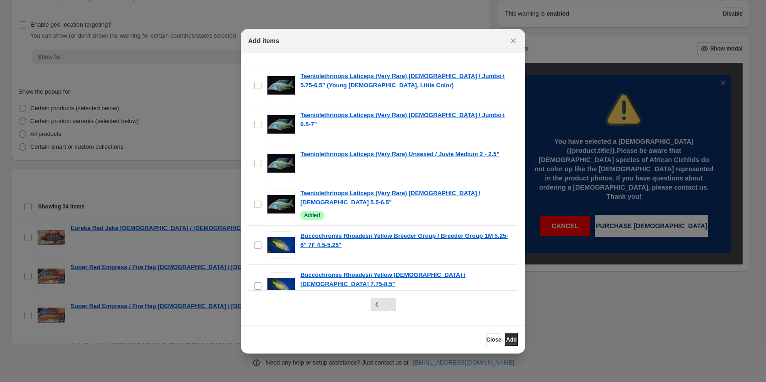
scroll to position [5931, 0]
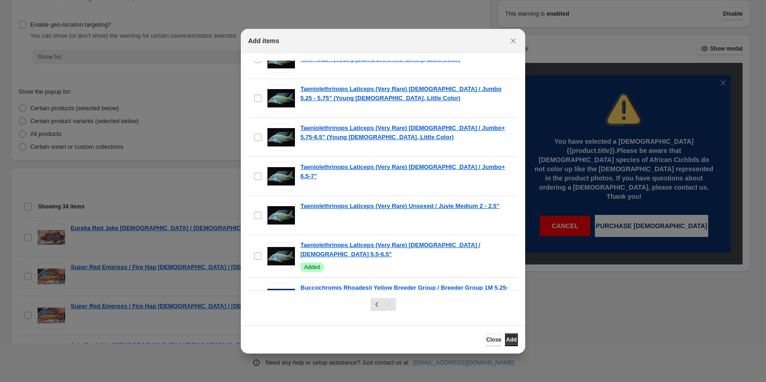
click at [486, 341] on span "Close" at bounding box center [493, 339] width 15 height 7
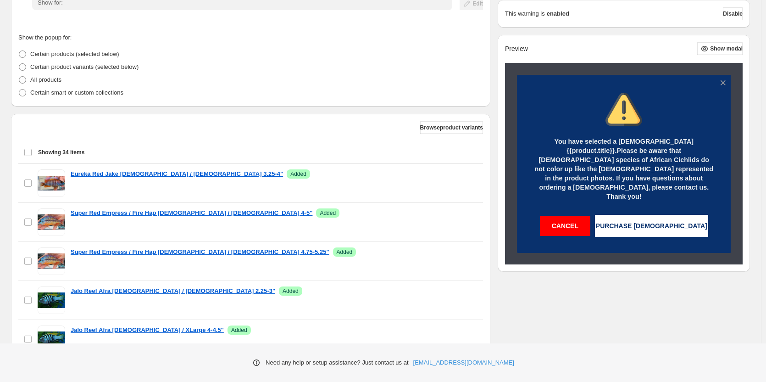
scroll to position [263, 0]
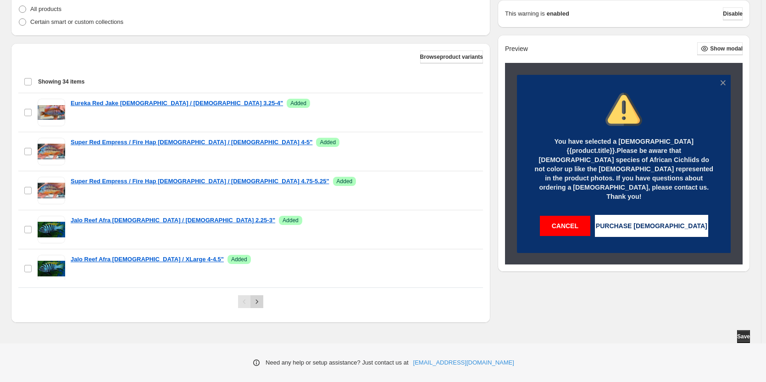
click at [261, 303] on icon "Next" at bounding box center [256, 301] width 9 height 9
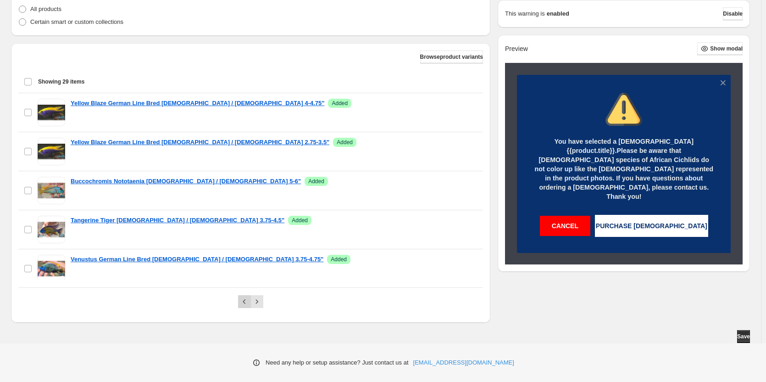
click at [246, 302] on icon "Previous" at bounding box center [244, 301] width 9 height 9
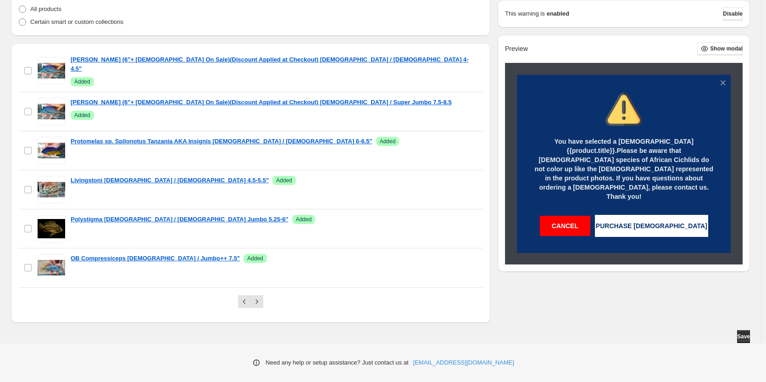
scroll to position [597, 0]
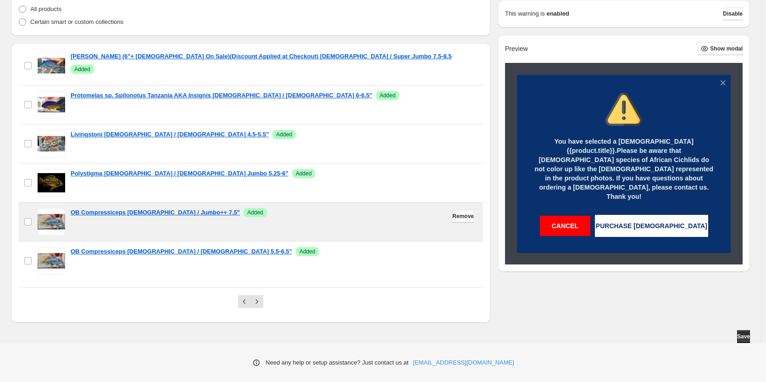
click at [452, 216] on span "Remove" at bounding box center [463, 215] width 22 height 7
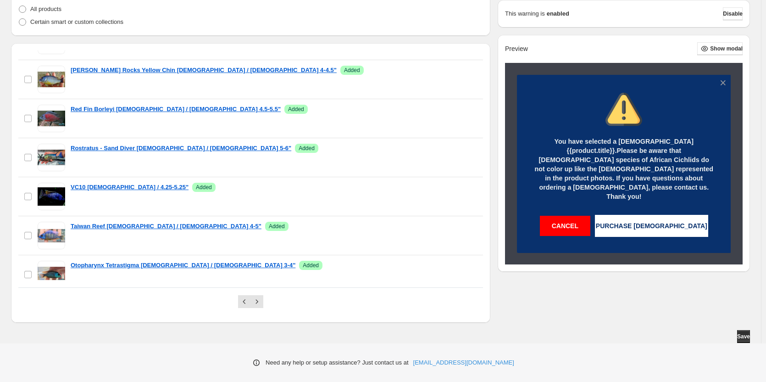
scroll to position [983, 0]
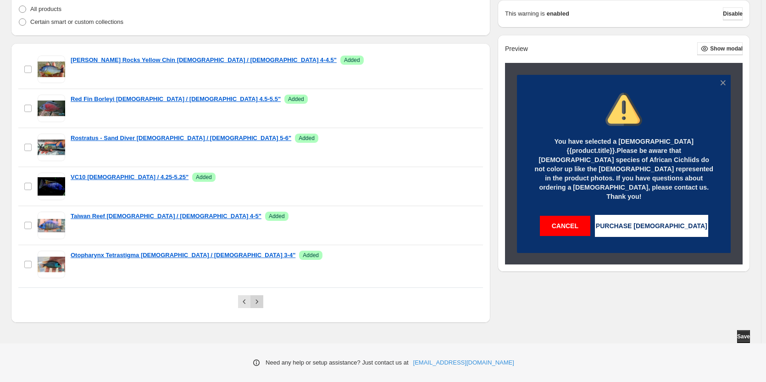
click at [262, 303] on icon "Next" at bounding box center [256, 301] width 9 height 9
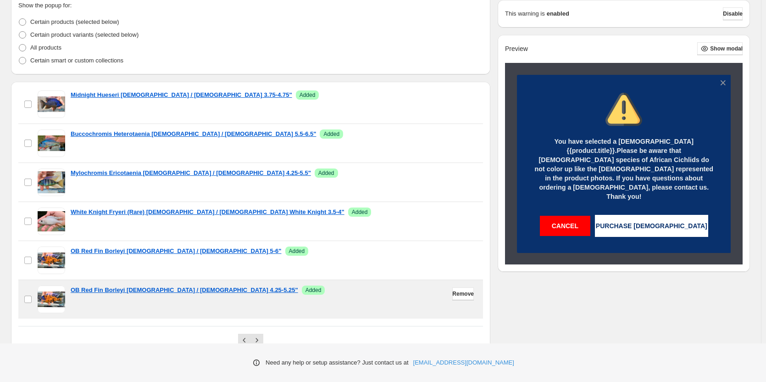
scroll to position [263, 0]
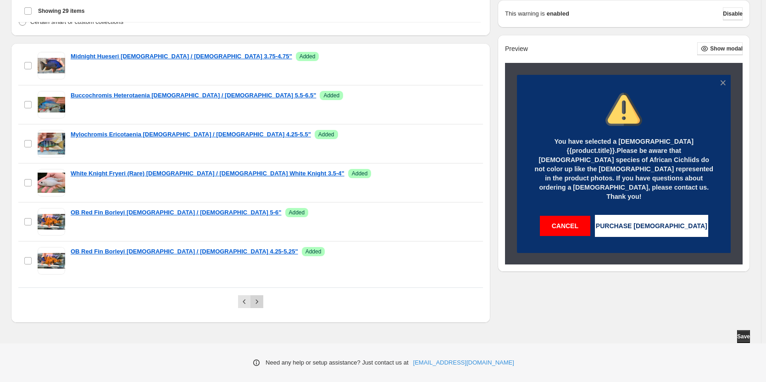
click at [260, 304] on icon "Next" at bounding box center [256, 301] width 9 height 9
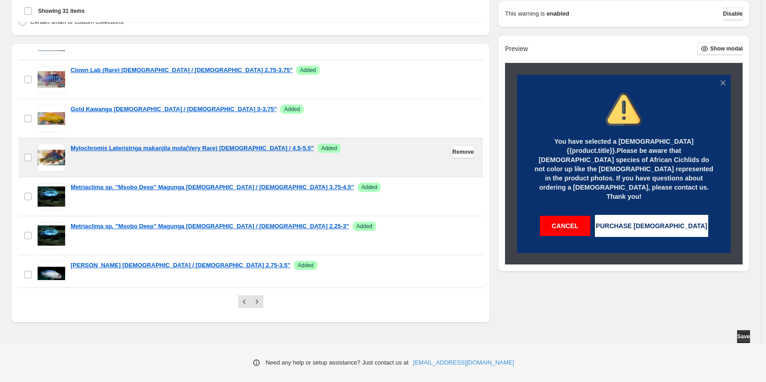
scroll to position [1004, 0]
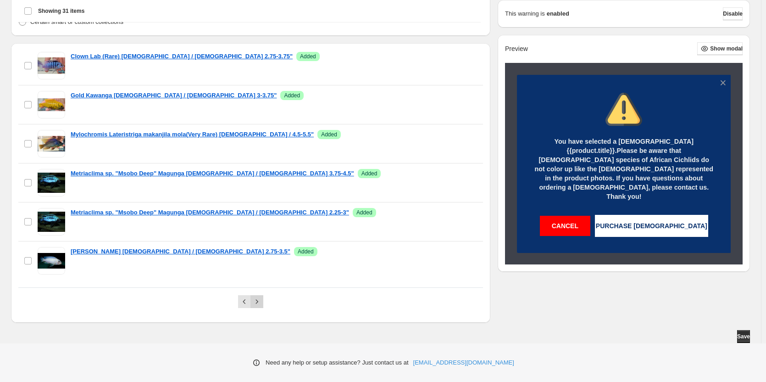
click at [262, 302] on icon "Next" at bounding box center [256, 301] width 9 height 9
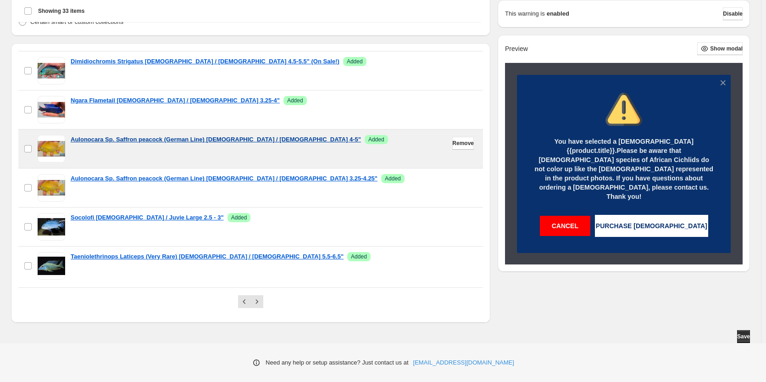
scroll to position [0, 0]
